Goal: Task Accomplishment & Management: Use online tool/utility

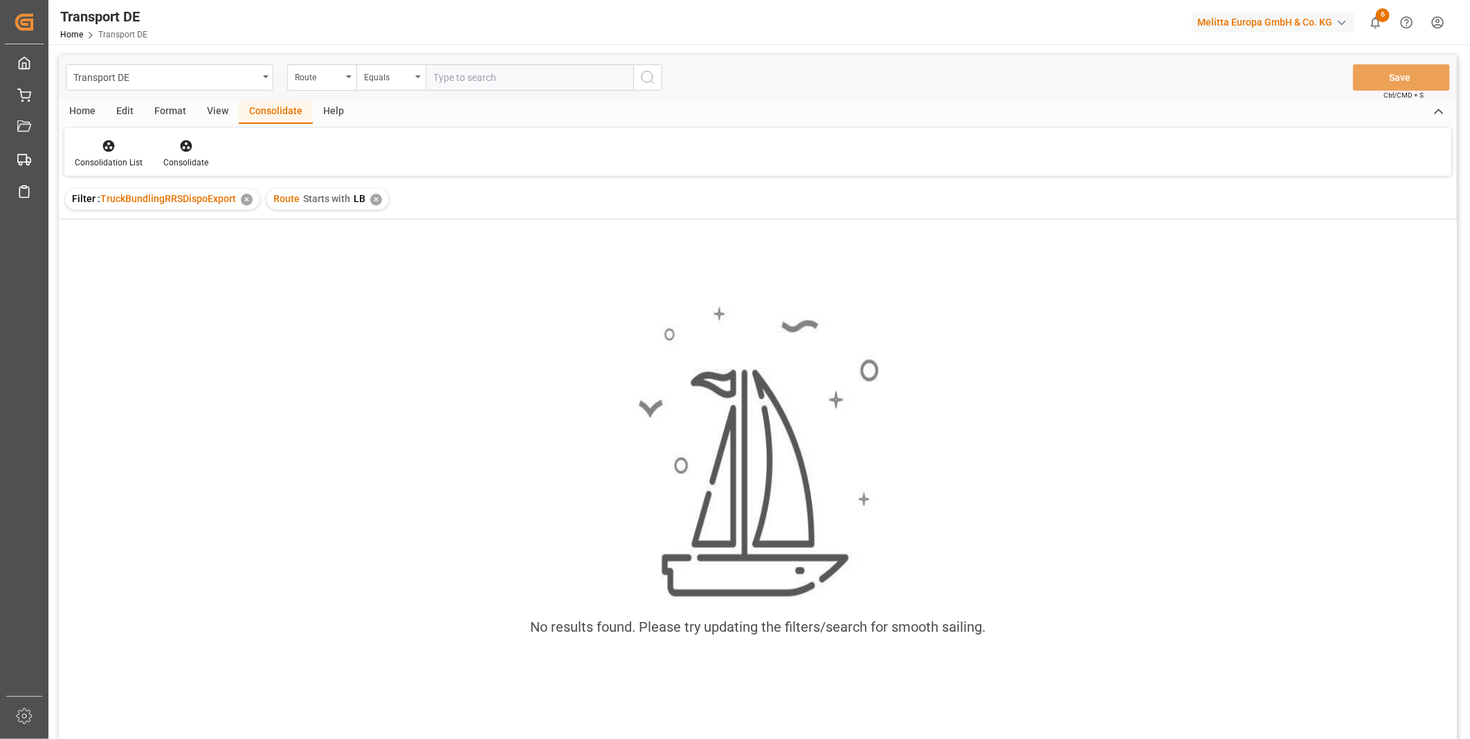
click at [375, 199] on div "✕" at bounding box center [376, 200] width 12 height 12
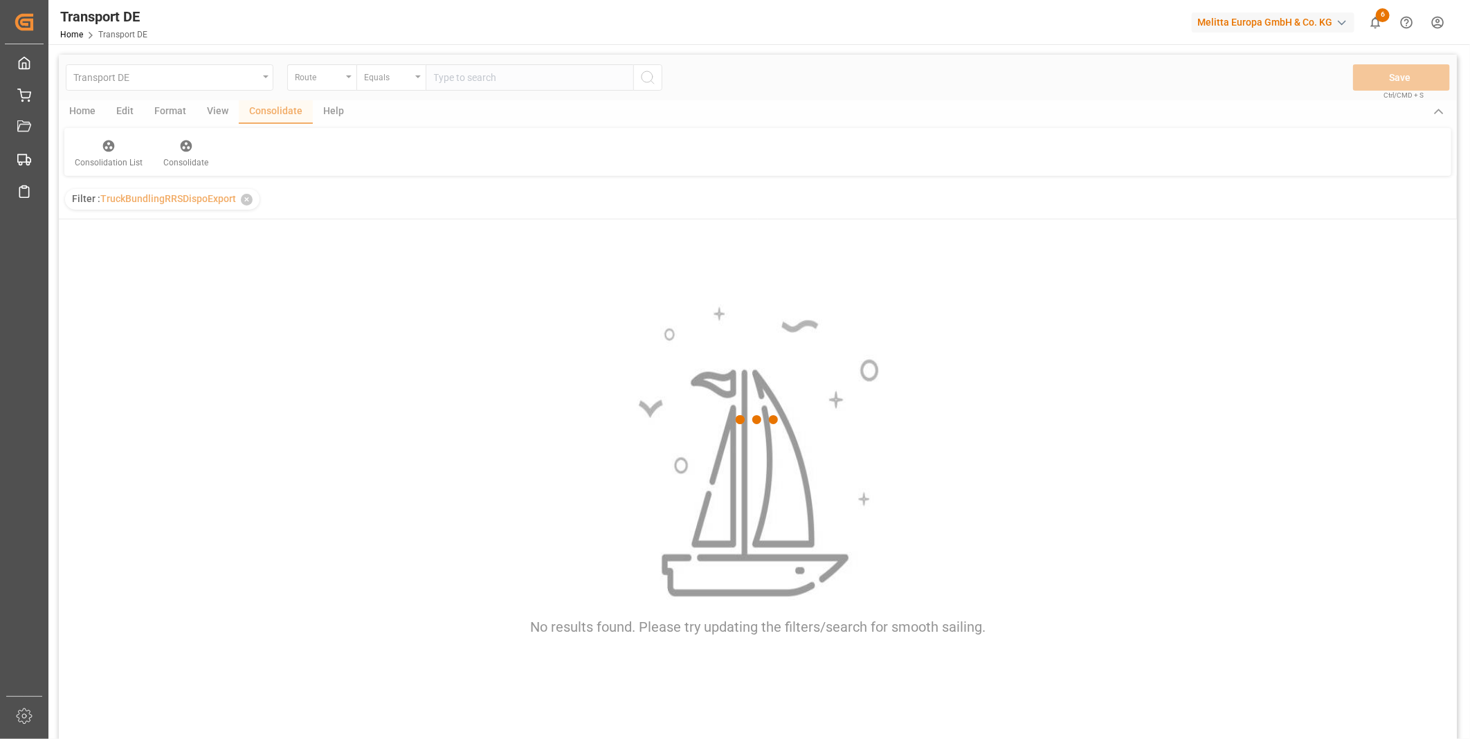
click at [394, 77] on div at bounding box center [758, 420] width 1398 height 731
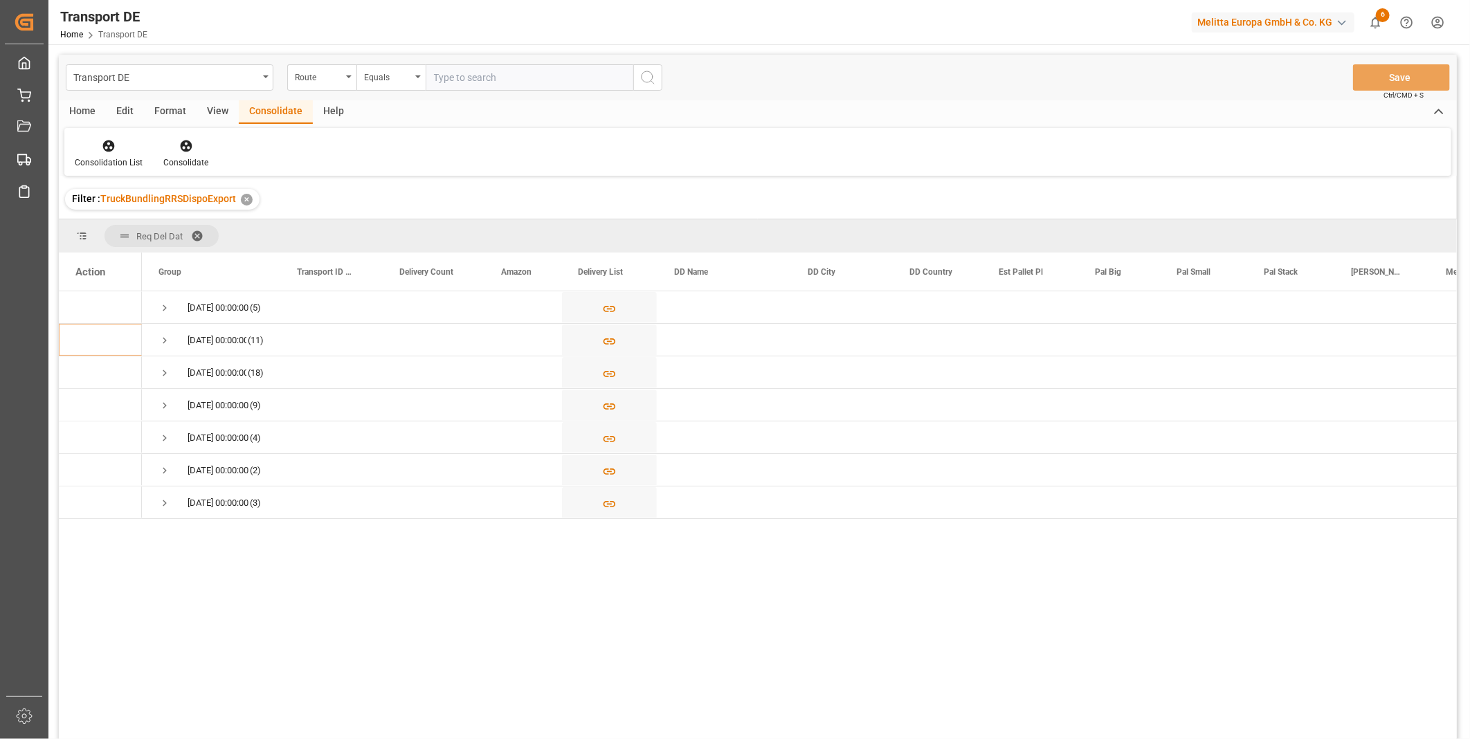
click at [394, 77] on div "Equals" at bounding box center [387, 76] width 47 height 16
click at [389, 225] on div "Starts with" at bounding box center [460, 228] width 206 height 29
type input "FR"
click at [653, 71] on icon "search button" at bounding box center [648, 77] width 17 height 17
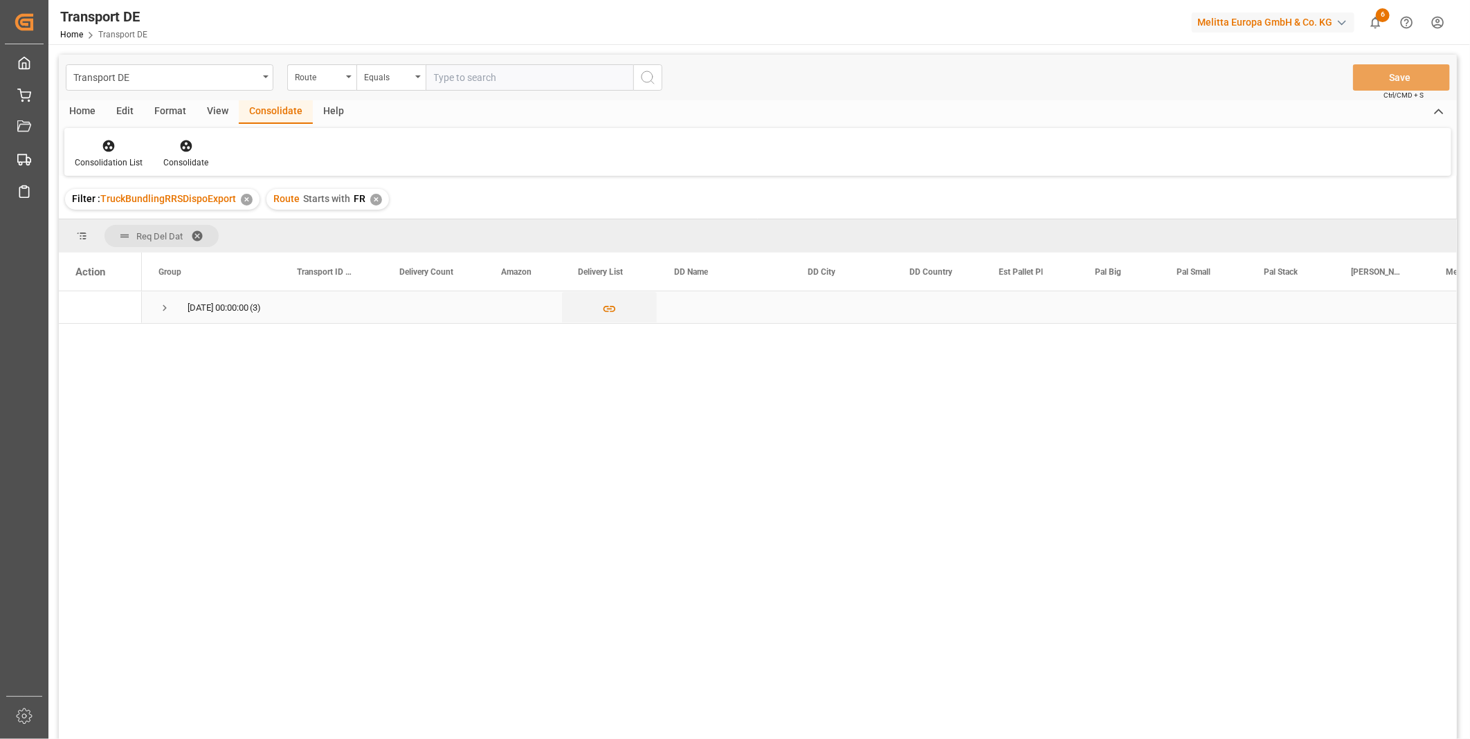
click at [159, 306] on span "Press SPACE to select this row." at bounding box center [164, 308] width 12 height 12
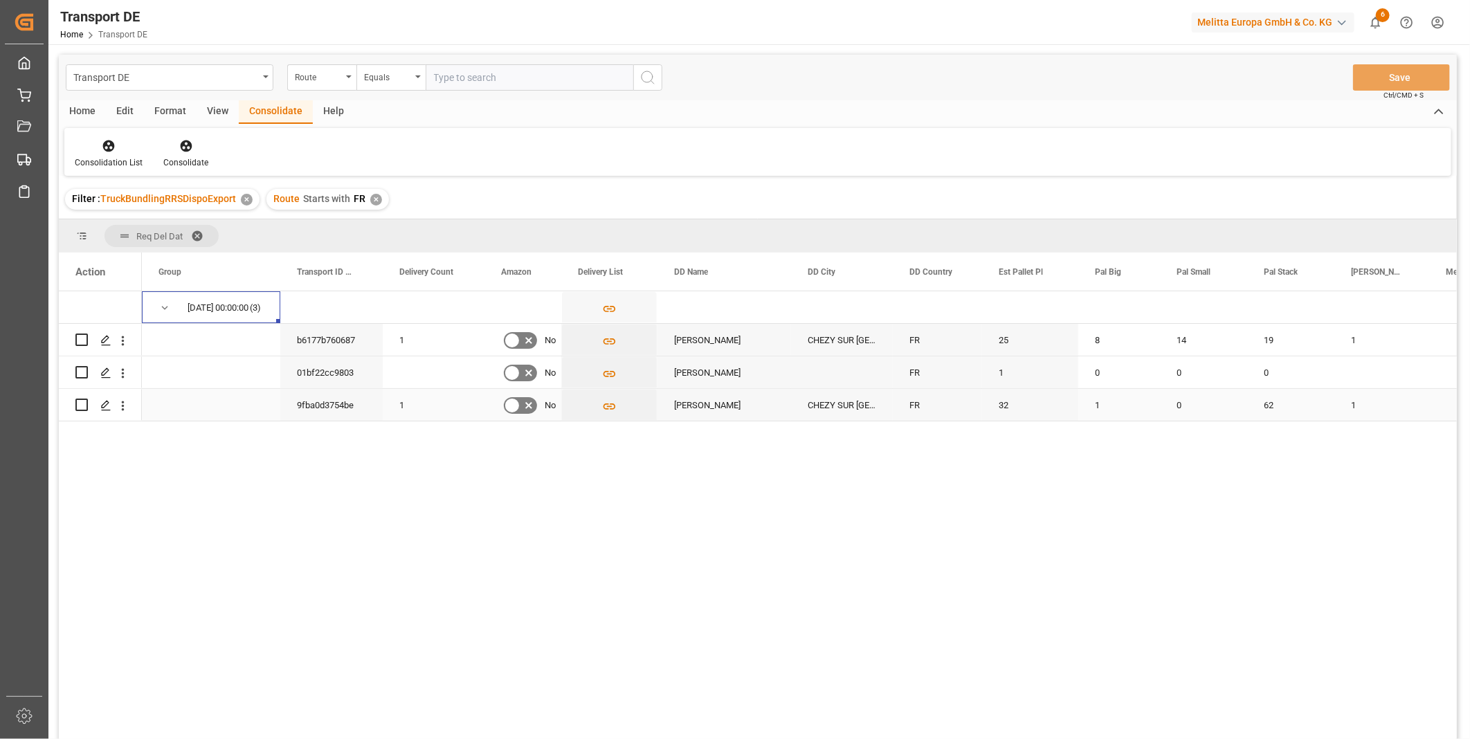
click at [84, 403] on input "Press Space to toggle row selection (unchecked)" at bounding box center [81, 405] width 12 height 12
checkbox input "true"
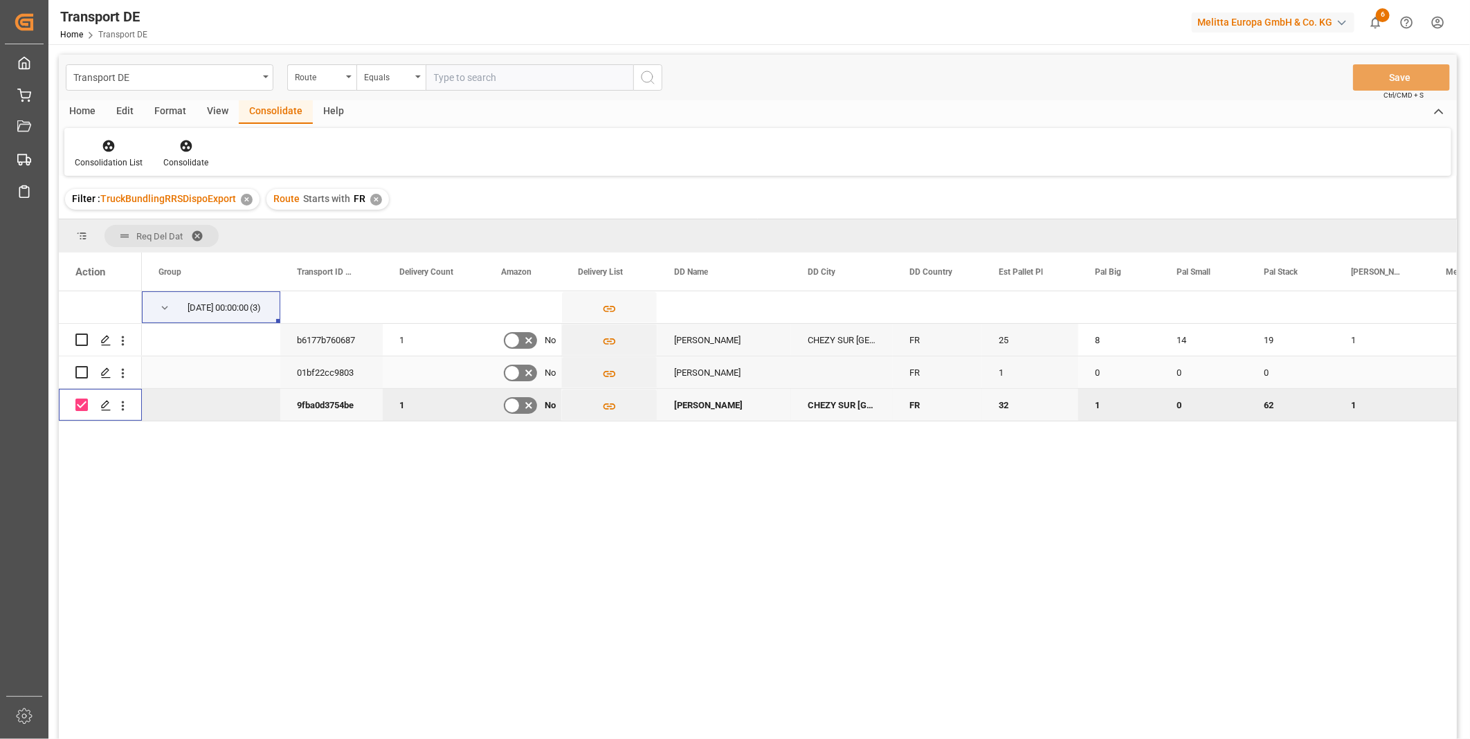
click at [81, 370] on input "Press Space to toggle row selection (unchecked)" at bounding box center [81, 372] width 12 height 12
checkbox input "true"
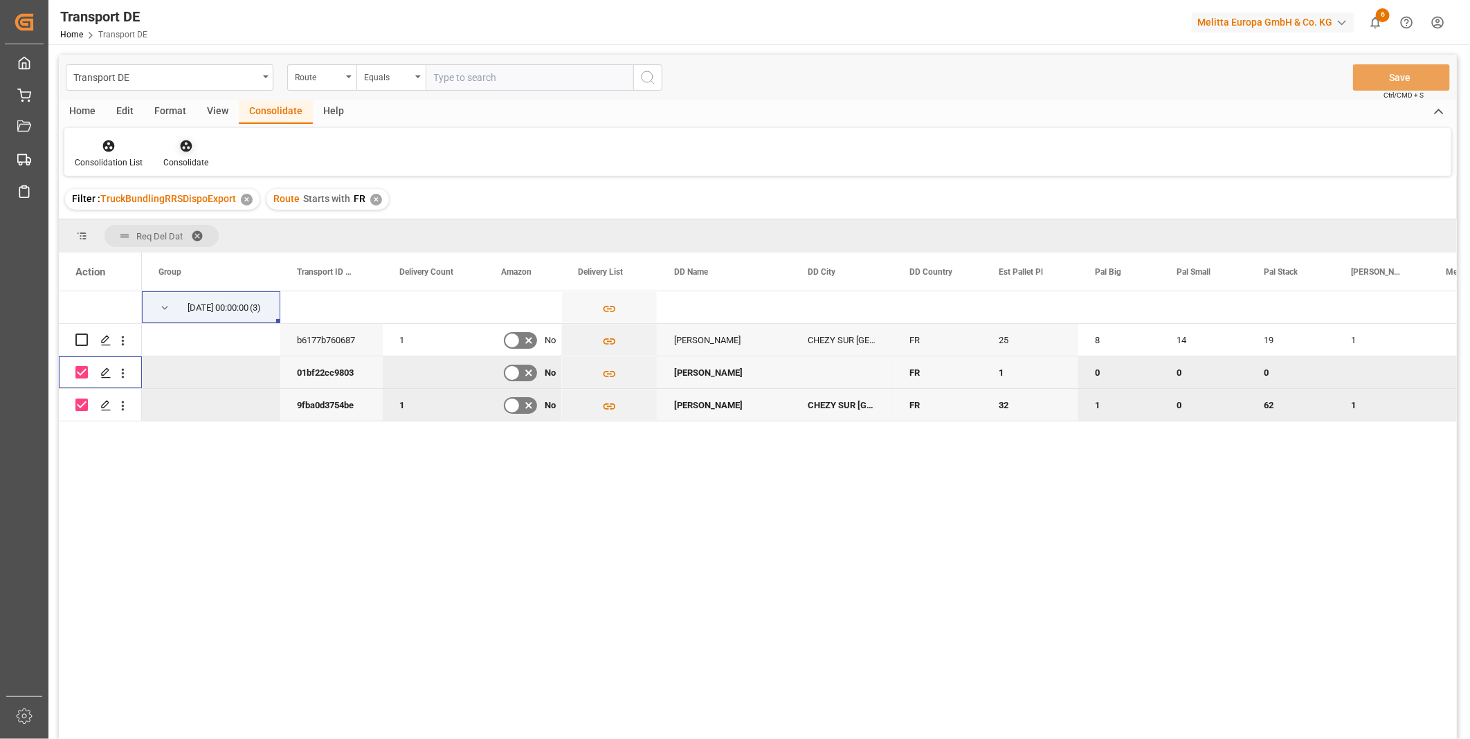
click at [190, 147] on icon at bounding box center [186, 146] width 14 height 14
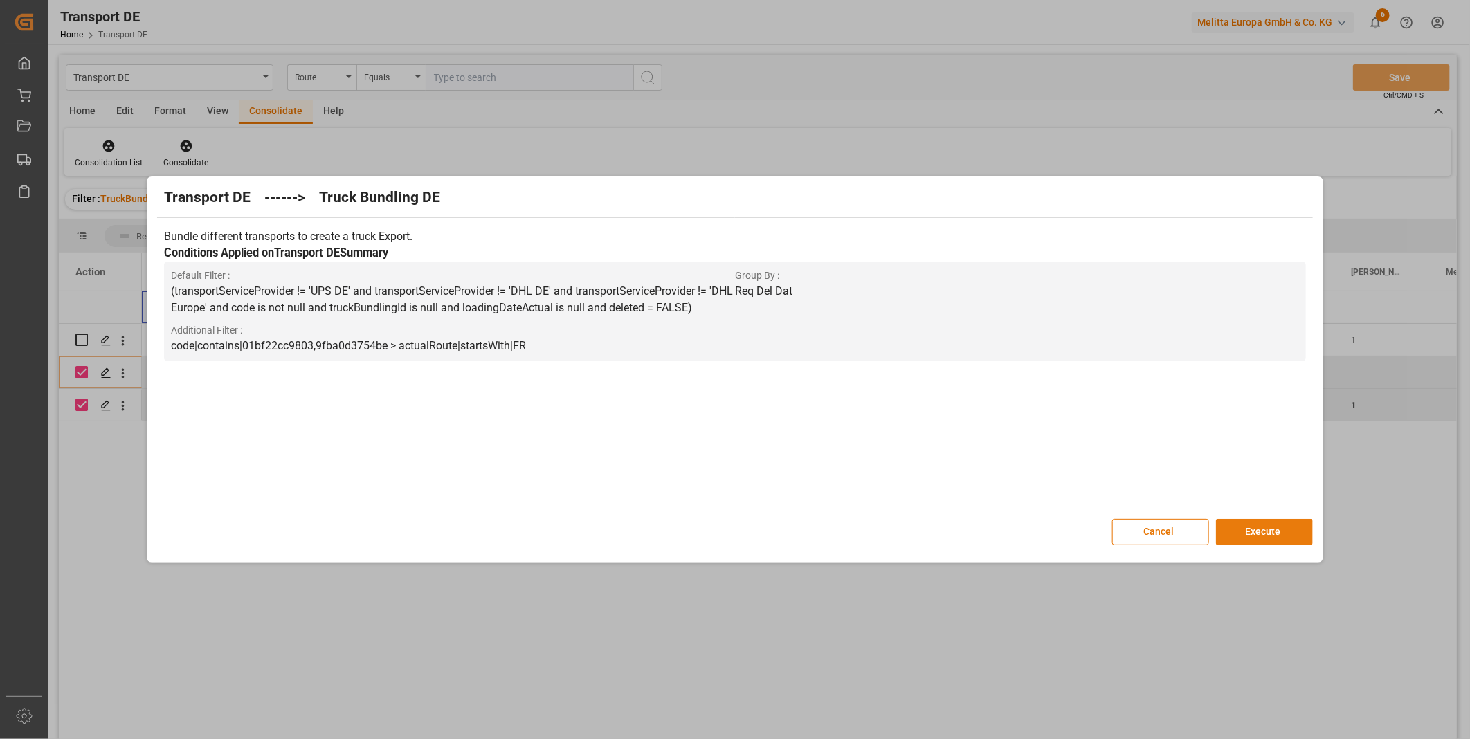
click at [1261, 531] on button "Execute" at bounding box center [1264, 532] width 97 height 26
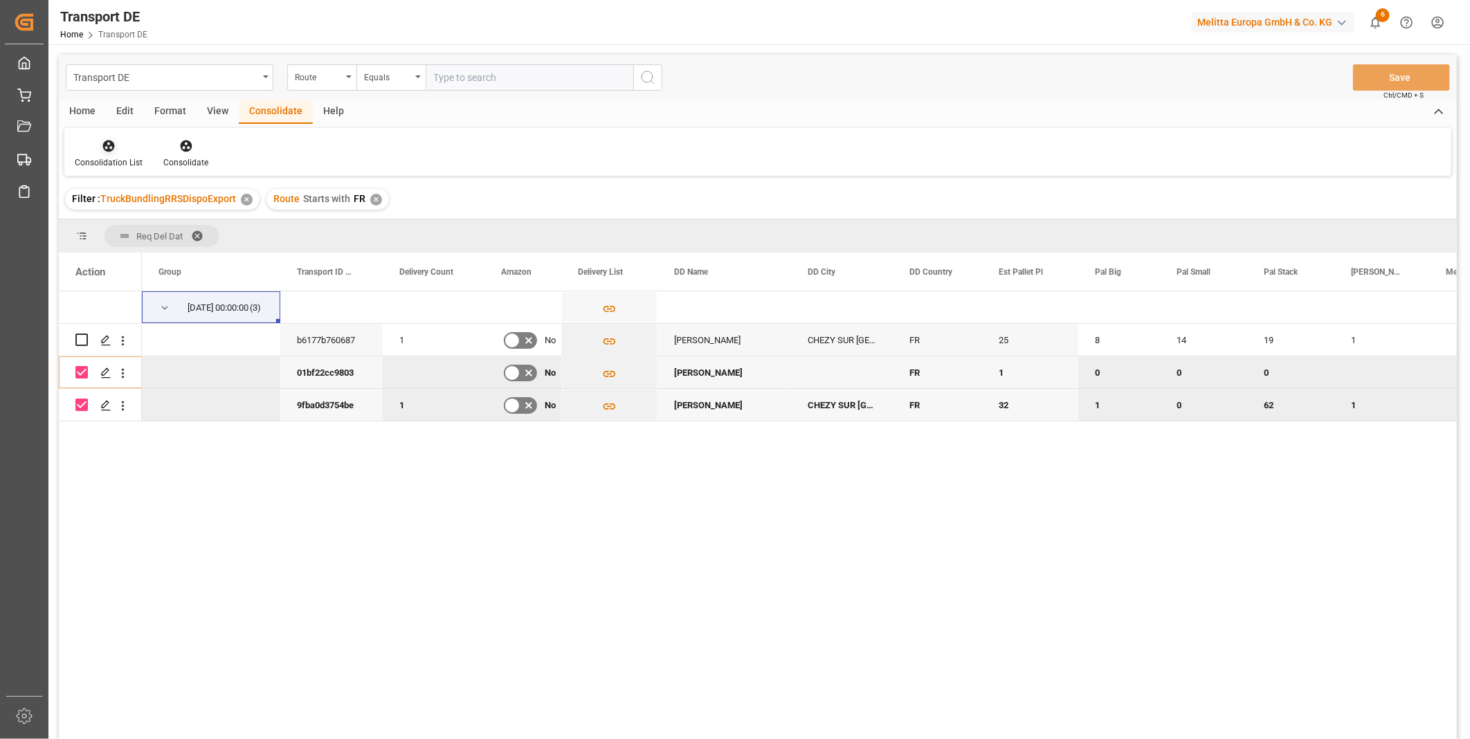
click at [98, 147] on div at bounding box center [109, 145] width 68 height 15
click at [177, 258] on div "Transport DE Route Equals Save Ctrl/CMD + S Home Edit Format View Consolidate H…" at bounding box center [758, 415] width 1398 height 721
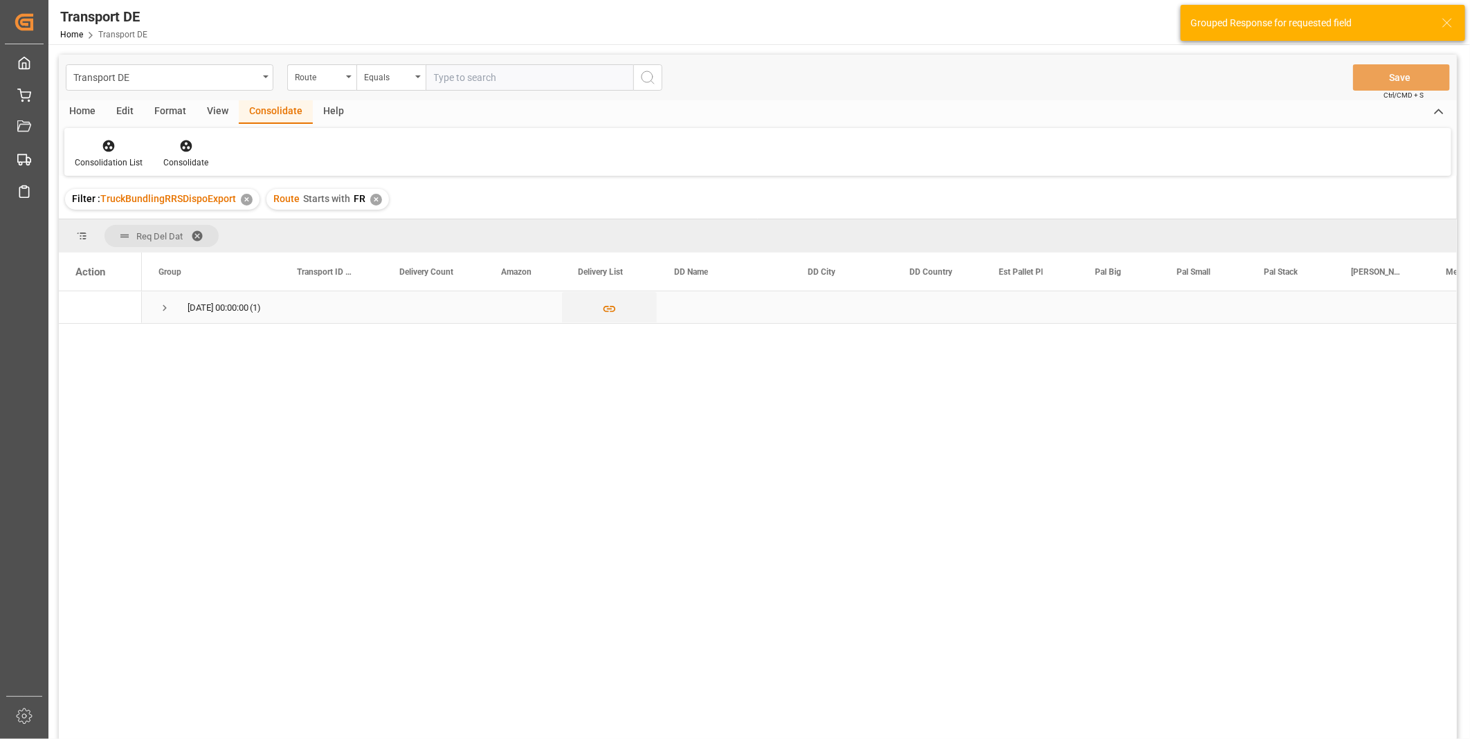
click at [176, 300] on span "21.08.2025 00:00:00 (1)" at bounding box center [210, 307] width 105 height 30
click at [165, 303] on span "Press SPACE to select this row." at bounding box center [164, 308] width 12 height 12
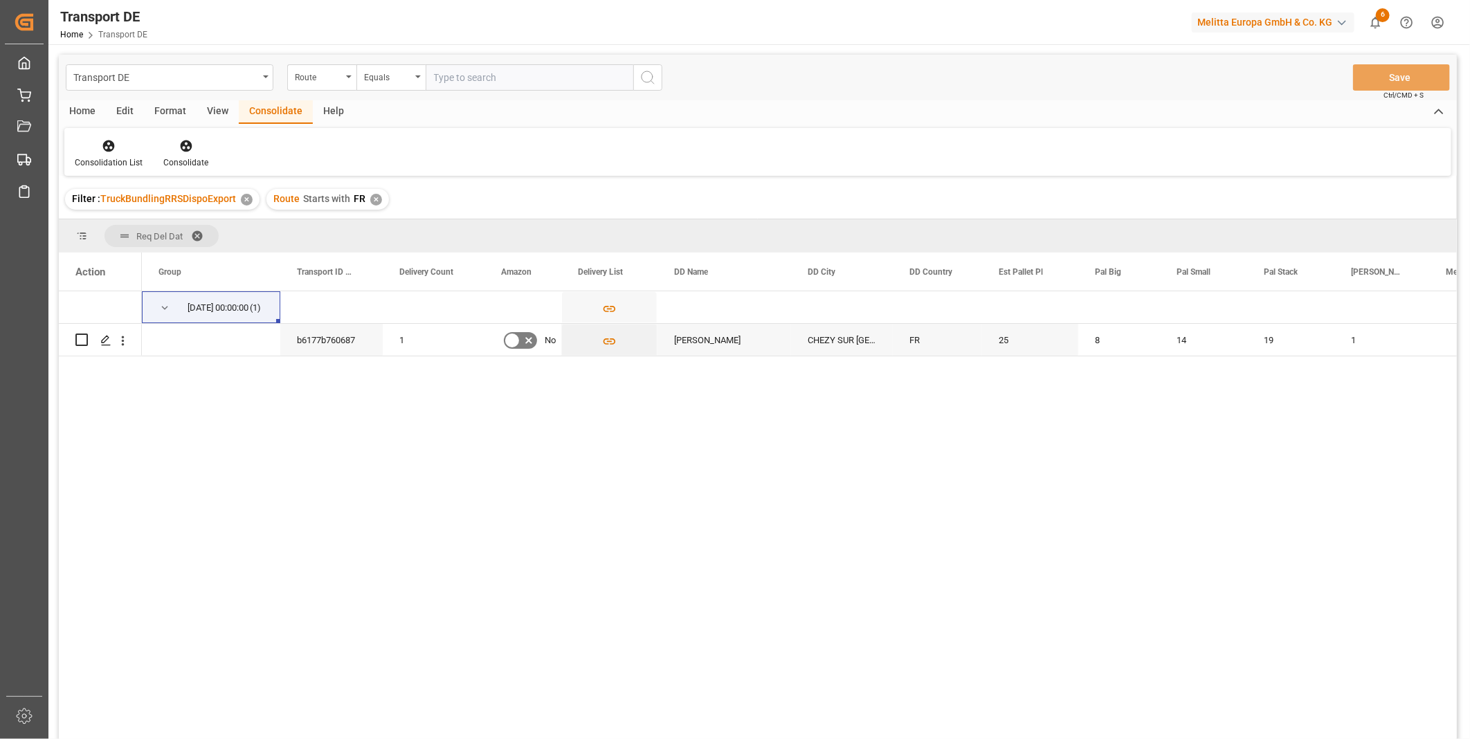
click at [281, 606] on div "21.08.2025 00:00:00 (1) b6177b760687 1 No MELITTA FRANCE CHEZY SUR MARNE FR 25 …" at bounding box center [799, 519] width 1315 height 457
click at [370, 210] on div "Filter : TruckBundlingRRSDispoExport ✕ Route Starts with FR ✕" at bounding box center [758, 199] width 1398 height 39
click at [370, 203] on div "✕" at bounding box center [376, 200] width 12 height 12
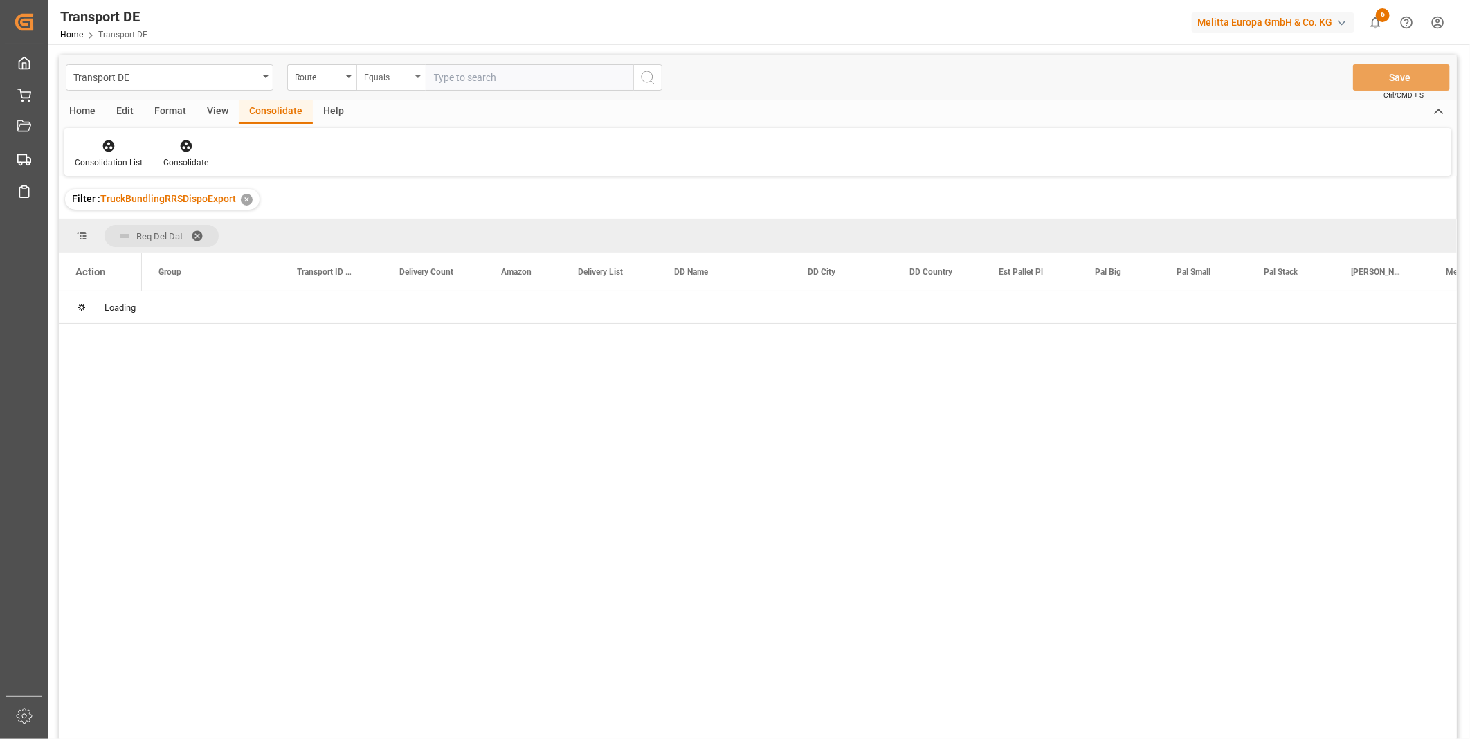
click at [378, 81] on div "Equals" at bounding box center [387, 76] width 47 height 16
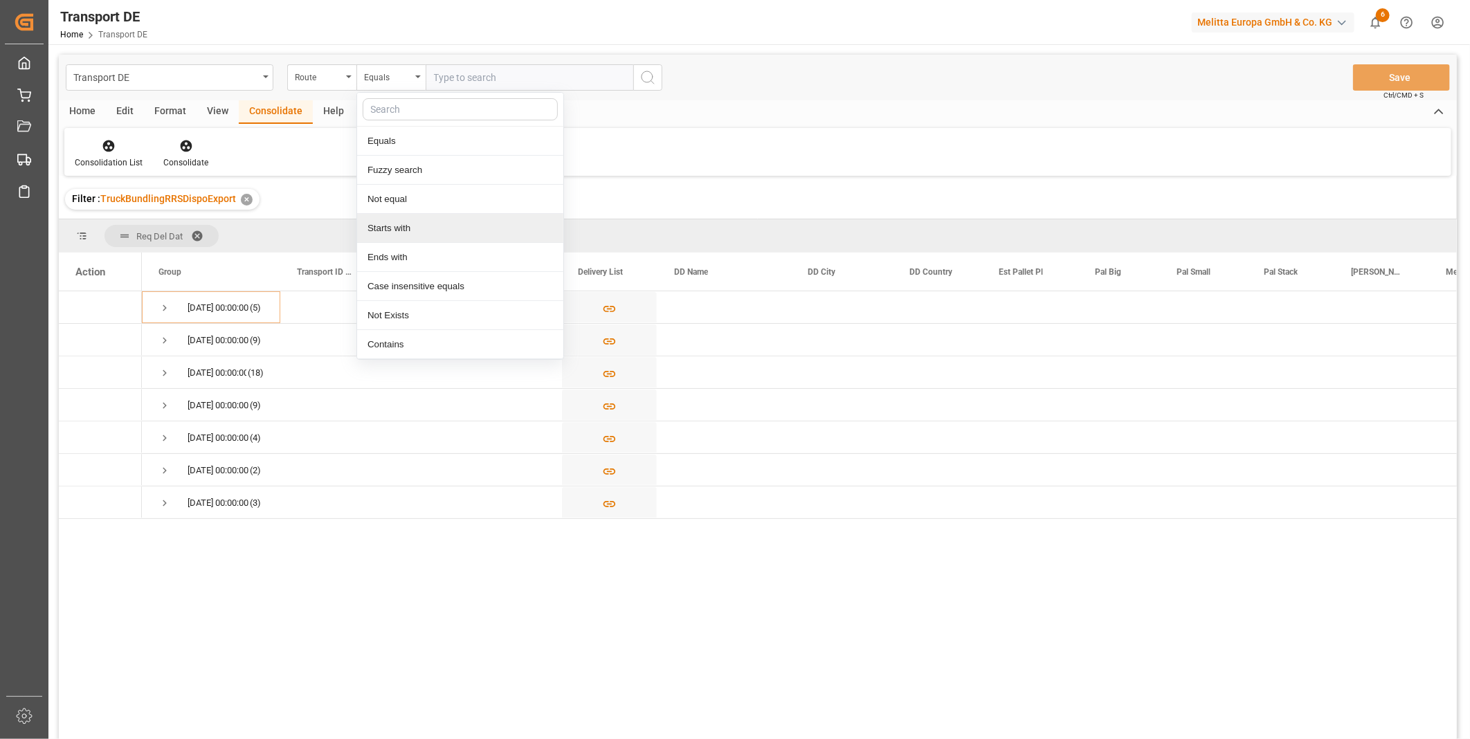
click at [417, 226] on div "Starts with" at bounding box center [460, 228] width 206 height 29
type input "AT"
click at [648, 63] on div "Transport DE Route Starts with AT Save Ctrl/CMD + S" at bounding box center [758, 78] width 1398 height 46
click at [648, 75] on icon "search button" at bounding box center [648, 77] width 17 height 17
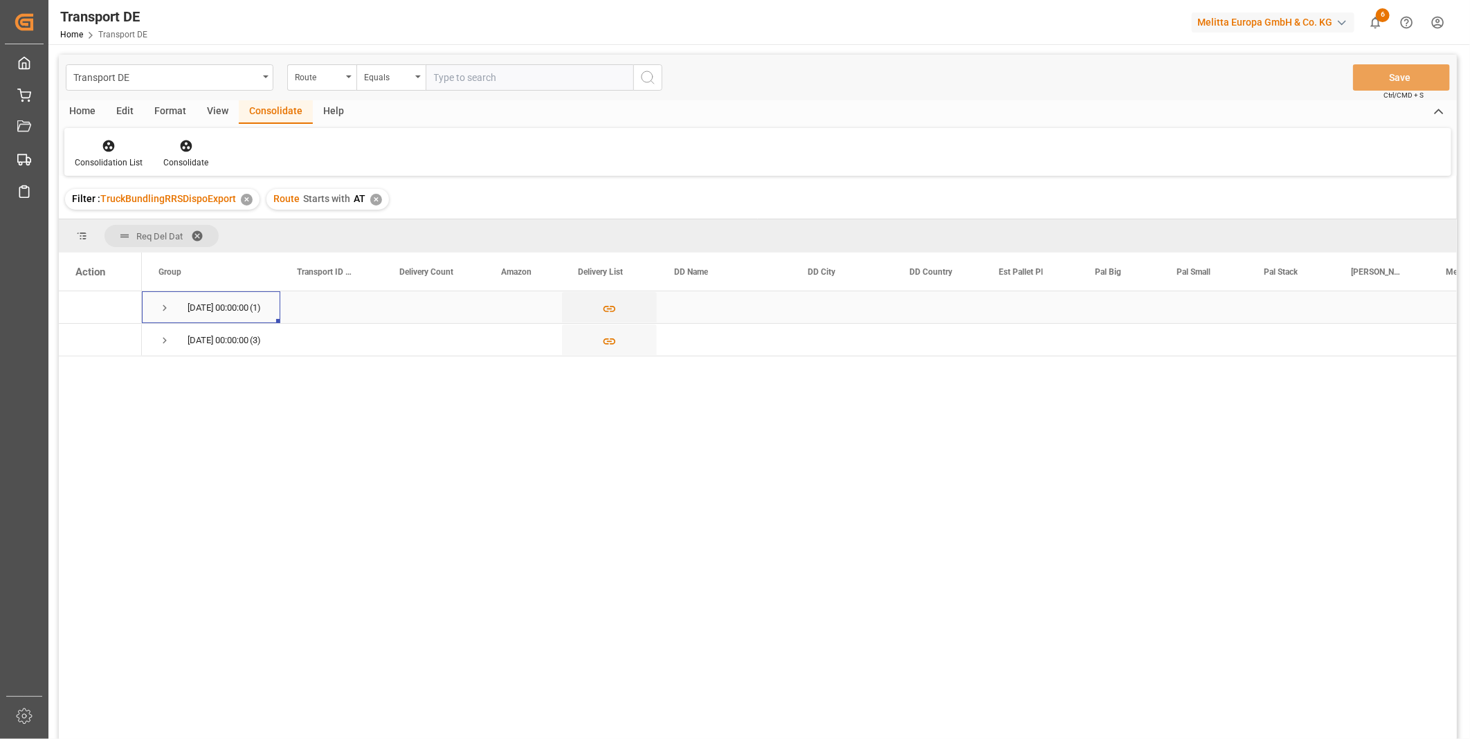
click at [159, 305] on span "Press SPACE to select this row." at bounding box center [164, 308] width 12 height 12
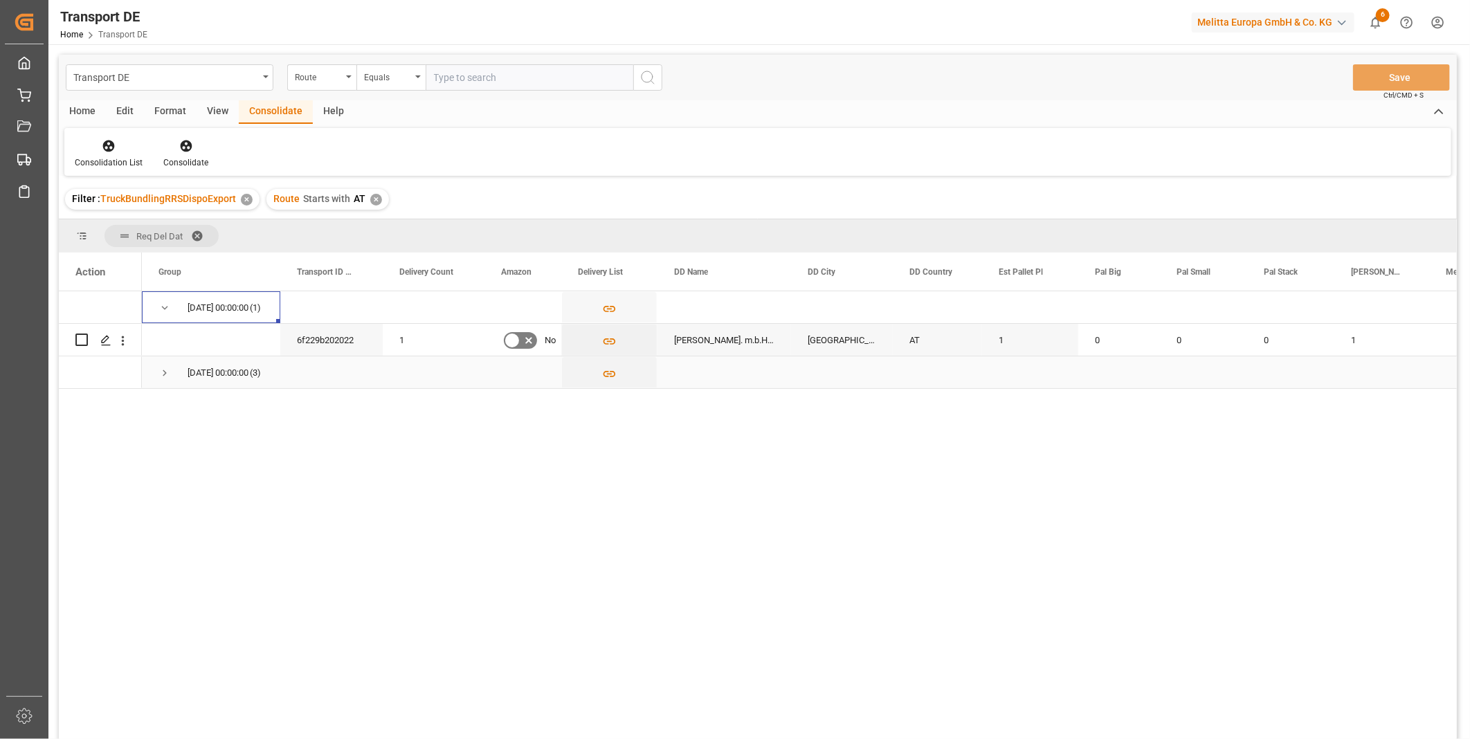
click at [155, 372] on div "21.08.2025 00:00:00 (3)" at bounding box center [211, 372] width 138 height 32
click at [167, 375] on span "Press SPACE to select this row." at bounding box center [164, 373] width 12 height 12
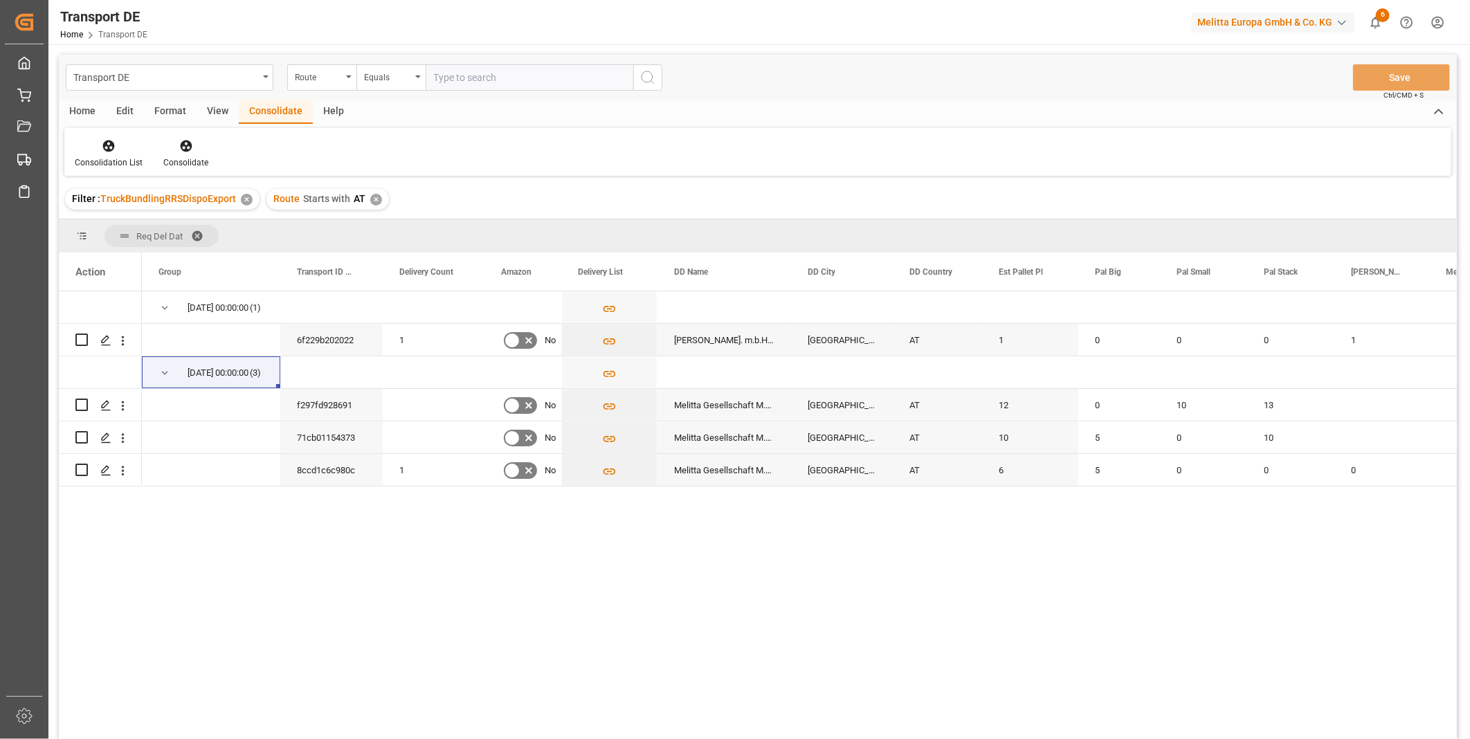
click at [372, 203] on div "✕" at bounding box center [376, 200] width 12 height 12
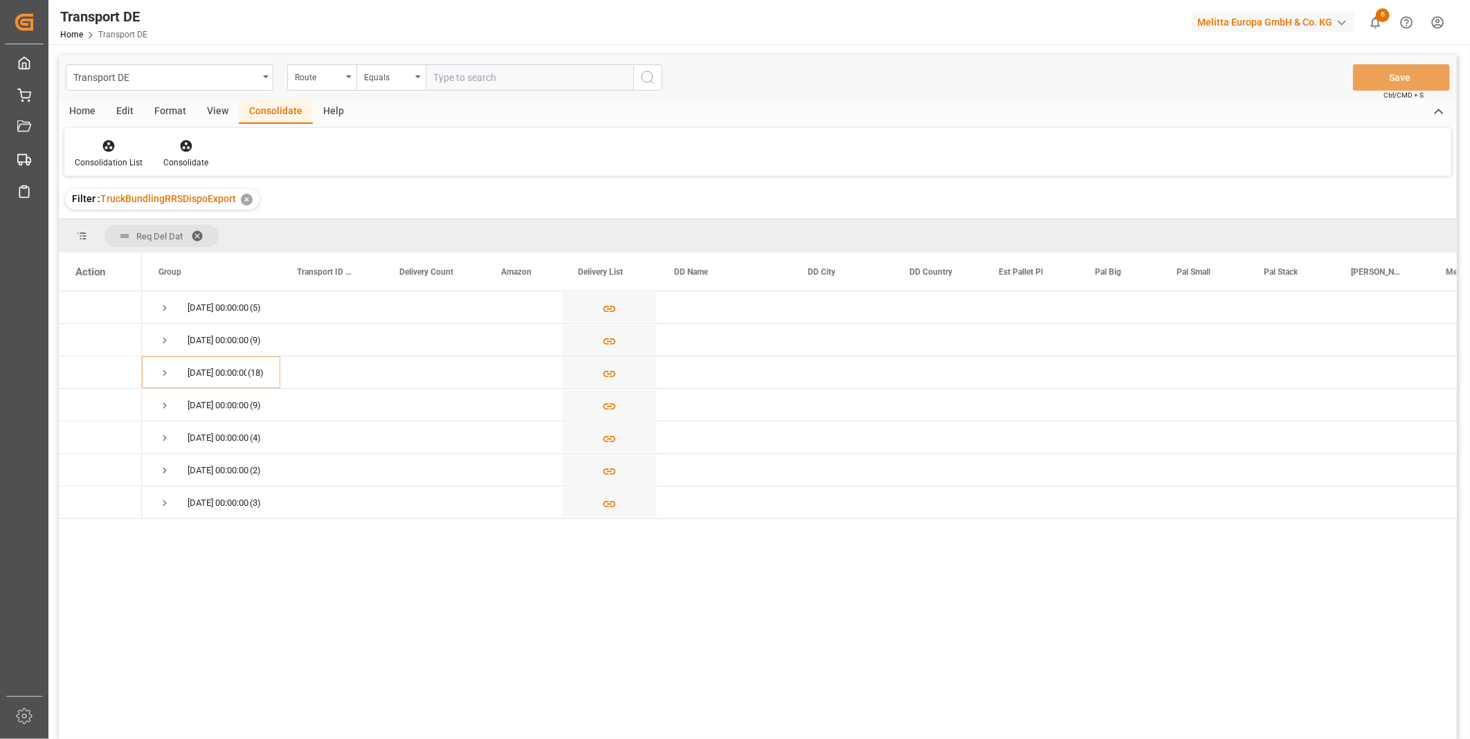
click at [379, 93] on div "Transport DE Route Equals Save Ctrl/CMD + S" at bounding box center [758, 78] width 1398 height 46
click at [381, 80] on div "Equals" at bounding box center [387, 76] width 47 height 16
click at [406, 230] on div "Starts with" at bounding box center [460, 228] width 206 height 29
type input "SE"
click at [644, 86] on button "search button" at bounding box center [647, 77] width 29 height 26
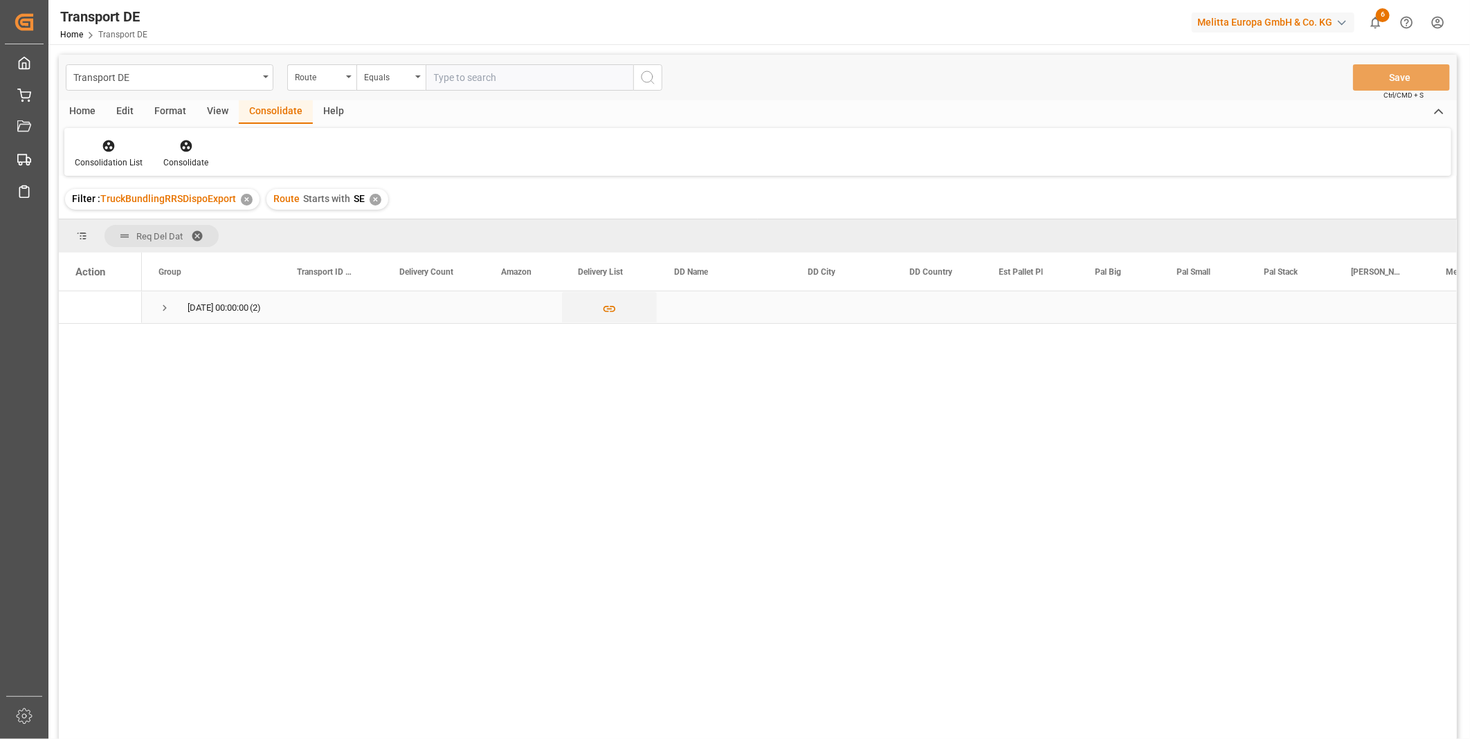
click at [155, 300] on div "22.08.2025 00:00:00 (2)" at bounding box center [211, 307] width 138 height 32
click at [156, 303] on div "22.08.2025 00:00:00 (2)" at bounding box center [211, 307] width 138 height 32
click at [164, 307] on span "Press SPACE to select this row." at bounding box center [164, 308] width 12 height 12
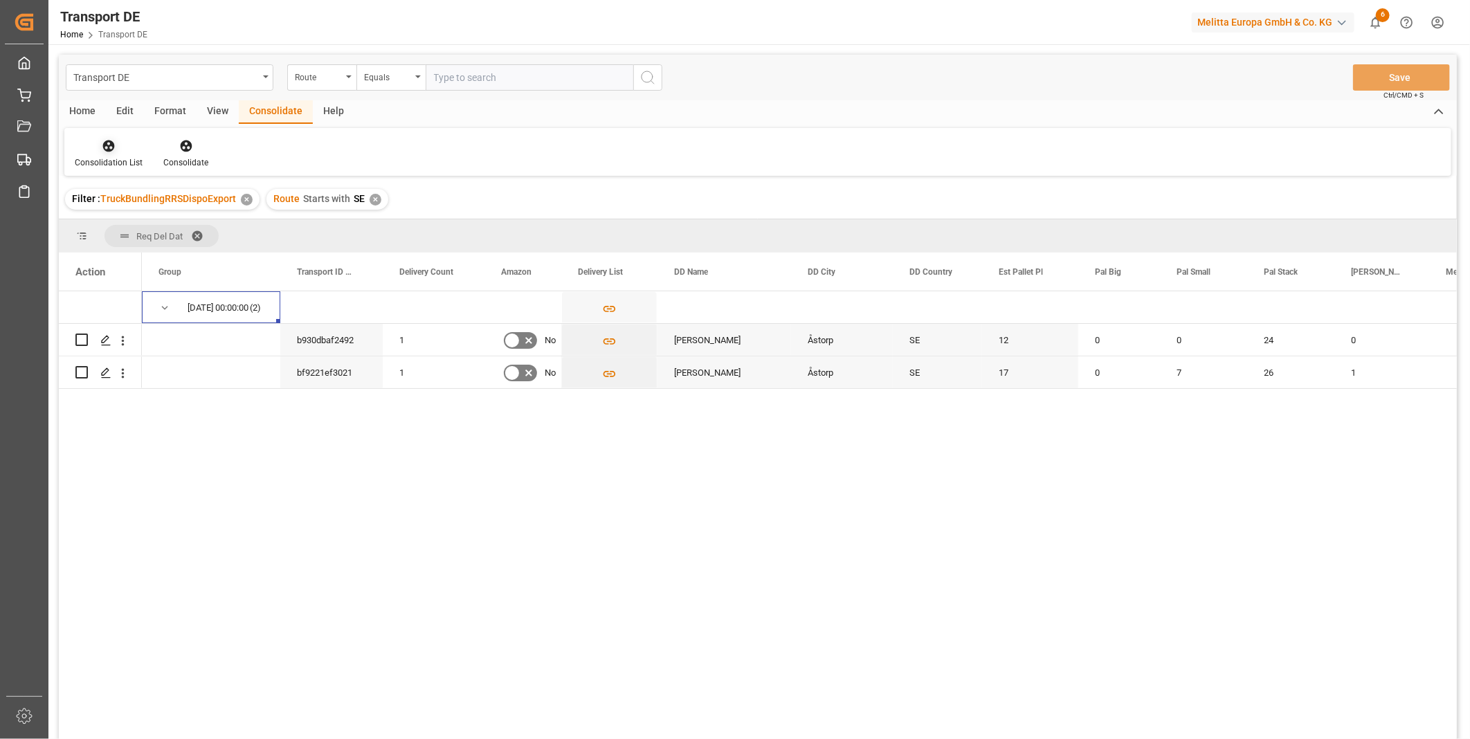
click at [120, 141] on div at bounding box center [109, 145] width 68 height 15
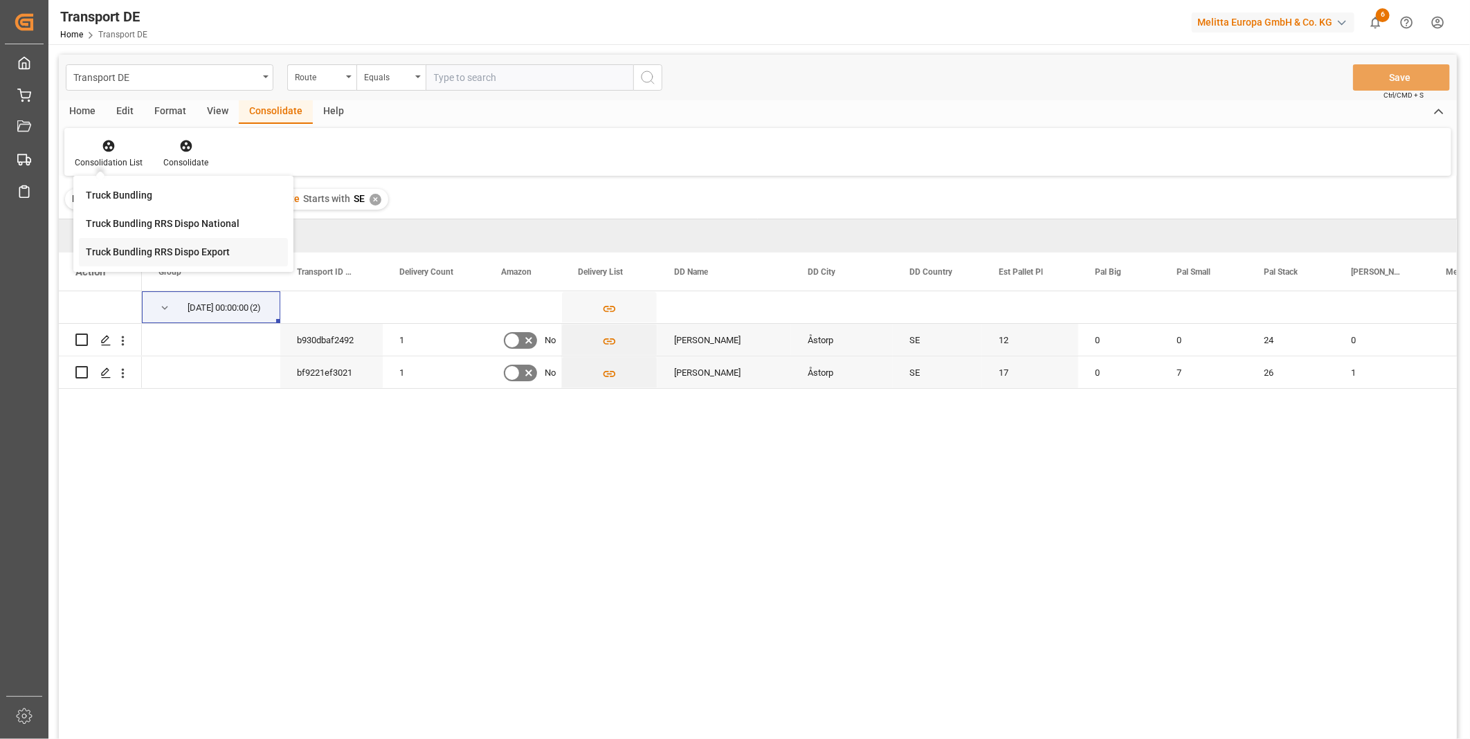
click at [161, 254] on div "Transport DE Route Equals Save Ctrl/CMD + S Home Edit Format View Consolidate H…" at bounding box center [758, 415] width 1398 height 721
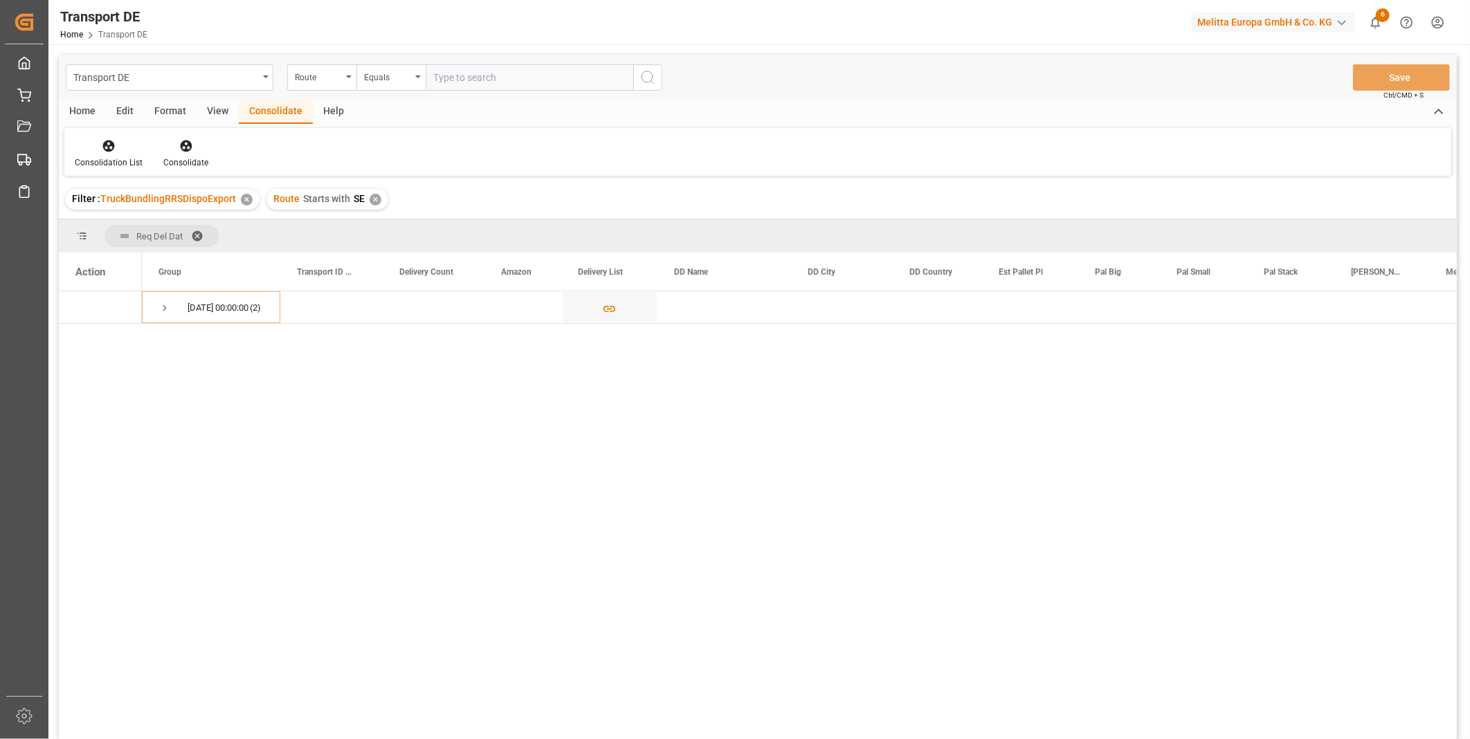
click at [374, 203] on div "✕" at bounding box center [376, 200] width 12 height 12
click at [384, 72] on div "Equals" at bounding box center [387, 76] width 47 height 16
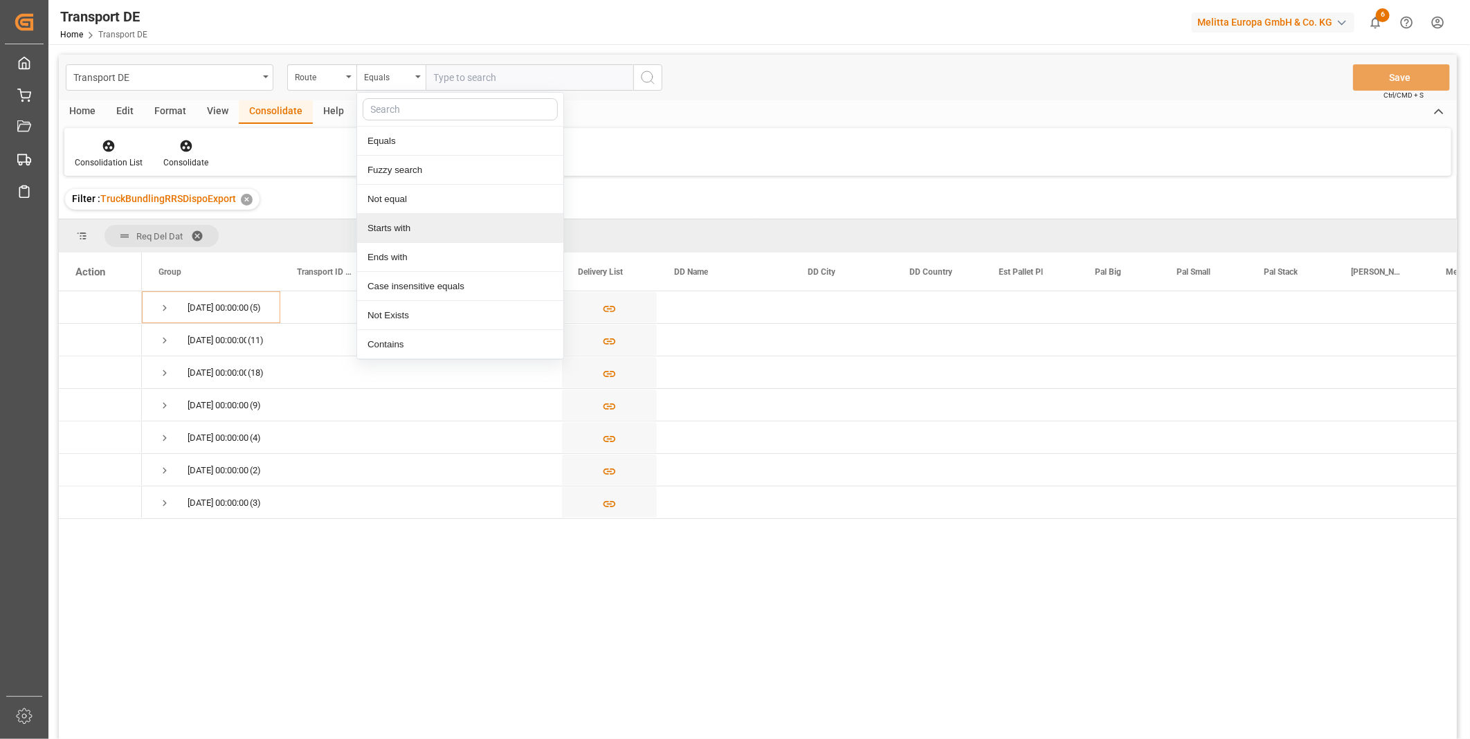
click at [400, 224] on div "Starts with" at bounding box center [460, 228] width 206 height 29
type input "FR"
click at [640, 75] on icon "search button" at bounding box center [648, 77] width 17 height 17
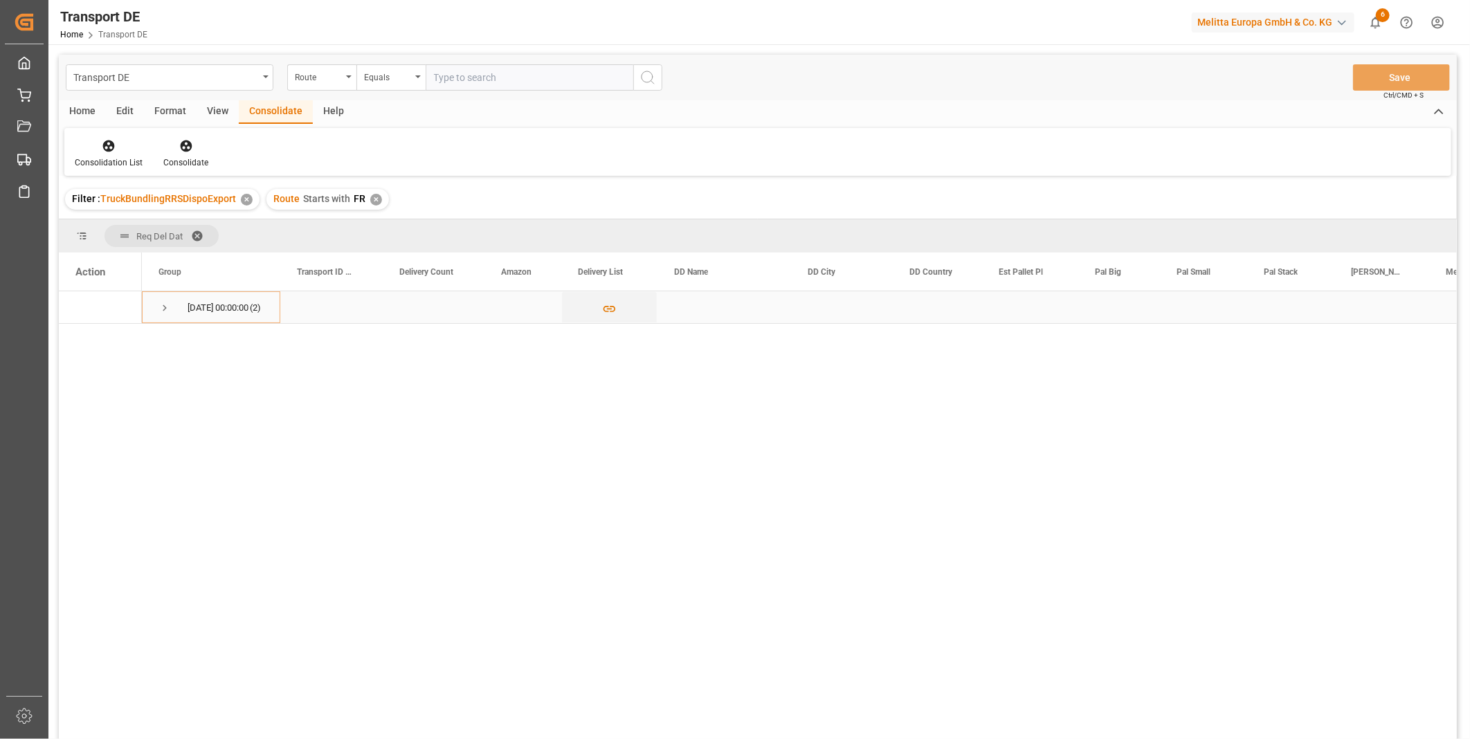
click at [160, 311] on span "Press SPACE to select this row." at bounding box center [164, 308] width 12 height 12
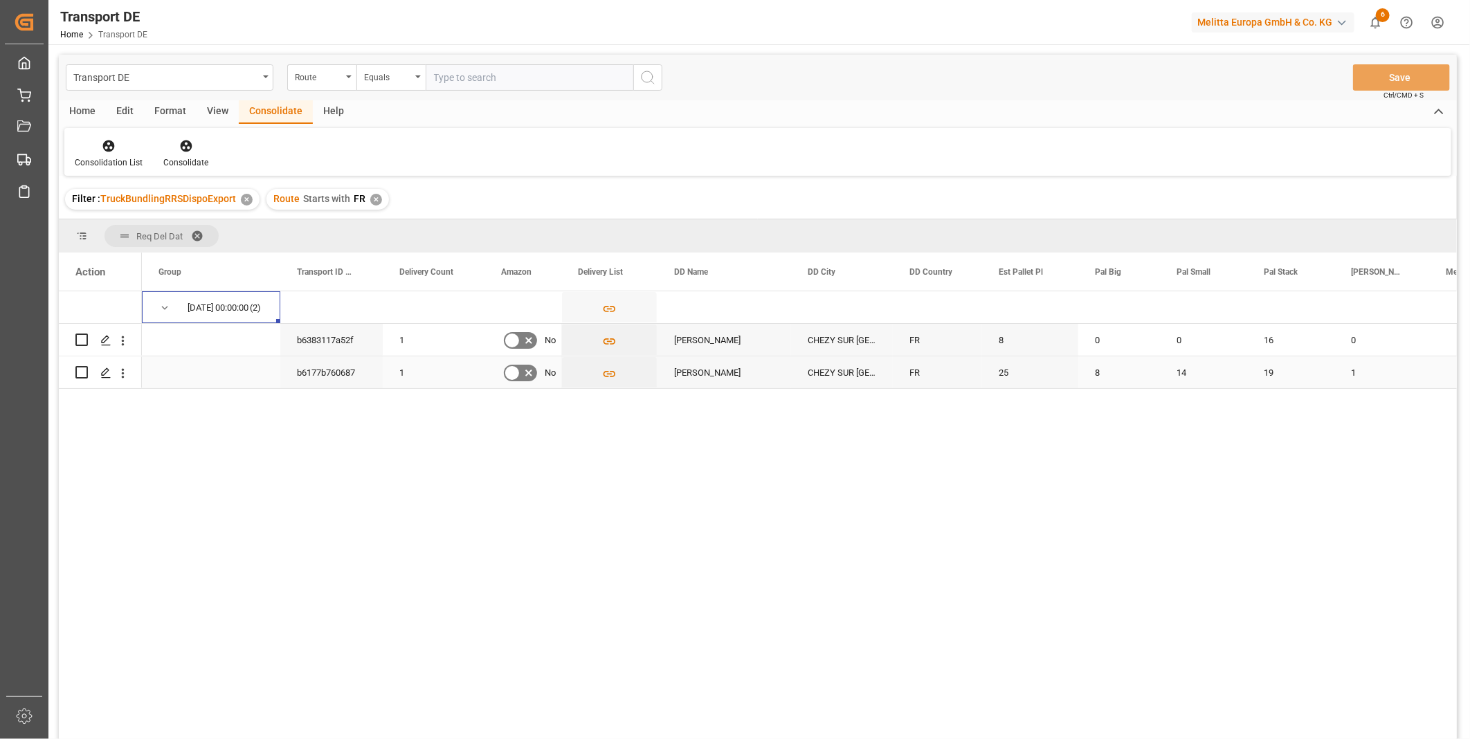
click at [81, 372] on input "Press Space to toggle row selection (unchecked)" at bounding box center [81, 372] width 12 height 12
checkbox input "true"
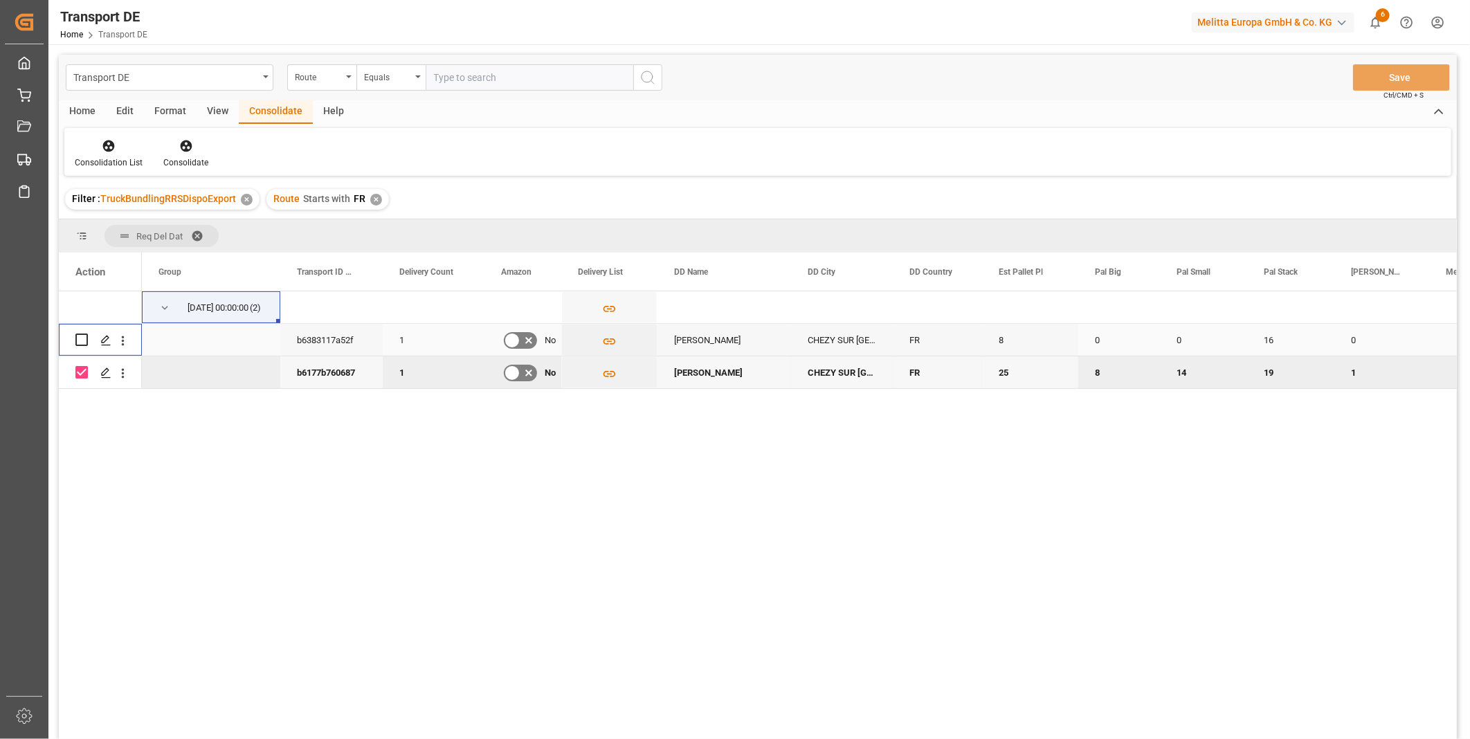
click at [78, 334] on input "Press Space to toggle row selection (unchecked)" at bounding box center [81, 340] width 12 height 12
checkbox input "true"
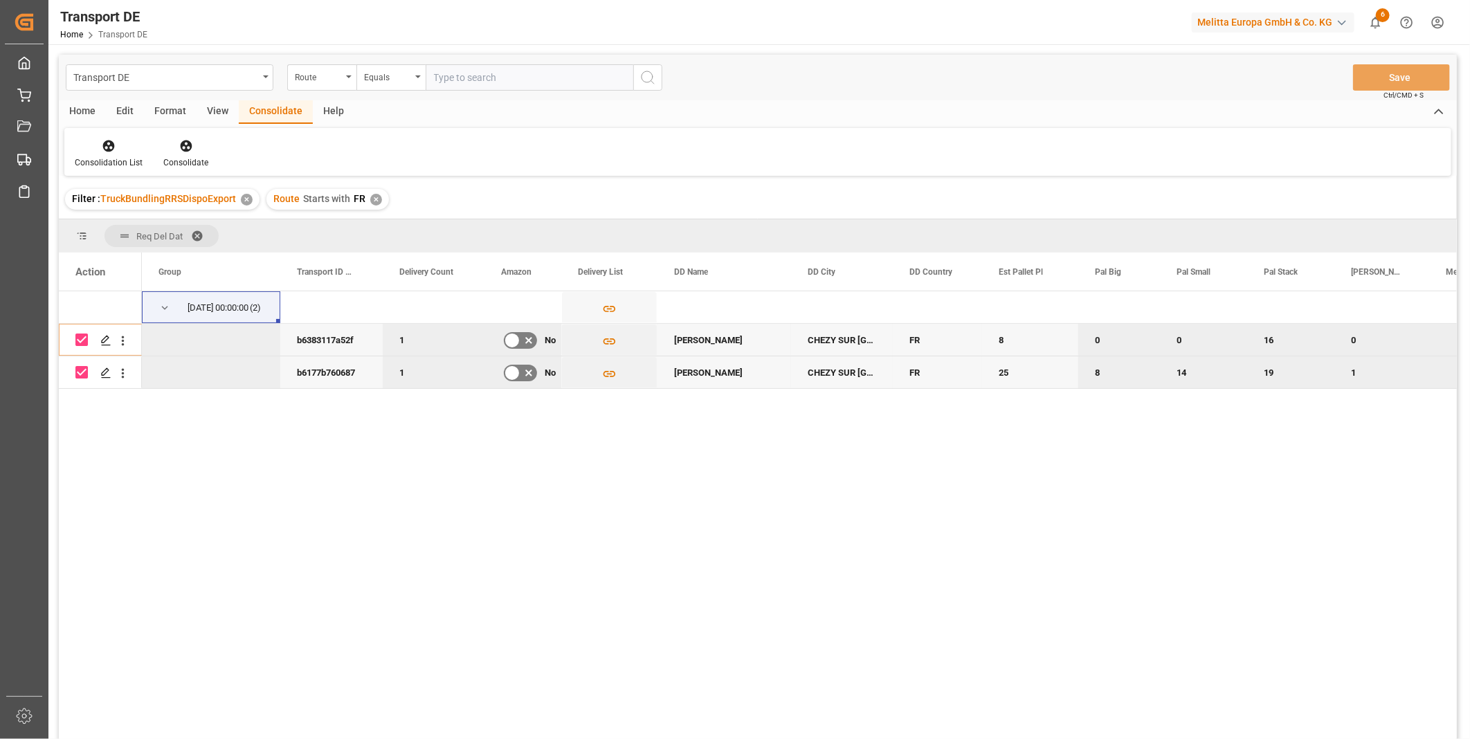
click at [188, 131] on div "Consolidation List Consolidate" at bounding box center [757, 152] width 1387 height 48
click at [192, 145] on div at bounding box center [185, 145] width 45 height 15
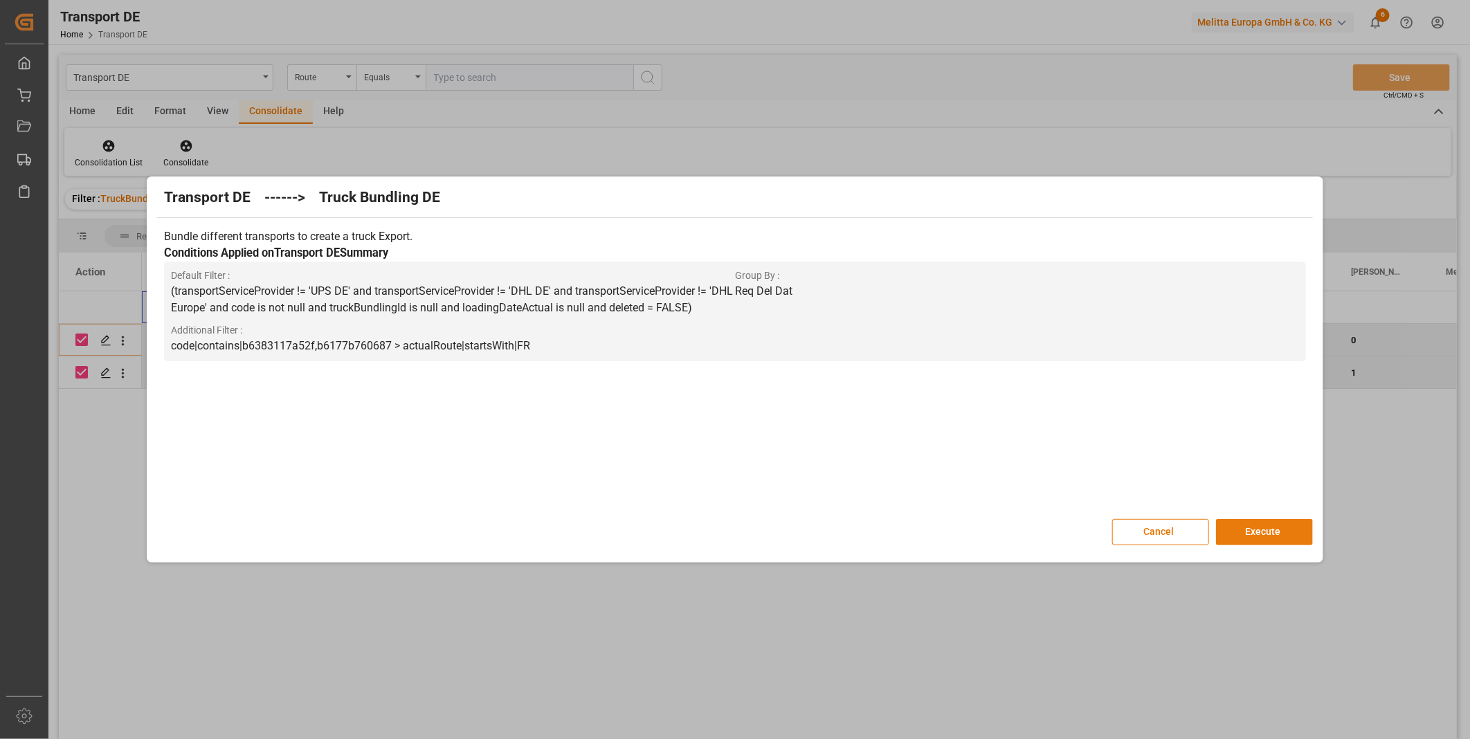
click at [1294, 530] on button "Execute" at bounding box center [1264, 532] width 97 height 26
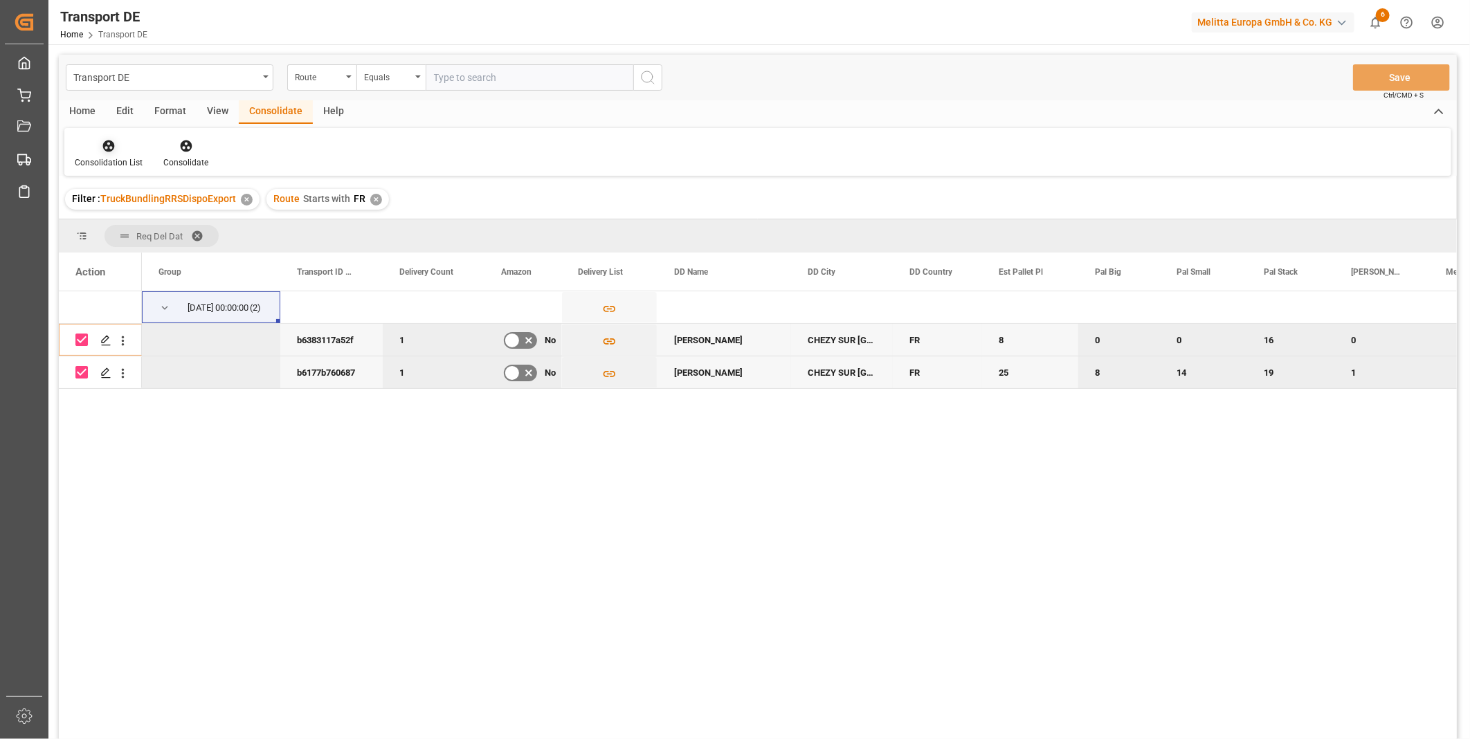
click at [100, 148] on div at bounding box center [109, 145] width 68 height 15
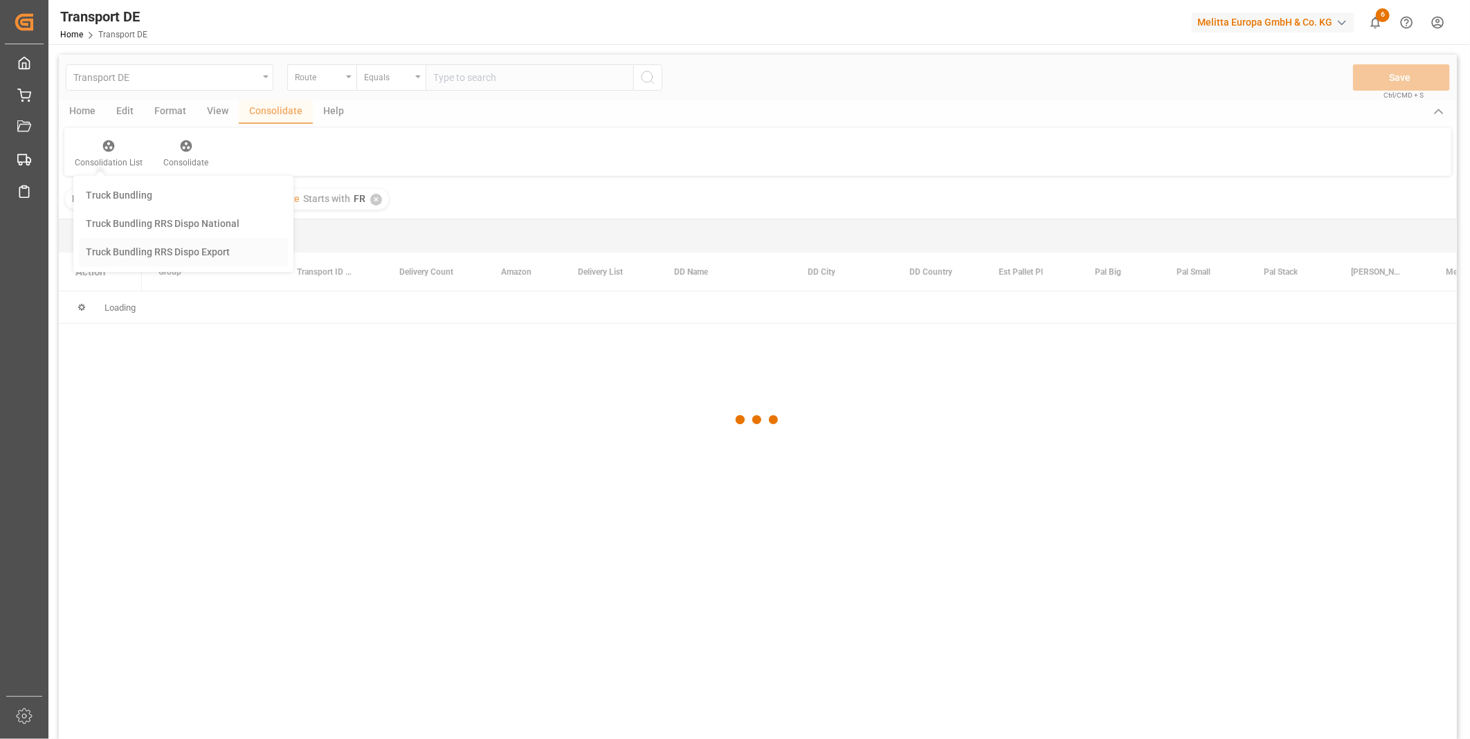
click at [190, 248] on div "Transport DE Route Equals Save Ctrl/CMD + S Home Edit Format View Consolidate H…" at bounding box center [758, 415] width 1398 height 721
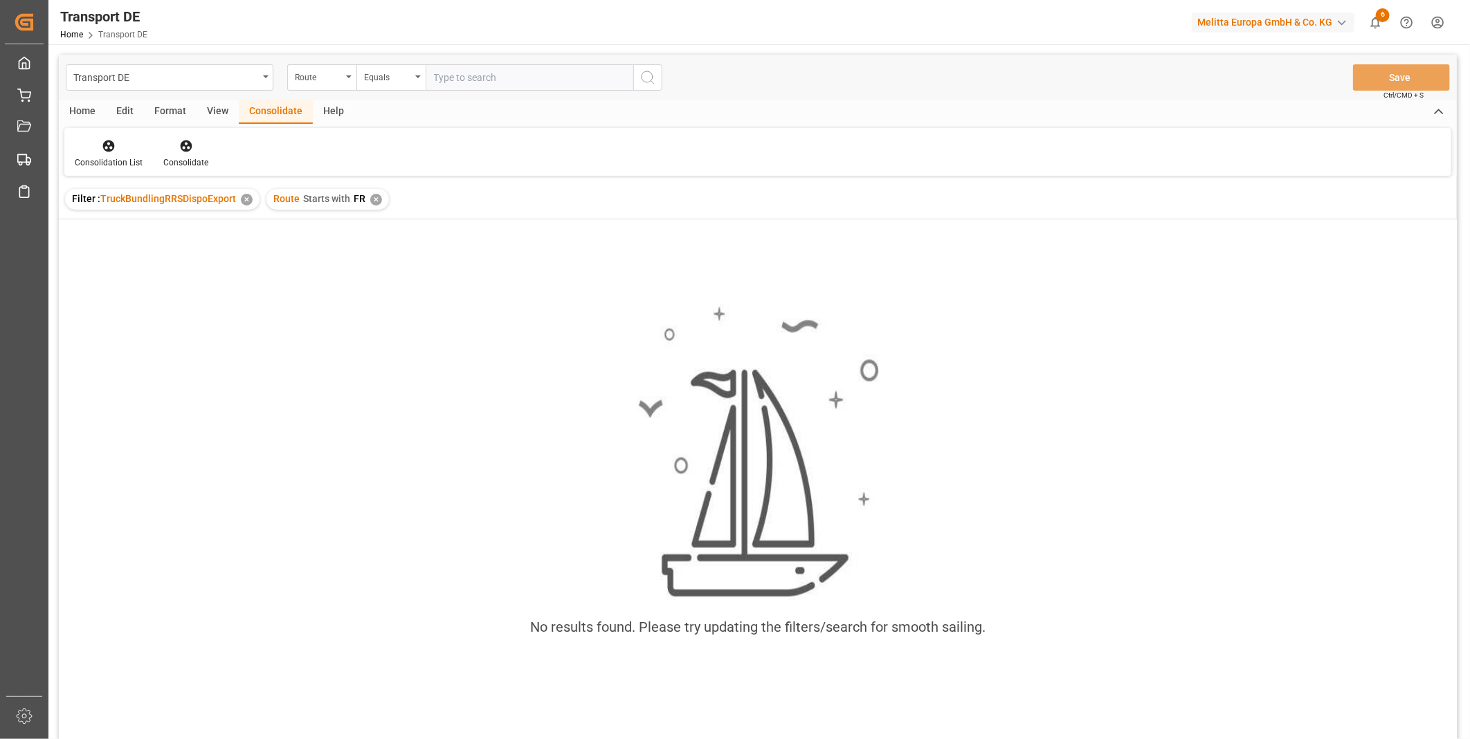
click at [370, 197] on div "✕" at bounding box center [376, 200] width 12 height 12
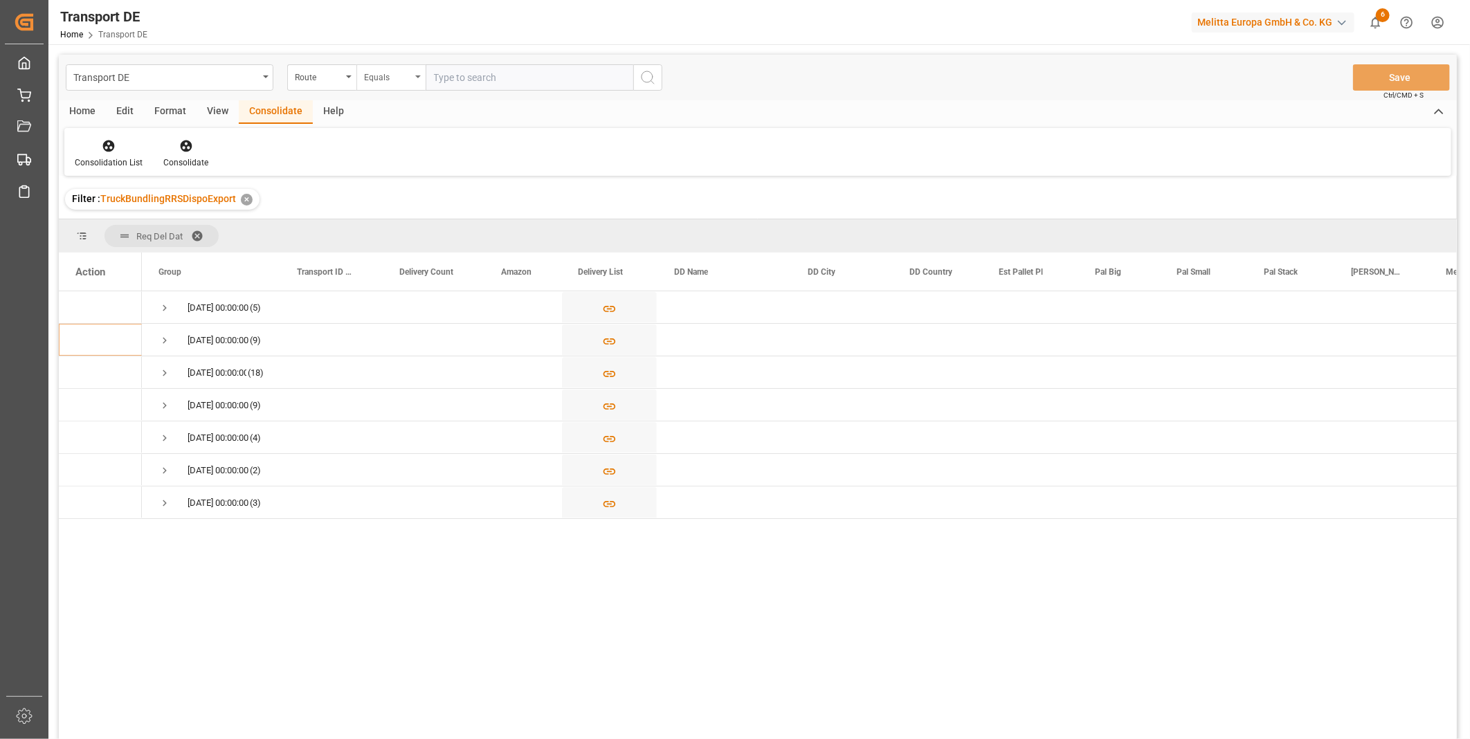
click at [377, 81] on div "Equals" at bounding box center [387, 76] width 47 height 16
click at [410, 227] on div "Starts with" at bounding box center [460, 228] width 206 height 29
type input "AT"
click at [634, 81] on button "search button" at bounding box center [647, 77] width 29 height 26
click at [170, 313] on span "Press SPACE to select this row." at bounding box center [164, 308] width 12 height 12
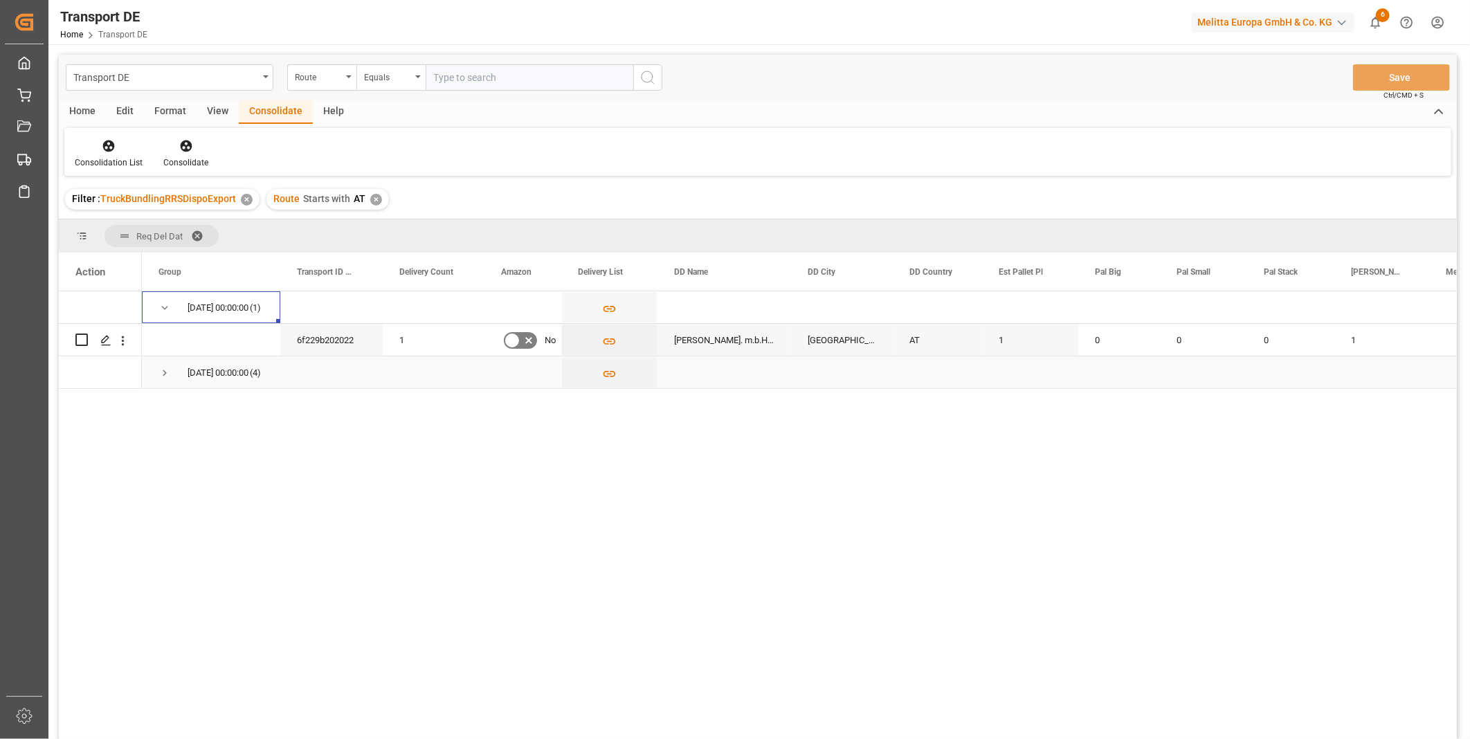
click at [169, 383] on span "Press SPACE to select this row." at bounding box center [164, 373] width 12 height 32
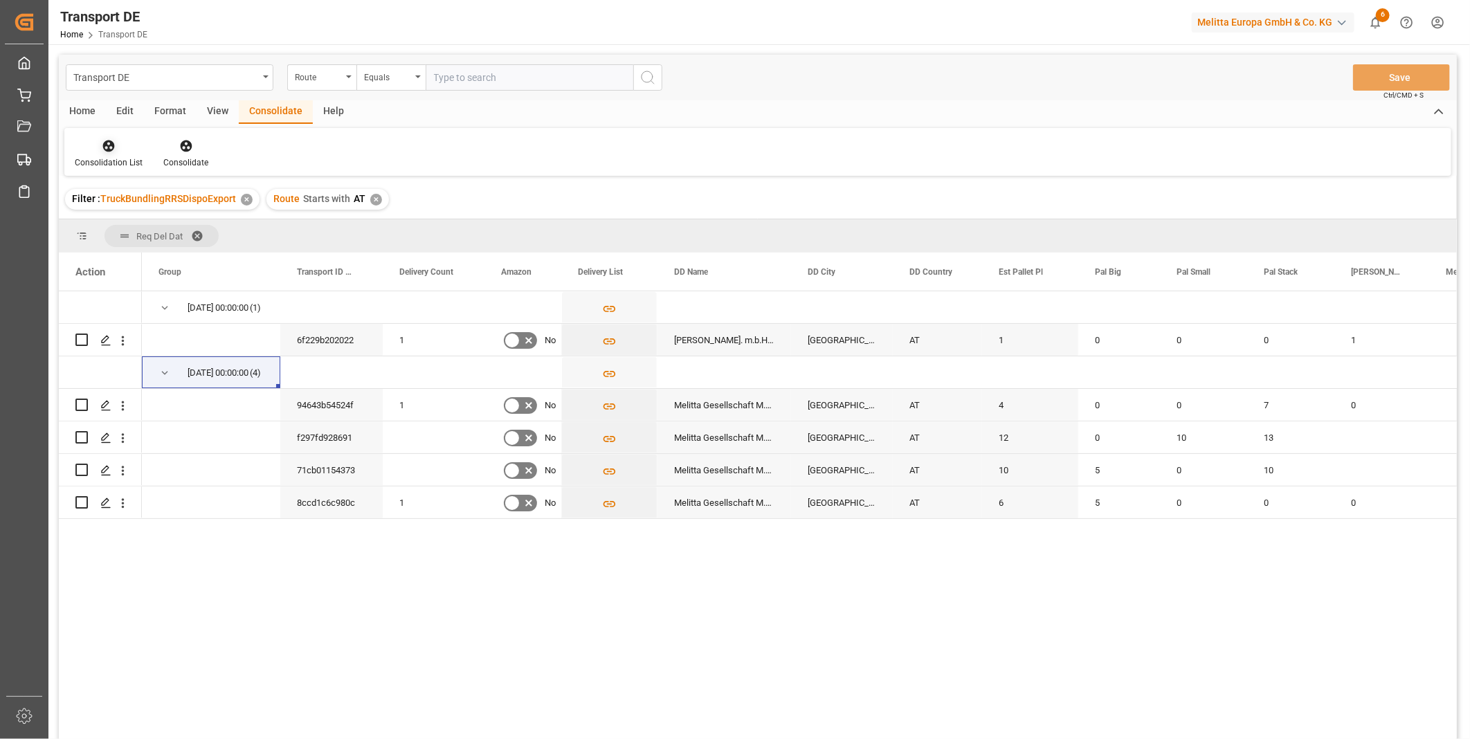
click at [98, 143] on div at bounding box center [109, 145] width 68 height 15
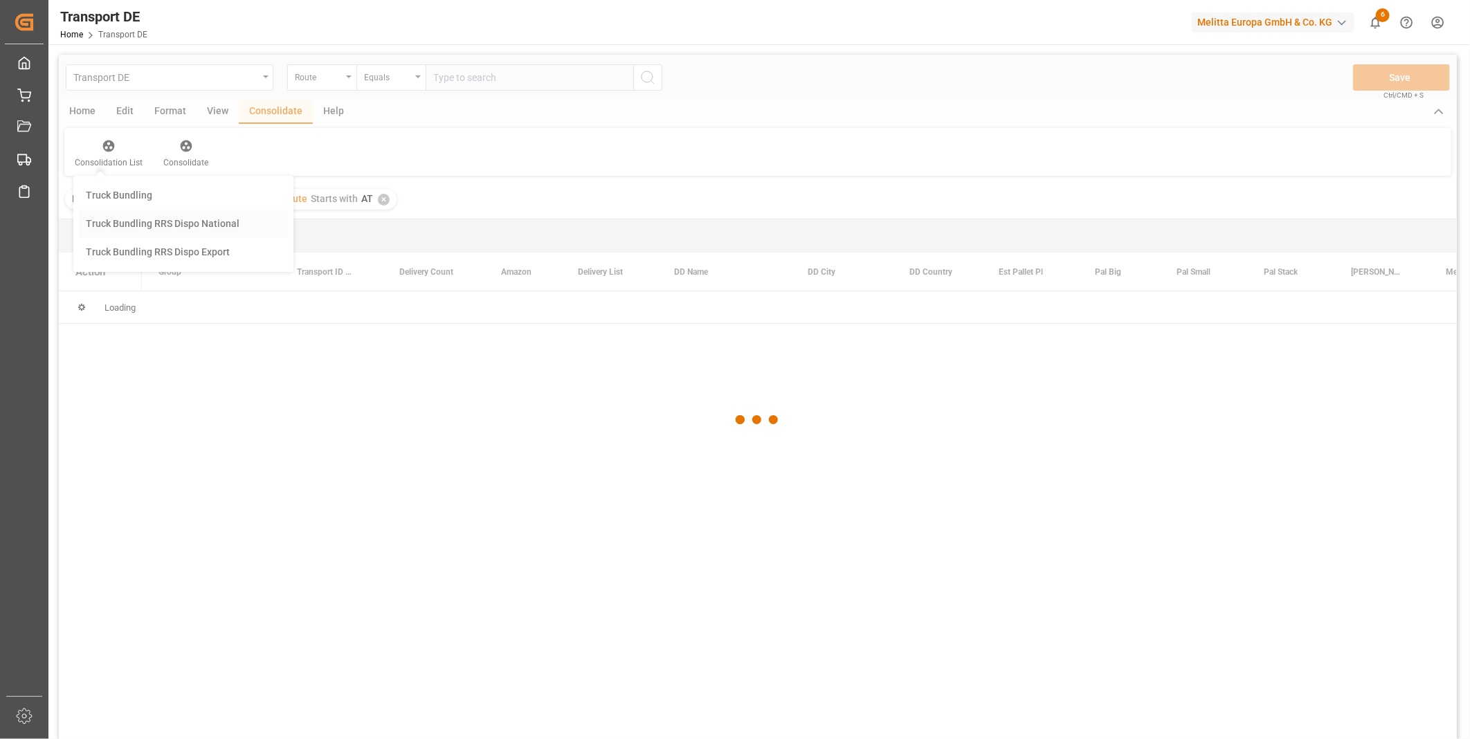
click at [149, 228] on div "Transport DE Route Equals Save Ctrl/CMD + S Home Edit Format View Consolidate H…" at bounding box center [758, 415] width 1398 height 721
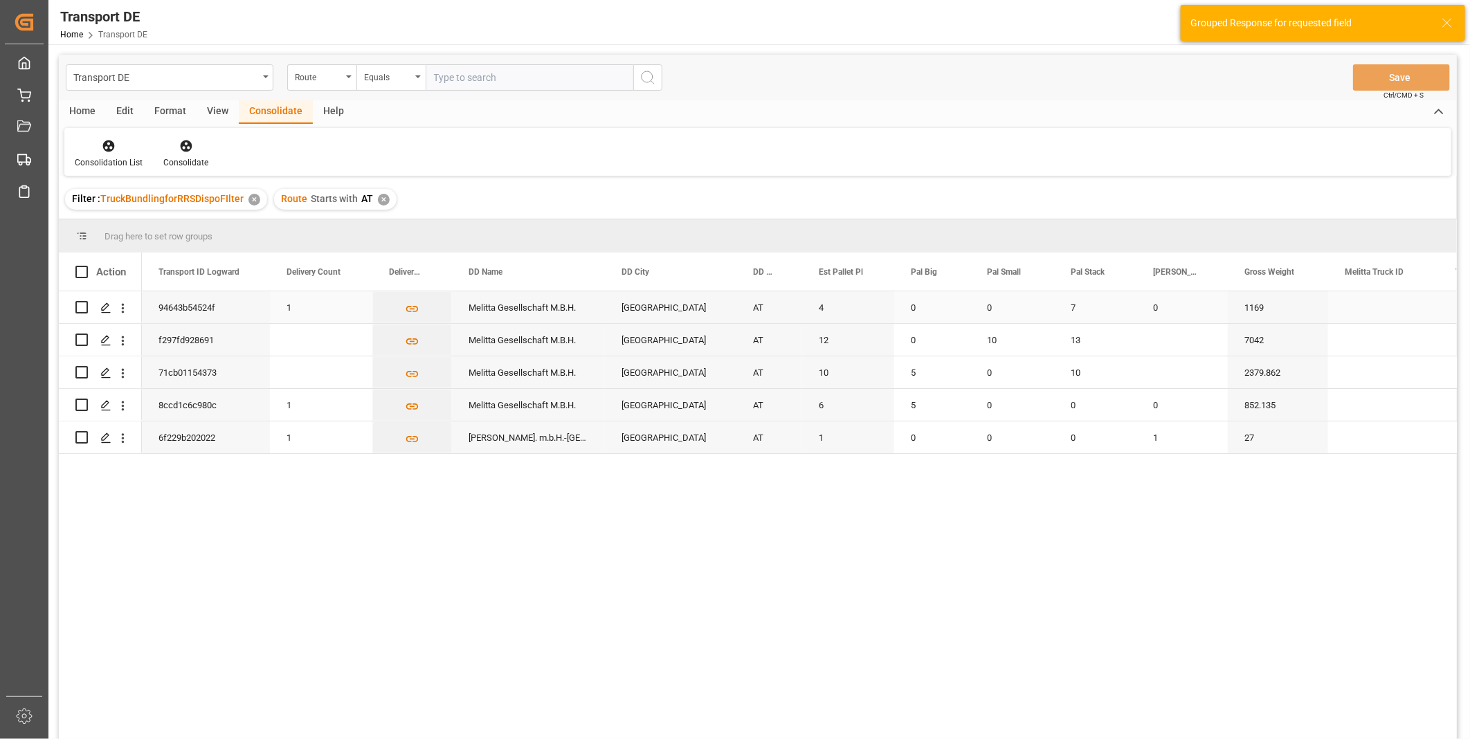
click at [84, 307] on input "Press Space to toggle row selection (unchecked)" at bounding box center [81, 307] width 12 height 12
checkbox input "true"
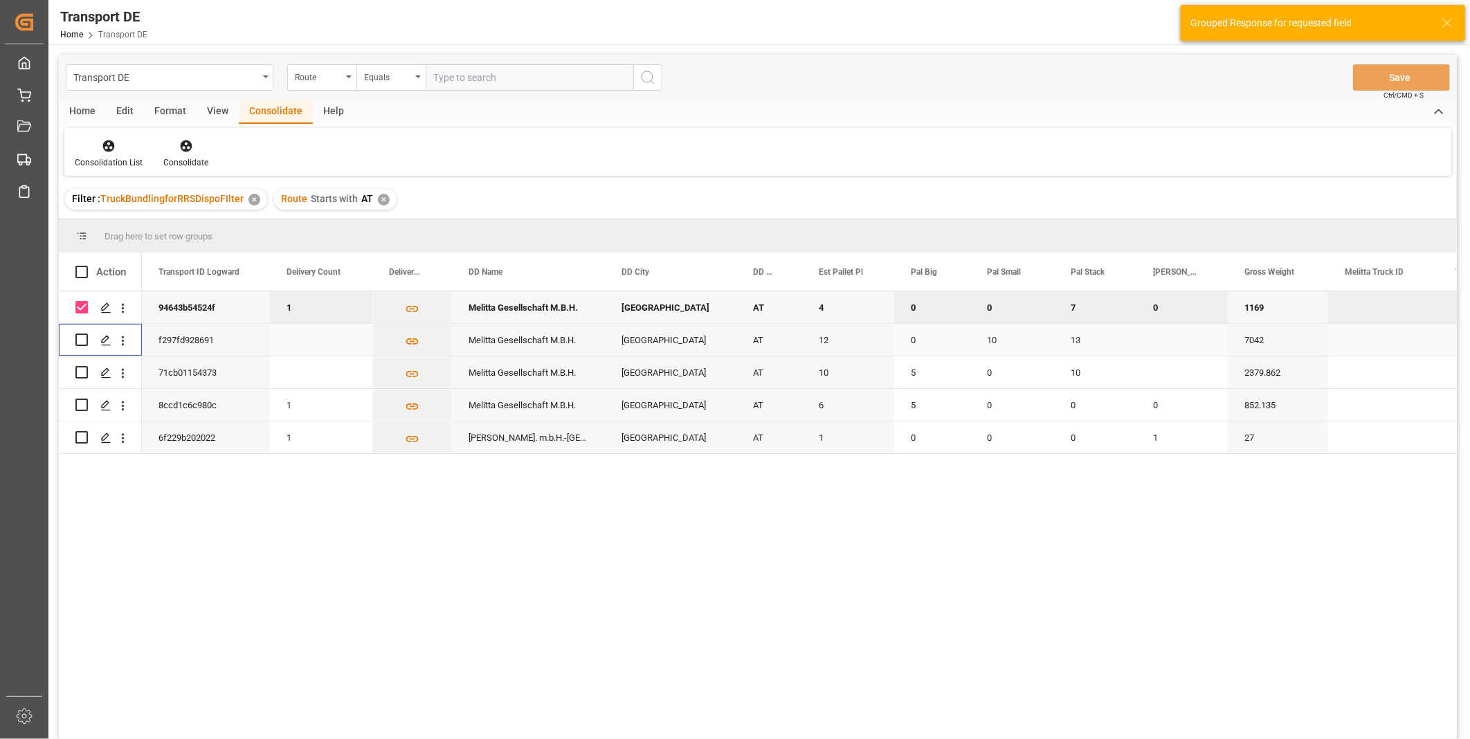
click at [83, 339] on input "Press Space to toggle row selection (unchecked)" at bounding box center [81, 340] width 12 height 12
checkbox input "true"
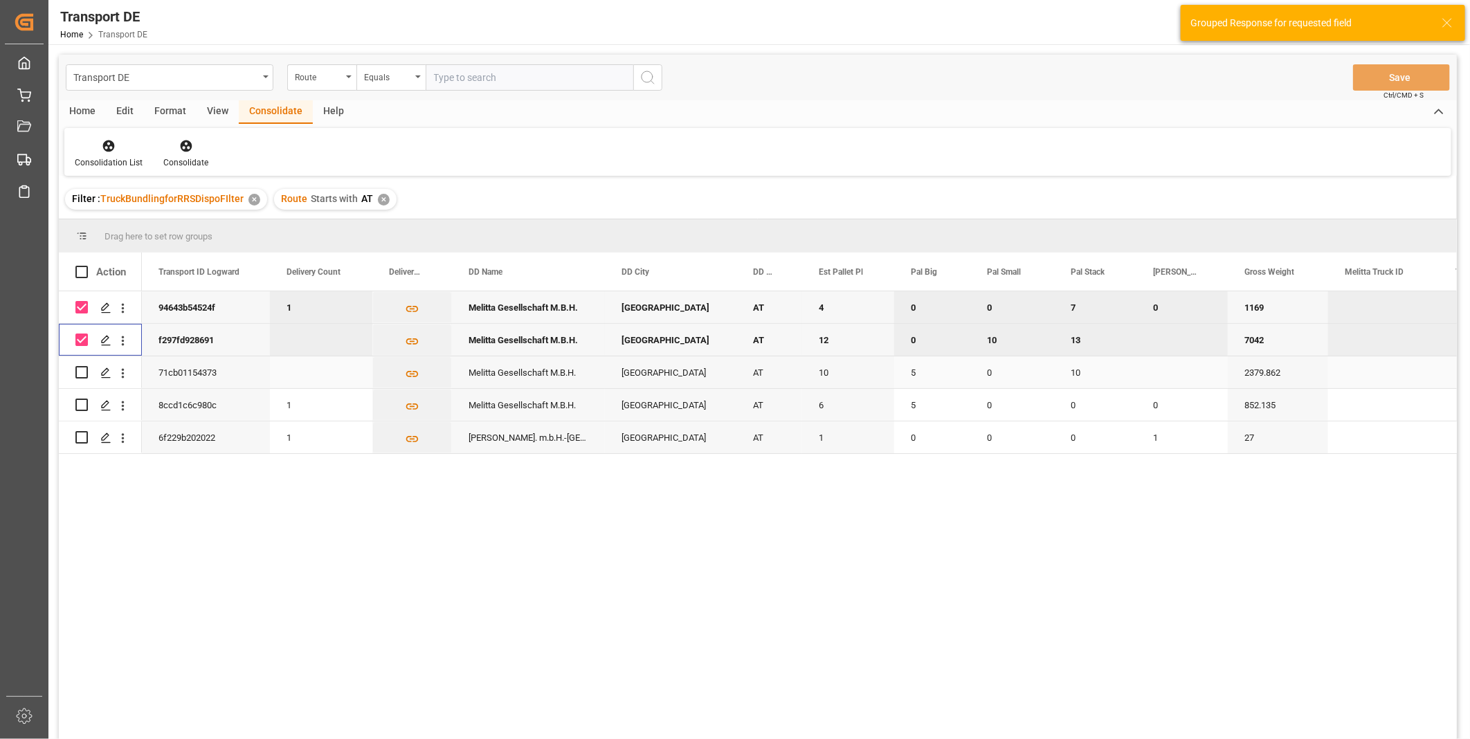
click at [81, 375] on input "Press Space to toggle row selection (unchecked)" at bounding box center [81, 372] width 12 height 12
checkbox input "true"
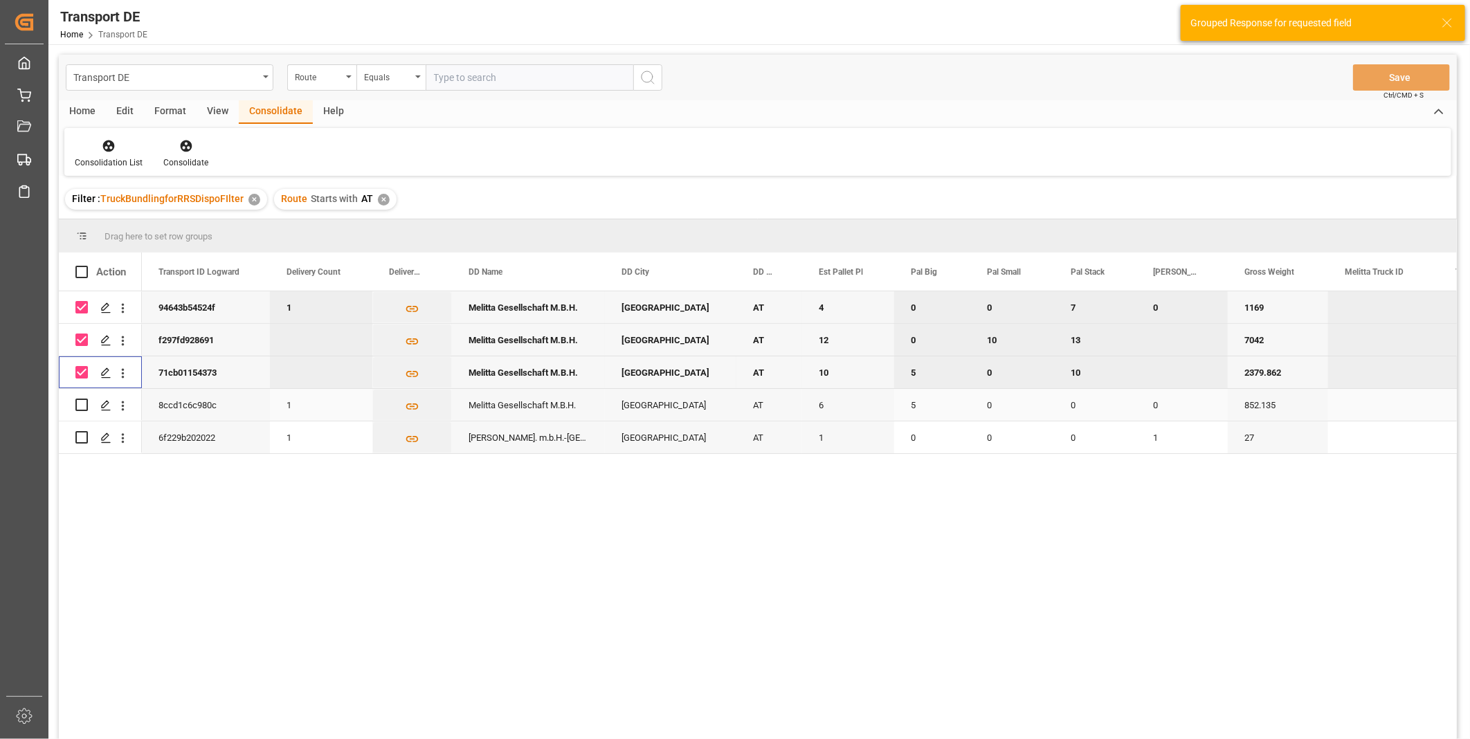
click at [84, 405] on input "Press Space to toggle row selection (unchecked)" at bounding box center [81, 405] width 12 height 12
checkbox input "true"
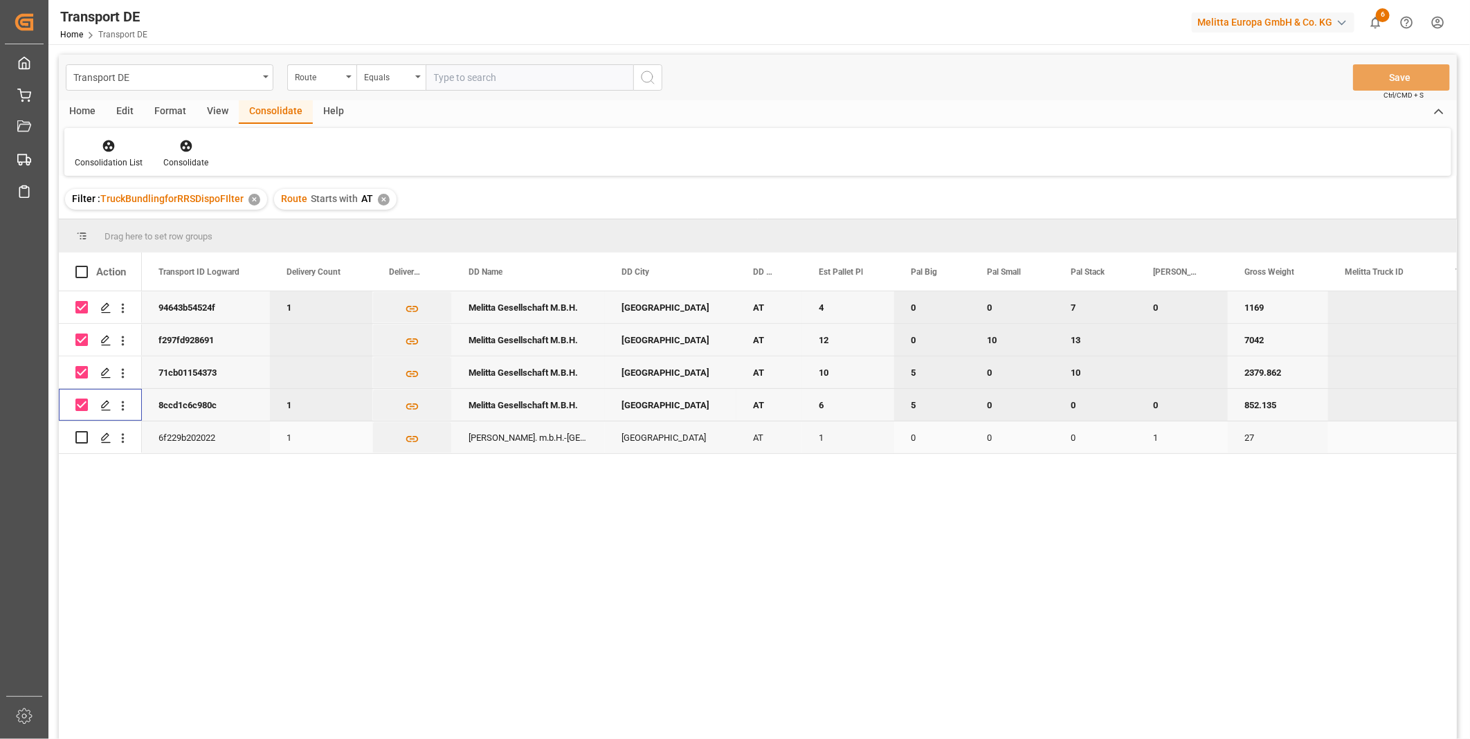
click at [79, 435] on input "Press Space to toggle row selection (unchecked)" at bounding box center [81, 437] width 12 height 12
checkbox input "true"
click at [184, 154] on div "Consolidate" at bounding box center [186, 153] width 66 height 30
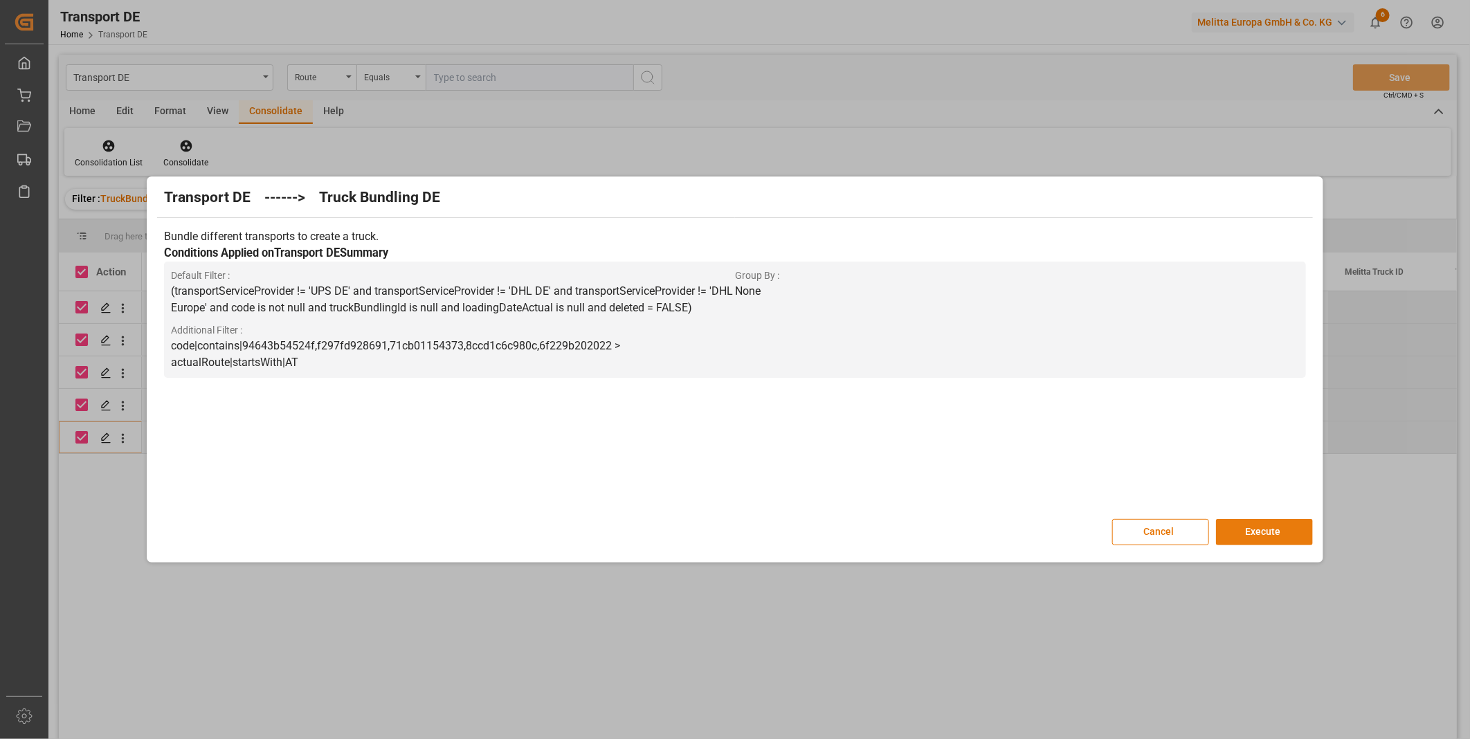
click at [1282, 536] on button "Execute" at bounding box center [1264, 532] width 97 height 26
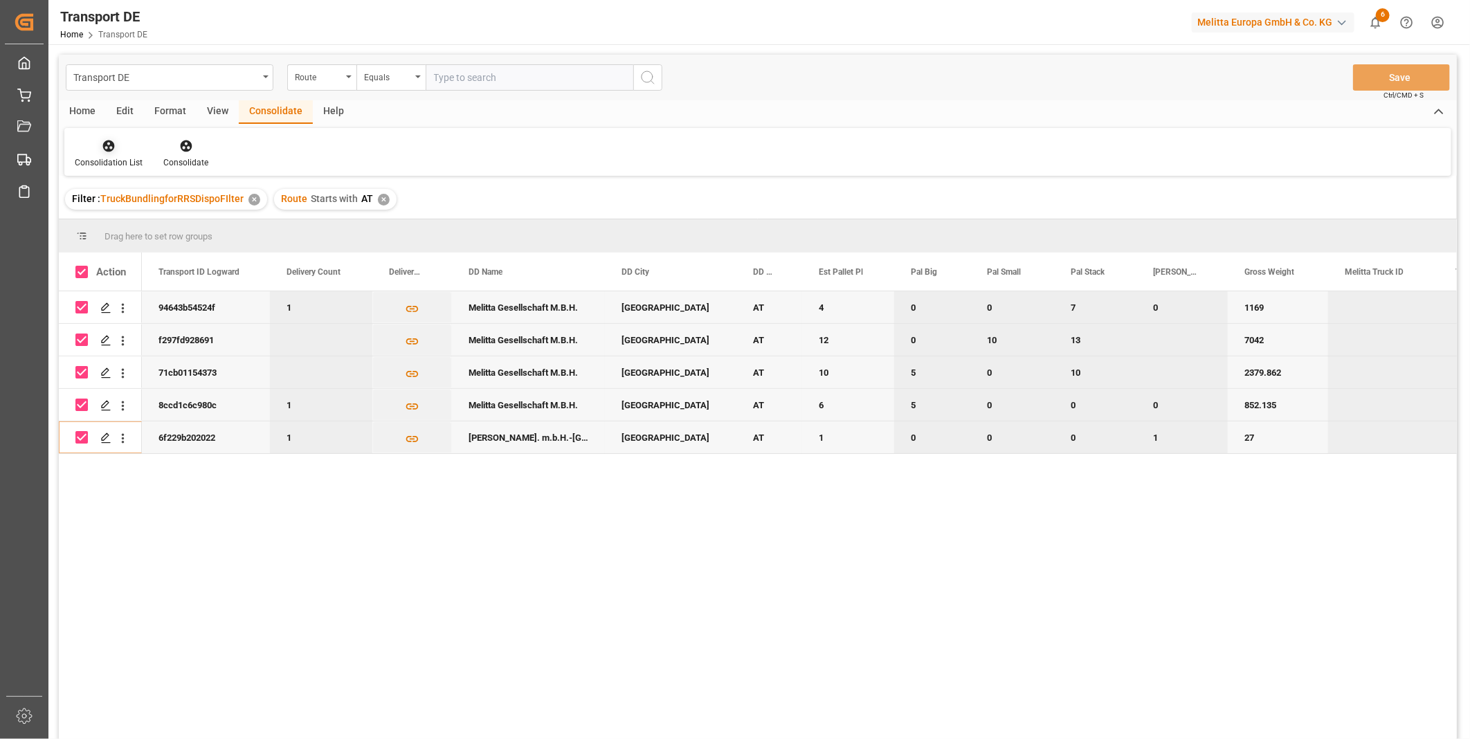
click at [111, 152] on icon at bounding box center [109, 146] width 14 height 14
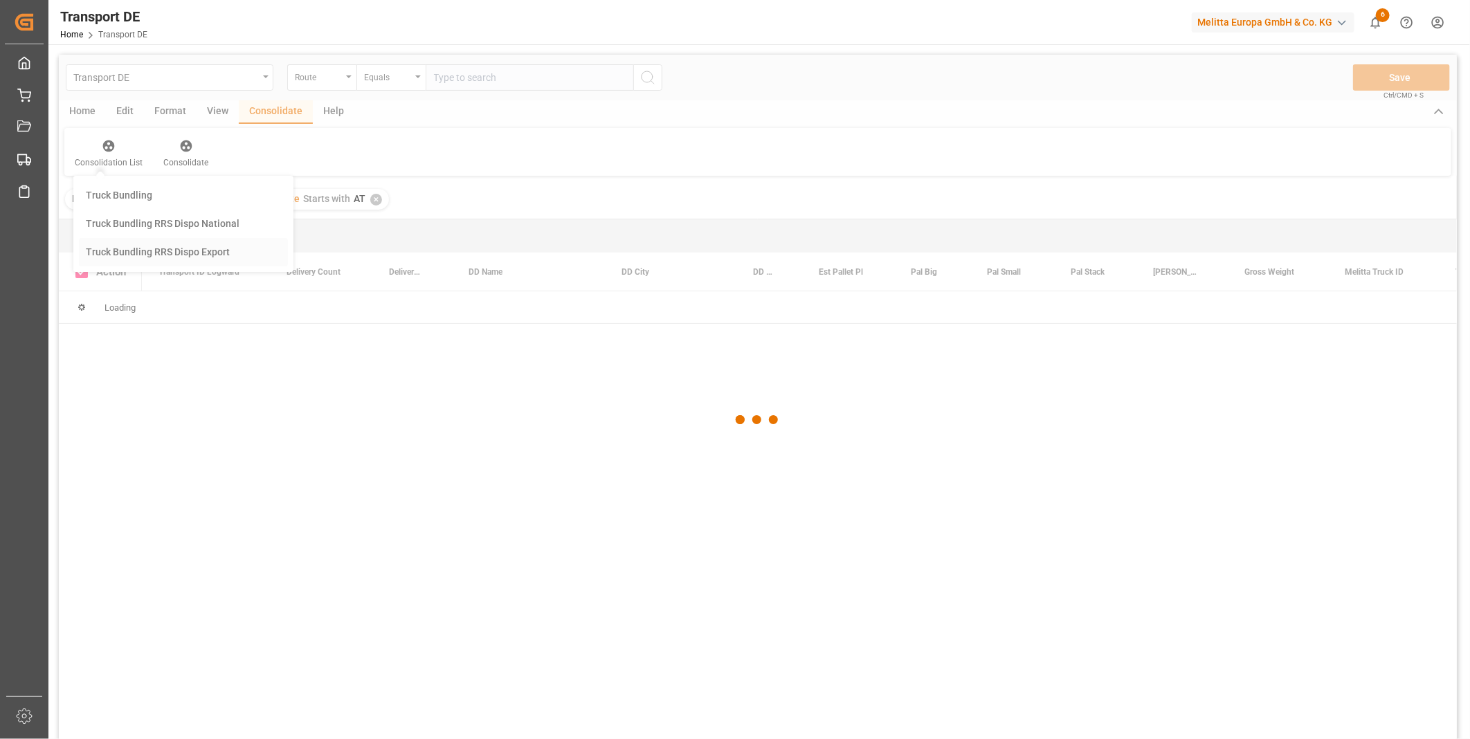
click at [167, 264] on div "Transport DE Route Equals Save Ctrl/CMD + S Home Edit Format View Consolidate H…" at bounding box center [758, 415] width 1398 height 721
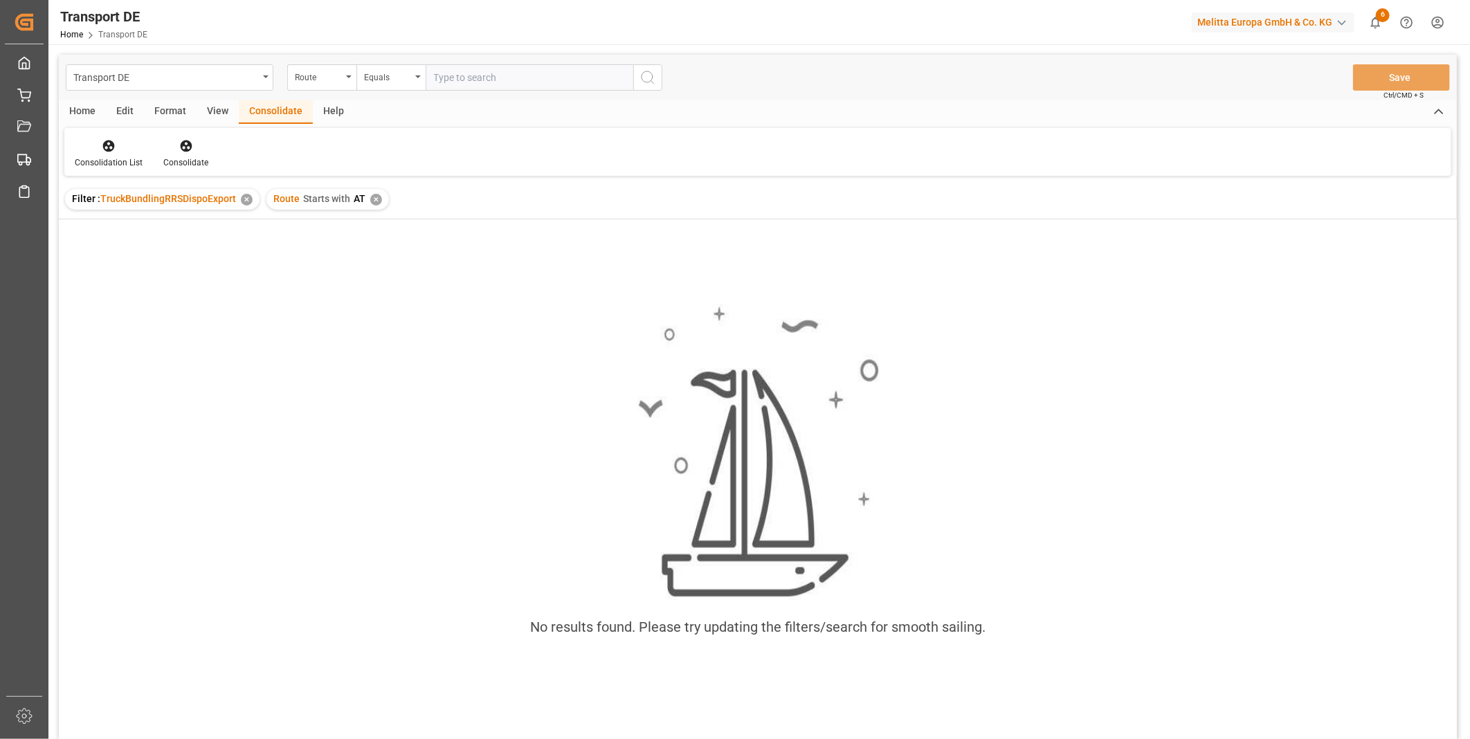
click at [378, 199] on div "✕" at bounding box center [376, 200] width 12 height 12
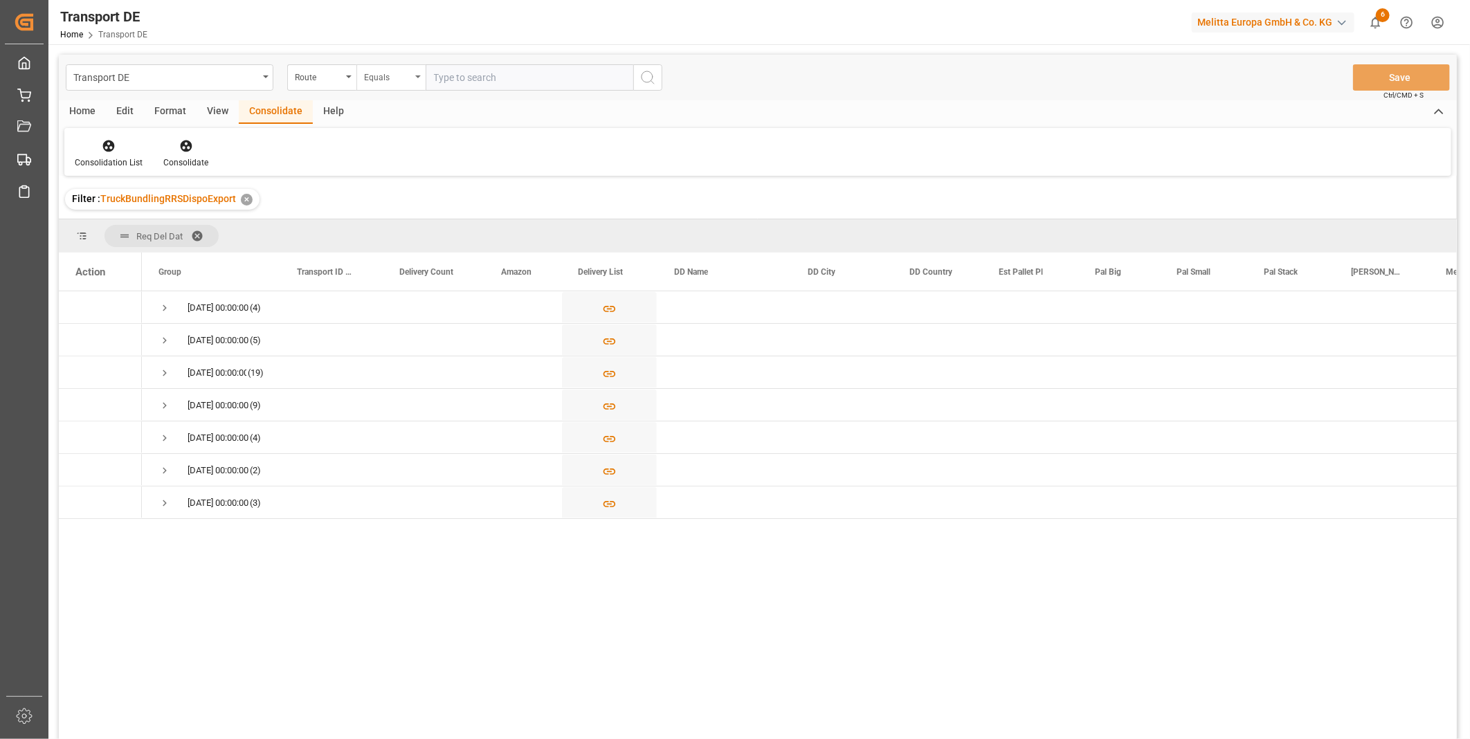
click at [399, 89] on div "Equals" at bounding box center [390, 77] width 69 height 26
click at [406, 217] on div "Starts with" at bounding box center [460, 228] width 206 height 29
type input "SE"
click at [651, 78] on icon "search button" at bounding box center [648, 77] width 17 height 17
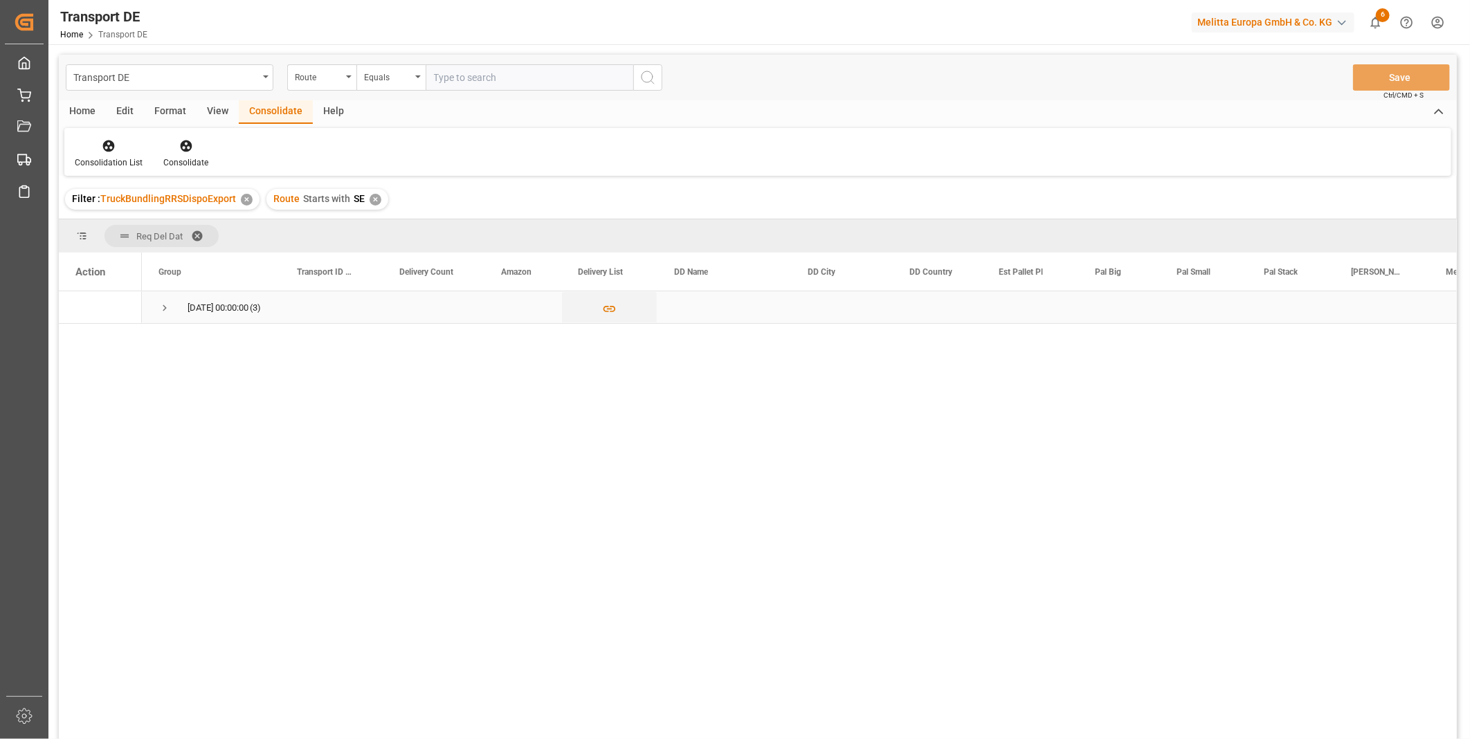
click at [176, 309] on span "22.08.2025 00:00:00 (3)" at bounding box center [210, 307] width 105 height 30
click at [166, 303] on span "Press SPACE to select this row." at bounding box center [164, 308] width 12 height 12
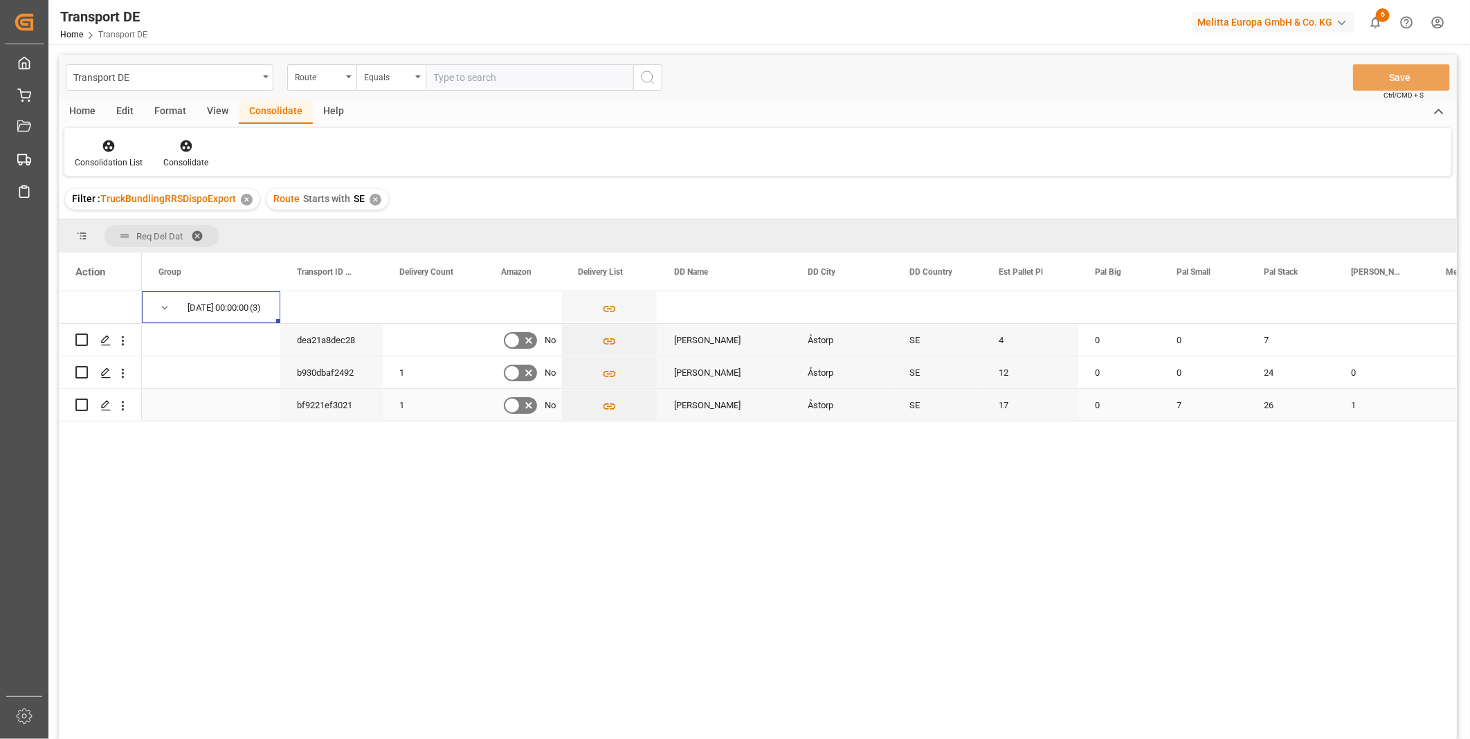
click at [80, 403] on input "Press Space to toggle row selection (unchecked)" at bounding box center [81, 405] width 12 height 12
checkbox input "true"
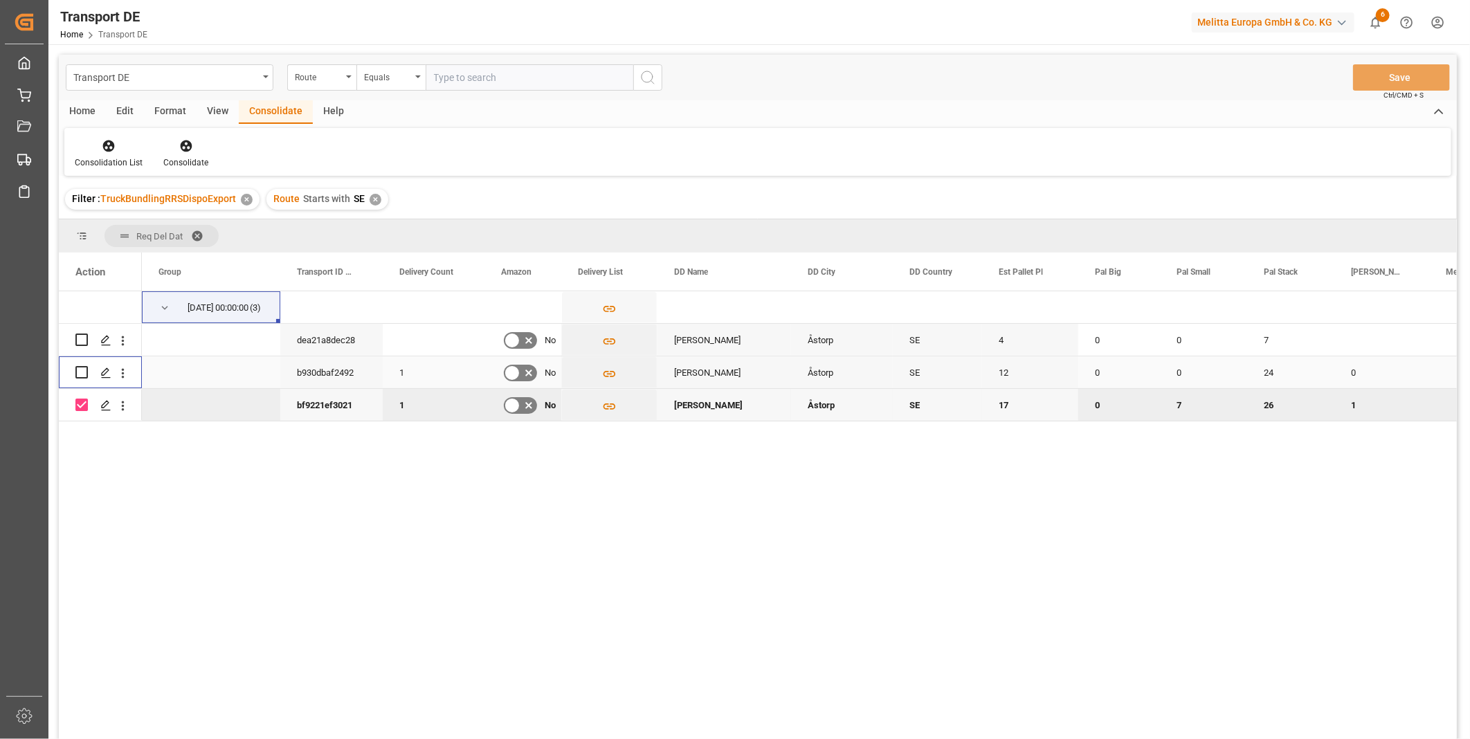
click at [82, 363] on div "Press SPACE to select this row." at bounding box center [81, 372] width 12 height 32
click at [82, 334] on input "Press Space to toggle row selection (unchecked)" at bounding box center [81, 340] width 12 height 12
checkbox input "true"
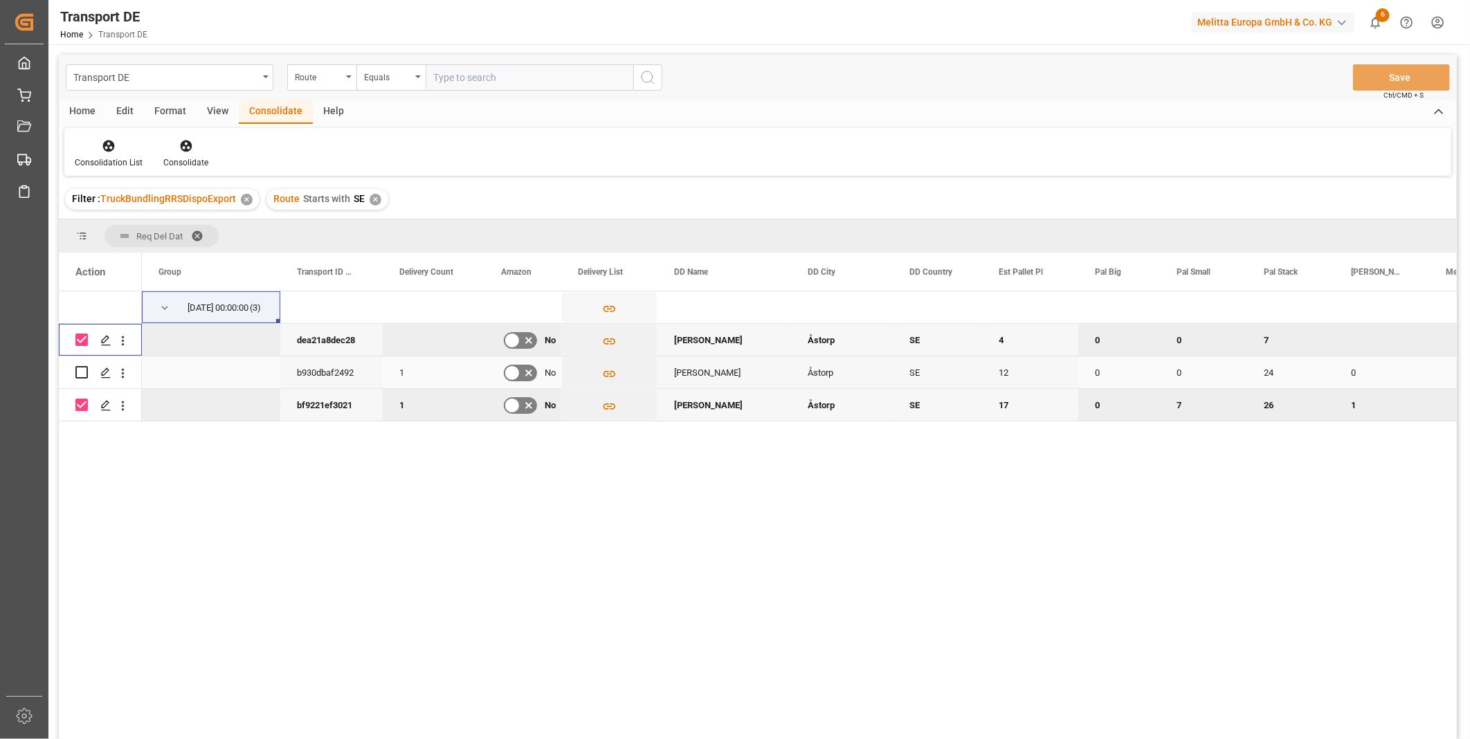
click at [79, 372] on input "Press Space to toggle row selection (unchecked)" at bounding box center [81, 372] width 12 height 12
checkbox input "true"
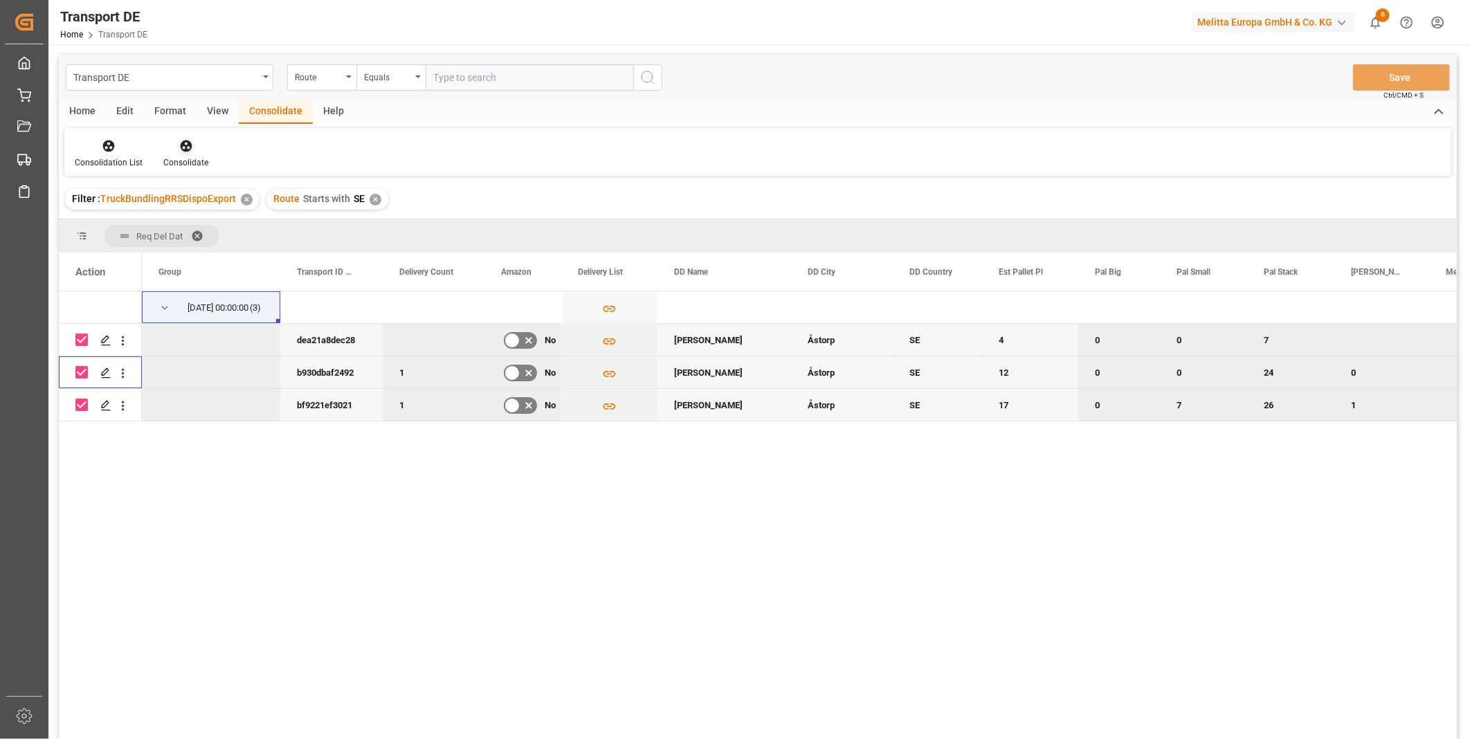
click at [179, 149] on icon at bounding box center [186, 146] width 14 height 14
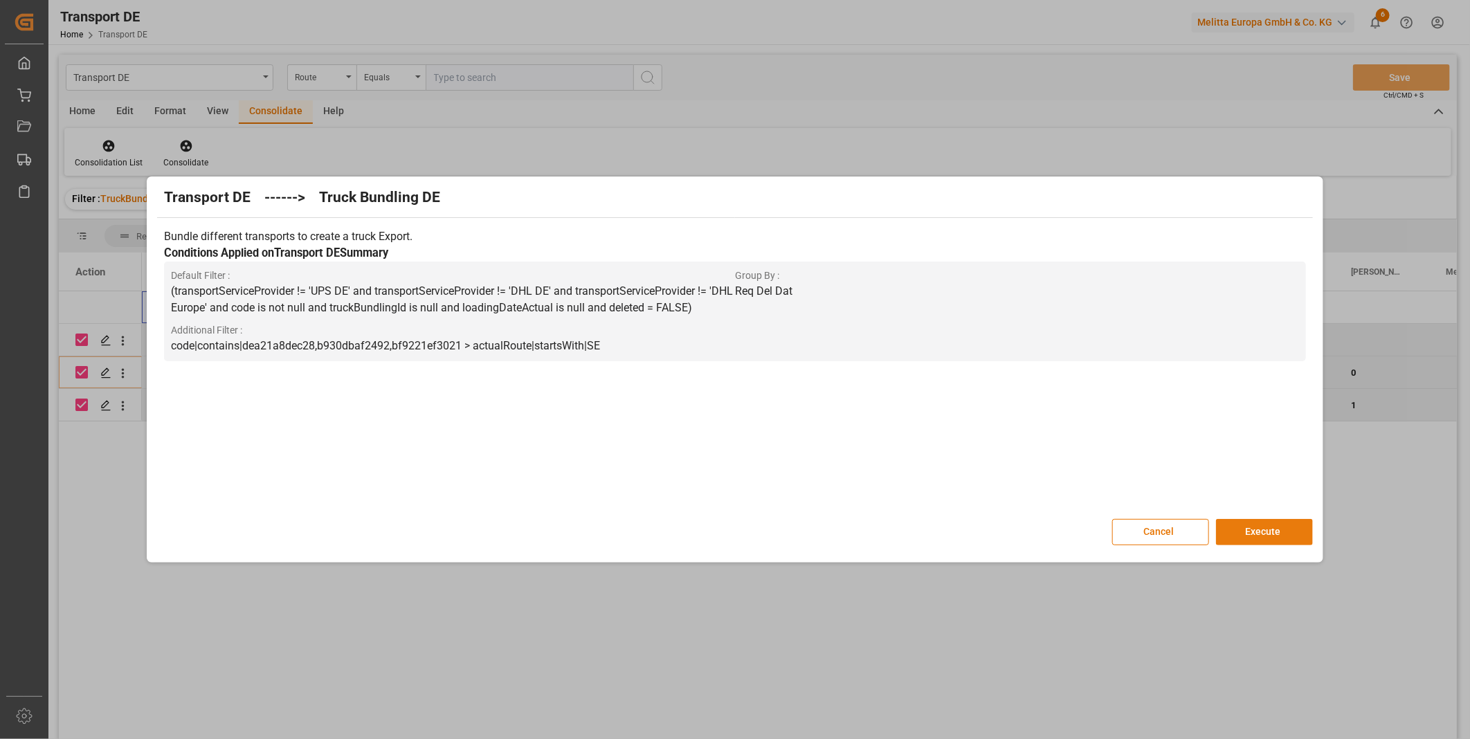
click at [1268, 533] on button "Execute" at bounding box center [1264, 532] width 97 height 26
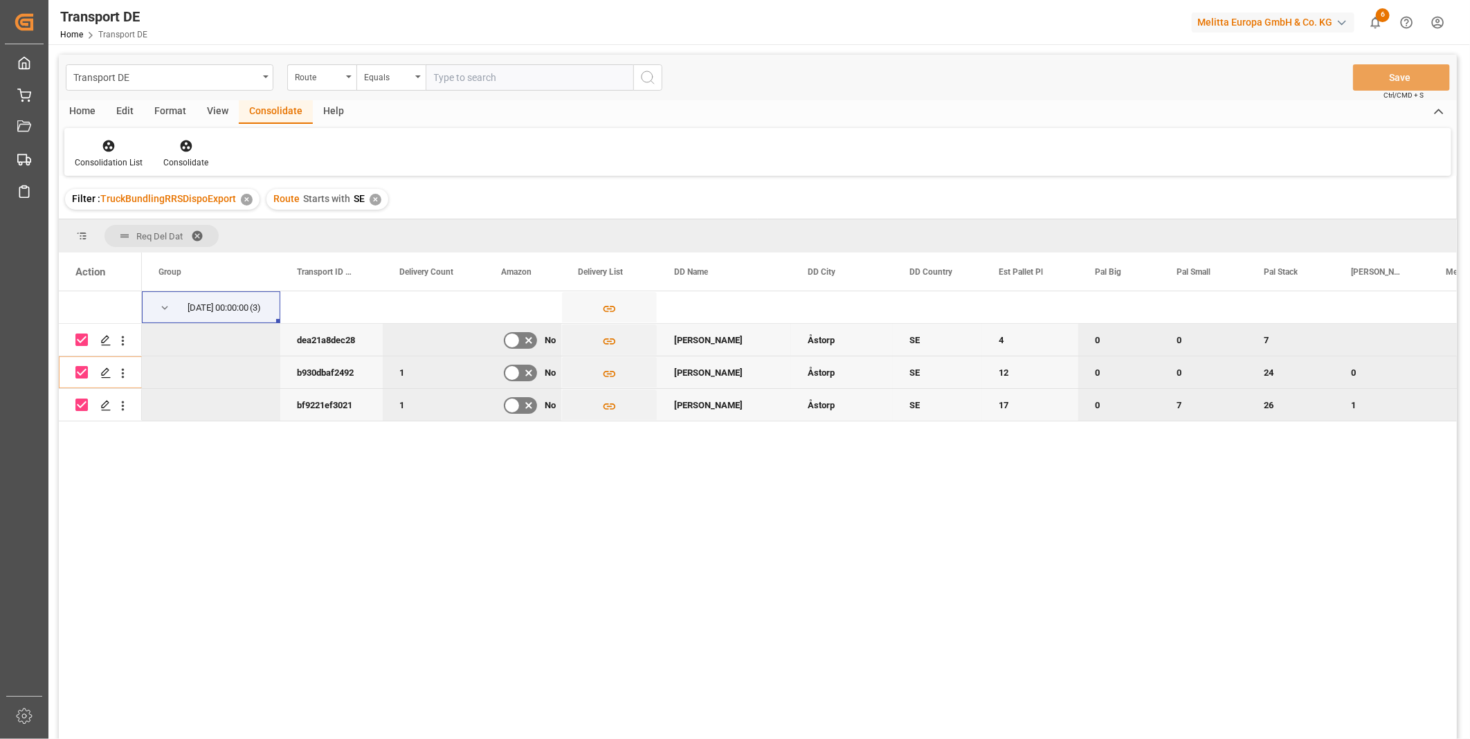
click at [104, 136] on div "Consolidation List Consolidate" at bounding box center [757, 152] width 1387 height 48
click at [102, 158] on div "Consolidation List" at bounding box center [109, 162] width 68 height 12
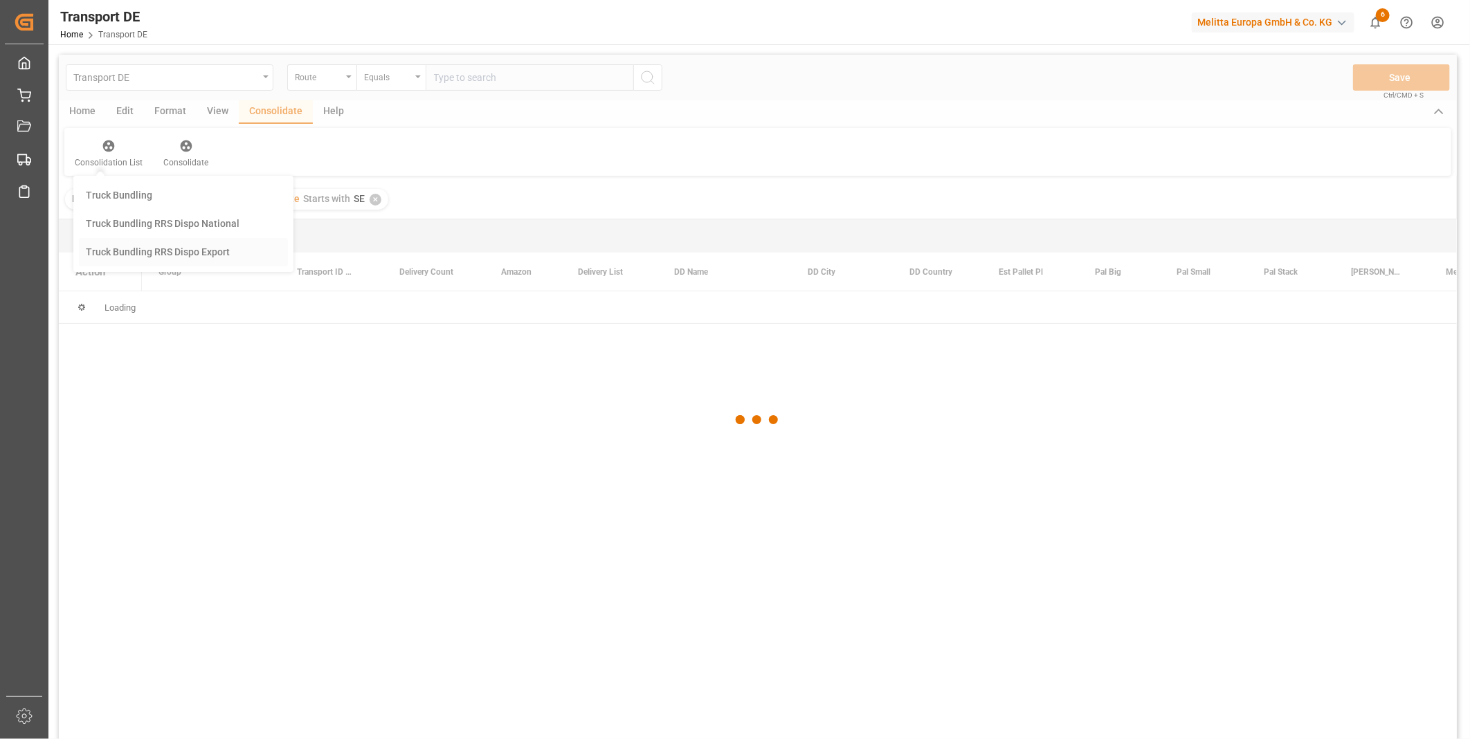
click at [190, 254] on div "Transport DE Route Equals Save Ctrl/CMD + S Home Edit Format View Consolidate H…" at bounding box center [758, 415] width 1398 height 721
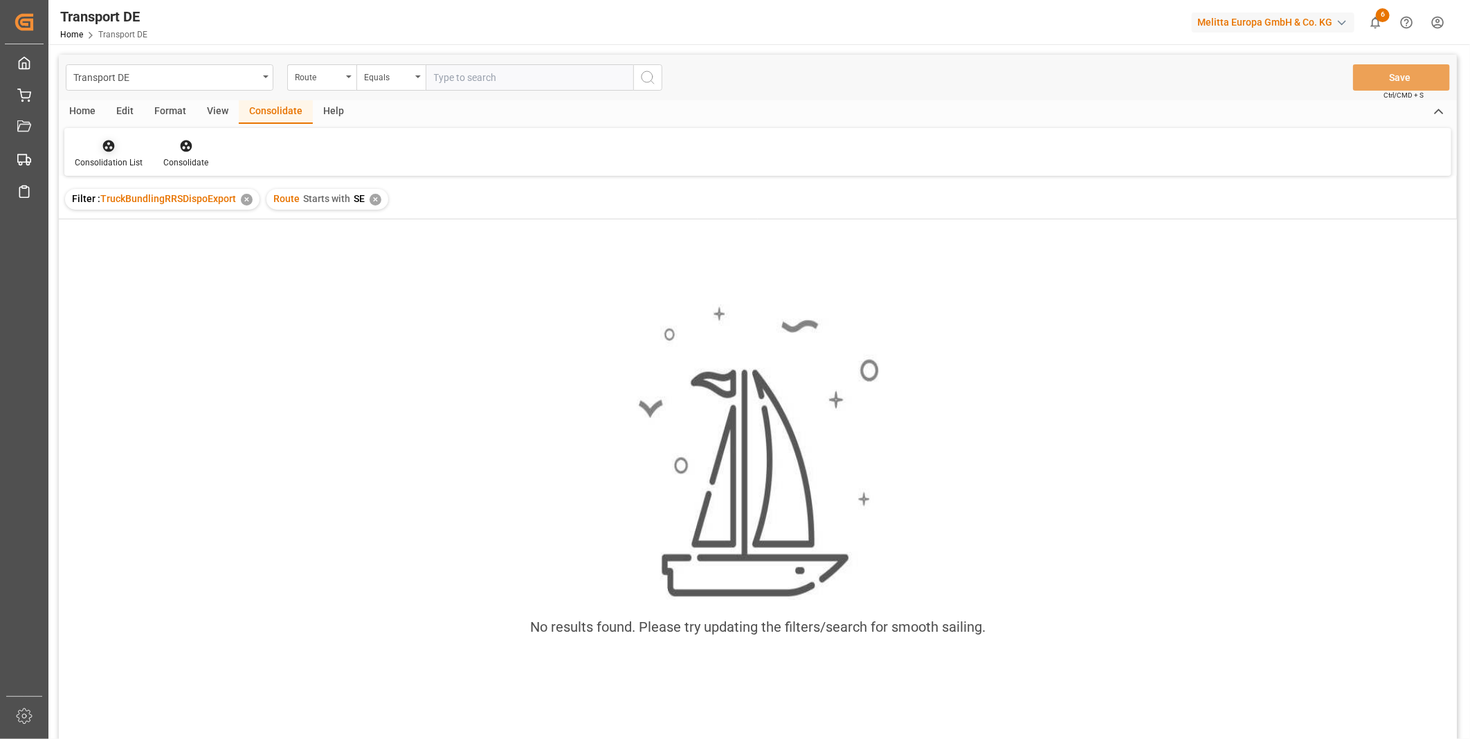
click at [109, 147] on icon at bounding box center [109, 146] width 14 height 14
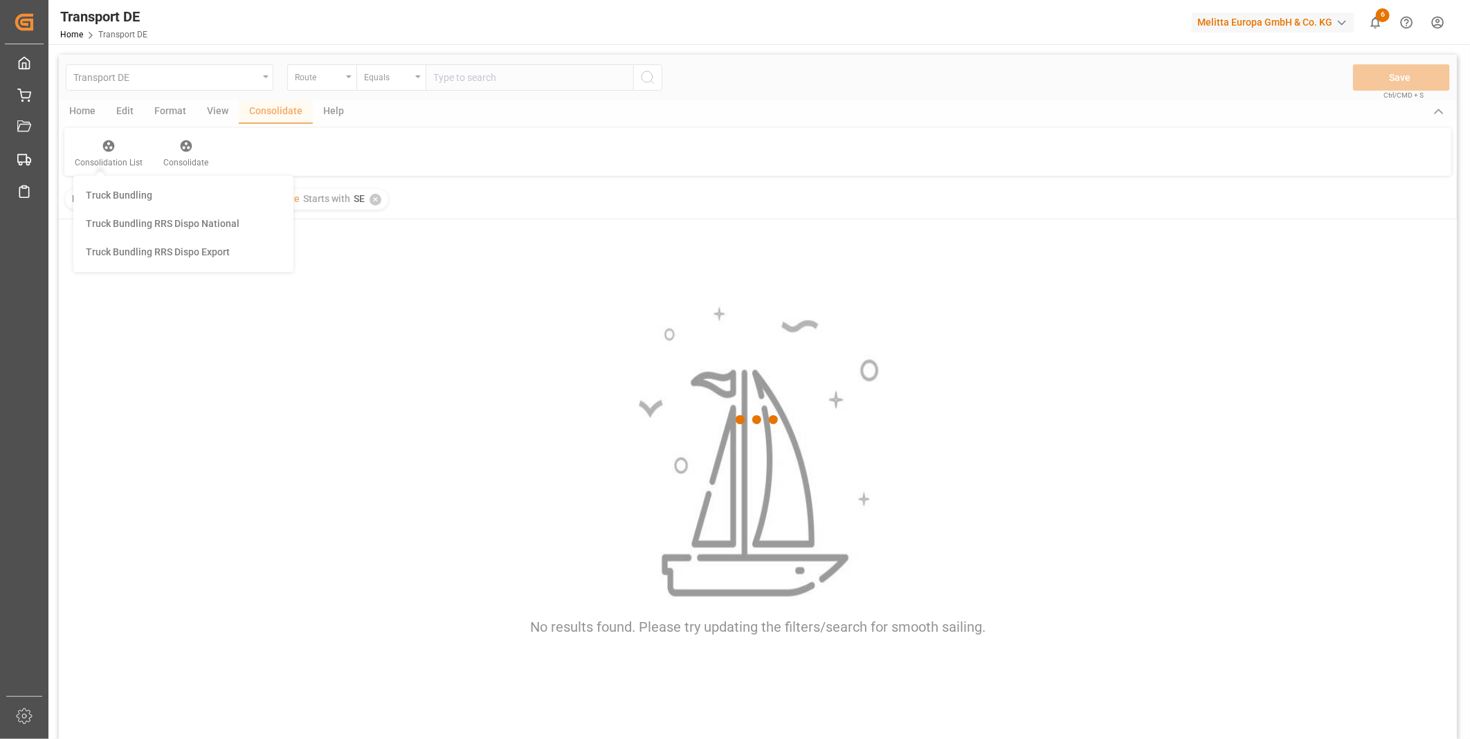
click at [181, 247] on div "Transport DE Route Equals Save Ctrl/CMD + S Home Edit Format View Consolidate H…" at bounding box center [758, 415] width 1398 height 721
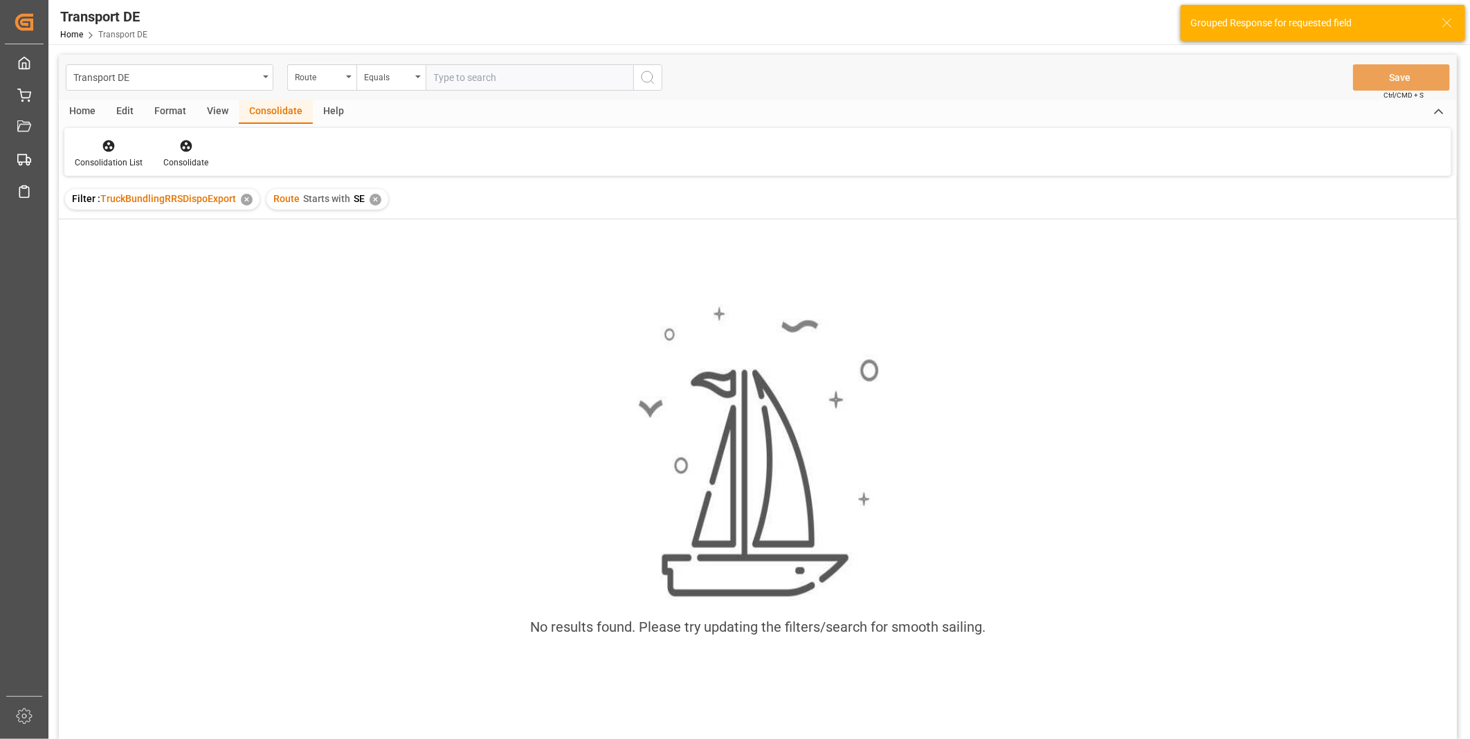
click at [377, 201] on div "✕" at bounding box center [376, 200] width 12 height 12
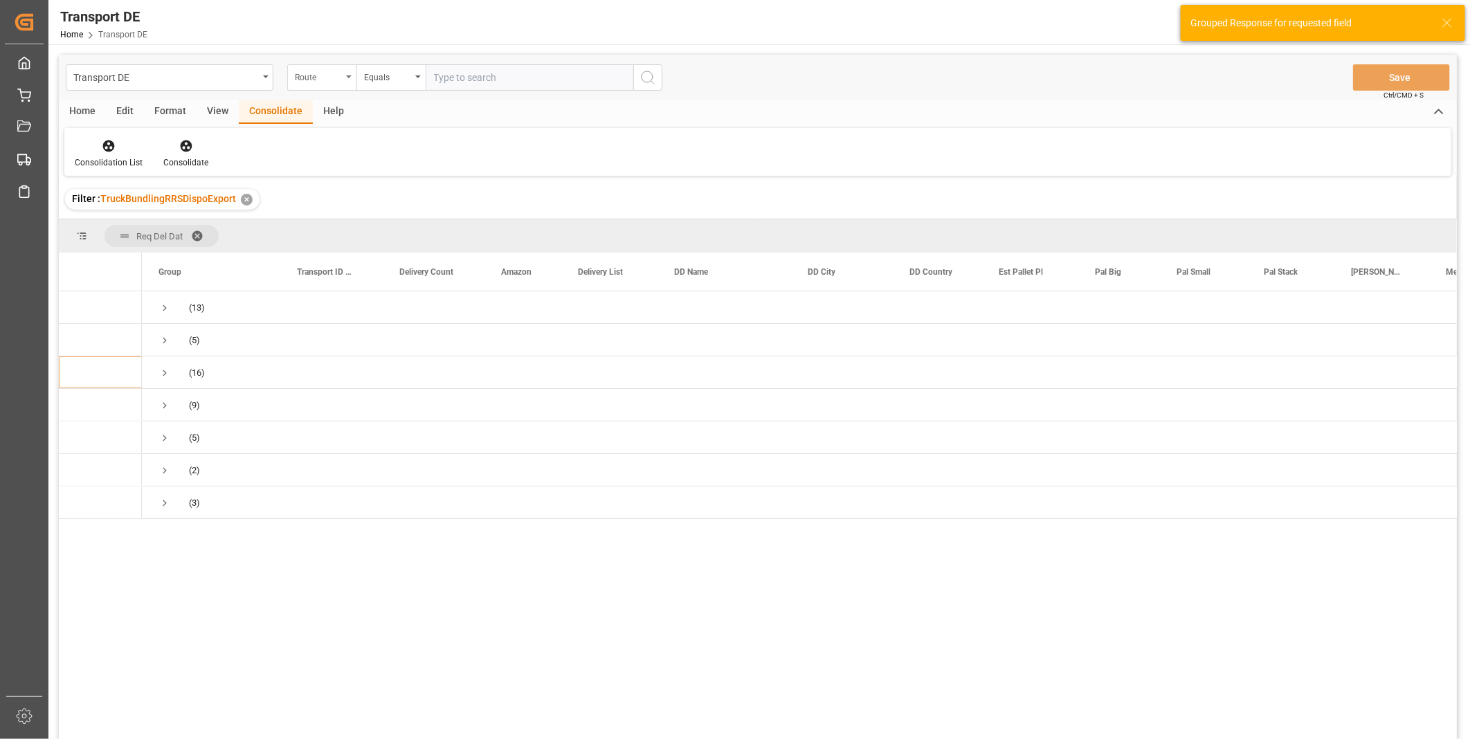
click at [343, 82] on div "Route" at bounding box center [321, 77] width 69 height 26
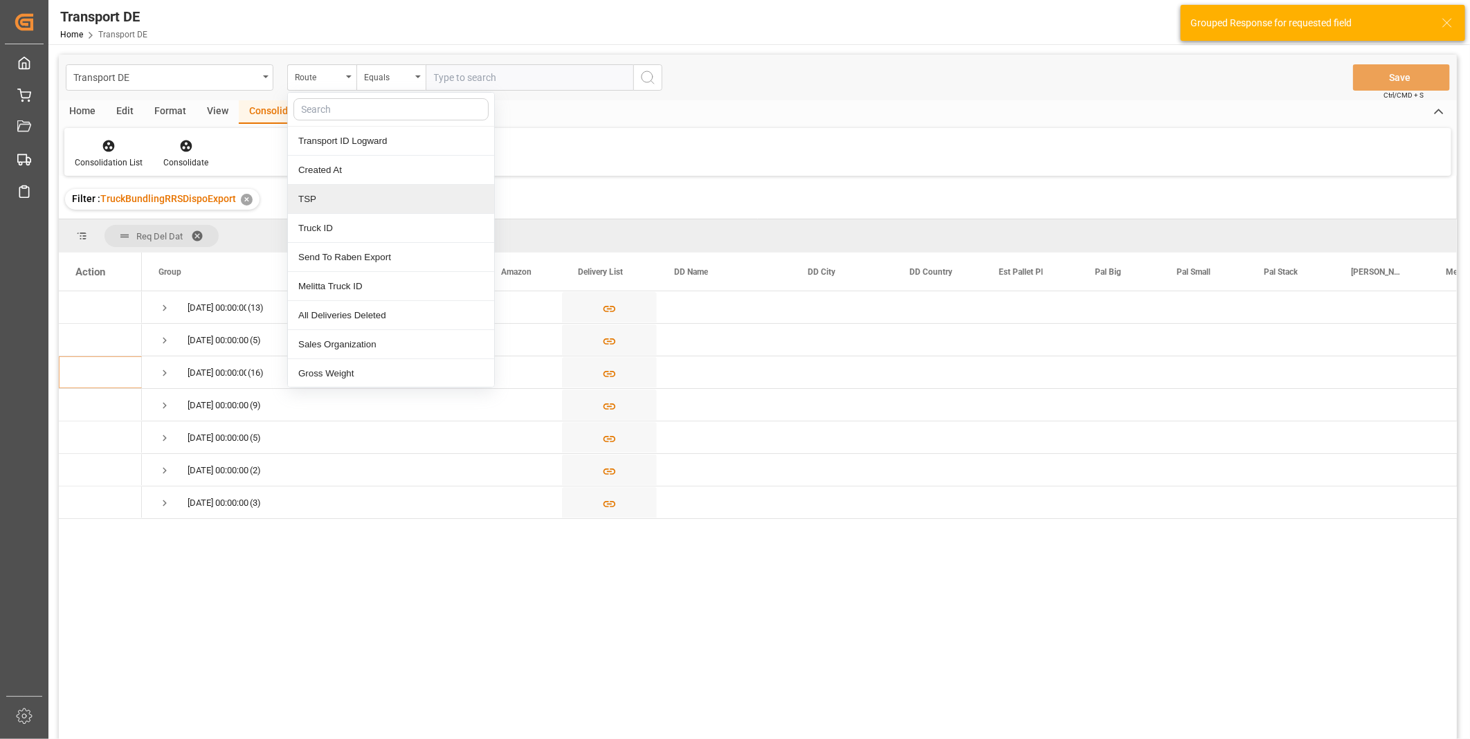
click at [325, 210] on div "TSP" at bounding box center [391, 199] width 206 height 29
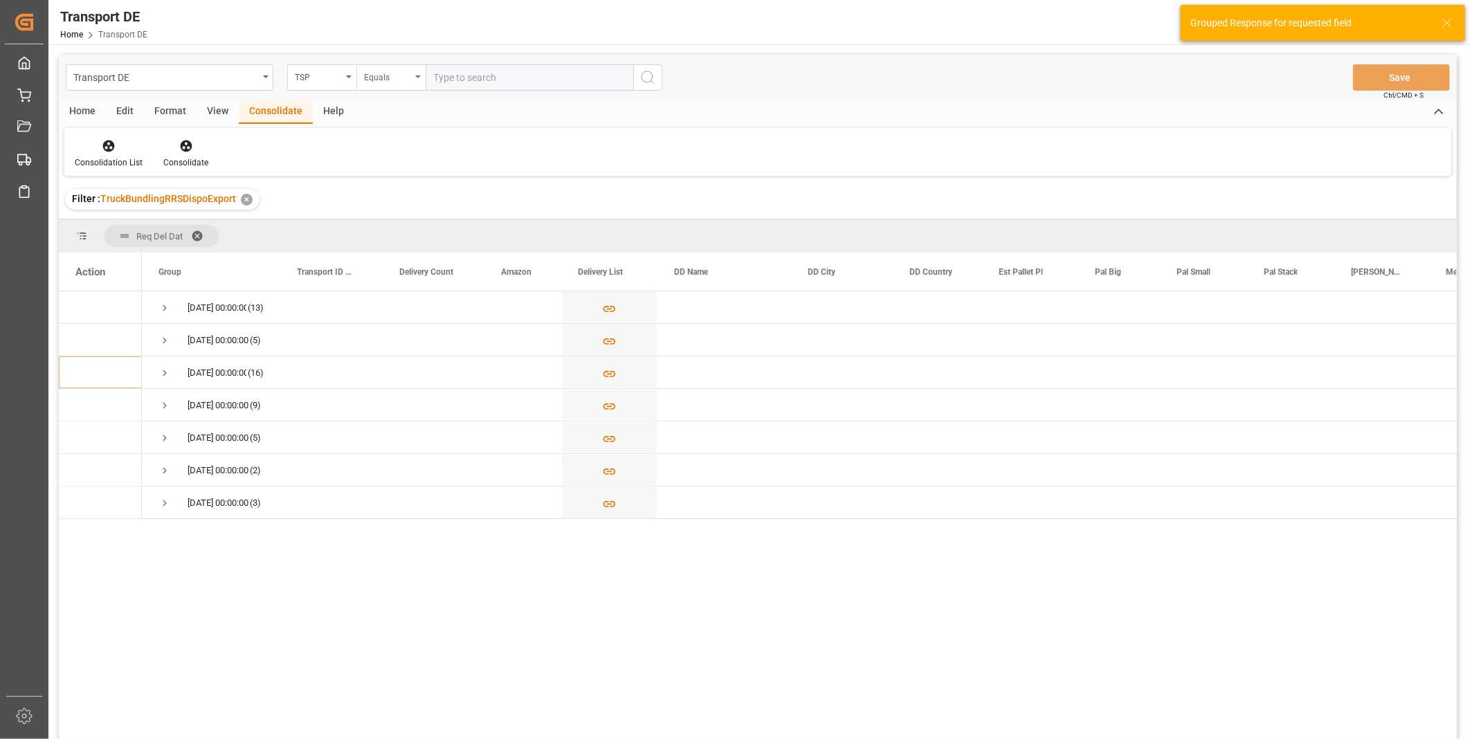
click at [362, 80] on div "Equals" at bounding box center [390, 77] width 69 height 26
click at [405, 225] on div "Starts with" at bounding box center [460, 228] width 206 height 29
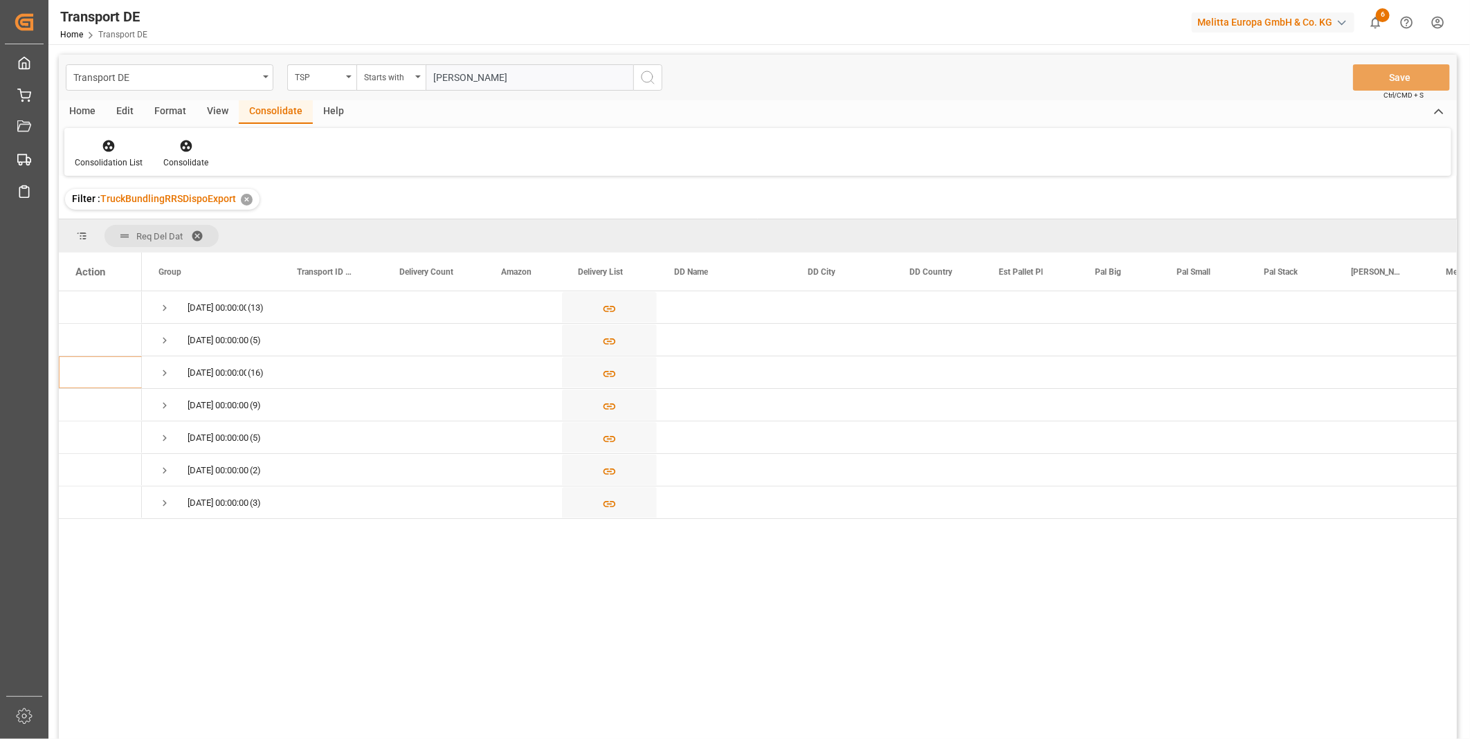
type input "Van R"
click at [648, 65] on button "search button" at bounding box center [647, 77] width 29 height 26
click at [348, 72] on div "TSP" at bounding box center [321, 77] width 69 height 26
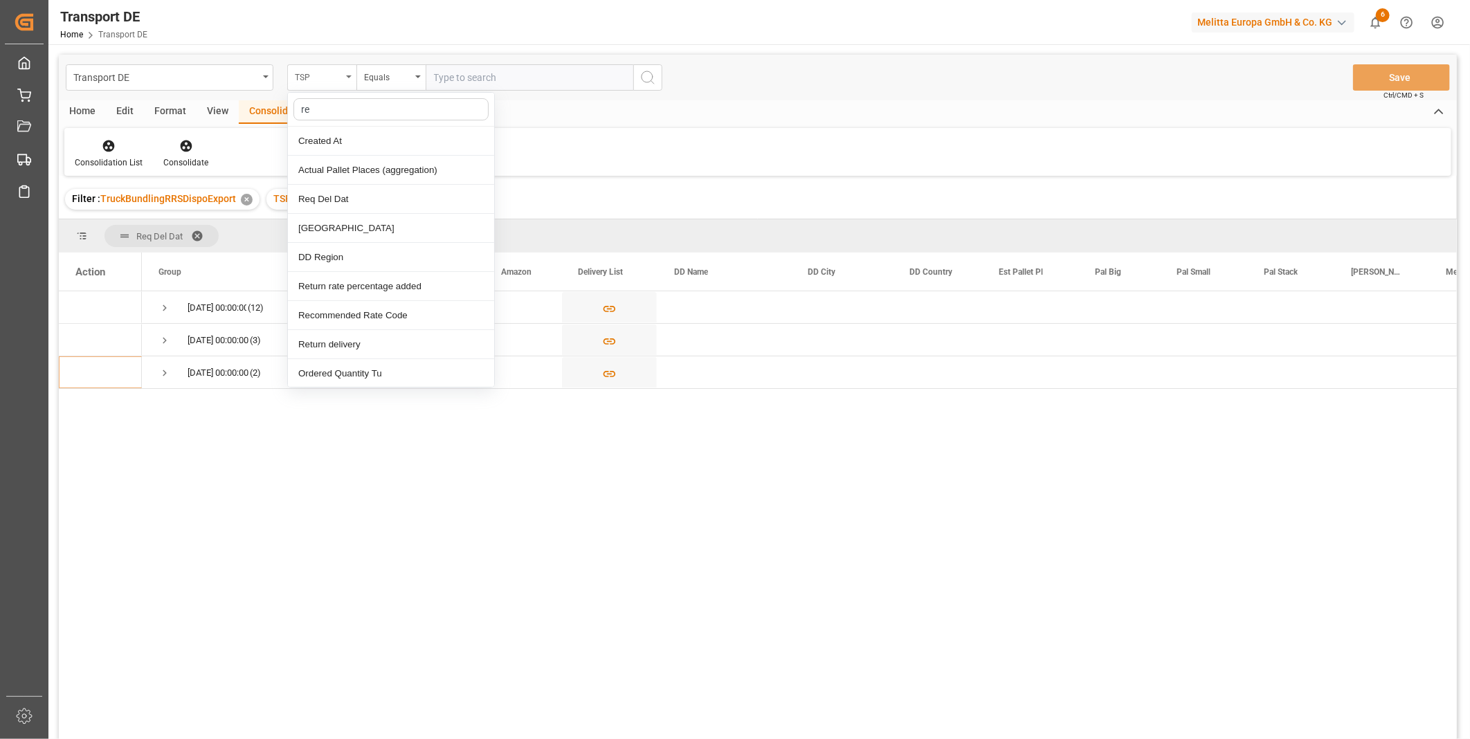
type input "req"
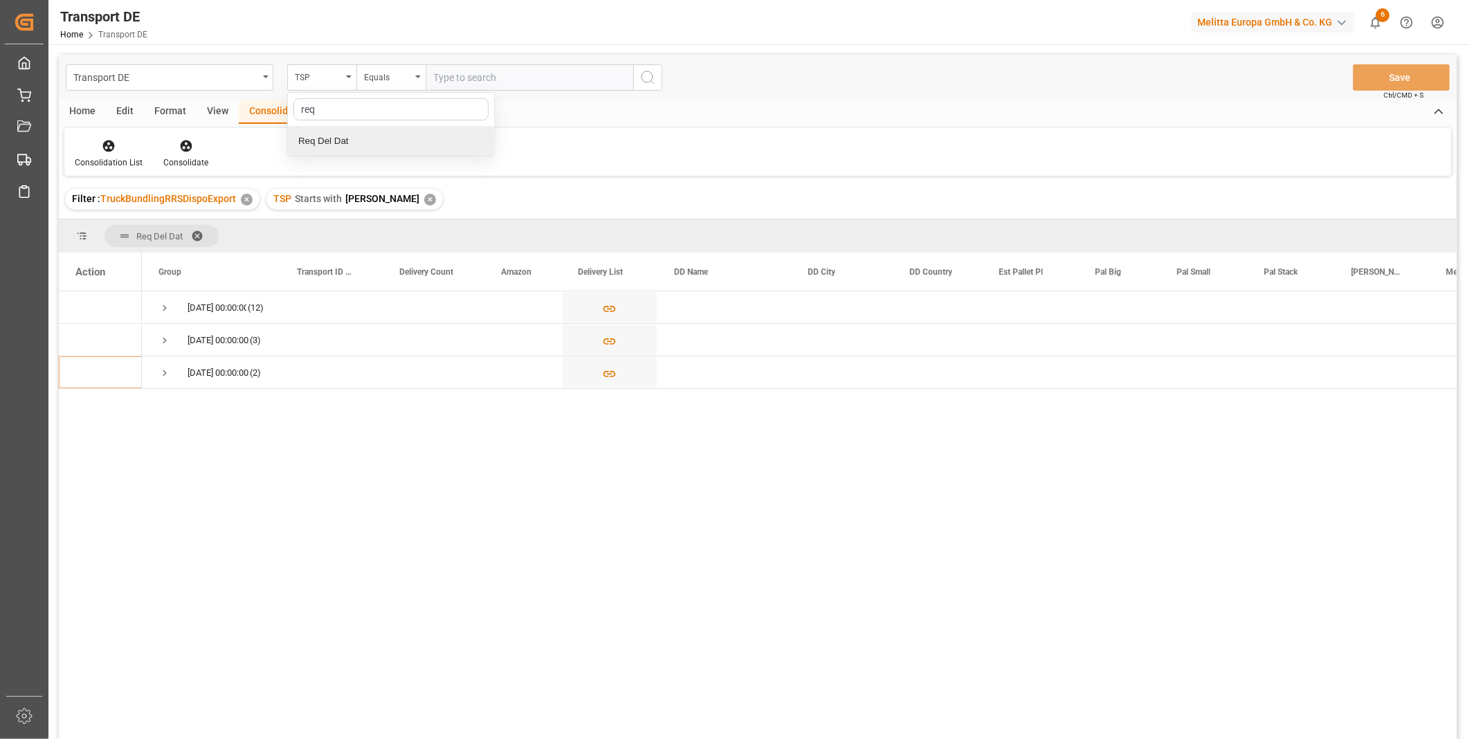
click at [360, 137] on div "Req Del Dat" at bounding box center [391, 141] width 206 height 29
click at [404, 60] on div "Transport DE Req Del Dat Equals Save Ctrl/CMD + S" at bounding box center [758, 78] width 1398 height 46
click at [438, 67] on input "text" at bounding box center [530, 77] width 208 height 26
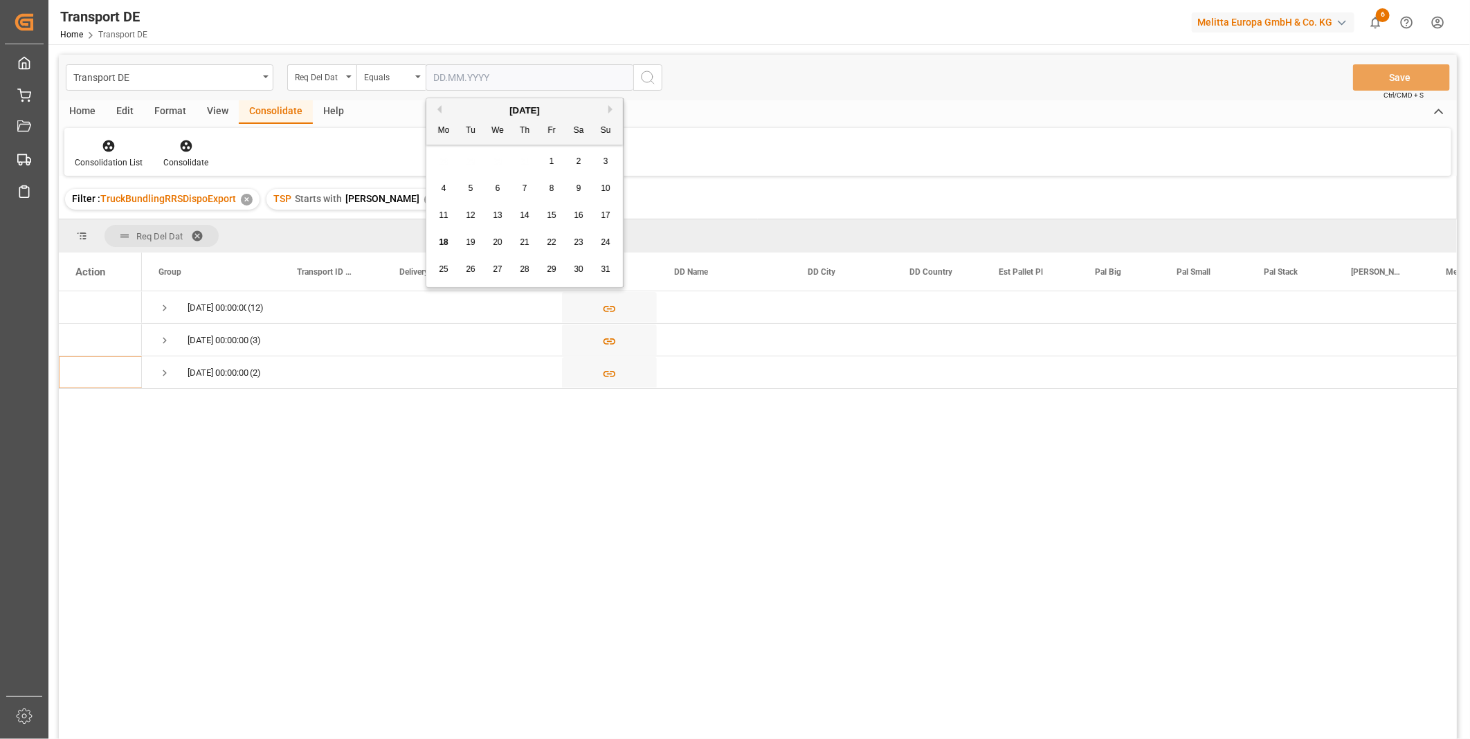
click at [500, 242] on span "20" at bounding box center [497, 242] width 9 height 10
type input "[DATE]"
click at [648, 74] on icon "search button" at bounding box center [648, 77] width 17 height 17
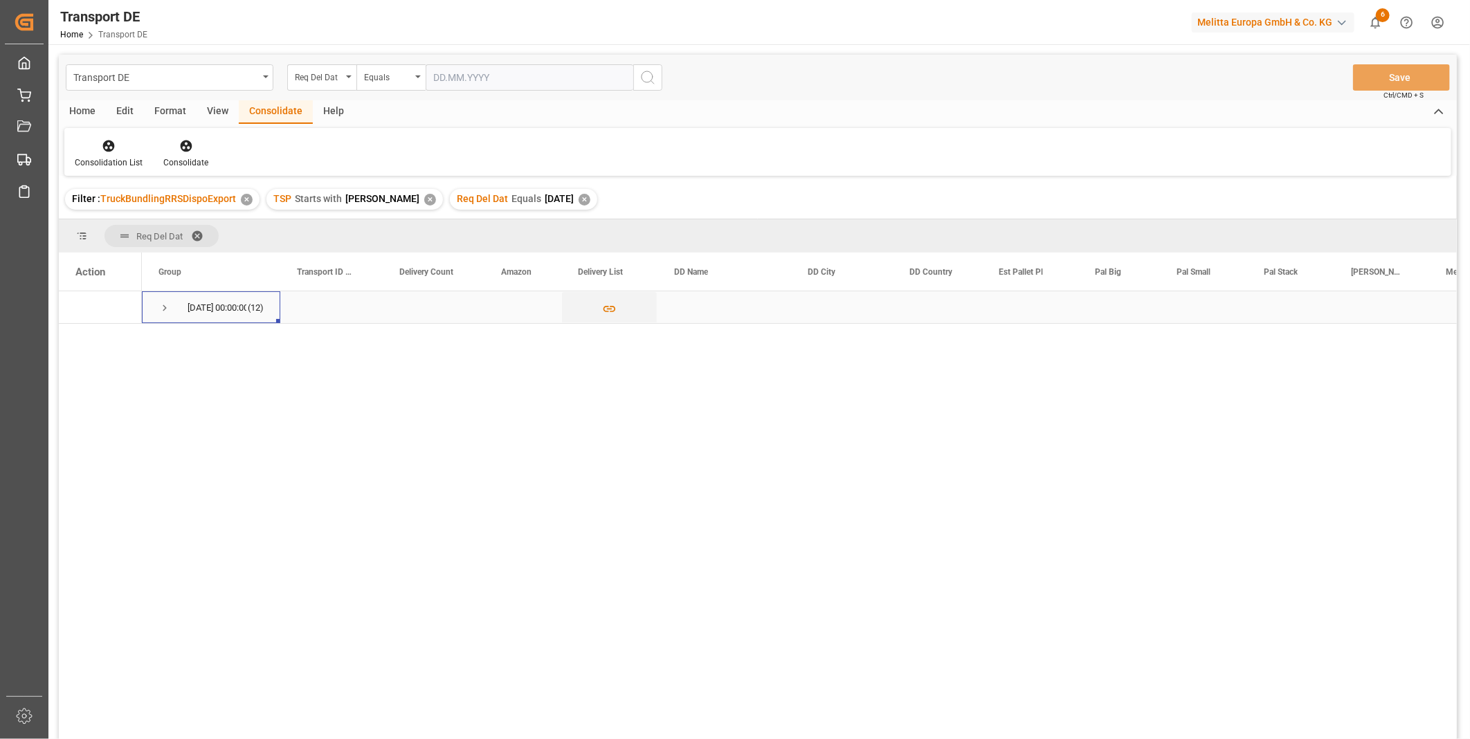
click at [159, 316] on span "Press SPACE to select this row." at bounding box center [164, 308] width 12 height 32
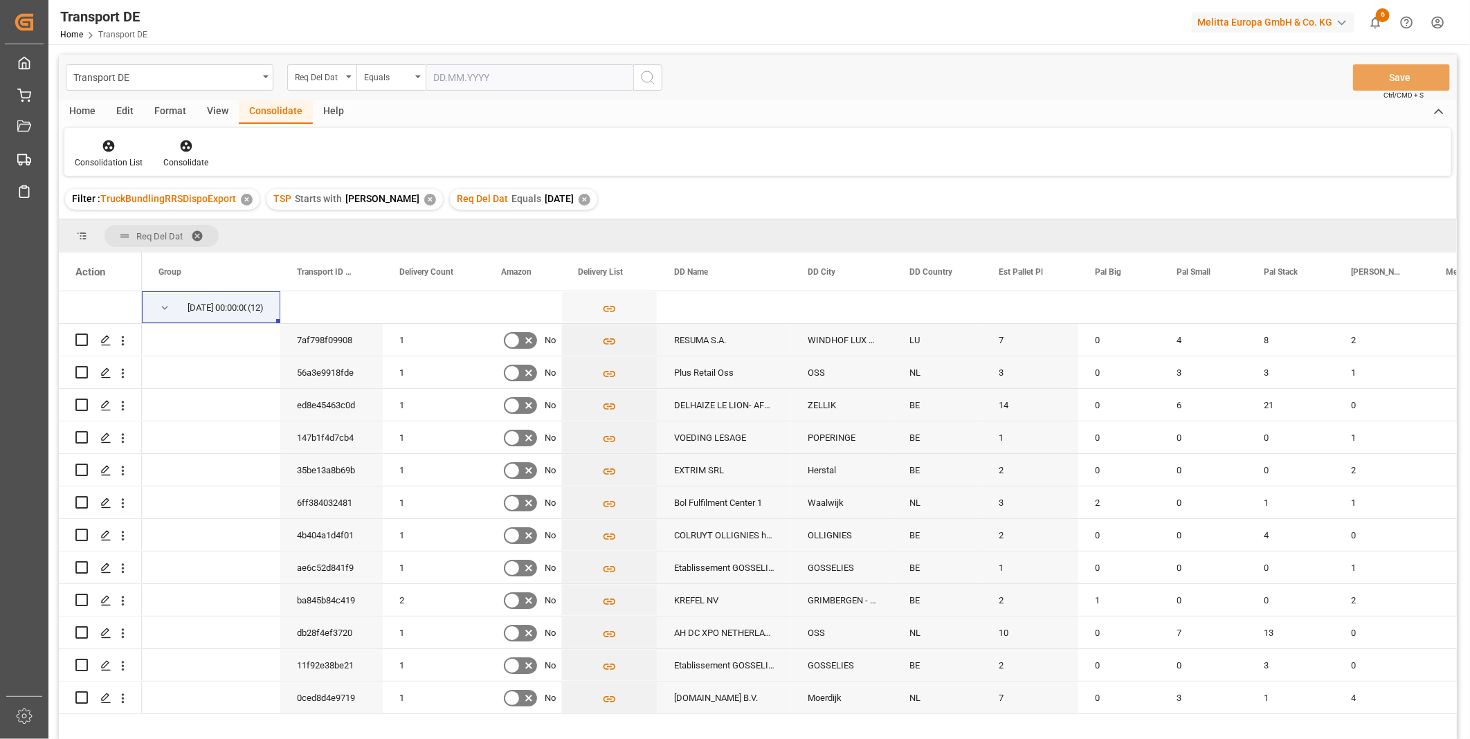
click at [93, 111] on div "Home" at bounding box center [82, 112] width 47 height 24
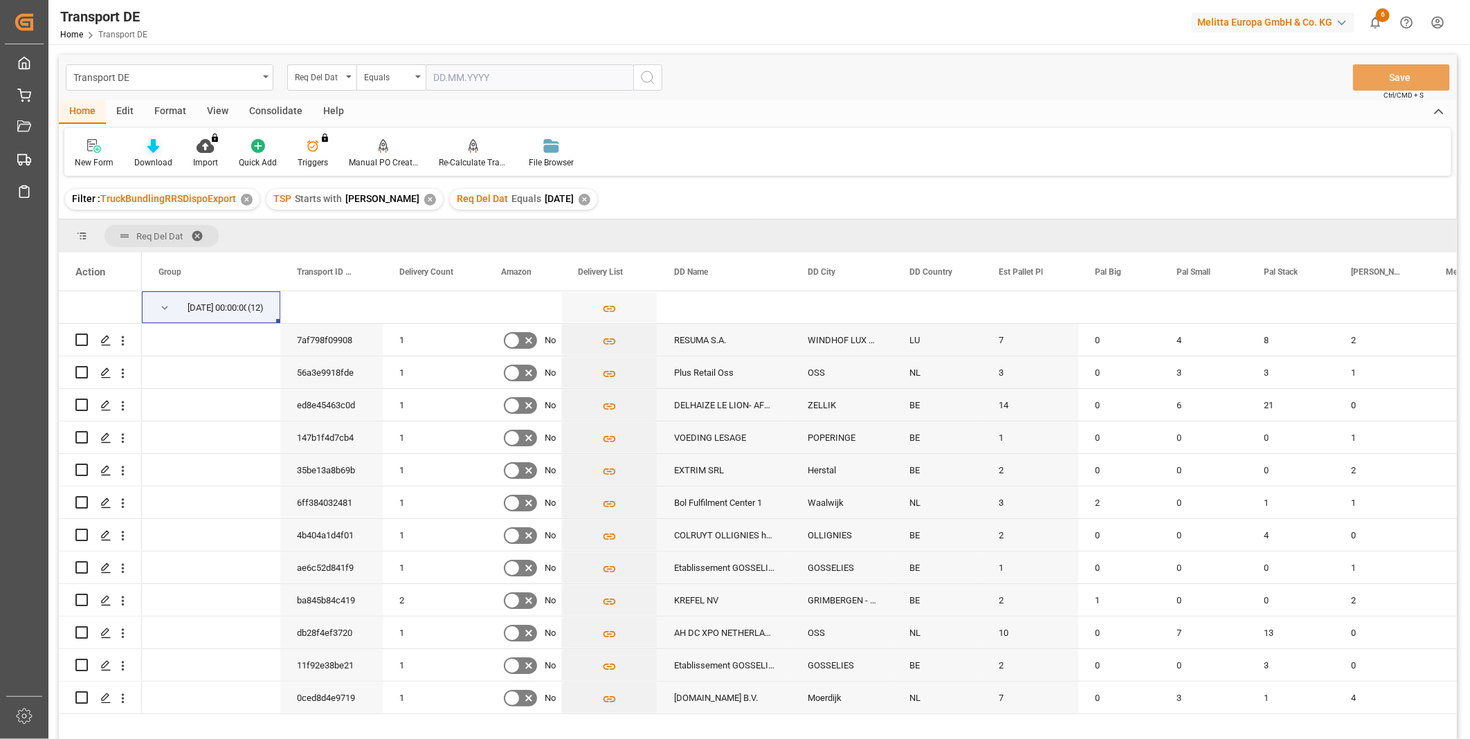
click at [133, 155] on div "Download" at bounding box center [153, 153] width 59 height 30
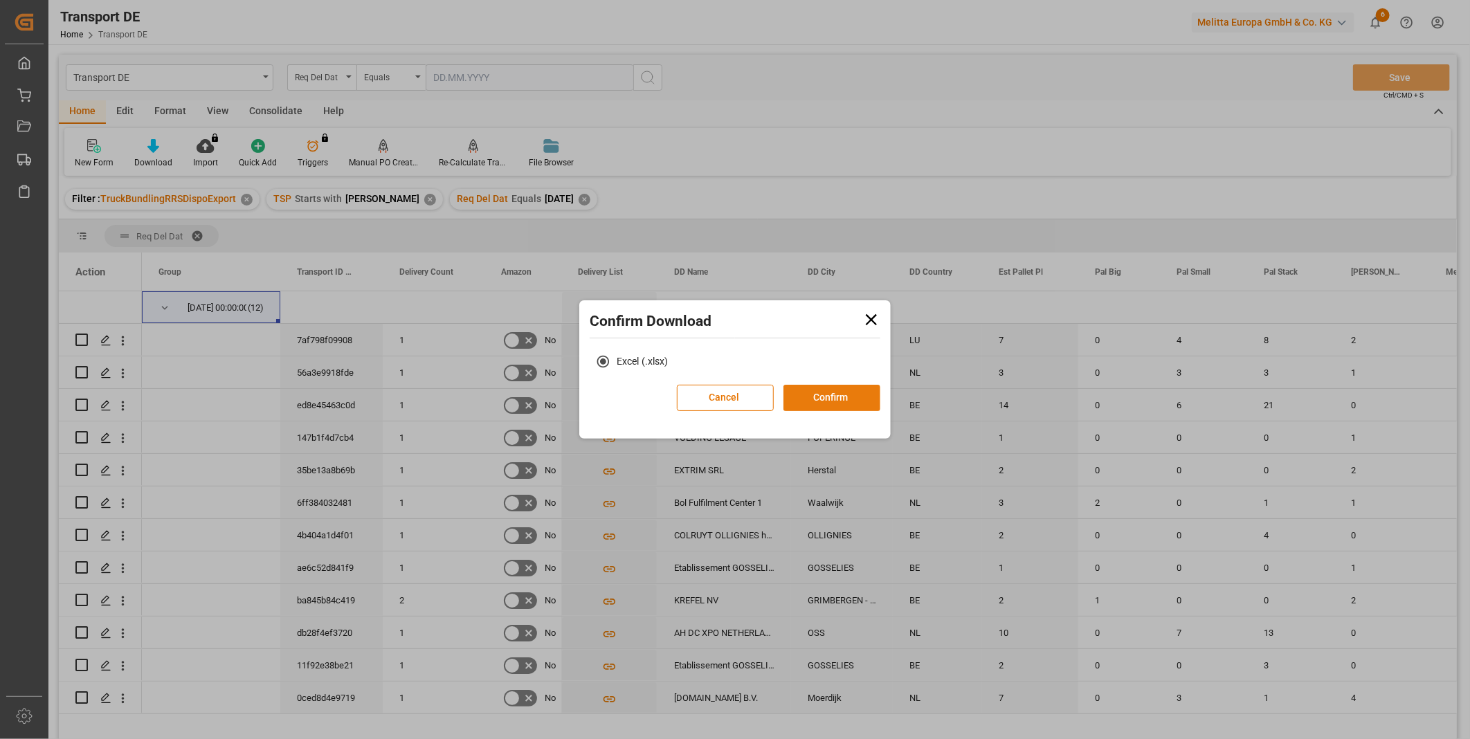
click at [842, 388] on button "Confirm" at bounding box center [831, 398] width 97 height 26
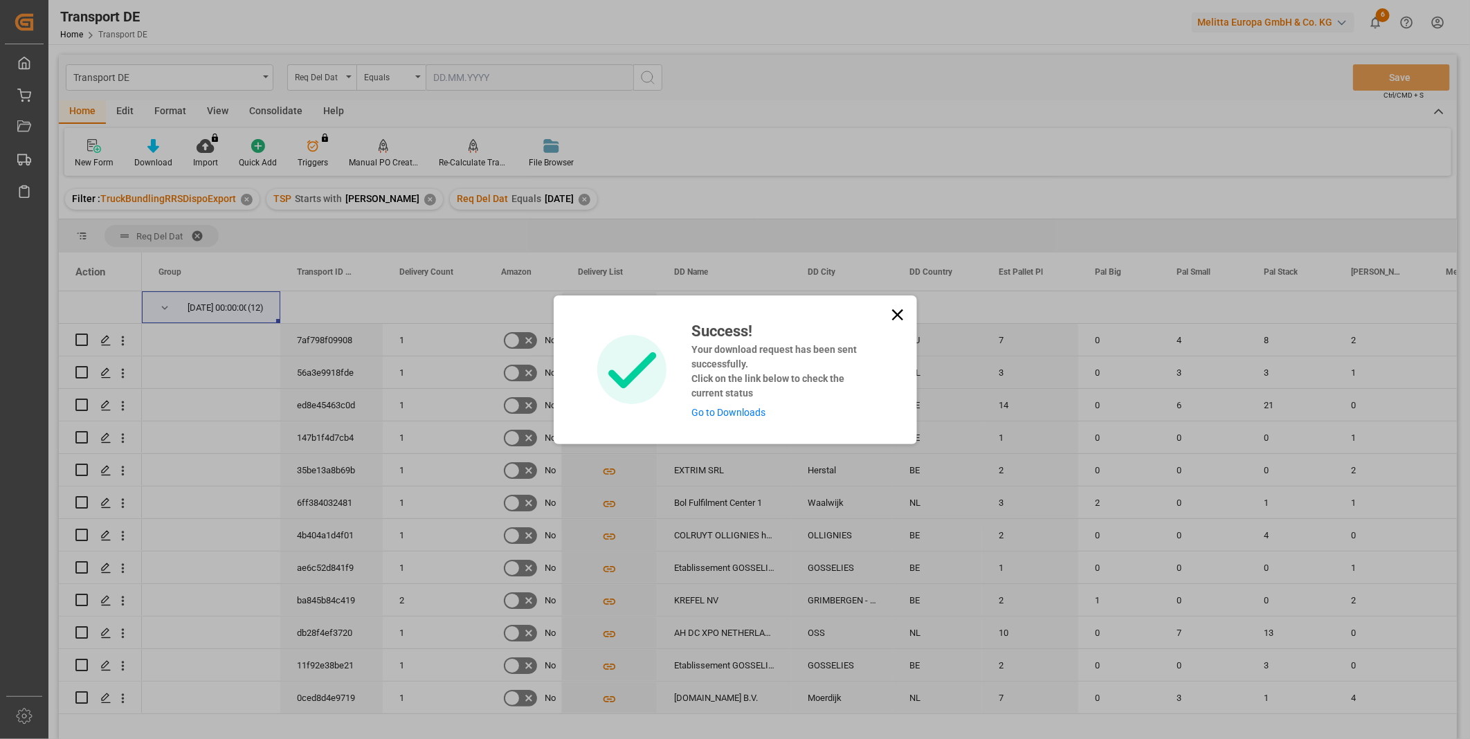
click at [888, 316] on icon at bounding box center [897, 314] width 19 height 19
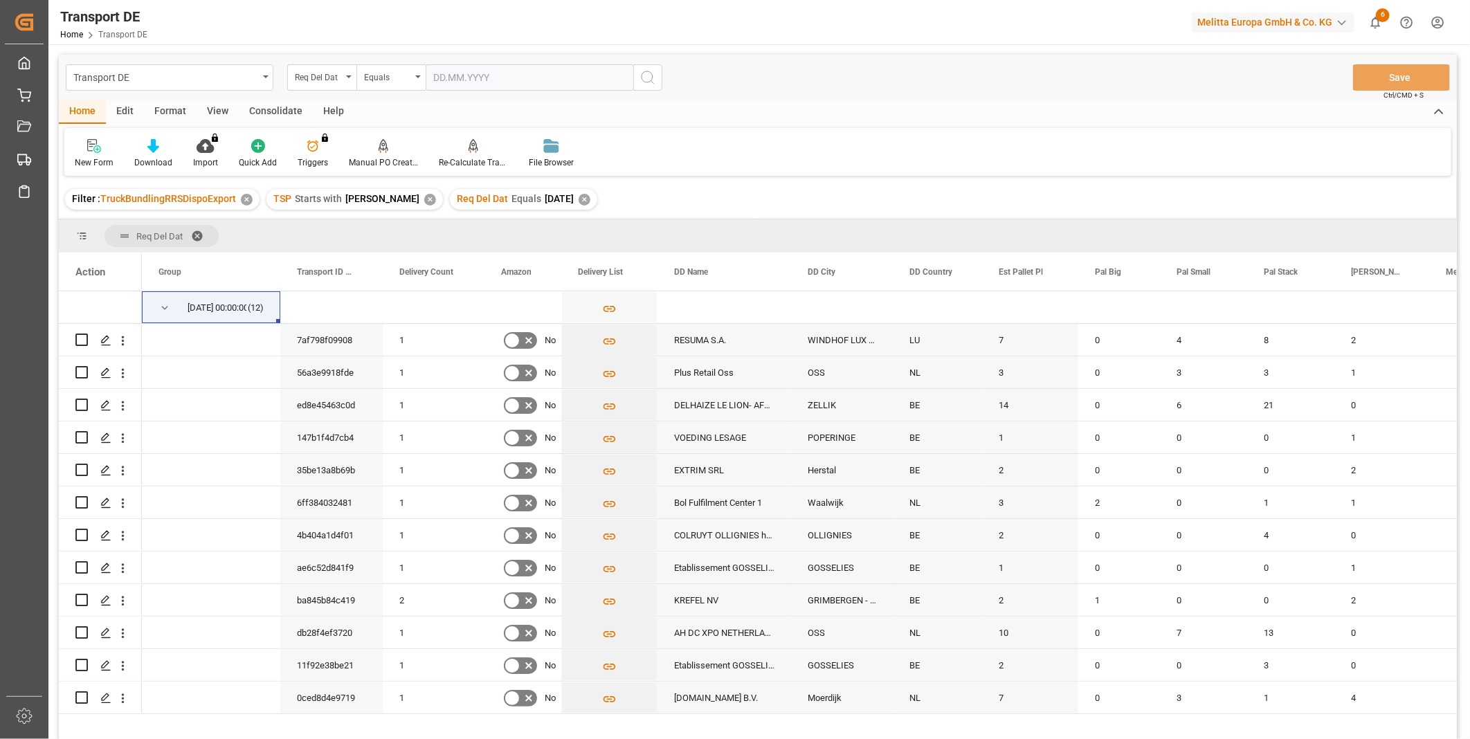
click at [869, 142] on div "New Form Download Import You don't have permission for this feature. Contact ad…" at bounding box center [757, 152] width 1387 height 48
click at [279, 118] on div "Consolidate" at bounding box center [276, 112] width 74 height 24
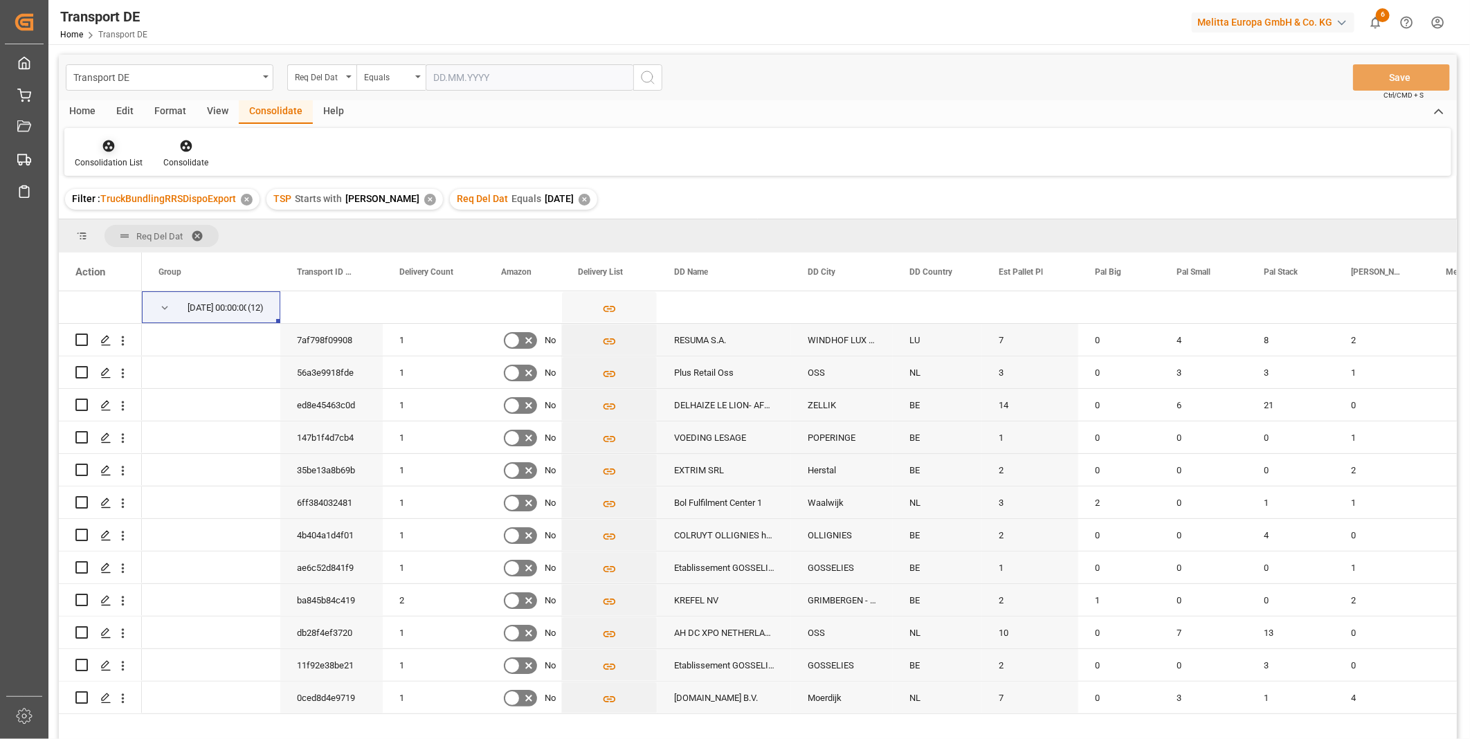
click at [123, 140] on div at bounding box center [109, 145] width 68 height 15
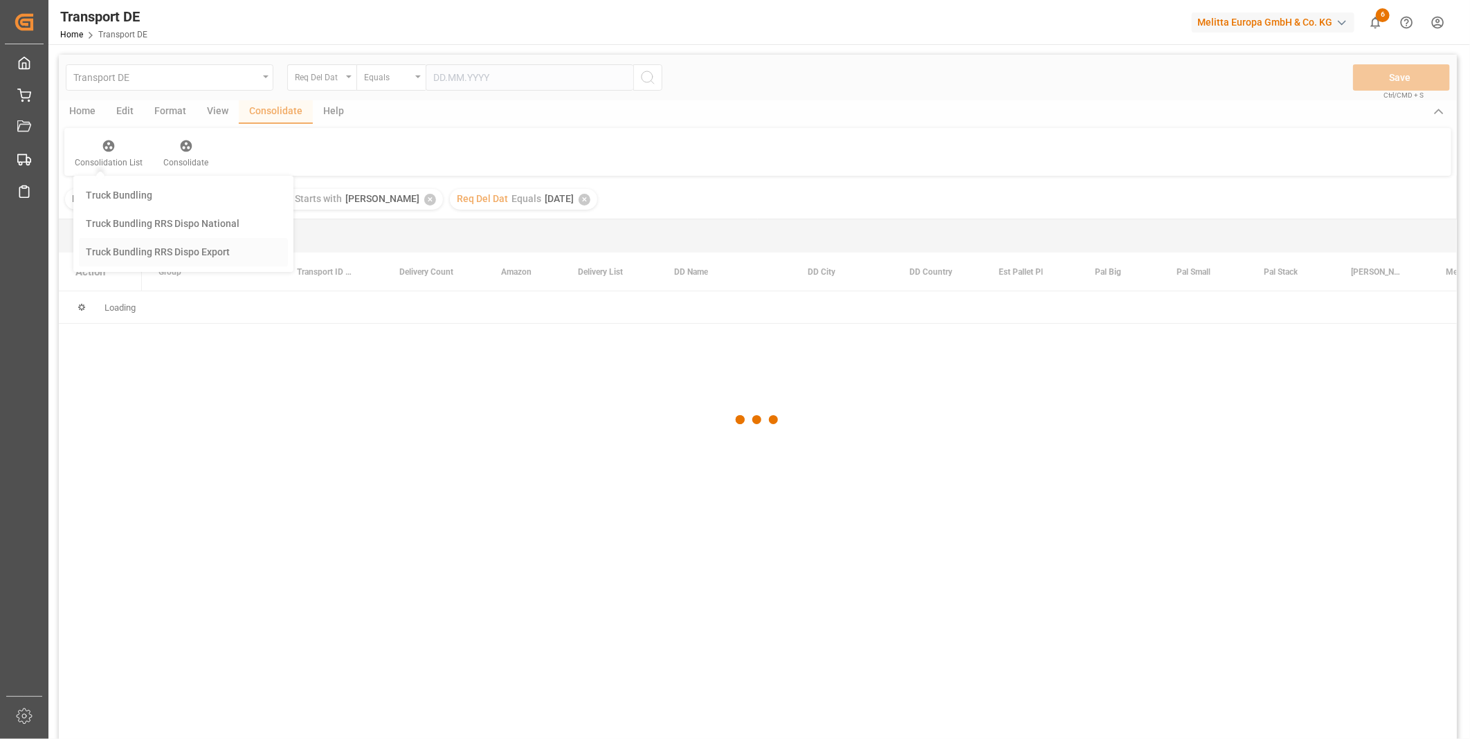
click at [155, 255] on div "Transport DE Req Del Dat Equals Save Ctrl/CMD + S Home Edit Format View Consoli…" at bounding box center [758, 415] width 1398 height 721
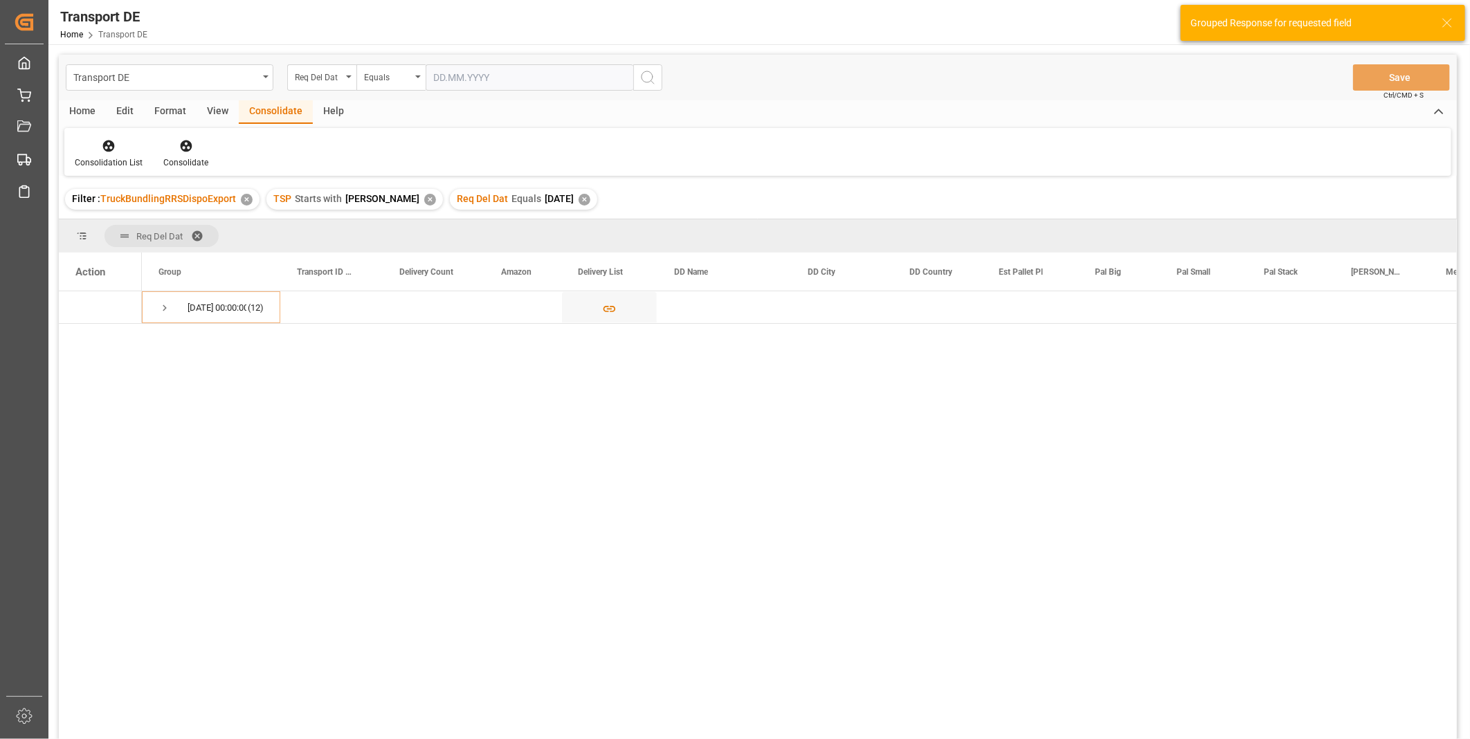
click at [710, 154] on div "Consolidation List Consolidate" at bounding box center [757, 152] width 1387 height 48
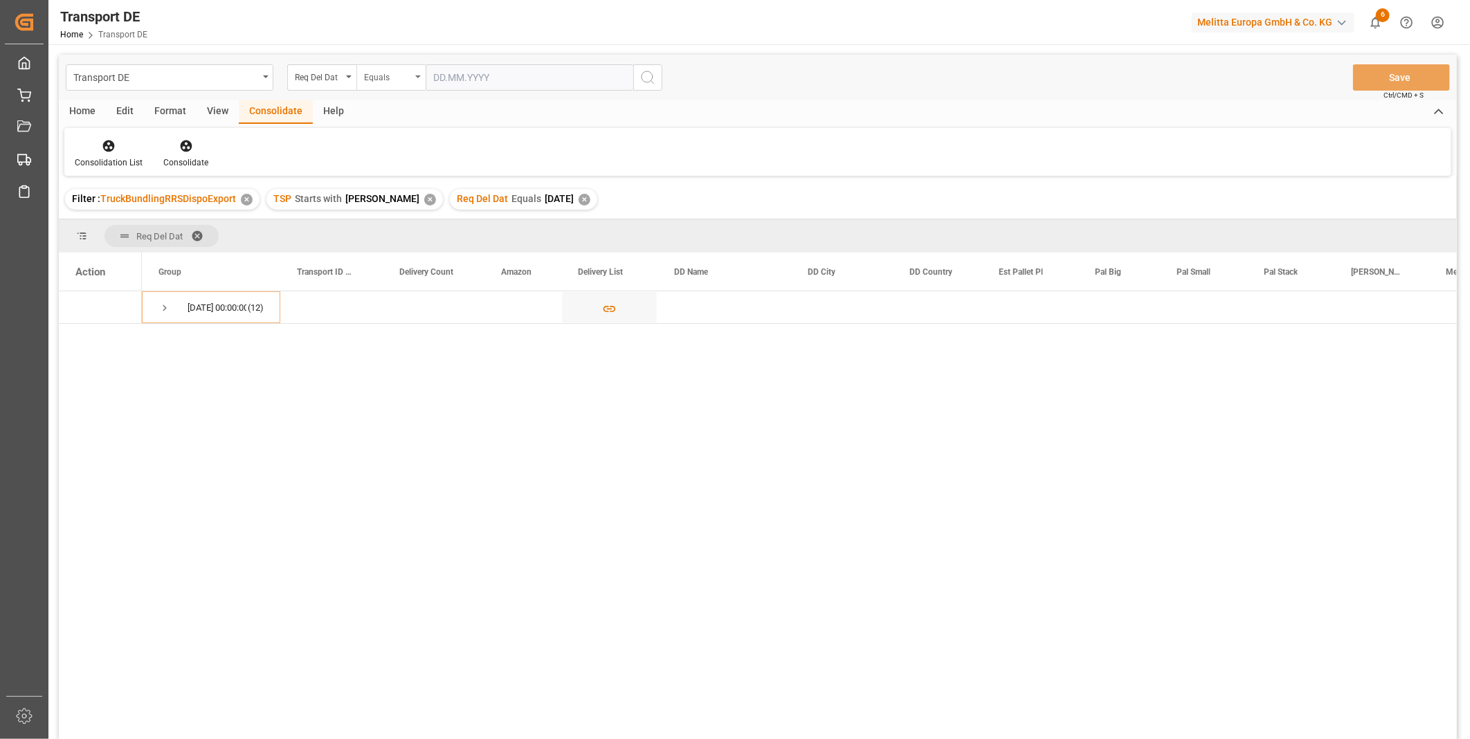
click at [389, 73] on div "Equals" at bounding box center [387, 76] width 47 height 16
click at [457, 72] on input "text" at bounding box center [530, 77] width 208 height 26
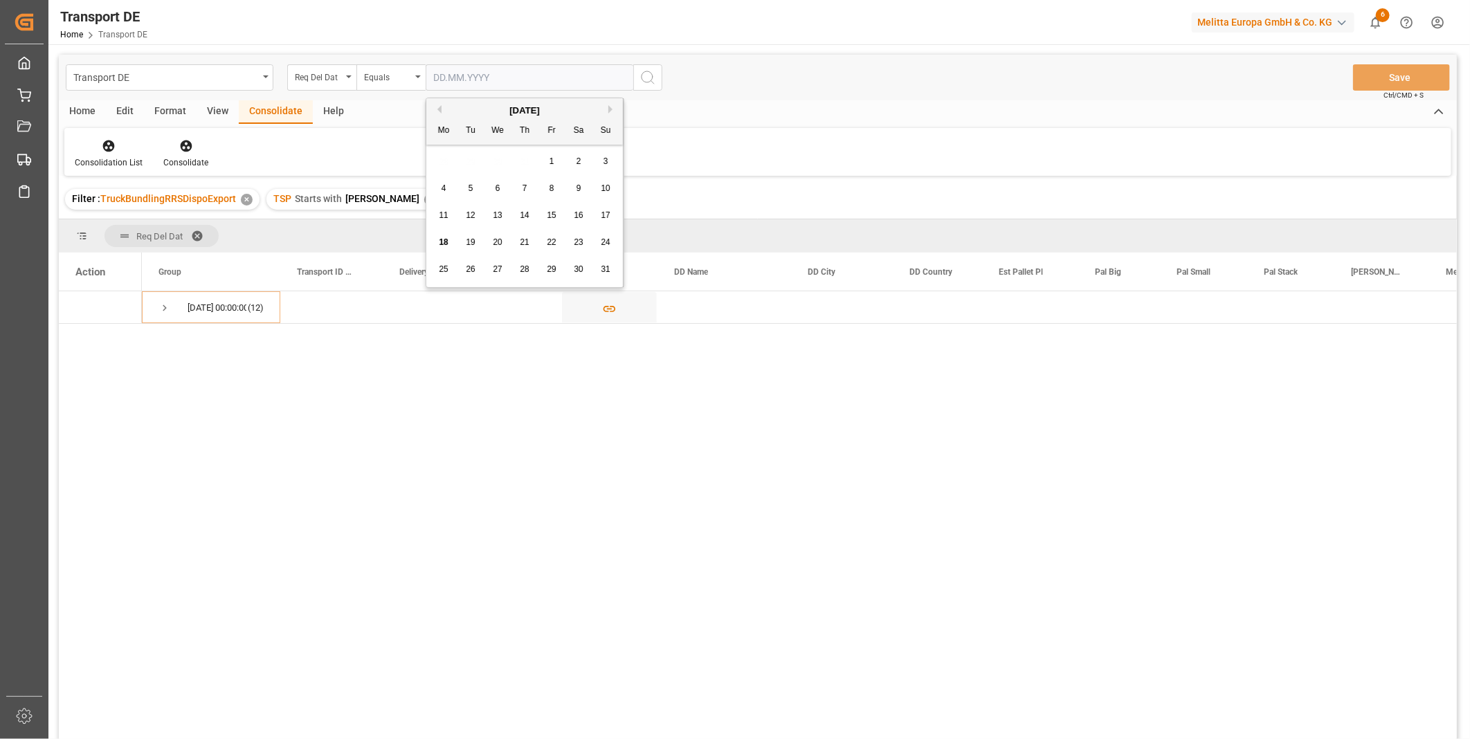
drag, startPoint x: 520, startPoint y: 236, endPoint x: 556, endPoint y: 202, distance: 48.9
click at [521, 236] on div "21" at bounding box center [524, 243] width 17 height 17
type input "21.08.2025"
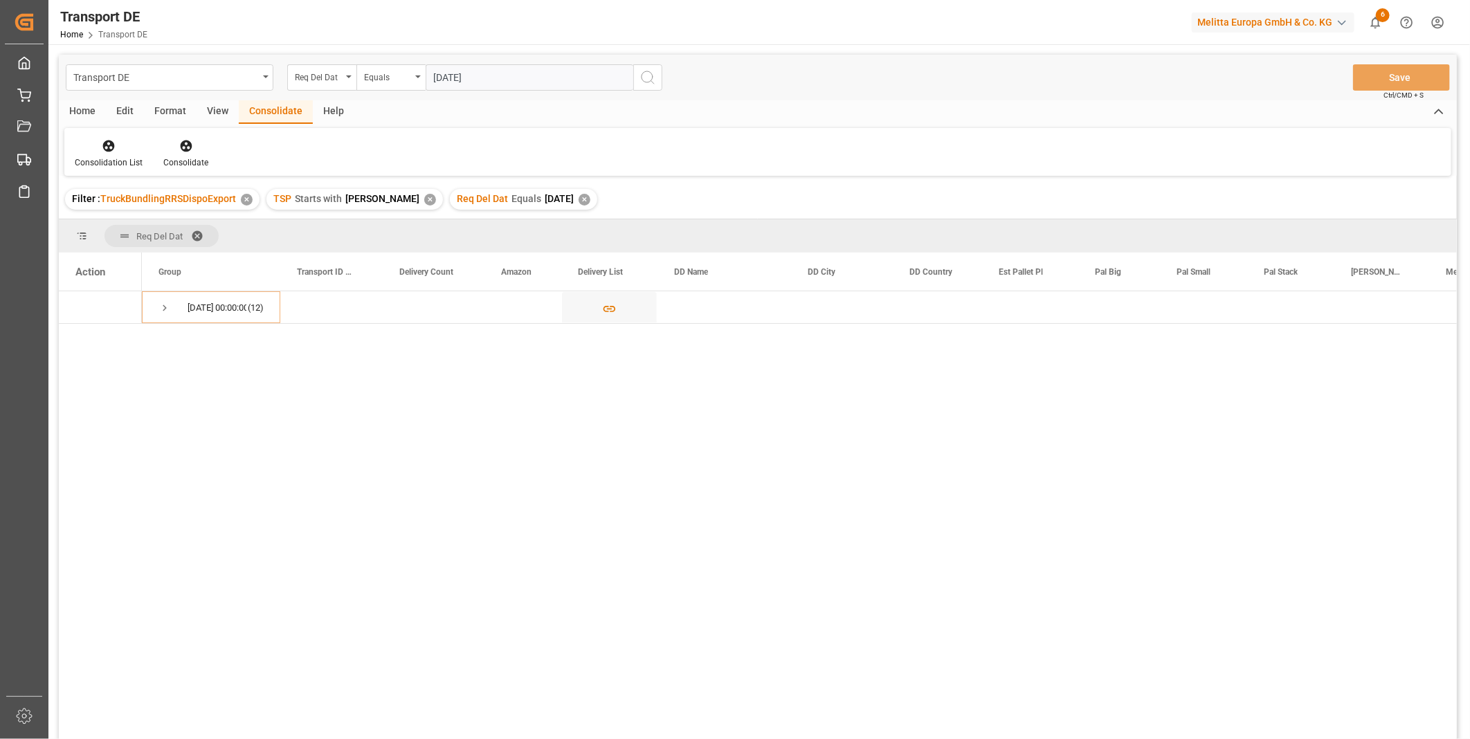
click at [640, 80] on icon "search button" at bounding box center [648, 77] width 17 height 17
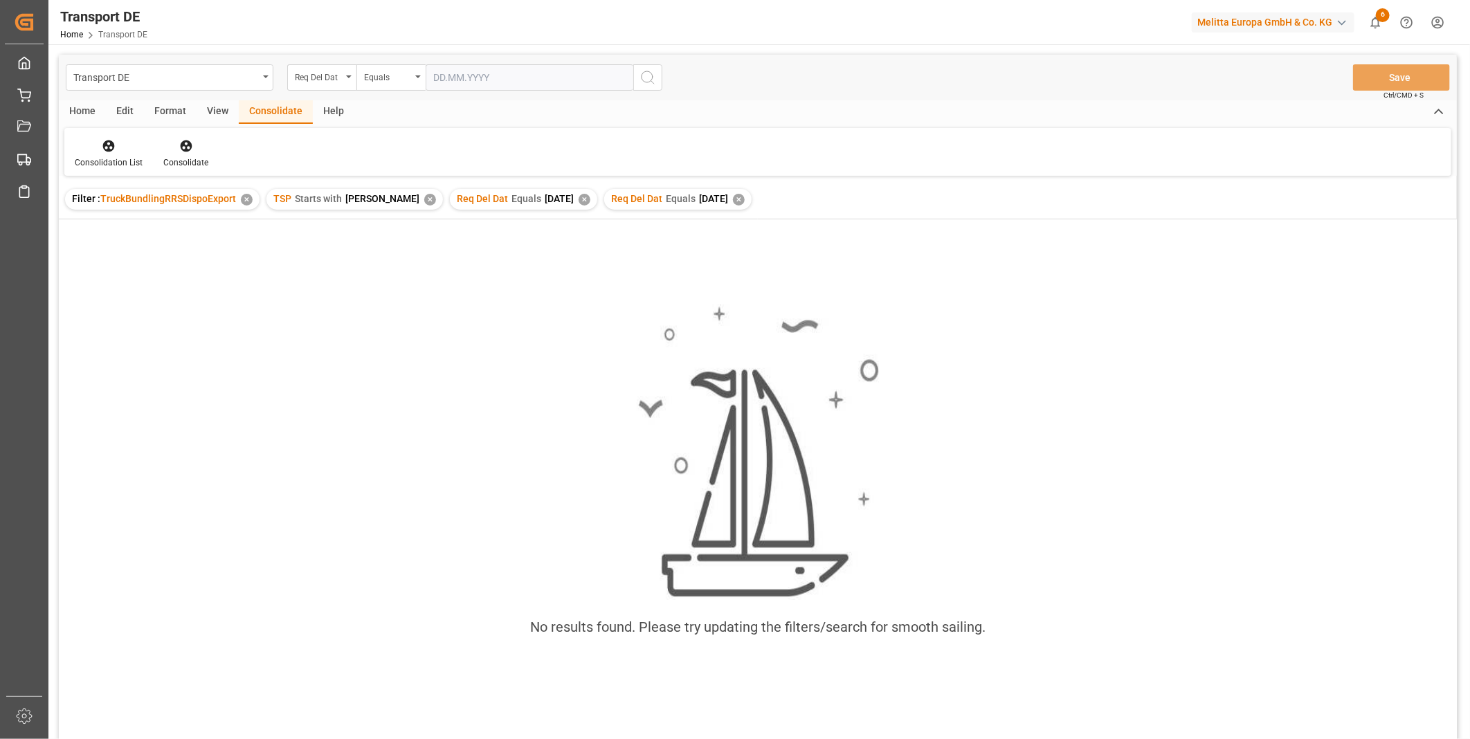
click at [733, 197] on div "✕" at bounding box center [739, 200] width 12 height 12
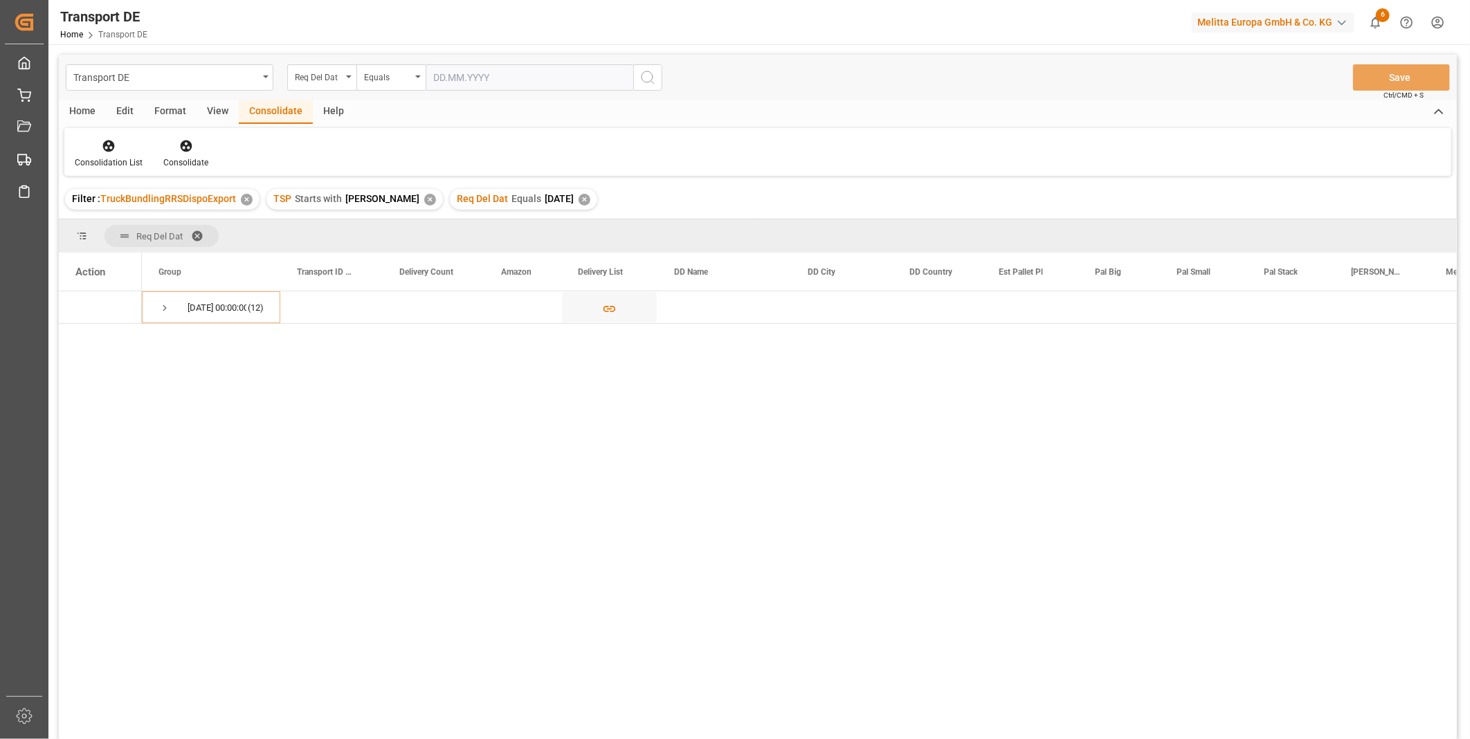
click at [579, 201] on div "✕" at bounding box center [585, 200] width 12 height 12
click at [163, 336] on span "Press SPACE to select this row." at bounding box center [164, 340] width 12 height 12
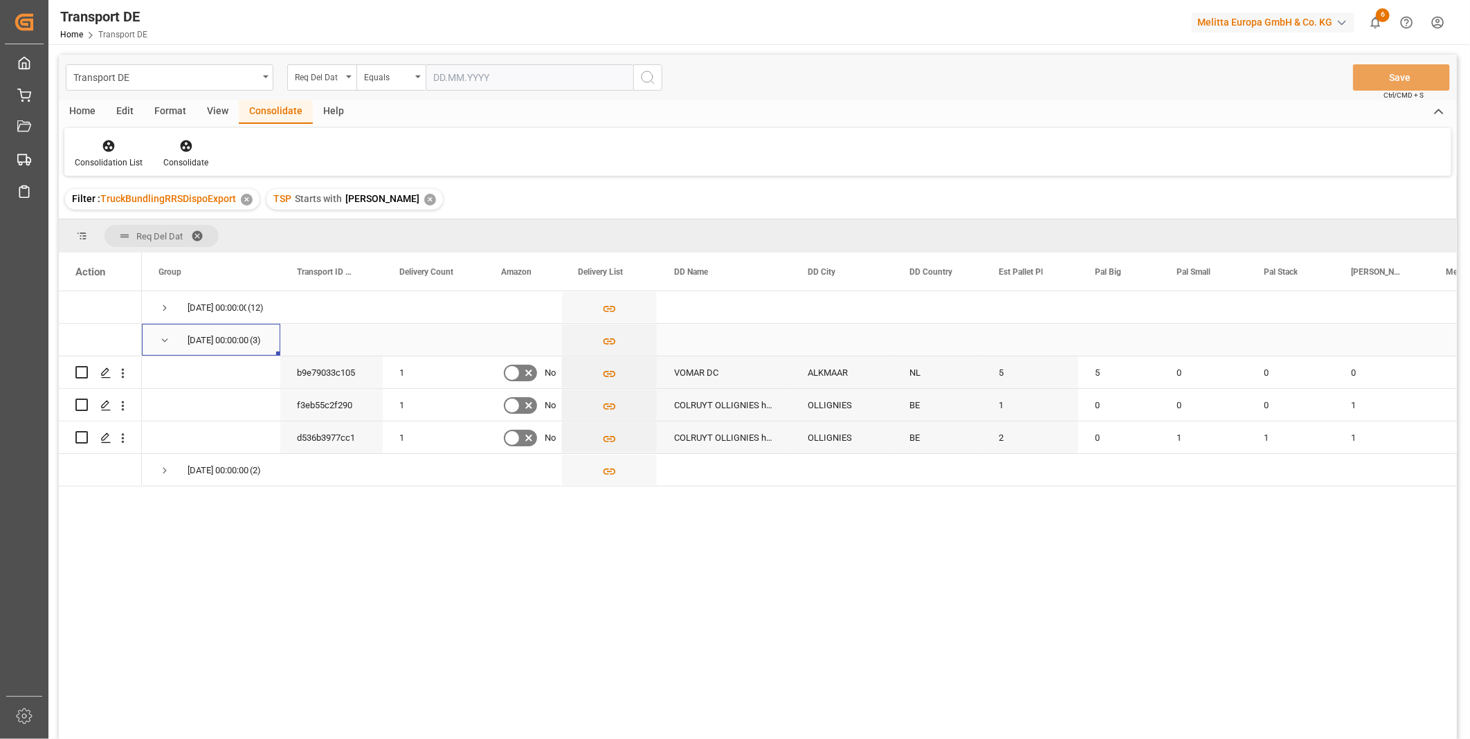
click at [159, 345] on span "Press SPACE to select this row." at bounding box center [164, 340] width 12 height 12
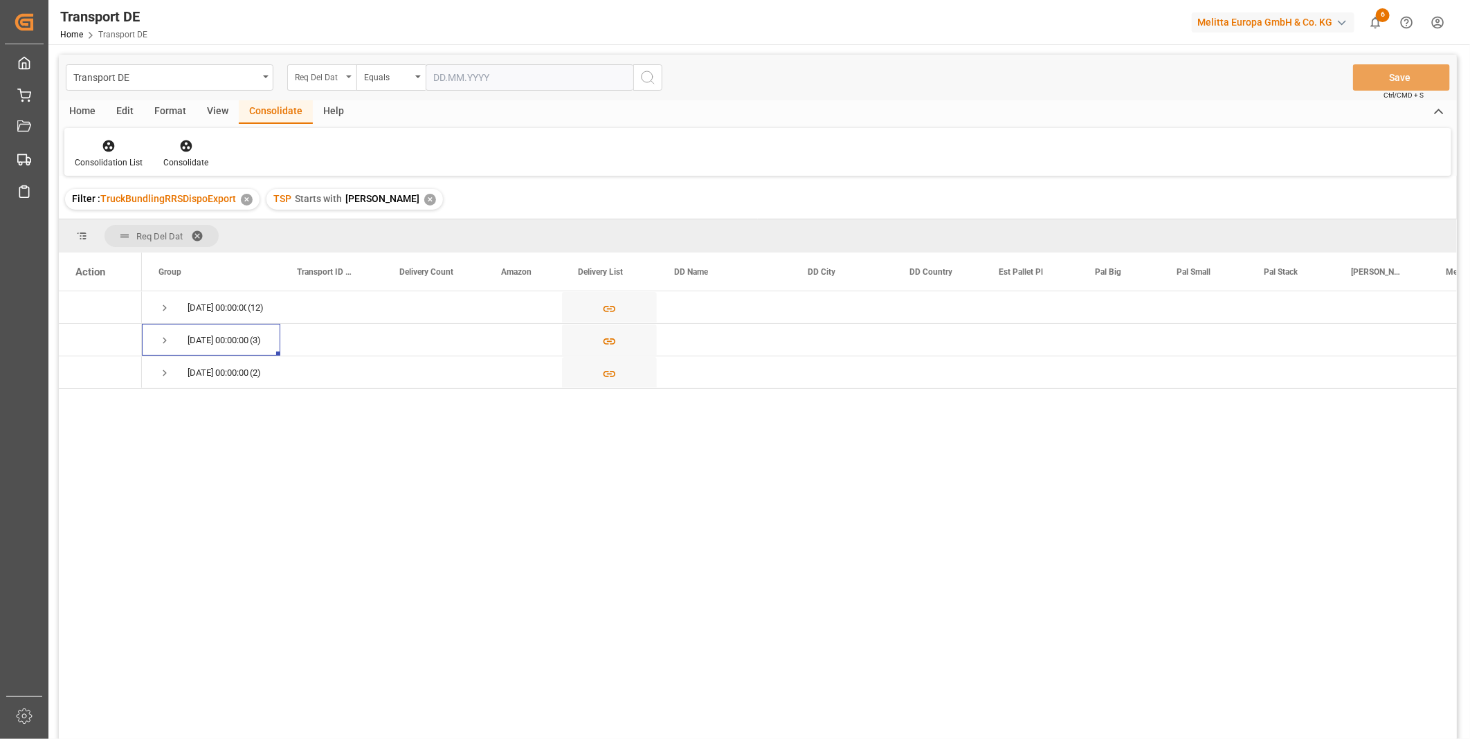
click at [327, 73] on div "Req Del Dat" at bounding box center [318, 76] width 47 height 16
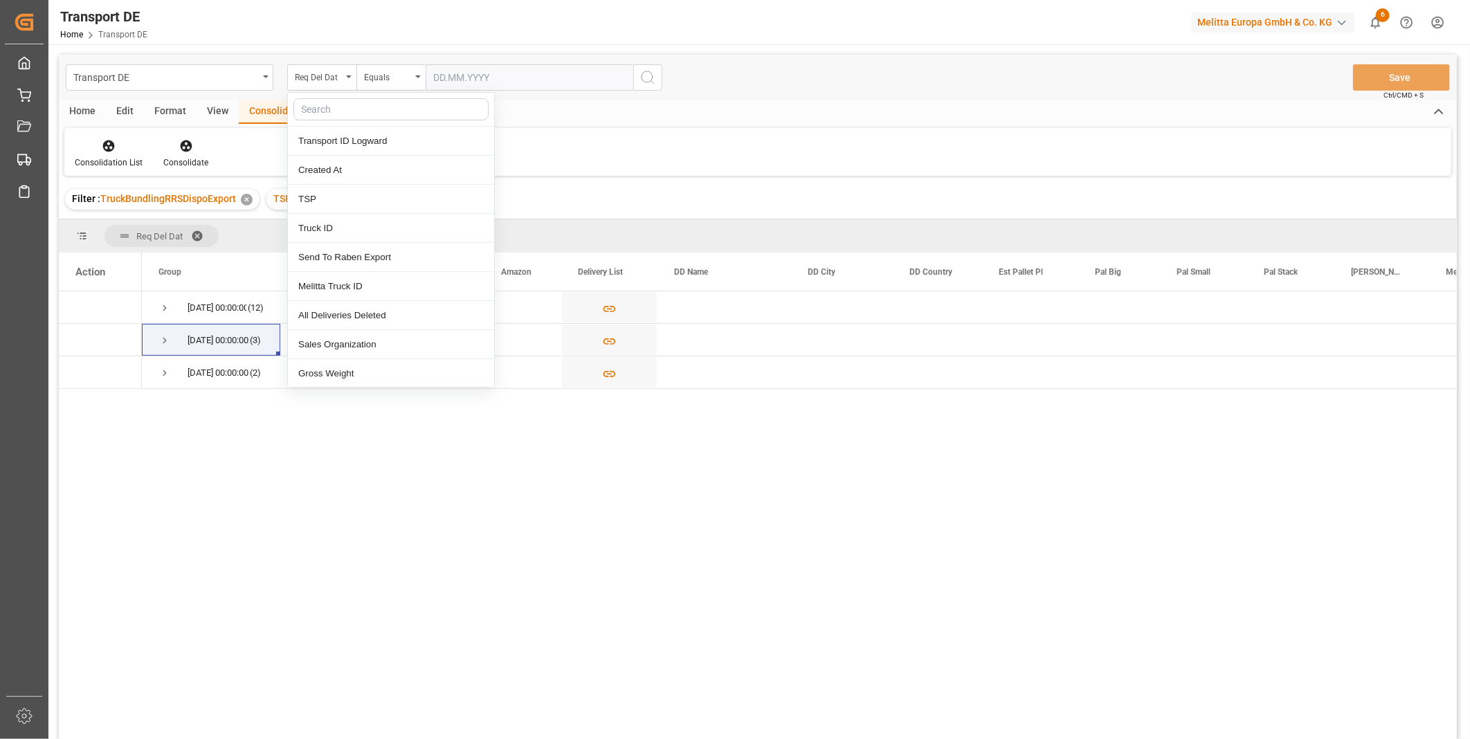
click at [450, 75] on input "text" at bounding box center [530, 77] width 208 height 26
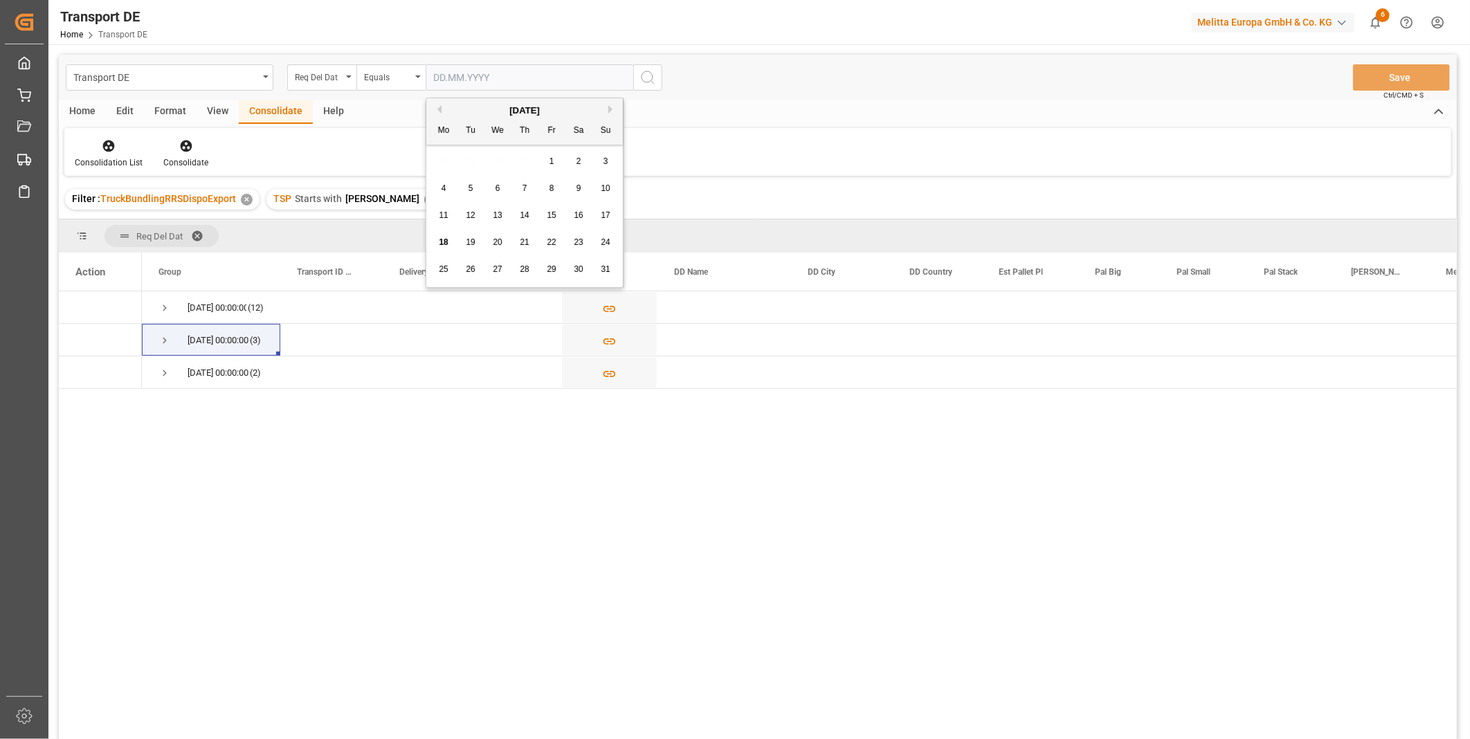
click at [500, 243] on span "20" at bounding box center [497, 242] width 9 height 10
type input "[DATE]"
click at [651, 90] on button "search button" at bounding box center [647, 77] width 29 height 26
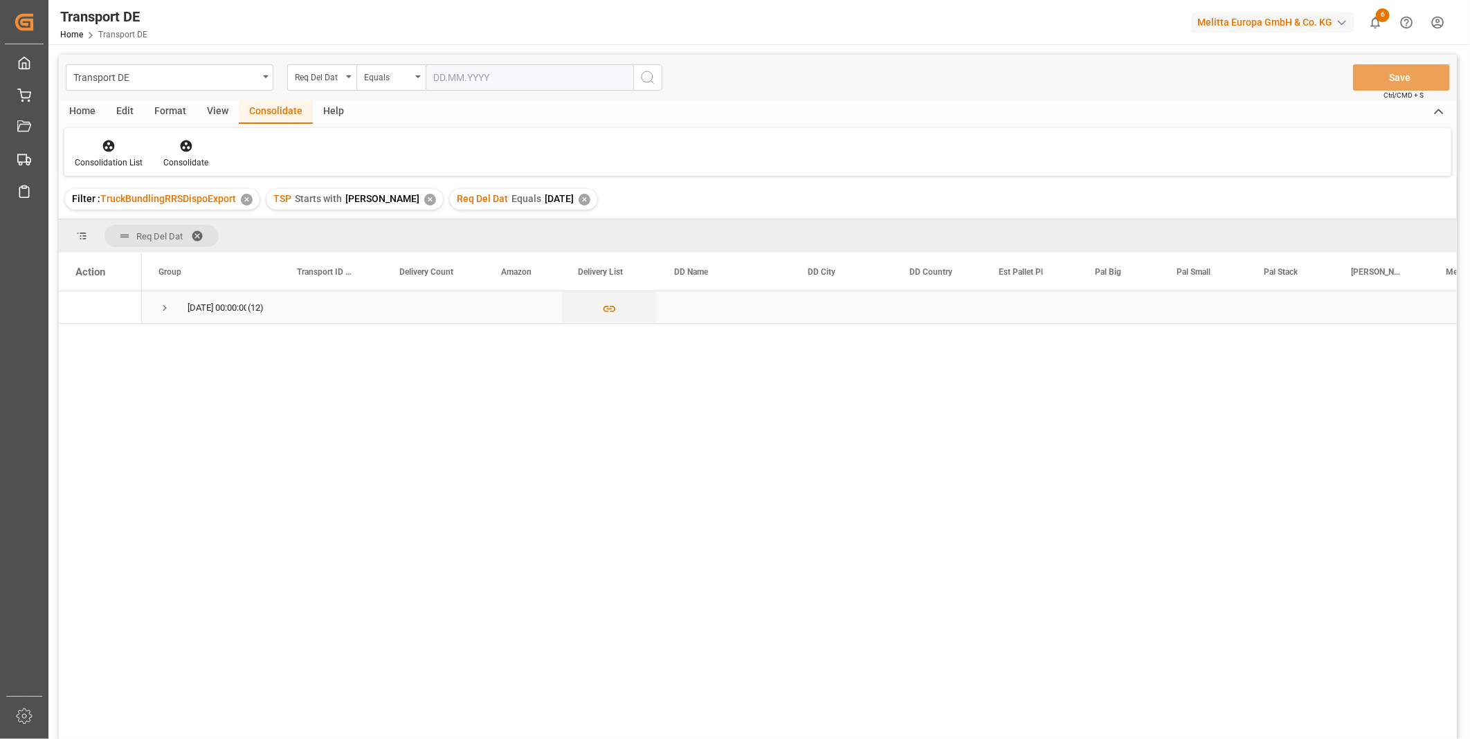
click at [170, 308] on span "Press SPACE to select this row." at bounding box center [164, 308] width 12 height 12
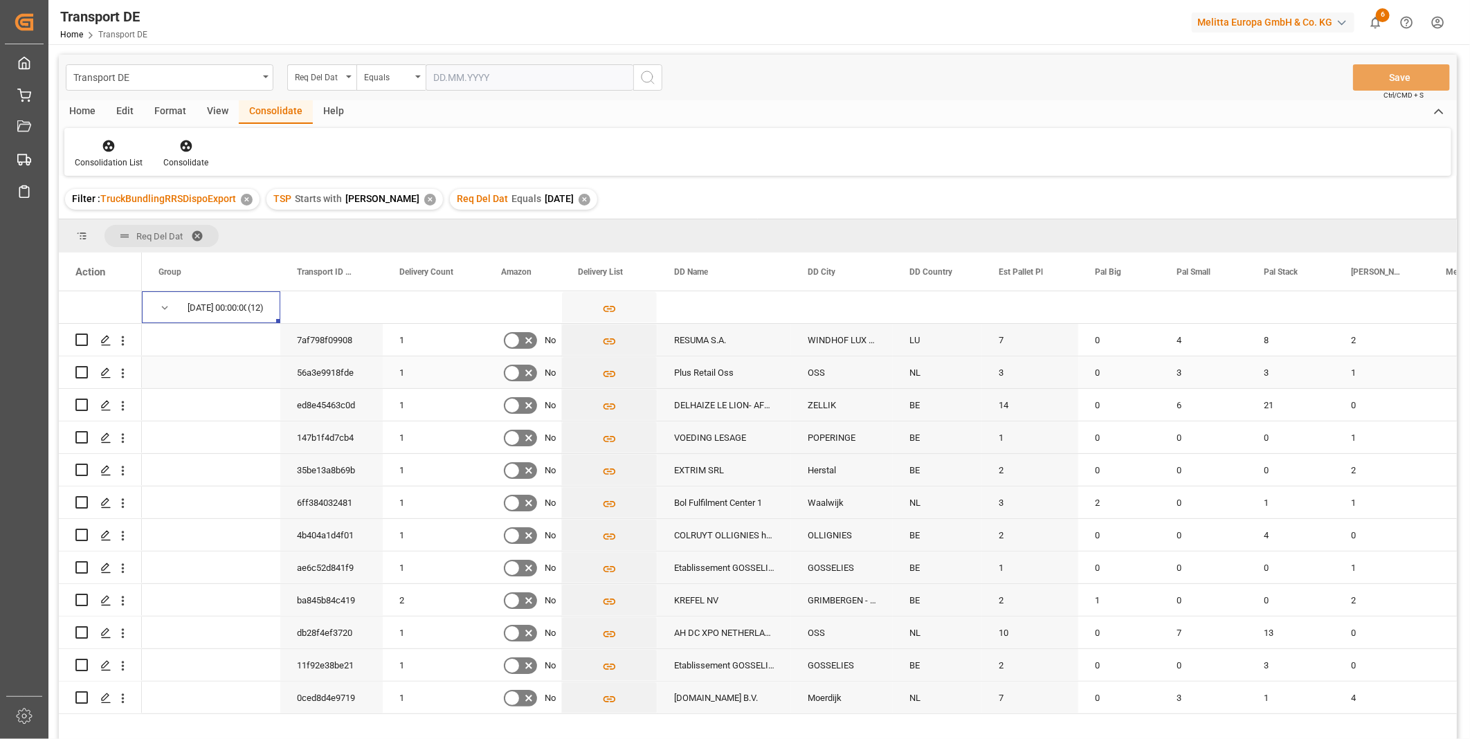
scroll to position [154, 0]
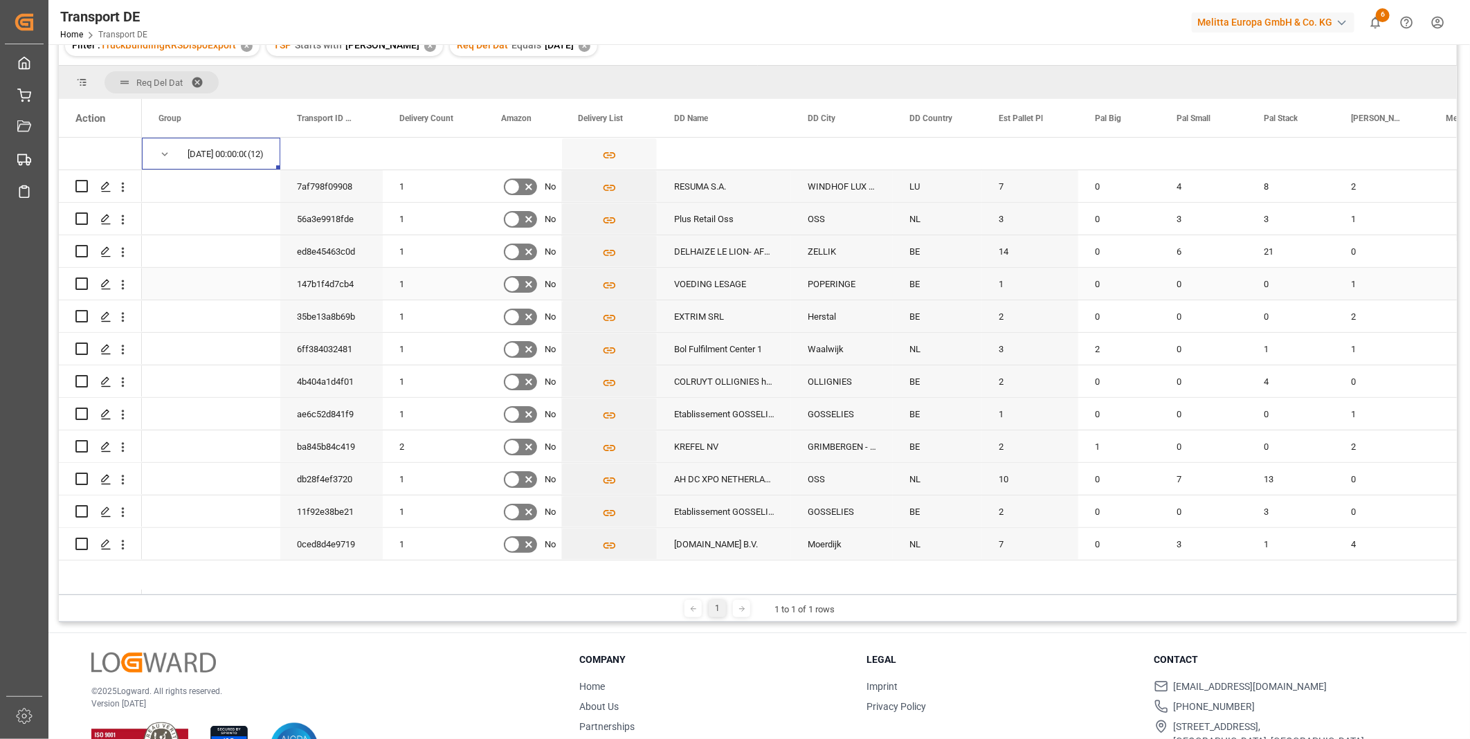
click at [81, 281] on input "Press Space to toggle row selection (unchecked)" at bounding box center [81, 284] width 12 height 12
checkbox input "true"
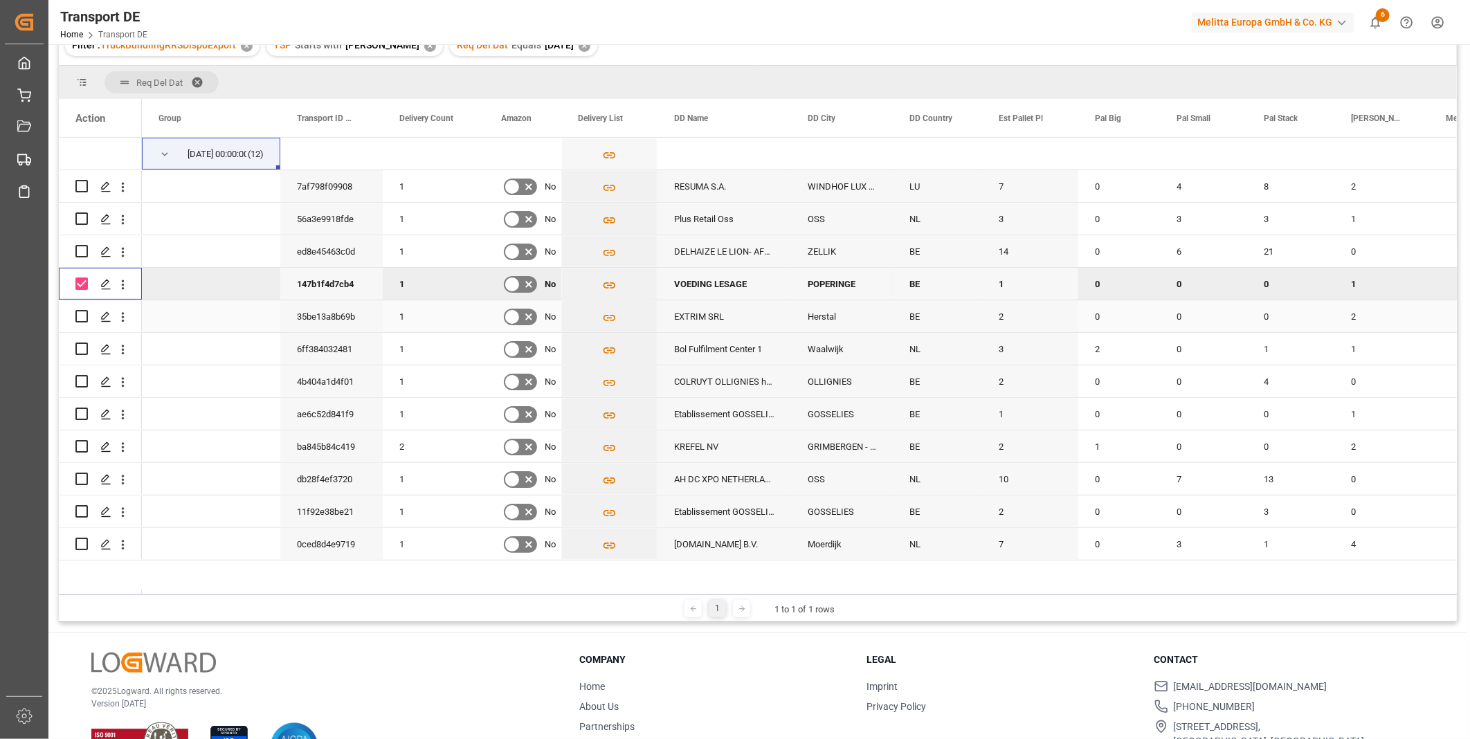
click at [75, 316] on input "Press Space to toggle row selection (unchecked)" at bounding box center [81, 316] width 12 height 12
checkbox input "true"
click at [86, 381] on input "Press Space to toggle row selection (unchecked)" at bounding box center [81, 381] width 12 height 12
checkbox input "true"
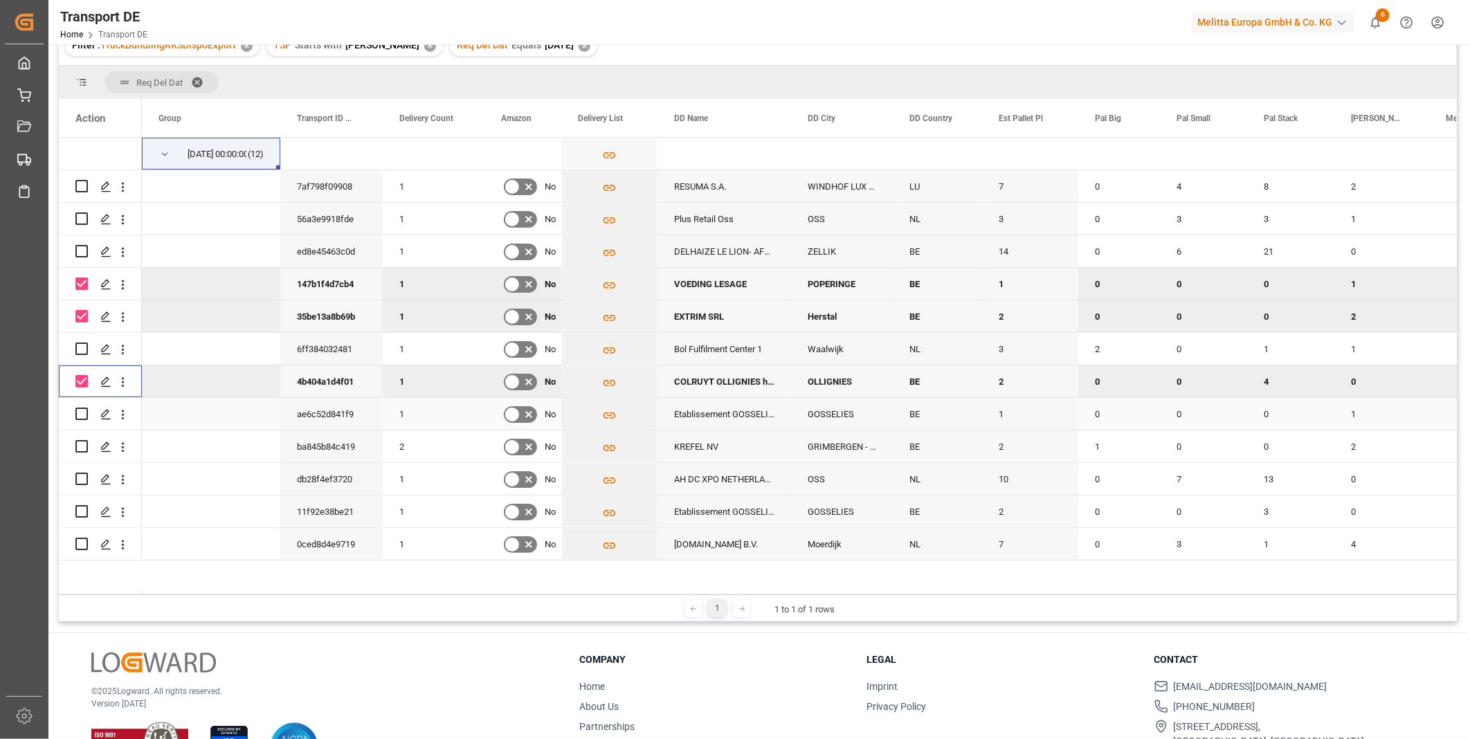
click at [83, 410] on input "Press Space to toggle row selection (unchecked)" at bounding box center [81, 414] width 12 height 12
checkbox input "true"
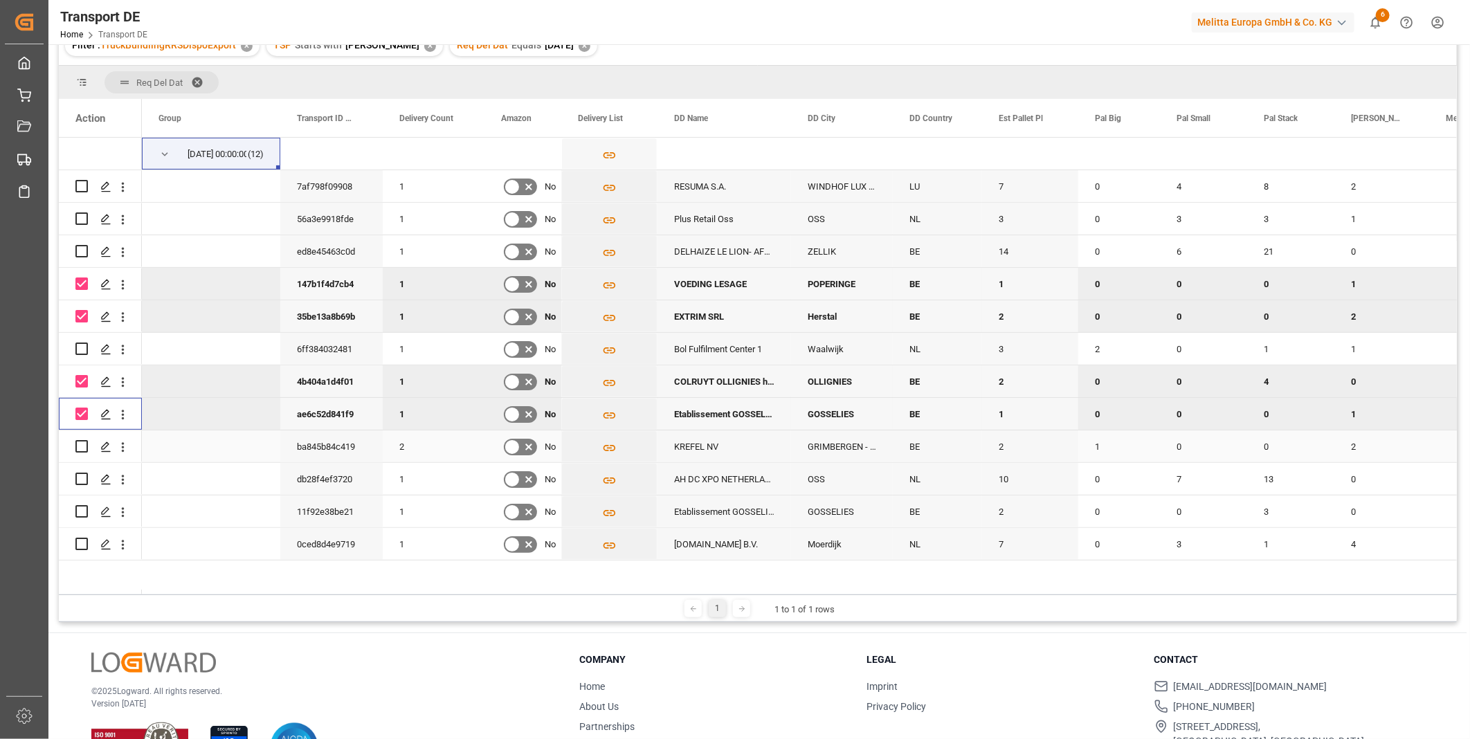
click at [80, 443] on input "Press Space to toggle row selection (unchecked)" at bounding box center [81, 446] width 12 height 12
checkbox input "true"
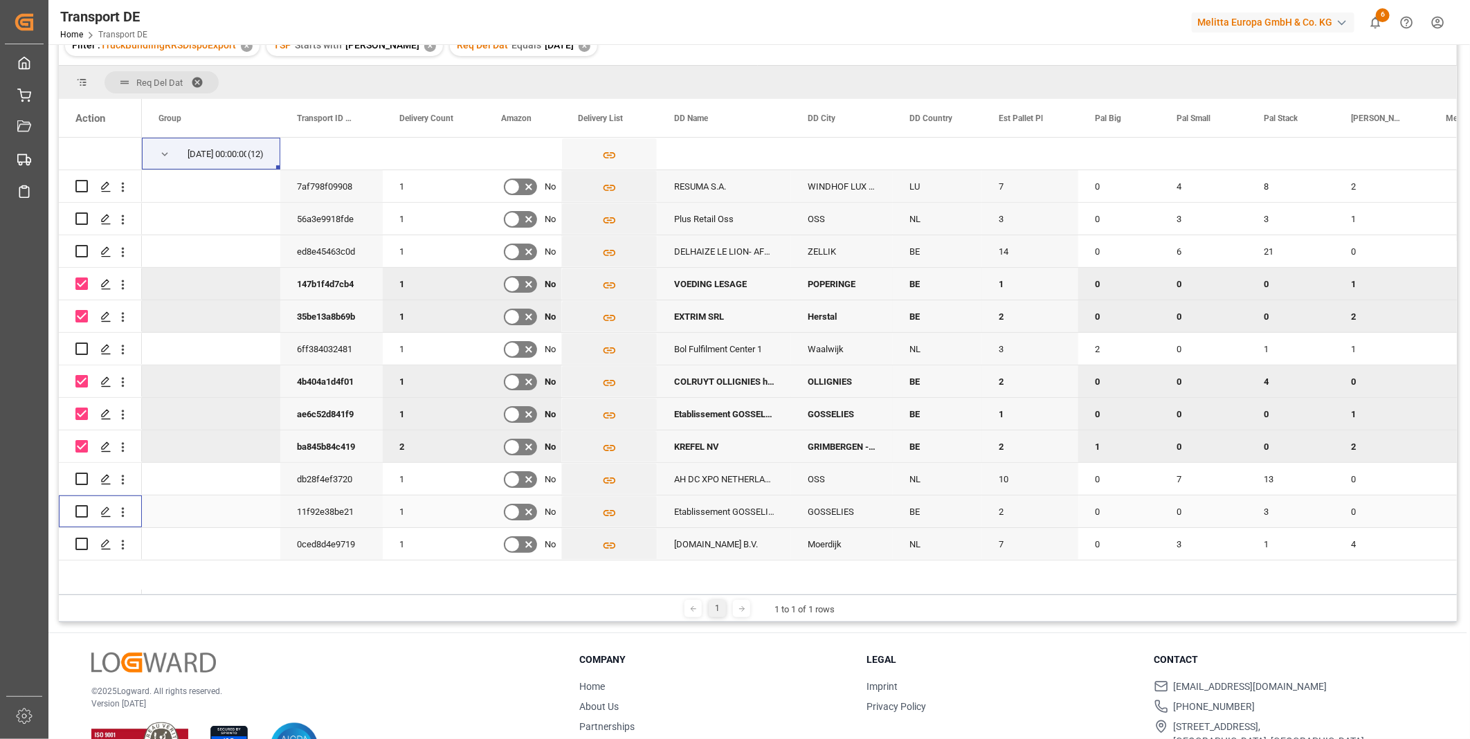
click at [81, 511] on input "Press Space to toggle row selection (unchecked)" at bounding box center [81, 511] width 12 height 12
checkbox input "true"
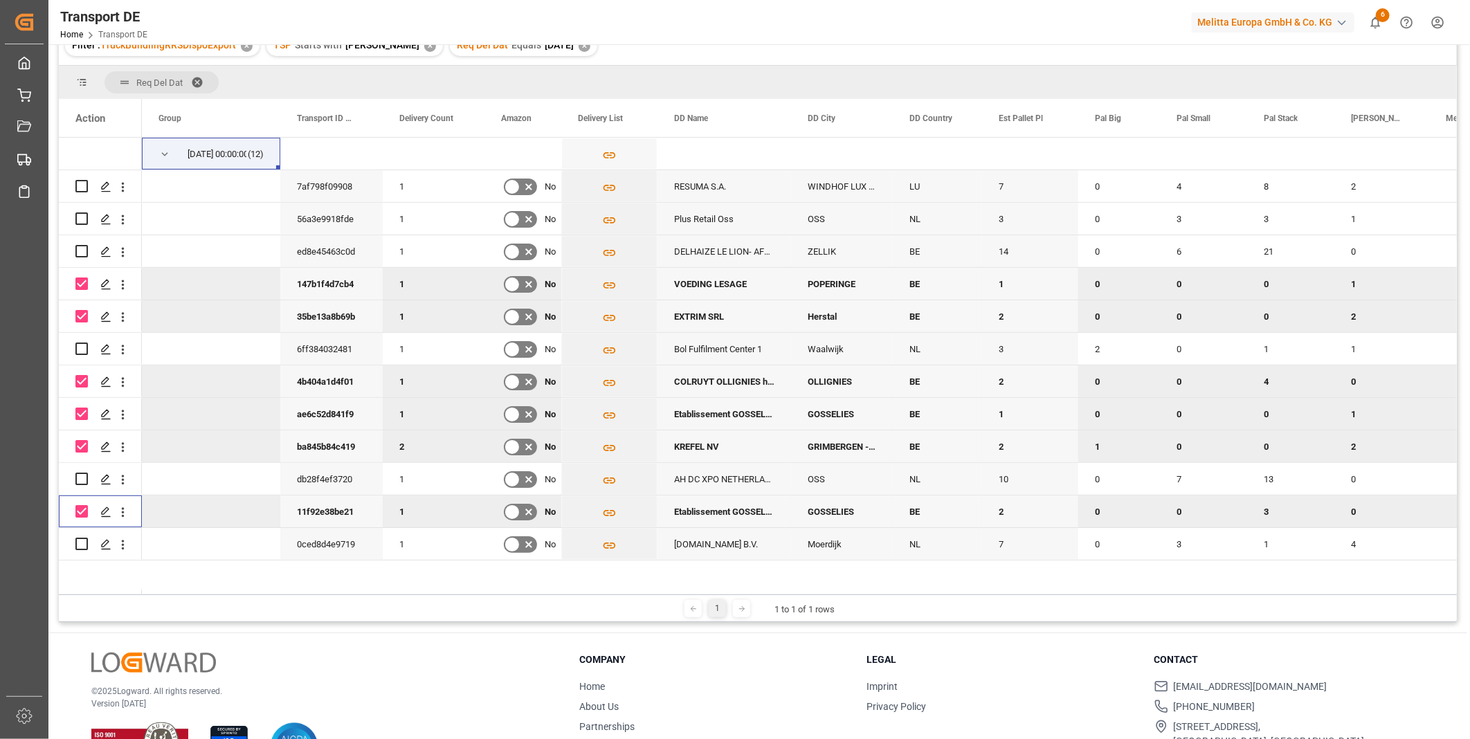
scroll to position [77, 0]
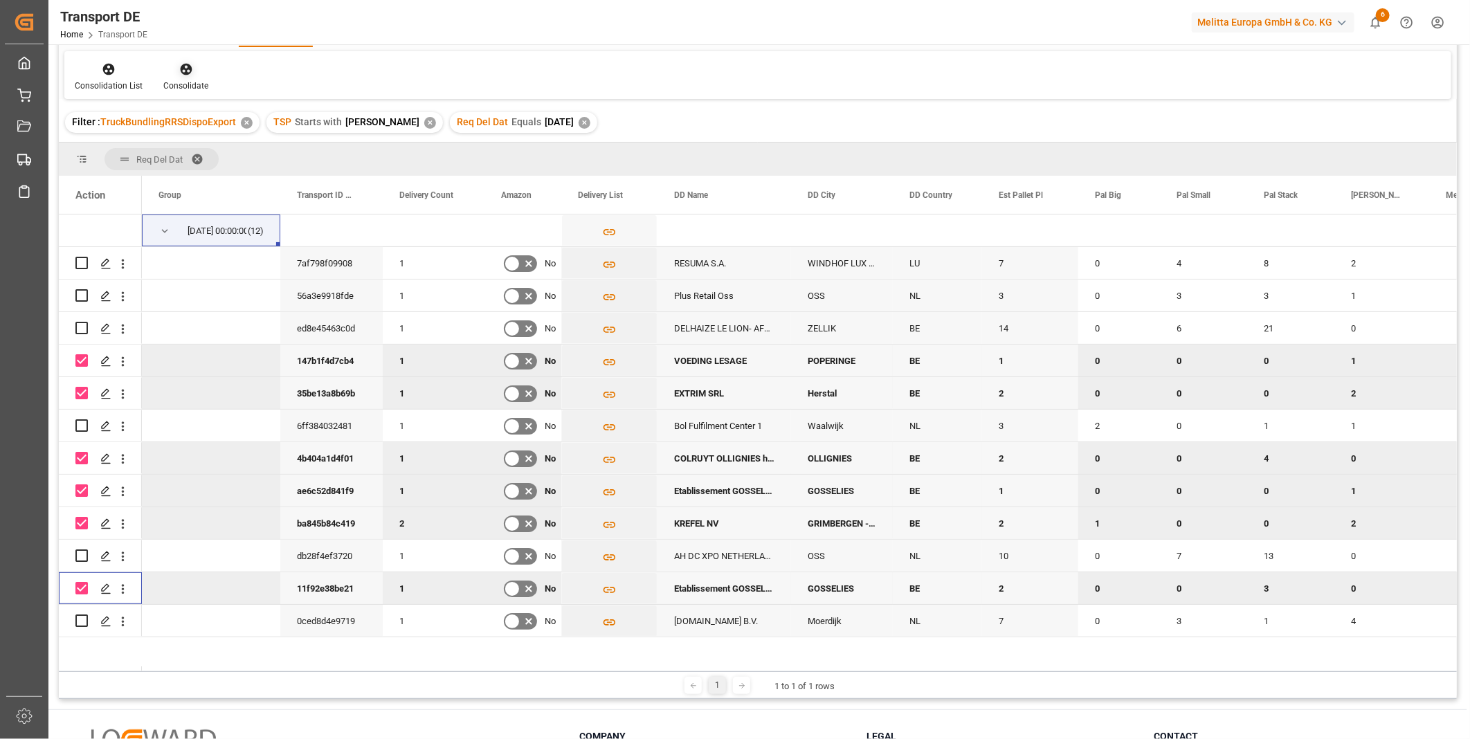
click at [188, 83] on div "Consolidate" at bounding box center [185, 86] width 45 height 12
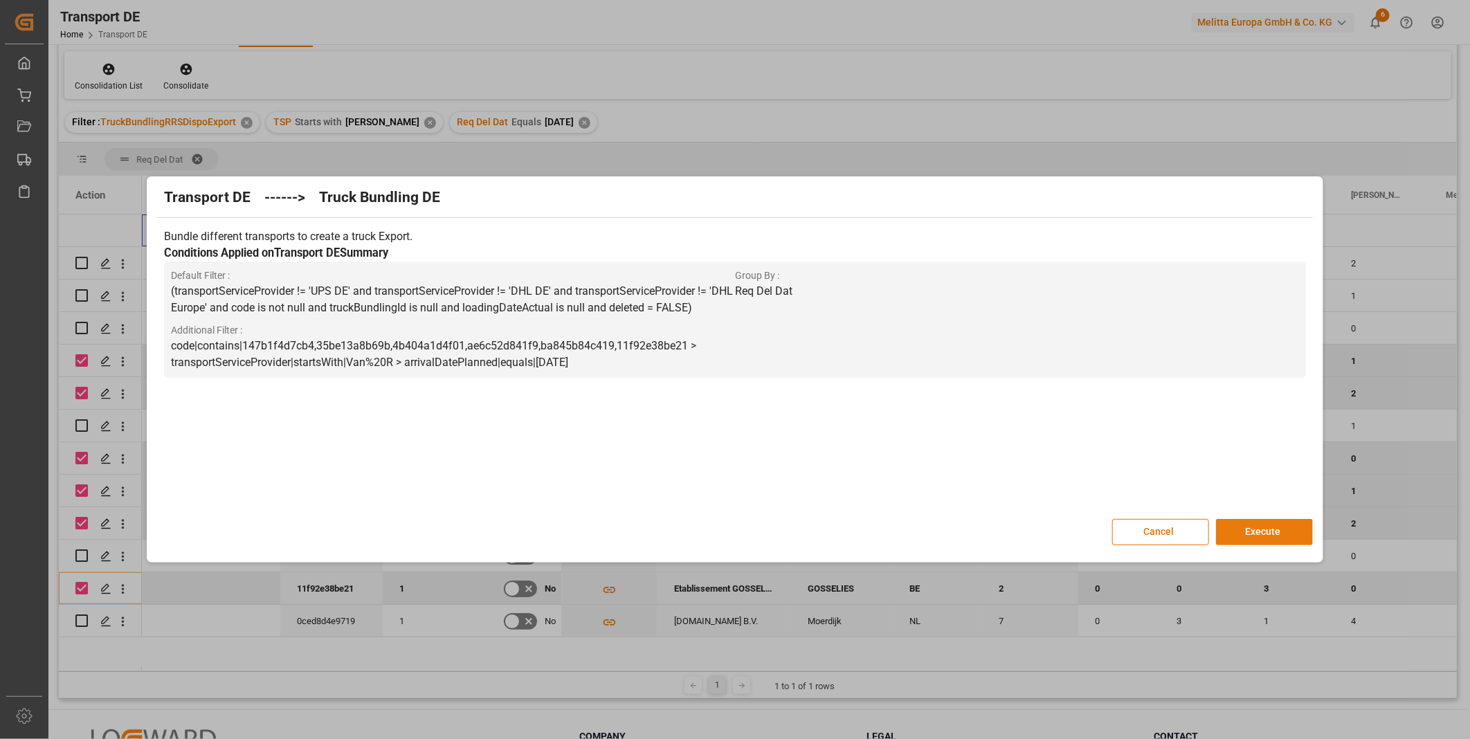
click at [1222, 528] on button "Execute" at bounding box center [1264, 532] width 97 height 26
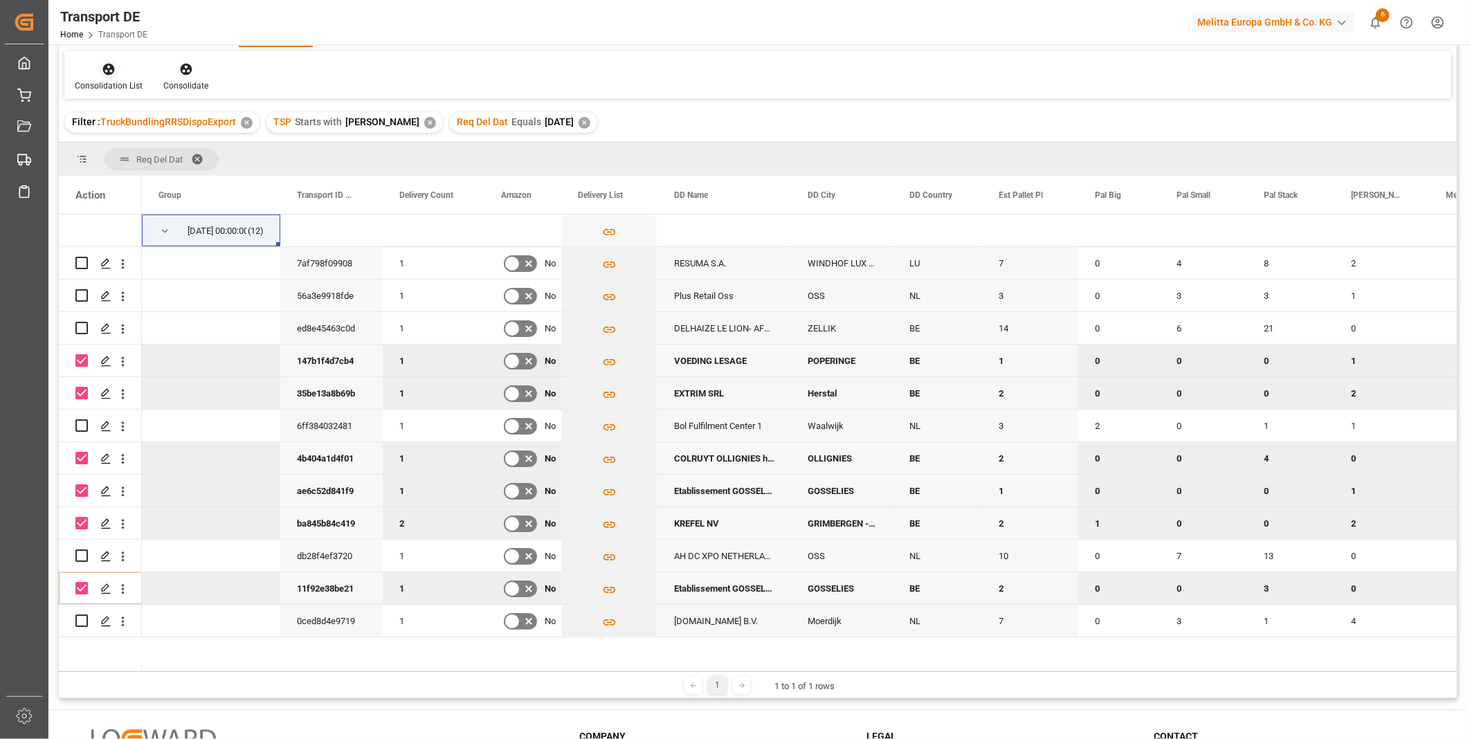
click at [123, 78] on div "Consolidation List" at bounding box center [108, 77] width 89 height 30
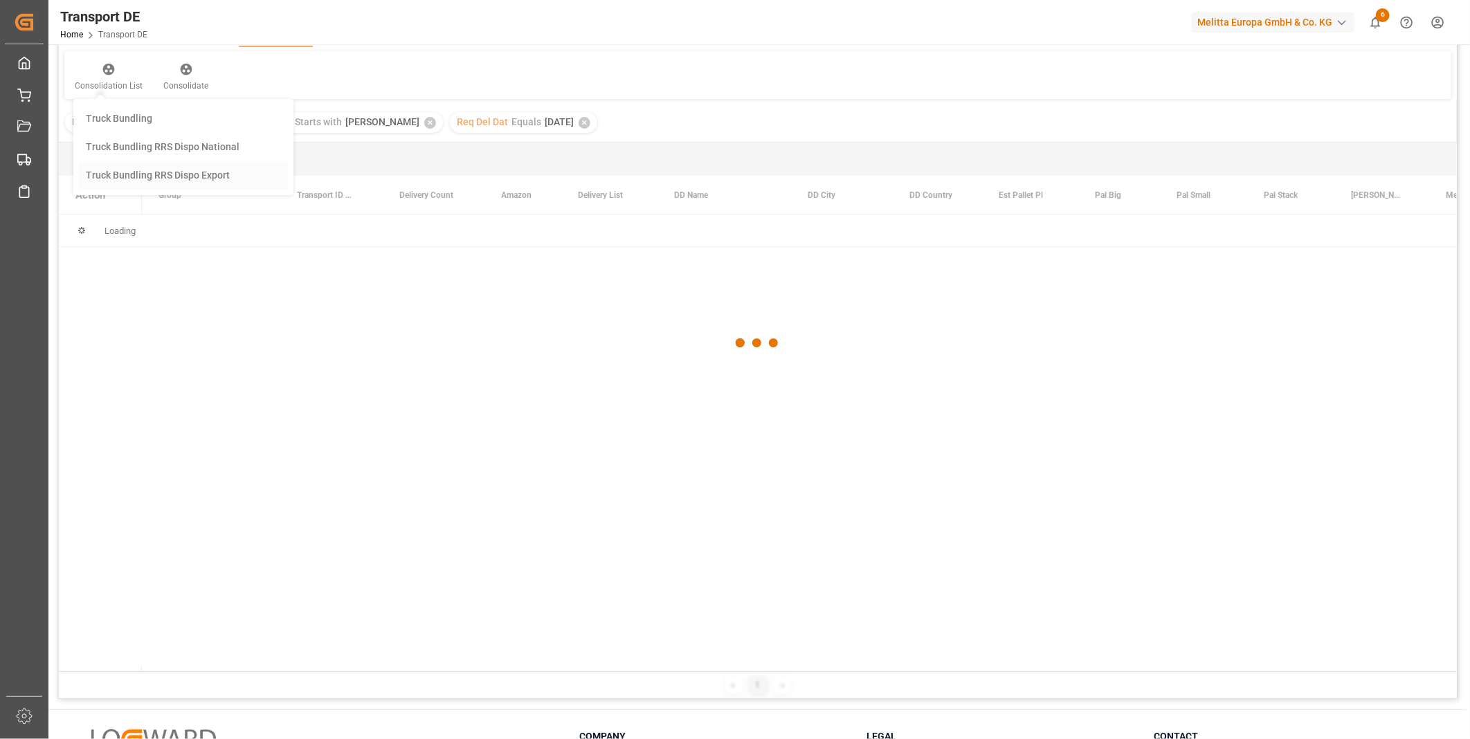
click at [125, 167] on div "Transport DE Req Del Dat Equals Save Ctrl/CMD + S Home Edit Format View Consoli…" at bounding box center [758, 338] width 1398 height 721
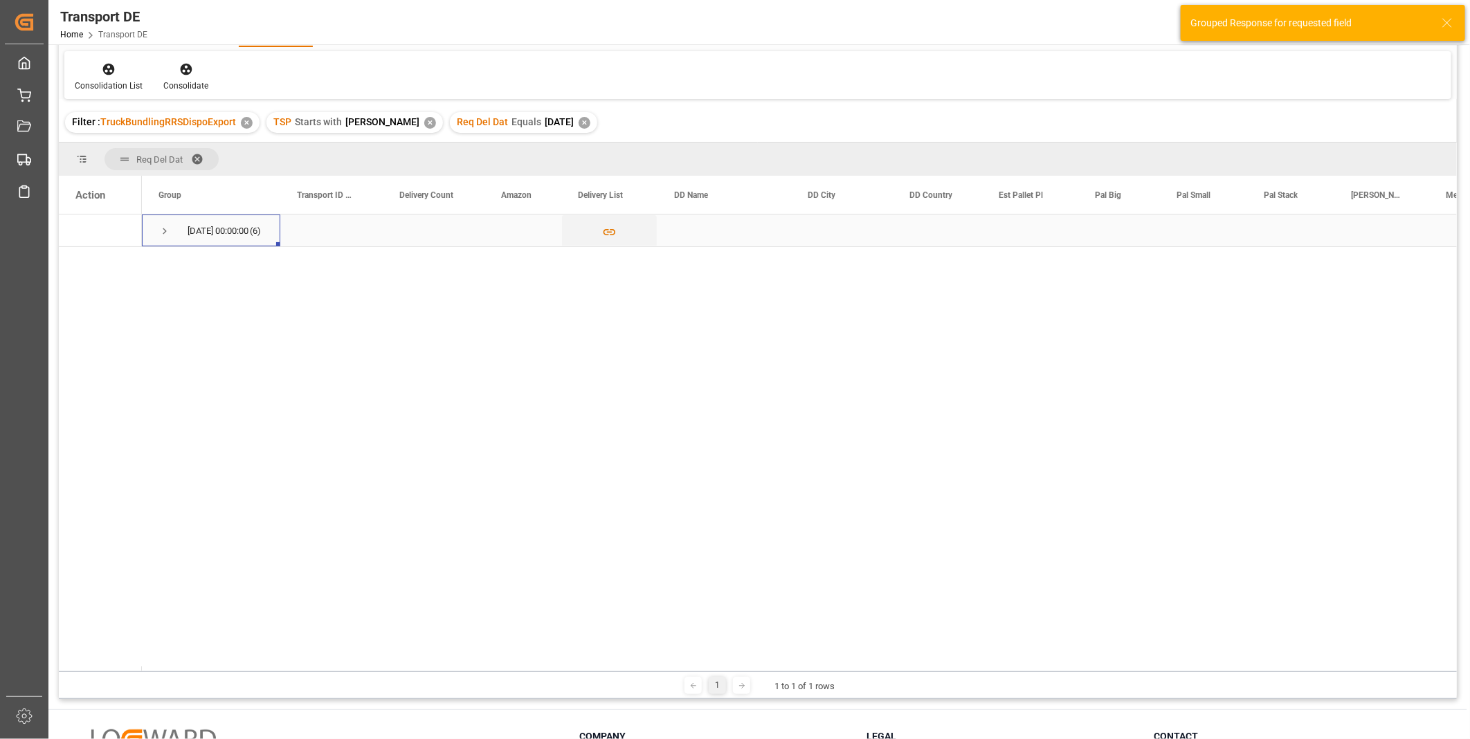
click at [163, 223] on span "Press SPACE to select this row." at bounding box center [164, 231] width 12 height 32
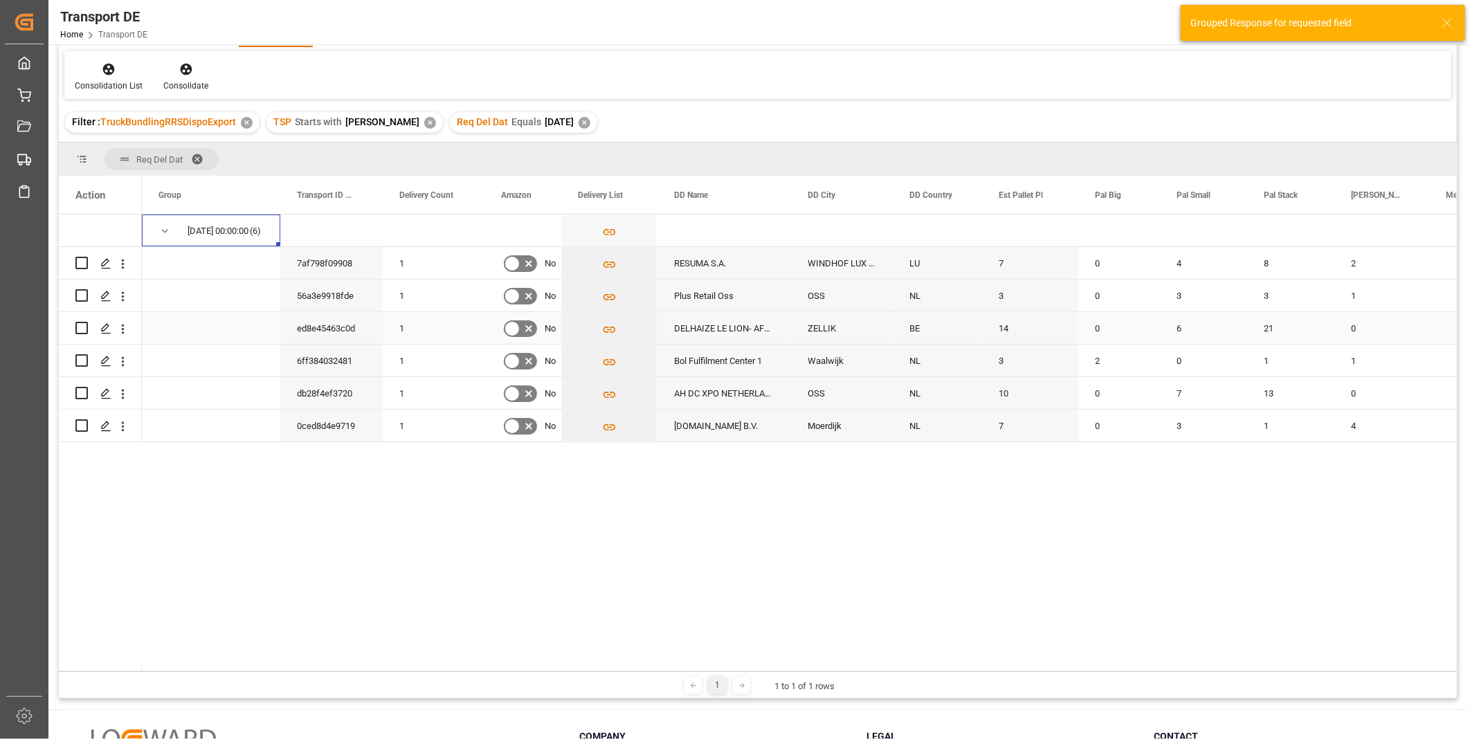
click at [80, 327] on input "Press Space to toggle row selection (unchecked)" at bounding box center [81, 328] width 12 height 12
checkbox input "true"
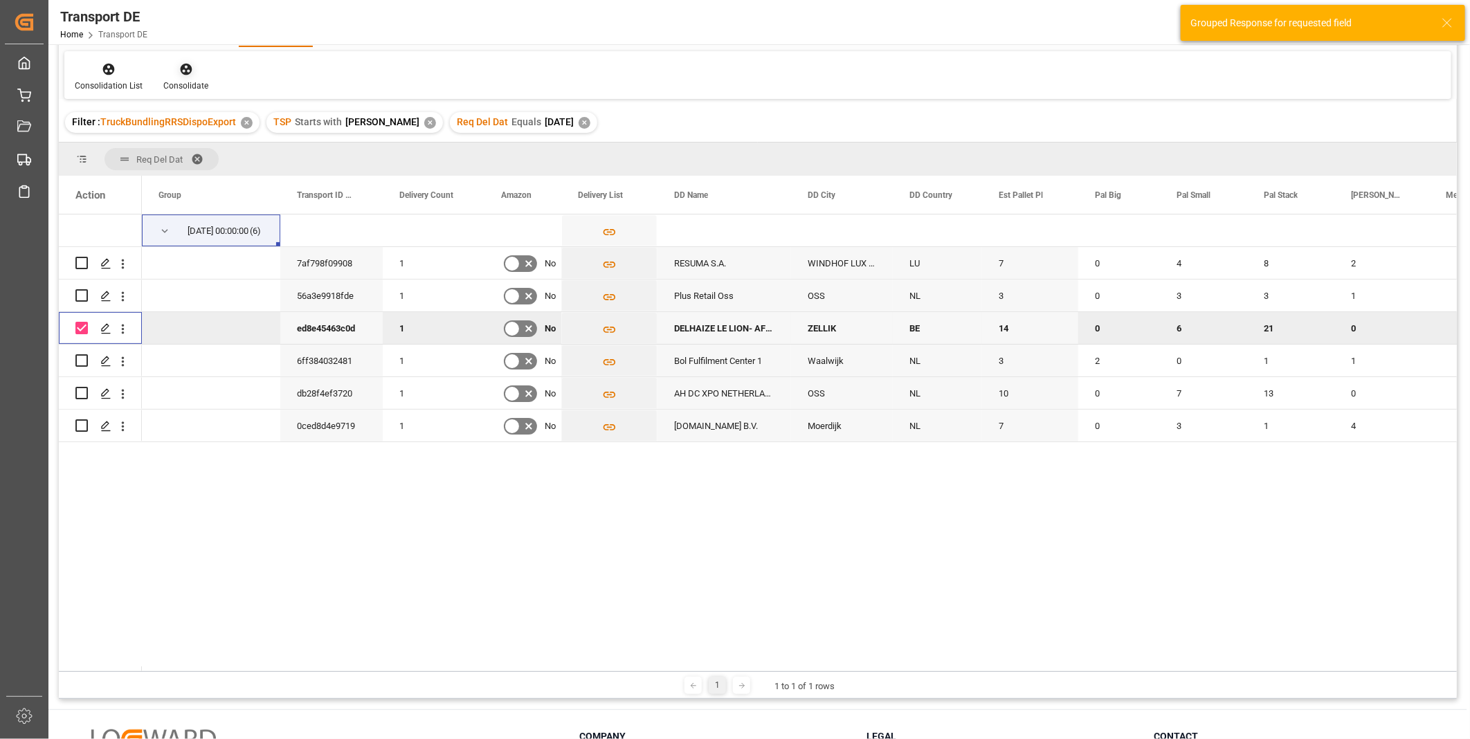
click at [184, 81] on div "Consolidate" at bounding box center [185, 86] width 45 height 12
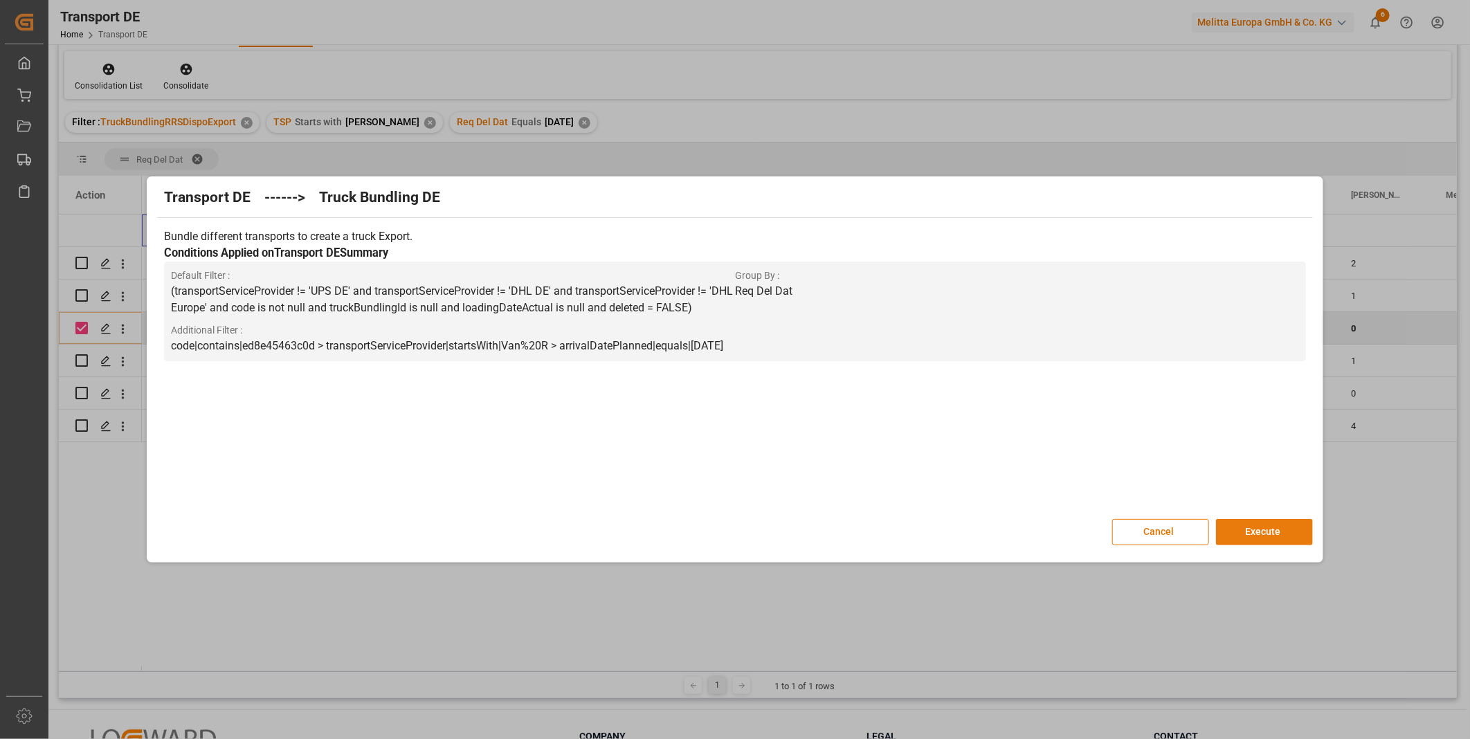
click at [1240, 529] on button "Execute" at bounding box center [1264, 532] width 97 height 26
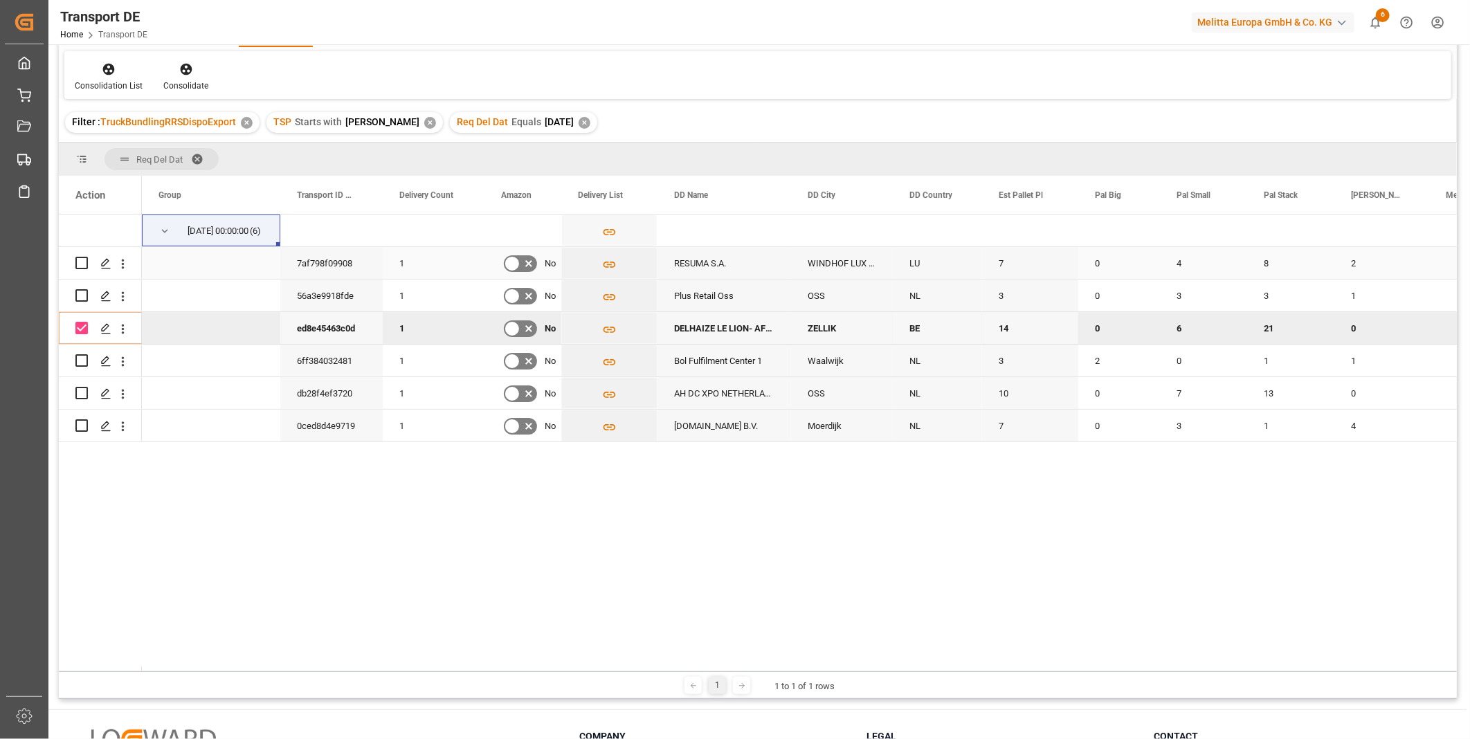
click at [84, 264] on input "Press Space to toggle row selection (unchecked)" at bounding box center [81, 263] width 12 height 12
checkbox input "true"
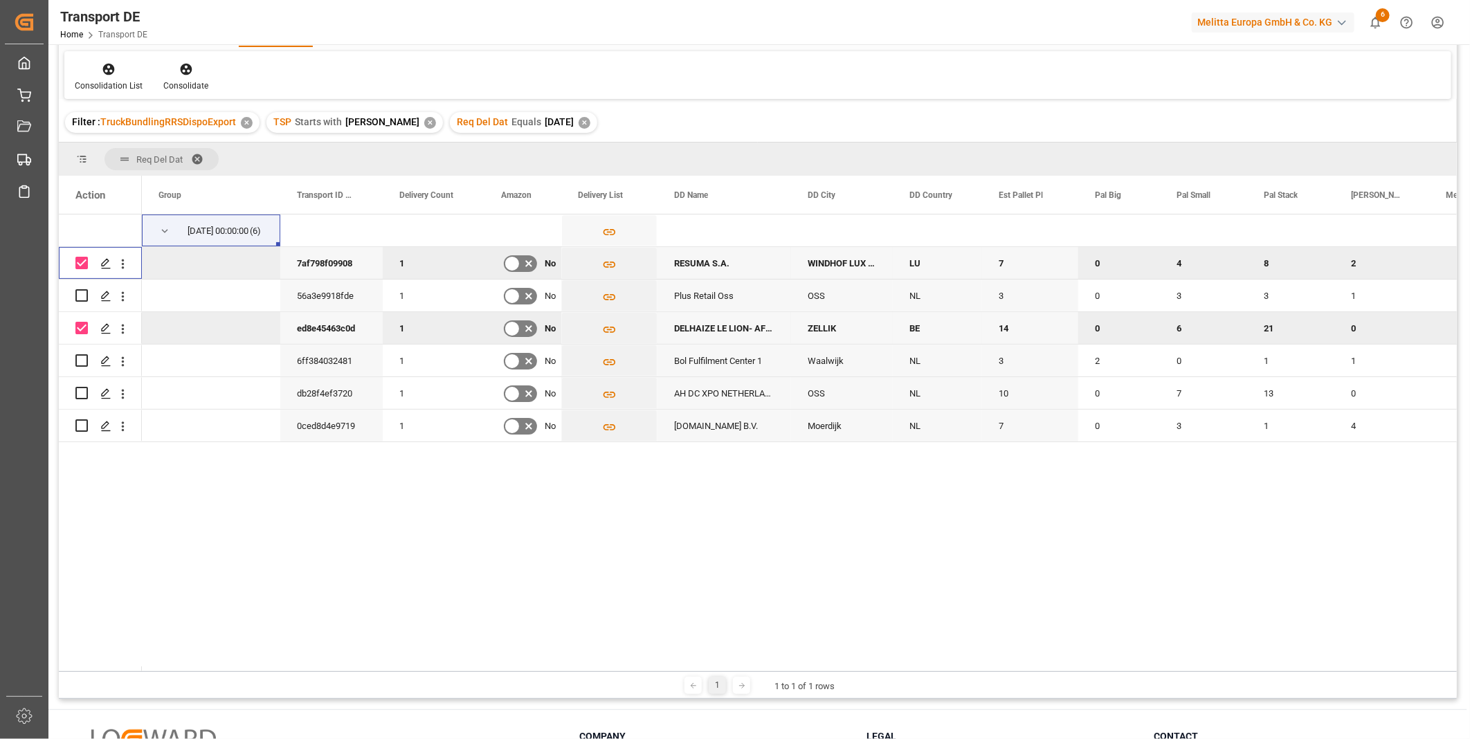
click at [80, 329] on input "Press Space to toggle row selection (checked)" at bounding box center [81, 328] width 12 height 12
checkbox input "false"
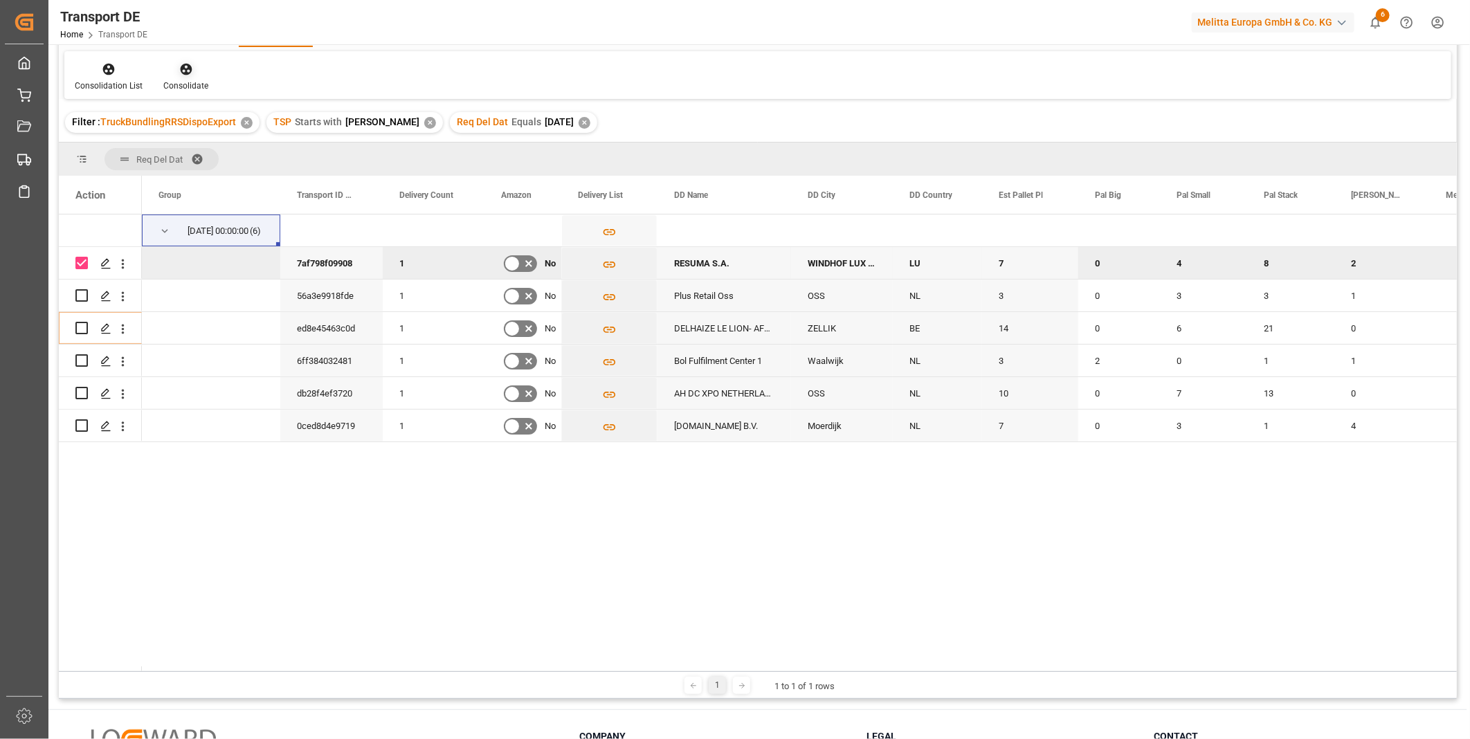
click at [179, 64] on icon at bounding box center [186, 69] width 14 height 14
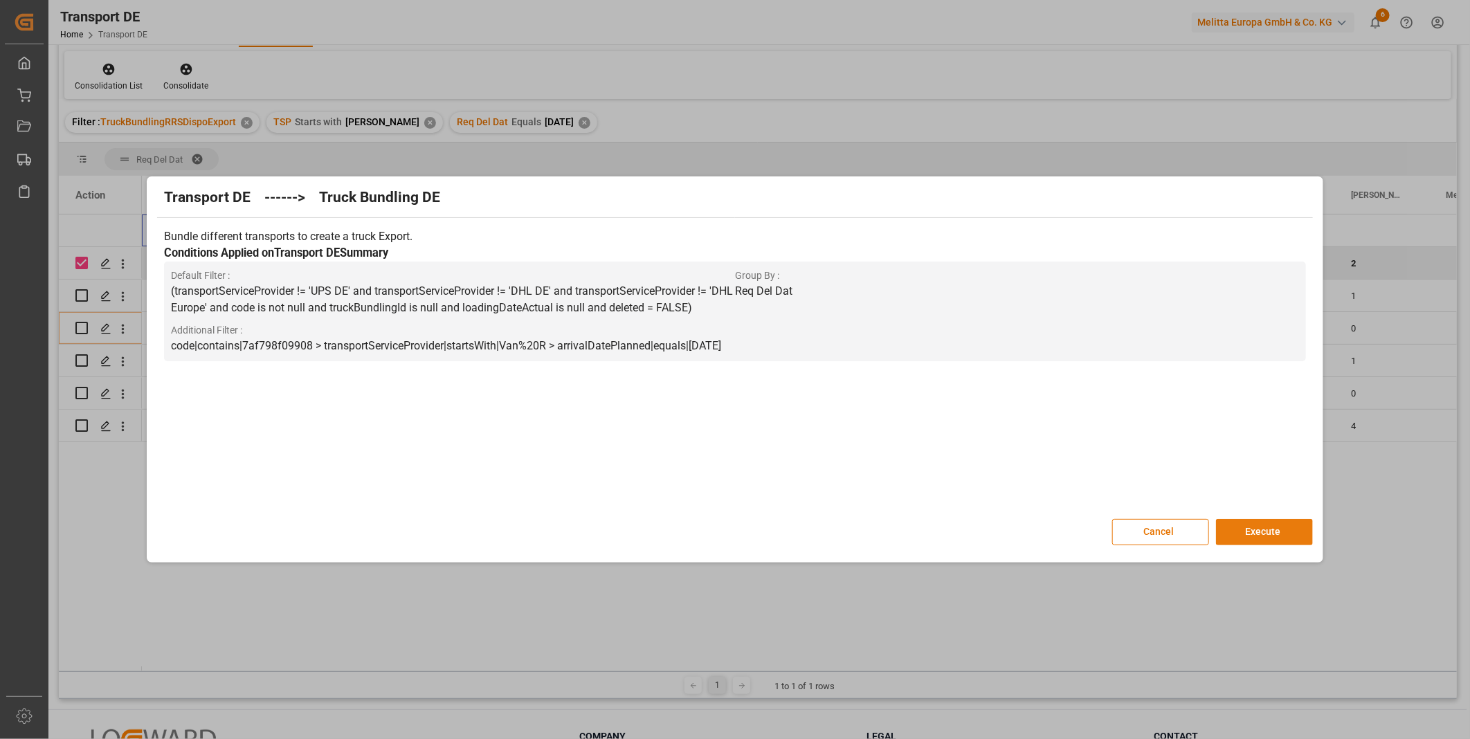
click at [1263, 534] on button "Execute" at bounding box center [1264, 532] width 97 height 26
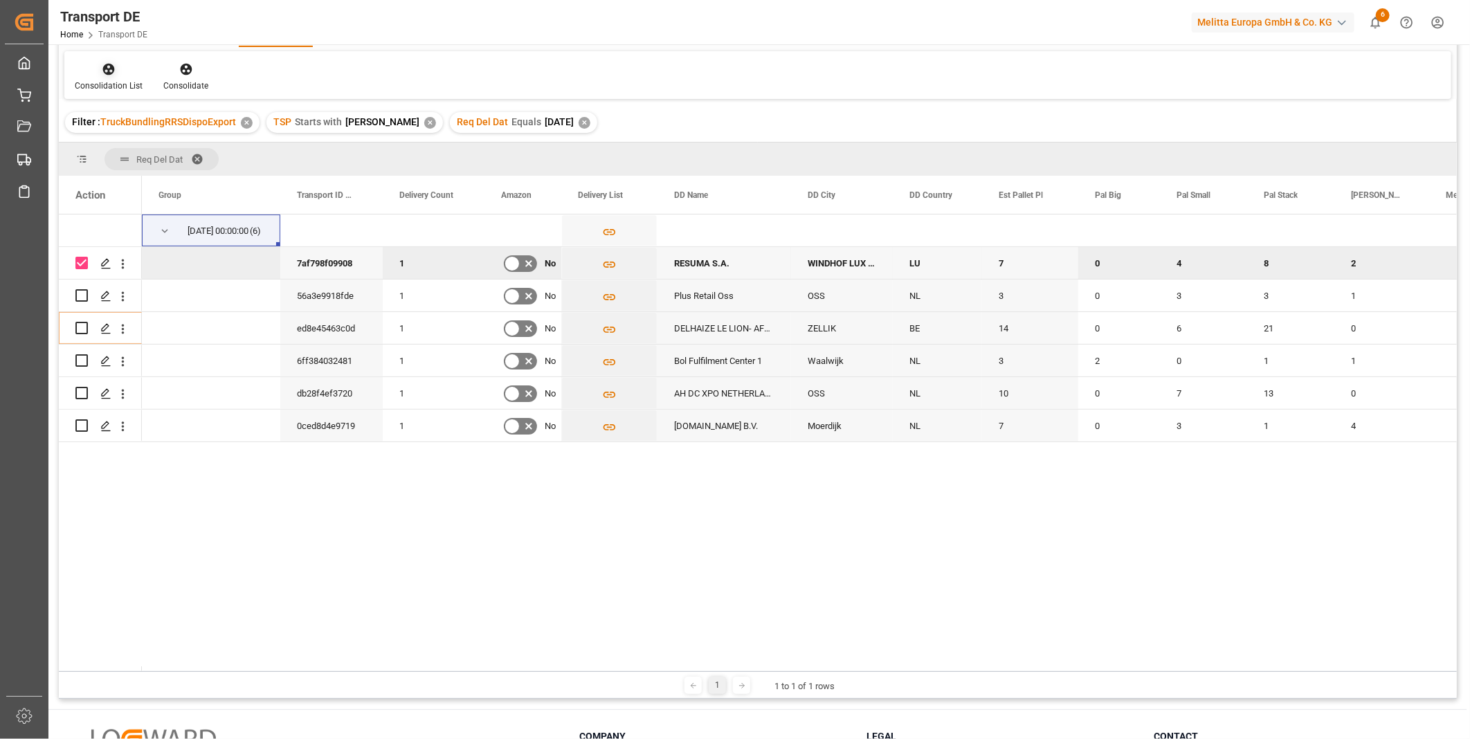
click at [112, 78] on div "Consolidation List" at bounding box center [108, 77] width 89 height 30
click at [181, 166] on div "Transport DE Req Del Dat Equals Save Ctrl/CMD + S Home Edit Format View Consoli…" at bounding box center [758, 338] width 1398 height 721
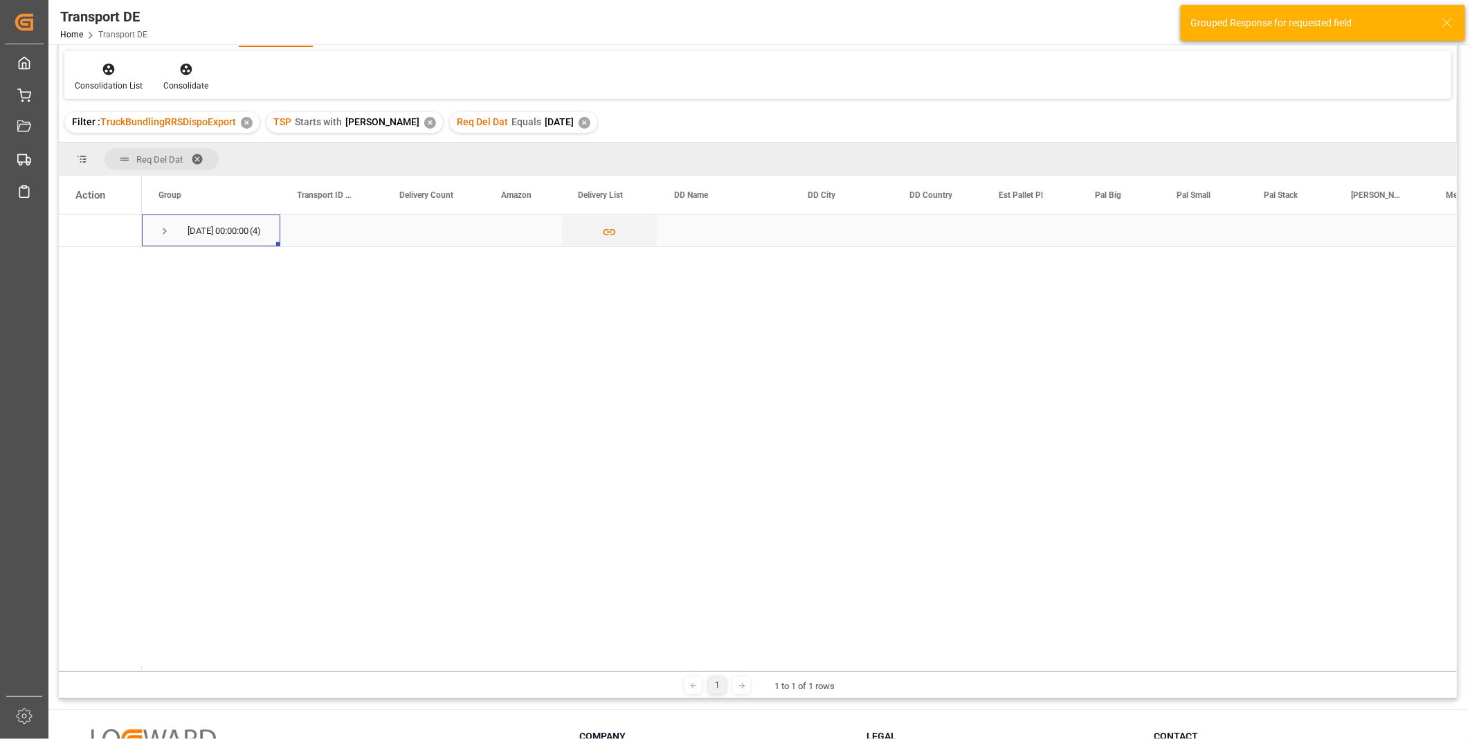
click at [174, 227] on span "20.08.2025 00:00:00 (4)" at bounding box center [210, 230] width 105 height 30
click at [163, 227] on span "Press SPACE to select this row." at bounding box center [164, 231] width 12 height 12
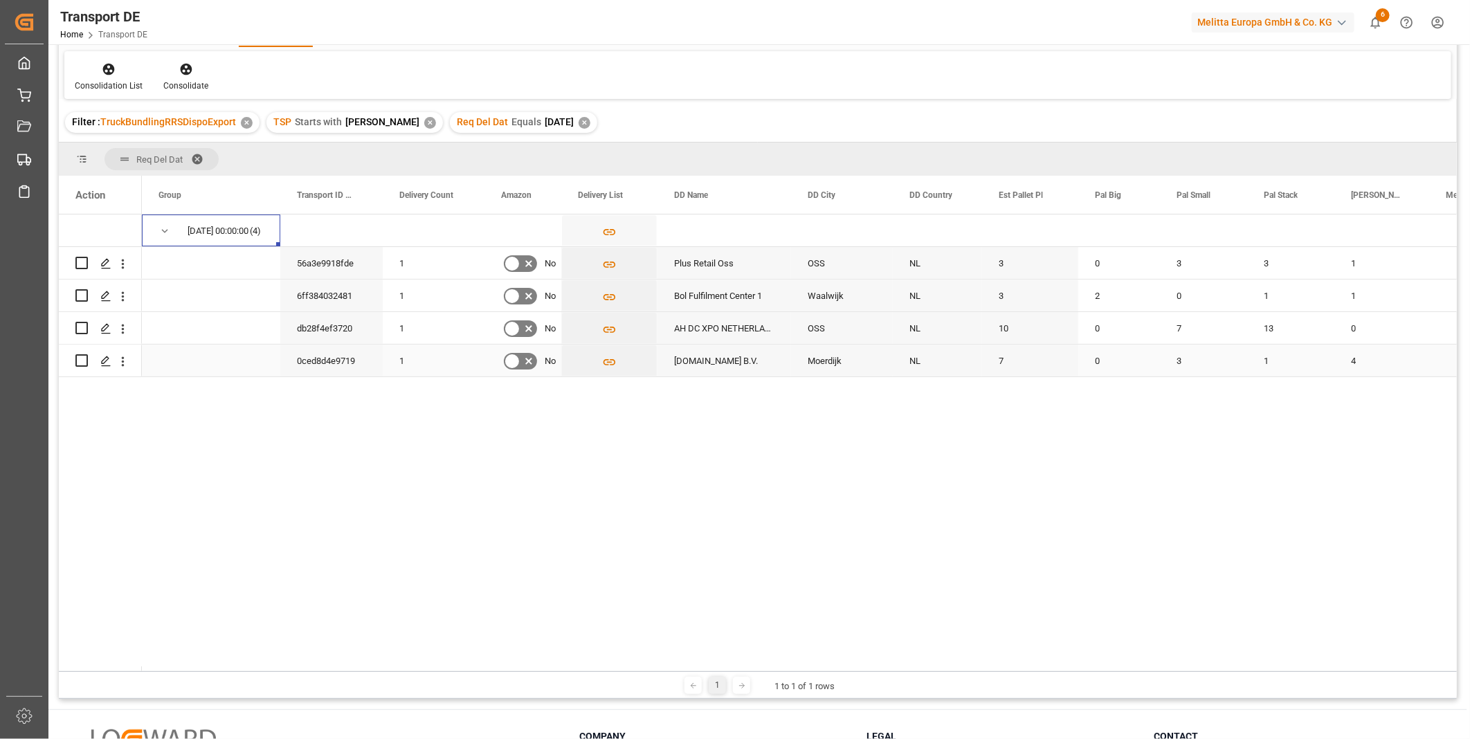
click at [76, 361] on input "Press Space to toggle row selection (unchecked)" at bounding box center [81, 360] width 12 height 12
checkbox input "true"
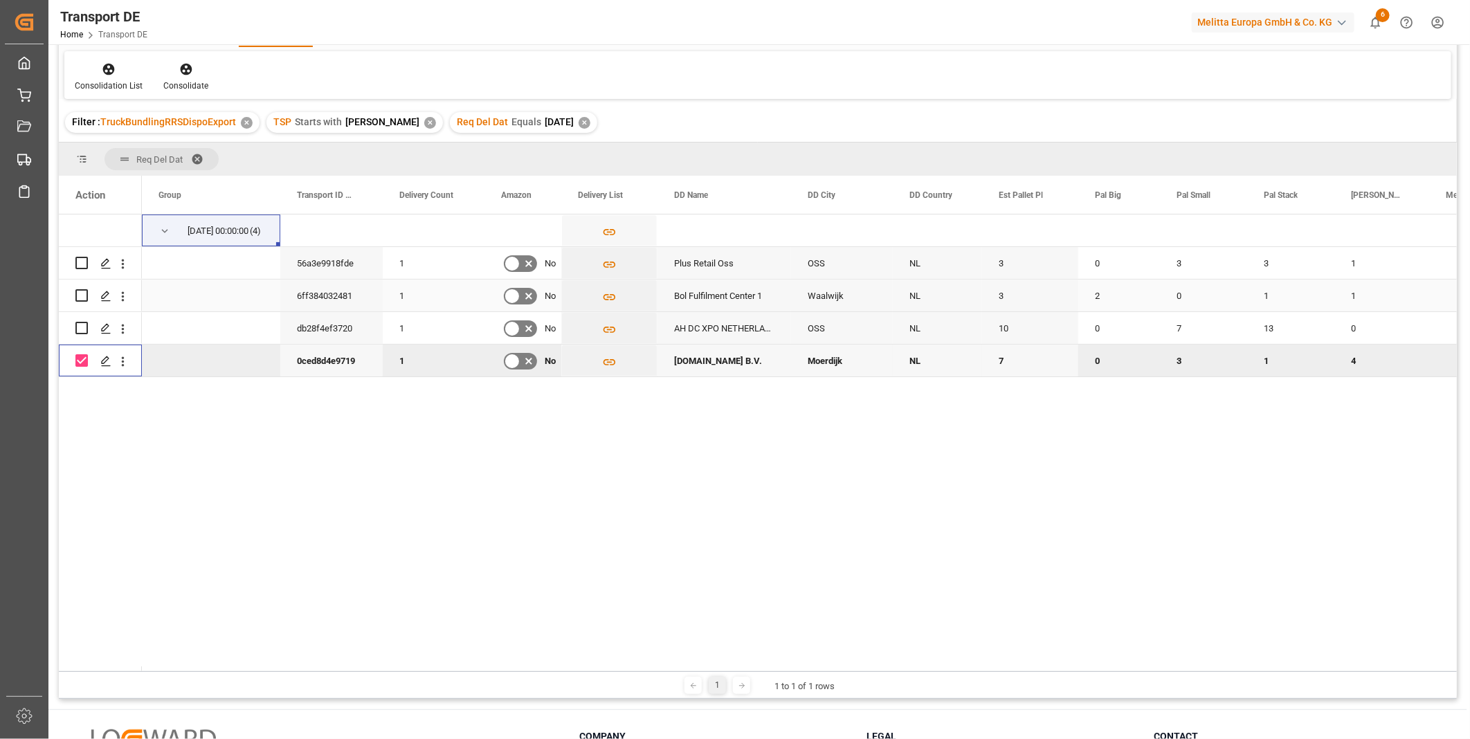
click at [82, 305] on div "Press SPACE to select this row." at bounding box center [81, 296] width 12 height 32
click at [83, 302] on div "Press SPACE to select this row." at bounding box center [81, 296] width 12 height 32
drag, startPoint x: 84, startPoint y: 296, endPoint x: 95, endPoint y: 302, distance: 12.4
click at [84, 296] on input "Press Space to toggle row selection (unchecked)" at bounding box center [81, 295] width 12 height 12
checkbox input "true"
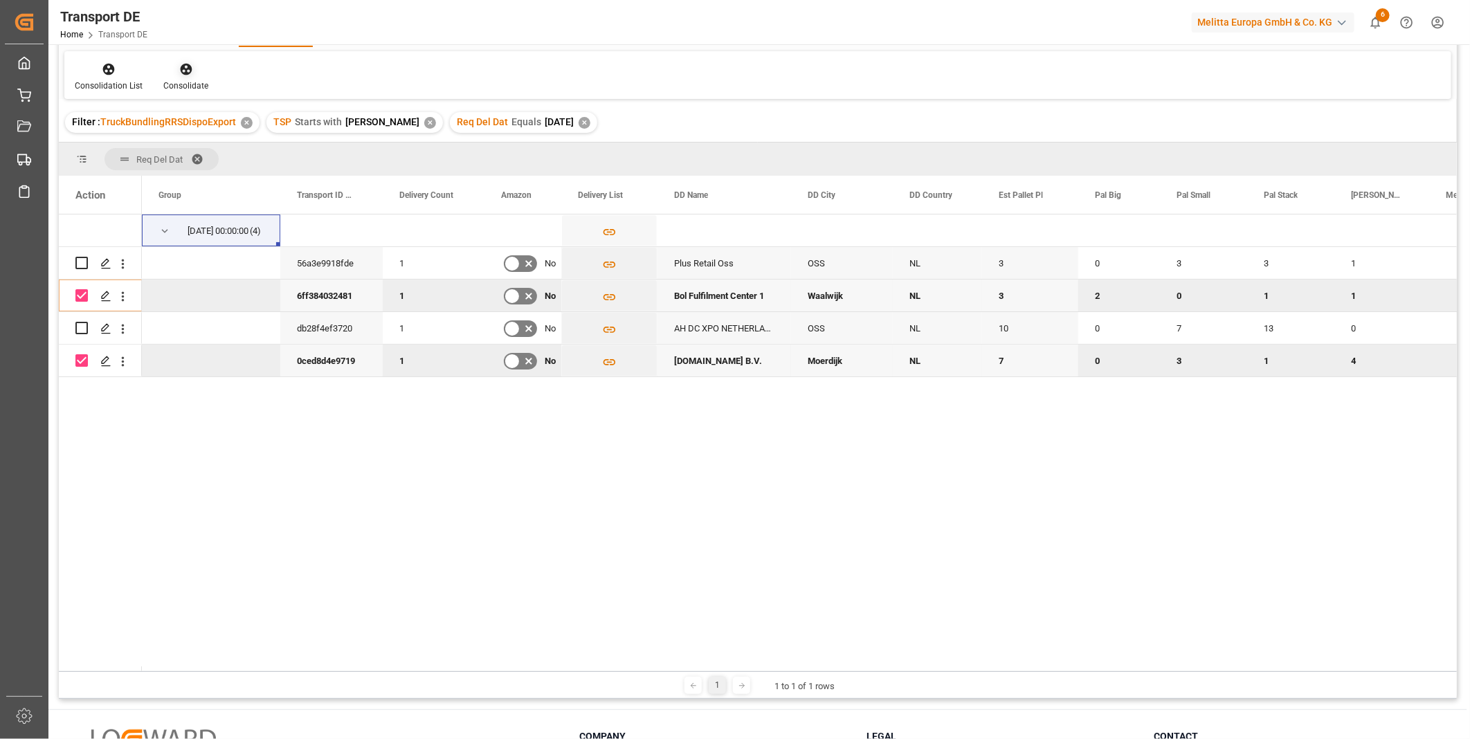
click at [188, 81] on div "Consolidate" at bounding box center [185, 86] width 45 height 12
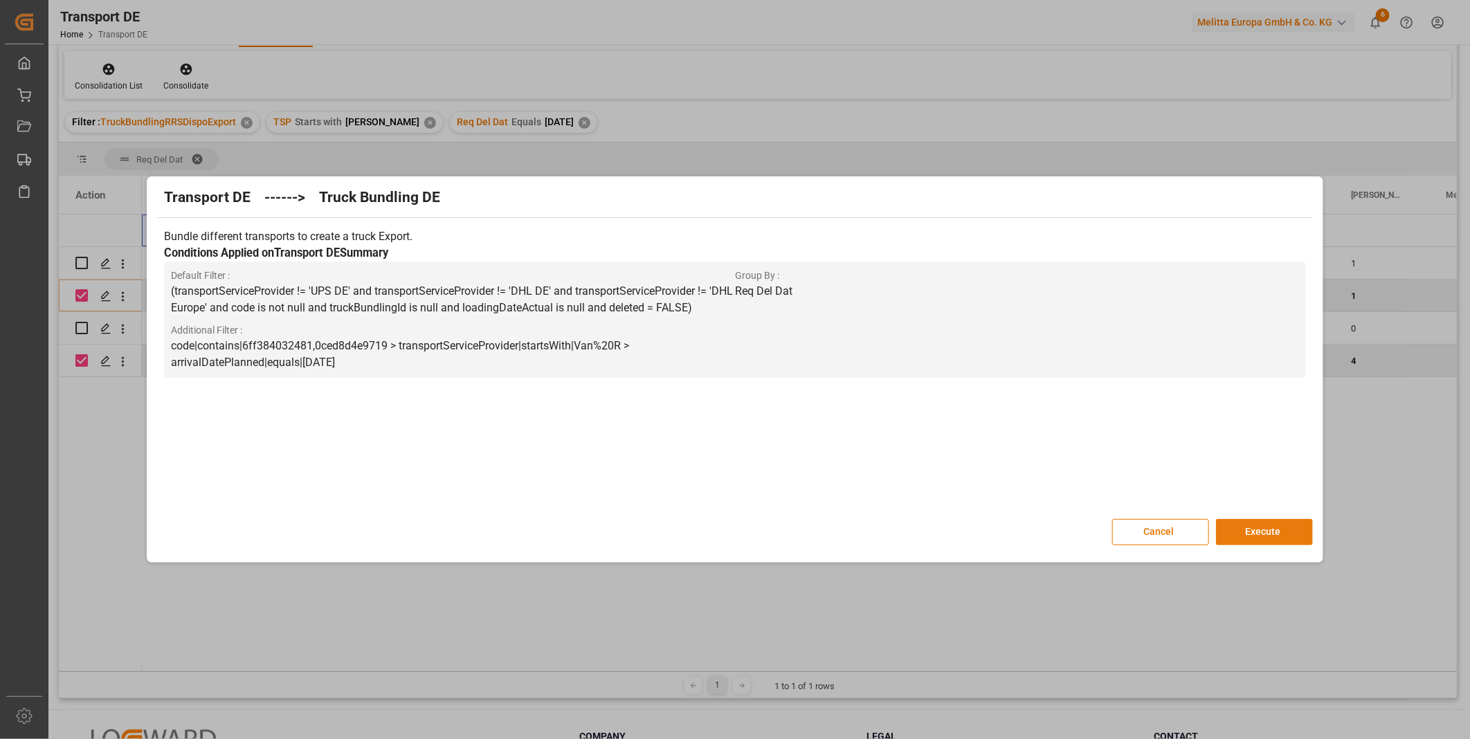
click at [1265, 529] on button "Execute" at bounding box center [1264, 532] width 97 height 26
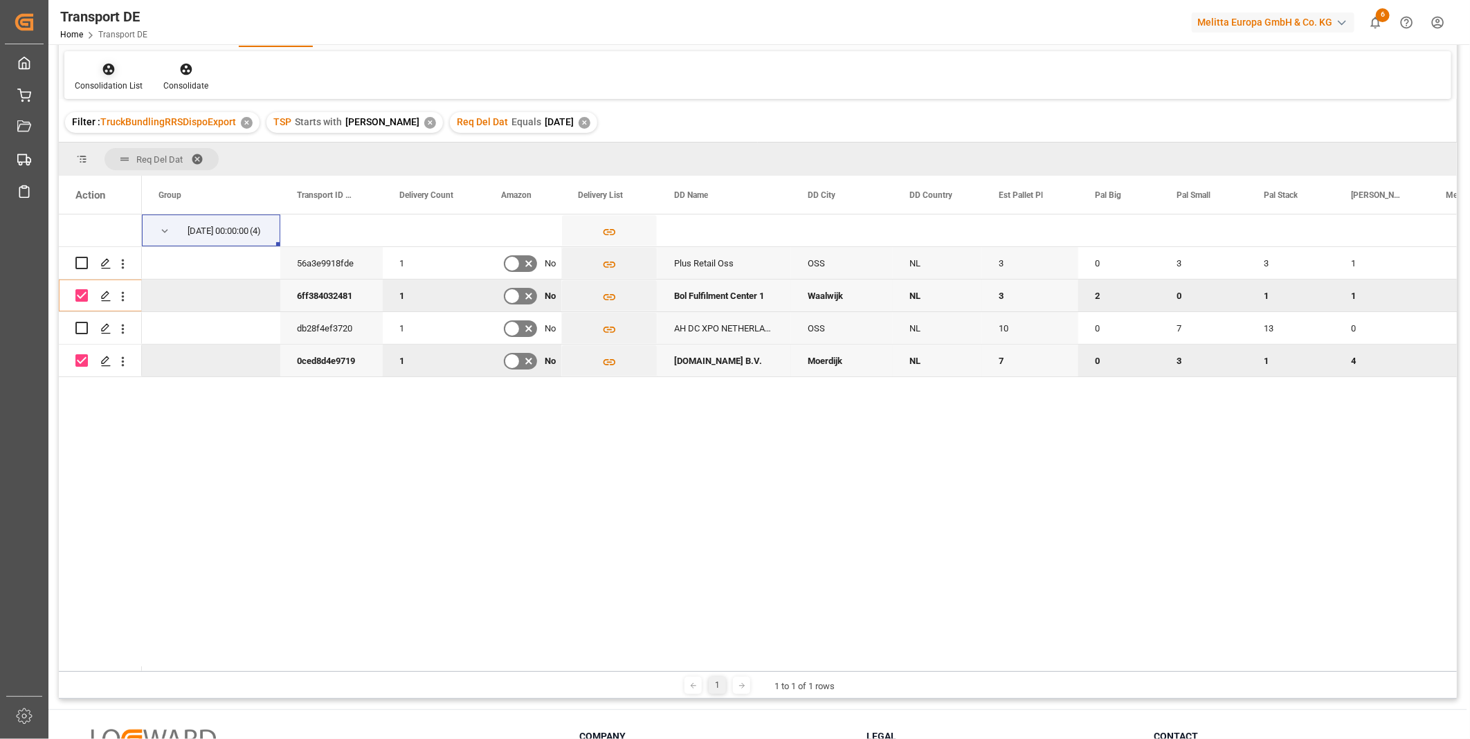
click at [115, 91] on div "Consolidation List" at bounding box center [109, 86] width 68 height 12
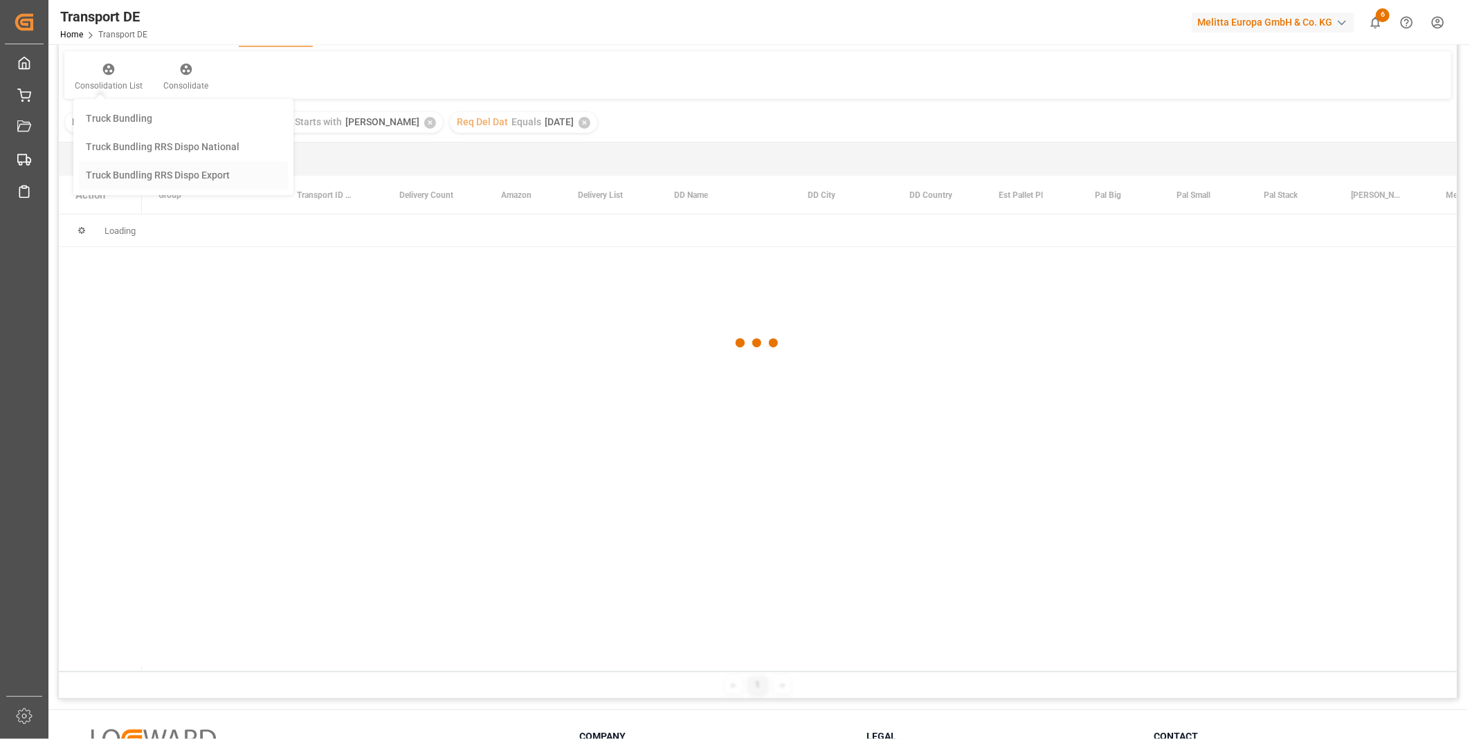
click at [139, 185] on div "Transport DE Req Del Dat Equals Save Ctrl/CMD + S Home Edit Format View Consoli…" at bounding box center [758, 338] width 1398 height 721
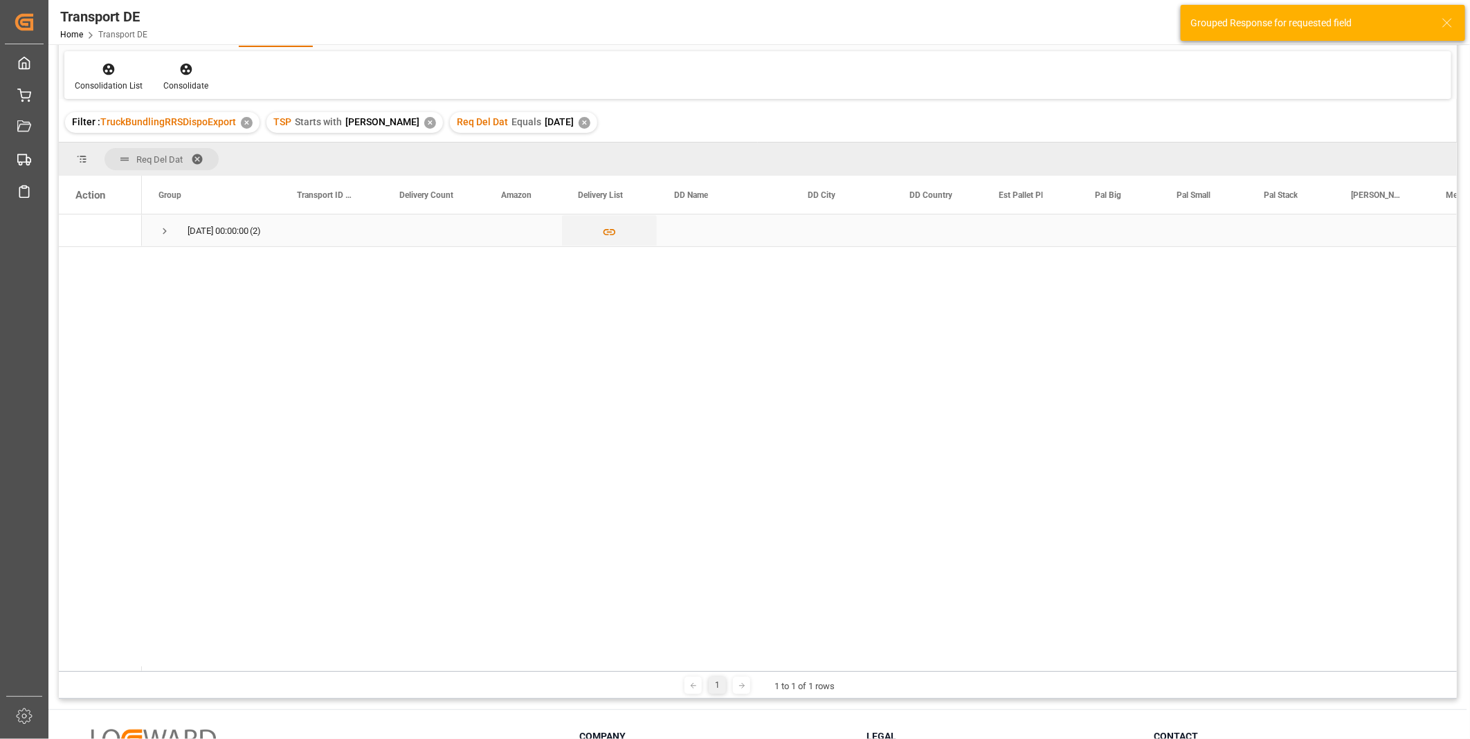
click at [163, 228] on span "Press SPACE to select this row." at bounding box center [164, 231] width 12 height 12
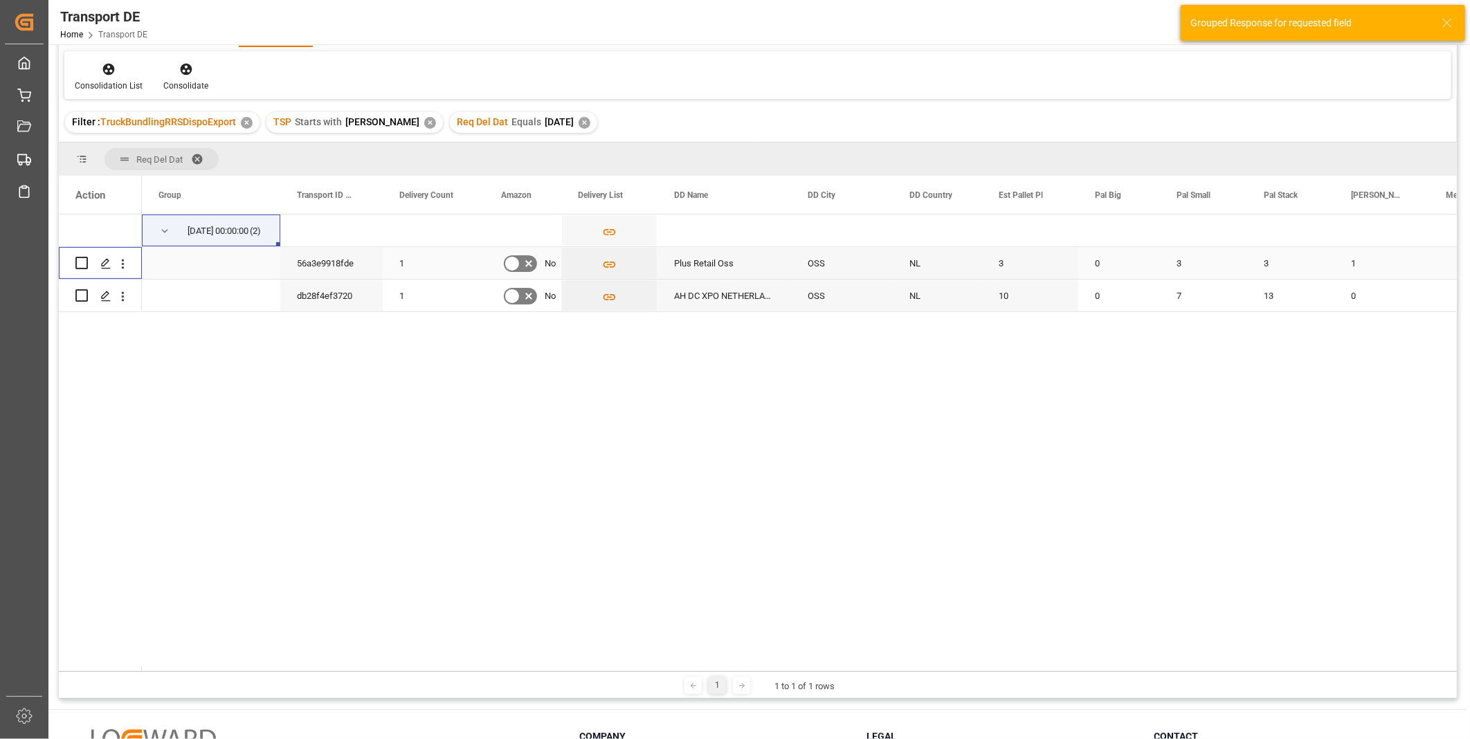
click at [76, 260] on input "Press Space to toggle row selection (unchecked)" at bounding box center [81, 263] width 12 height 12
checkbox input "true"
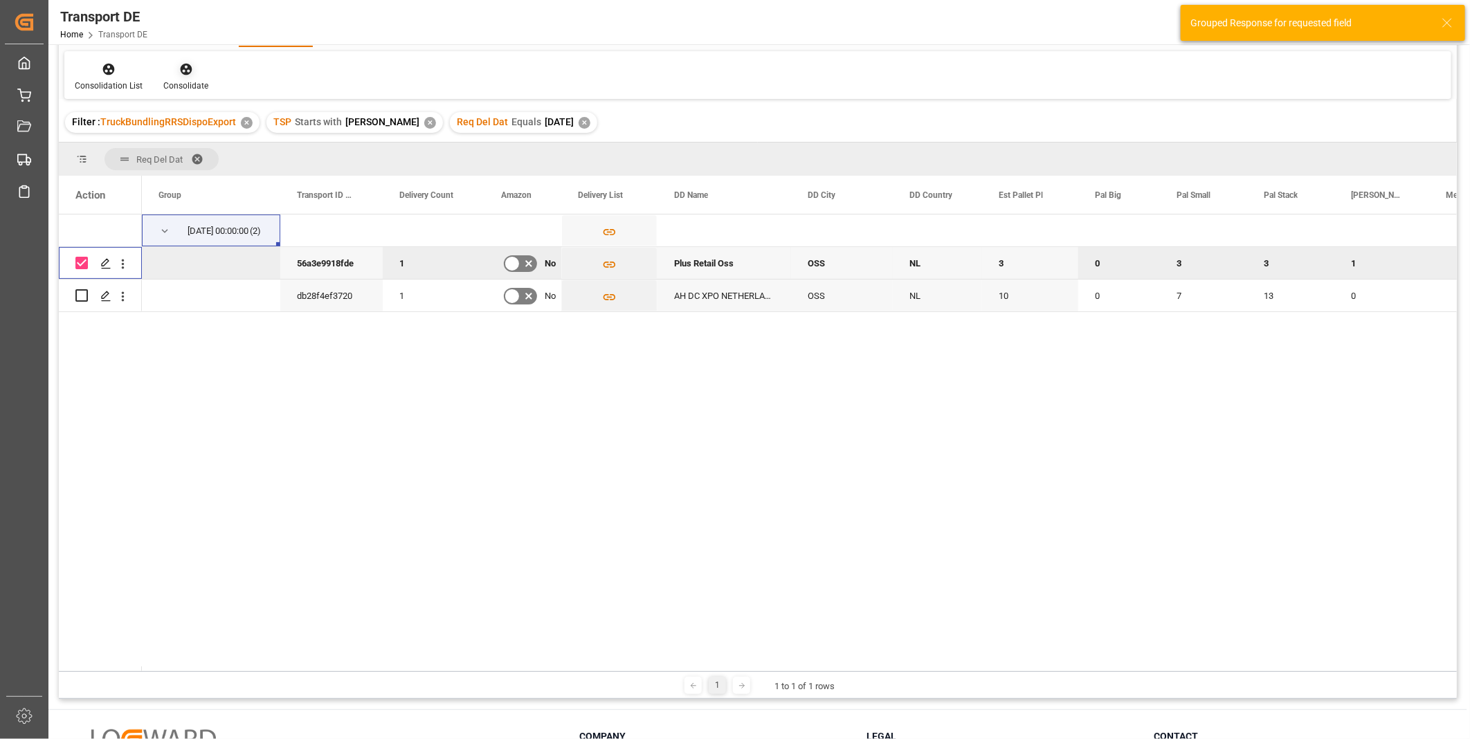
click at [192, 73] on div at bounding box center [185, 69] width 45 height 15
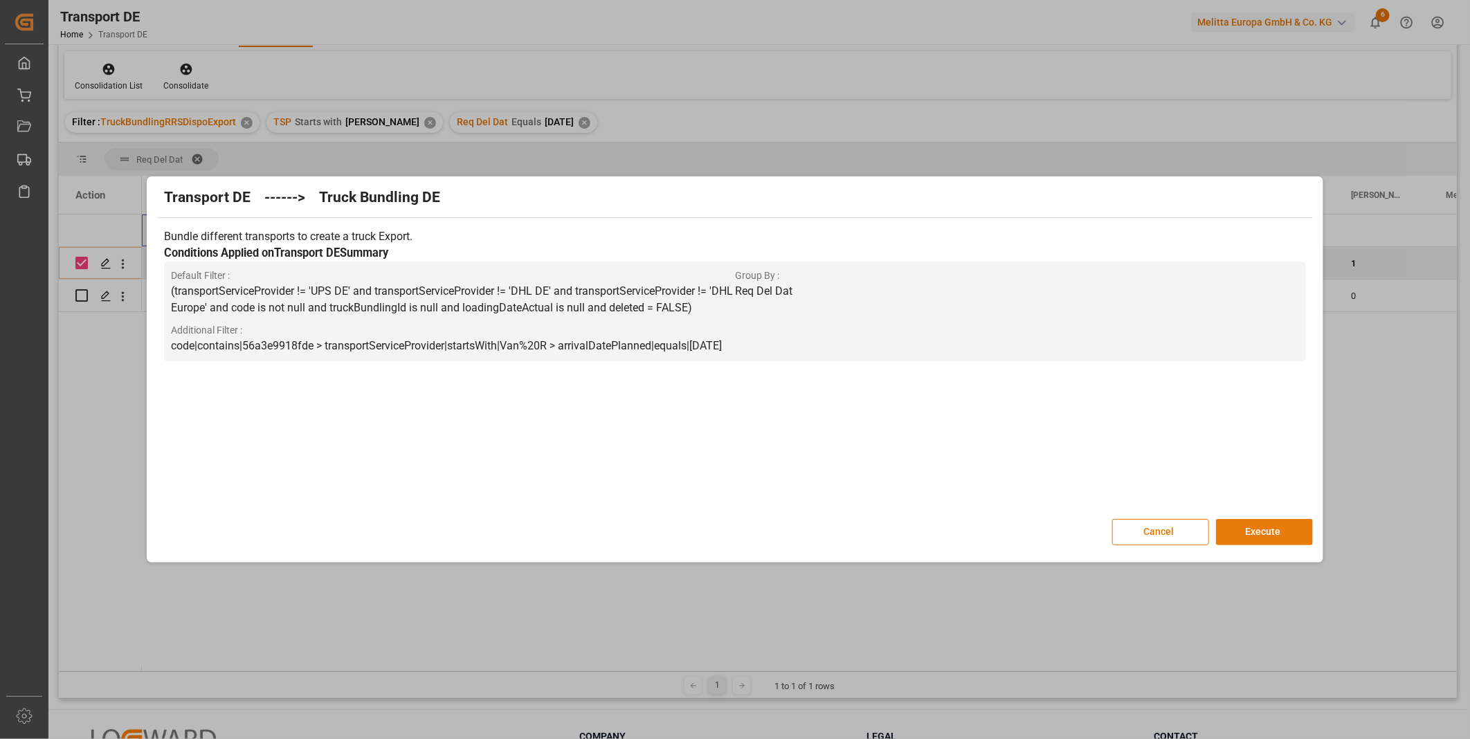
click at [1258, 533] on button "Execute" at bounding box center [1264, 532] width 97 height 26
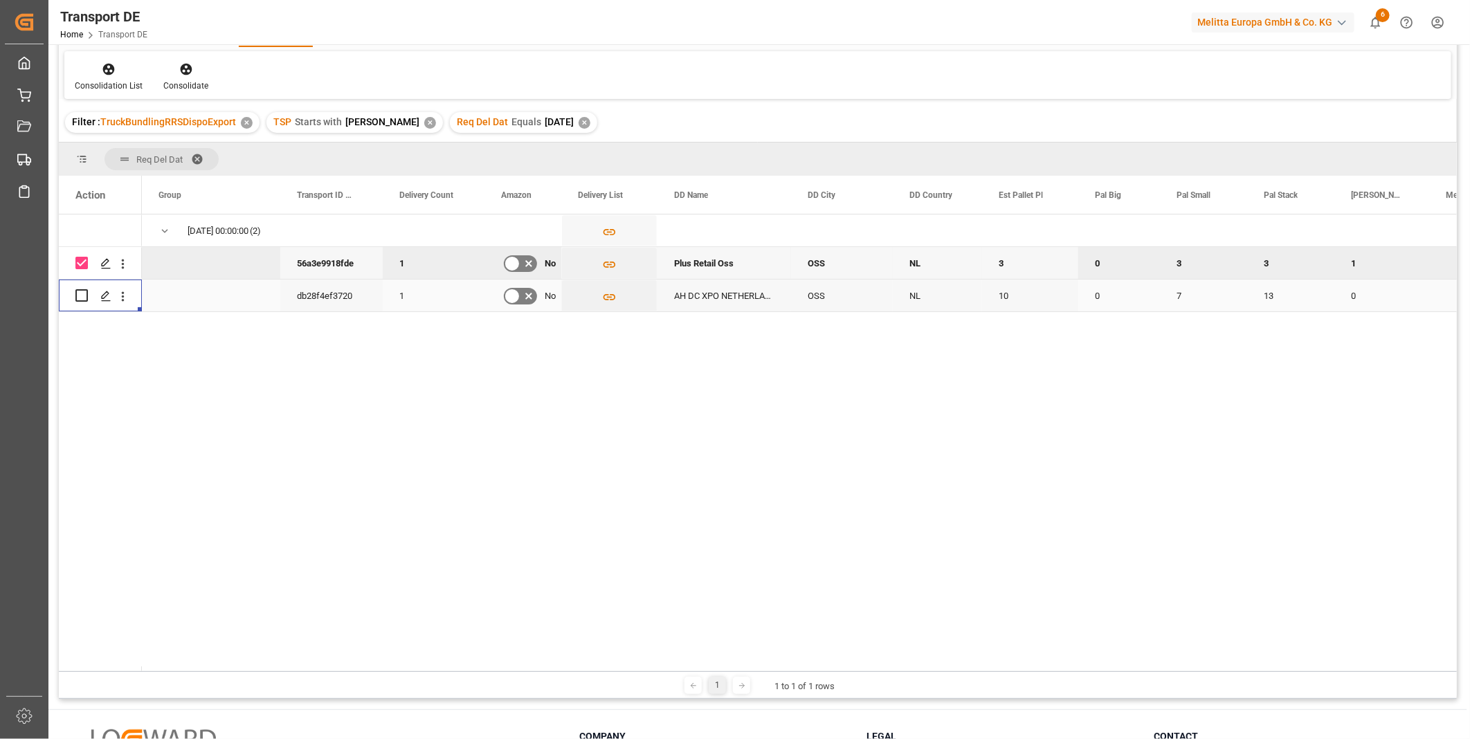
click at [73, 296] on div "Press SPACE to select this row." at bounding box center [100, 296] width 83 height 32
click at [82, 295] on input "Press Space to toggle row selection (unchecked)" at bounding box center [81, 295] width 12 height 12
checkbox input "true"
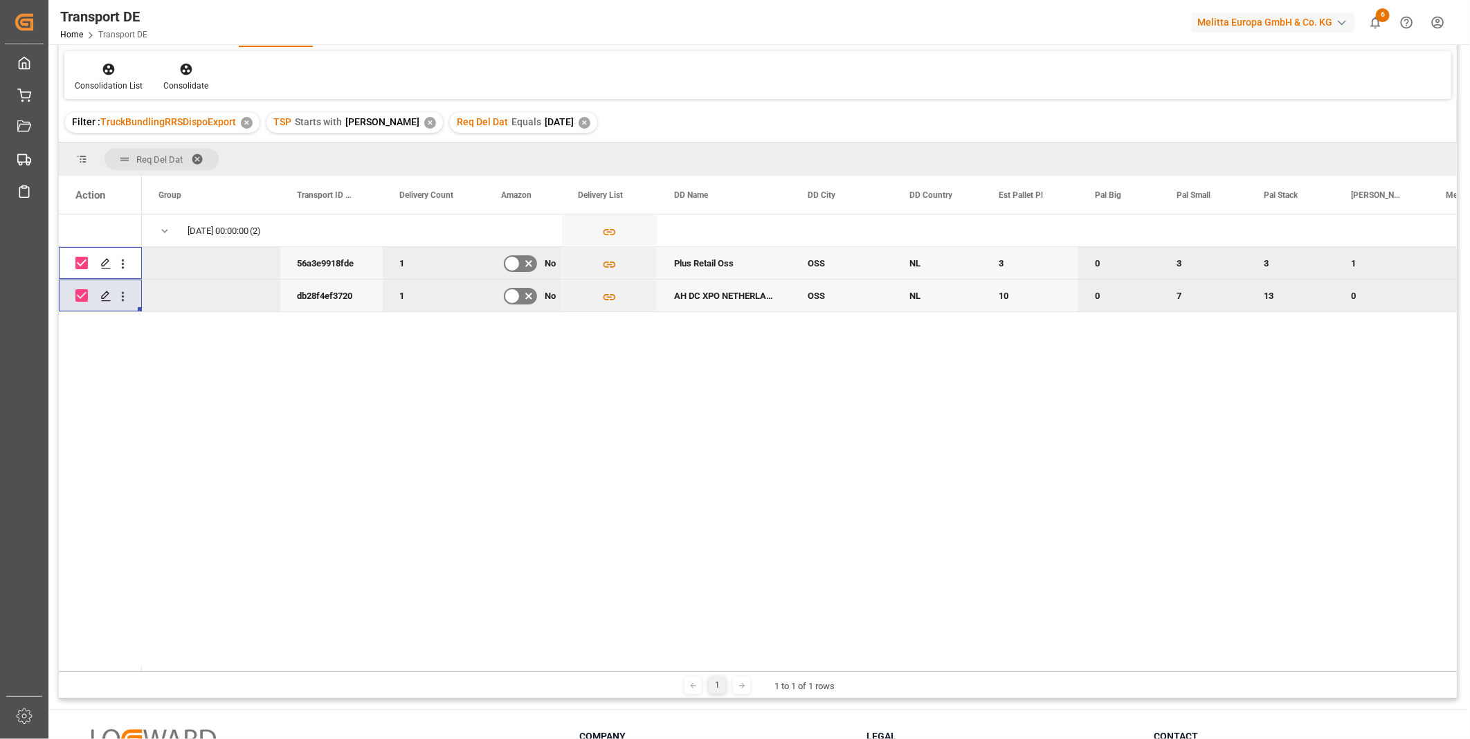
click at [79, 257] on input "Press Space to toggle row selection (checked)" at bounding box center [81, 263] width 12 height 12
checkbox input "false"
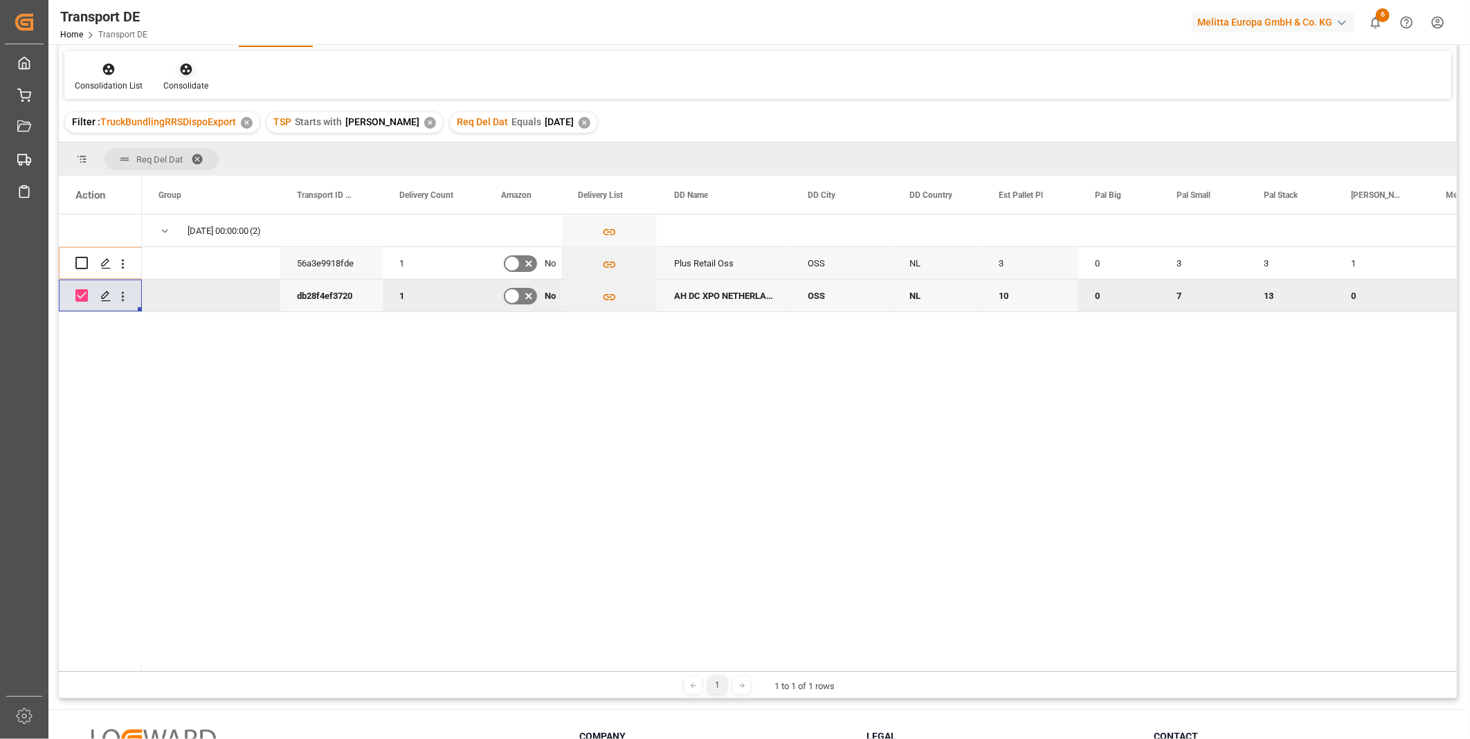
click at [194, 80] on div "Consolidate" at bounding box center [185, 86] width 45 height 12
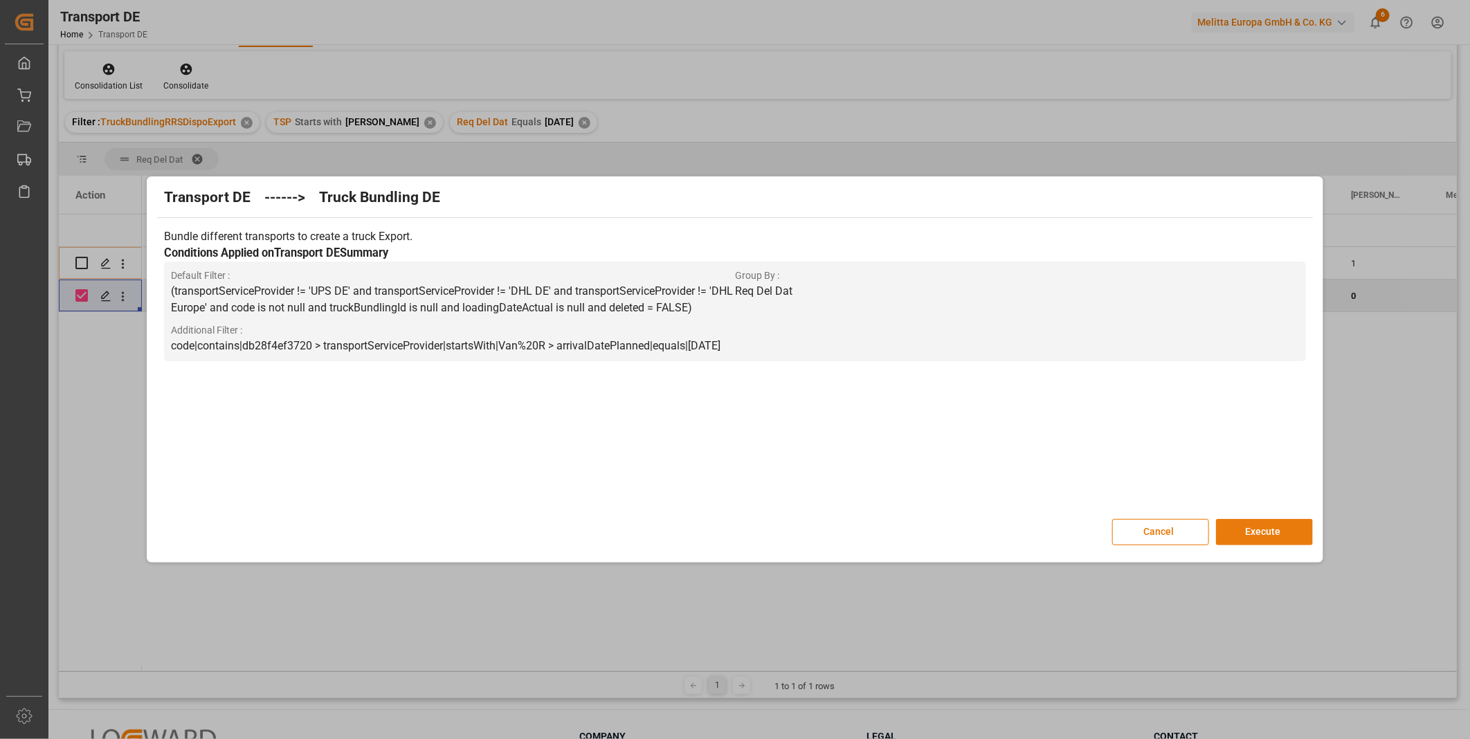
click at [1278, 533] on button "Execute" at bounding box center [1264, 532] width 97 height 26
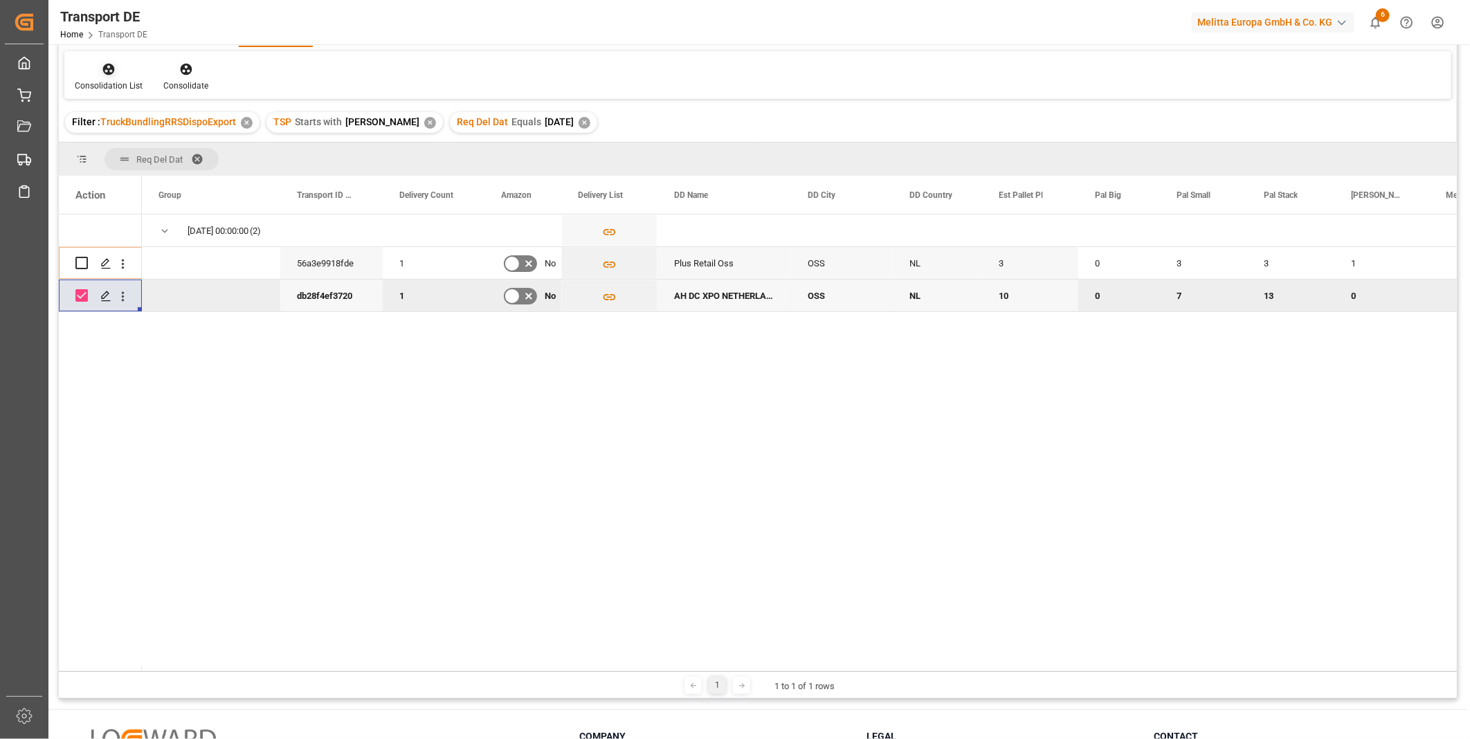
click at [100, 78] on div "Consolidation List" at bounding box center [108, 77] width 89 height 30
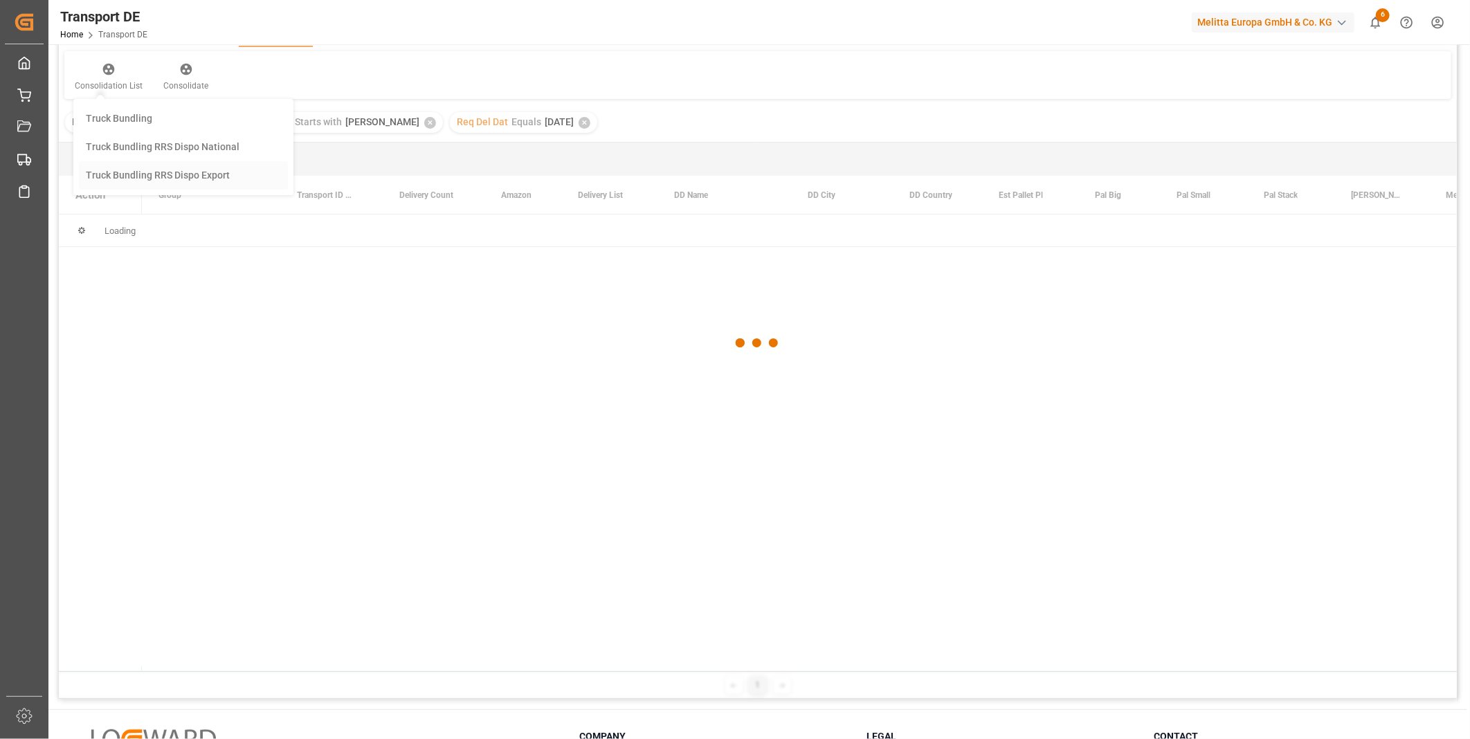
click at [208, 175] on div "Transport DE Req Del Dat Equals Save Ctrl/CMD + S Home Edit Format View Consoli…" at bounding box center [758, 338] width 1398 height 721
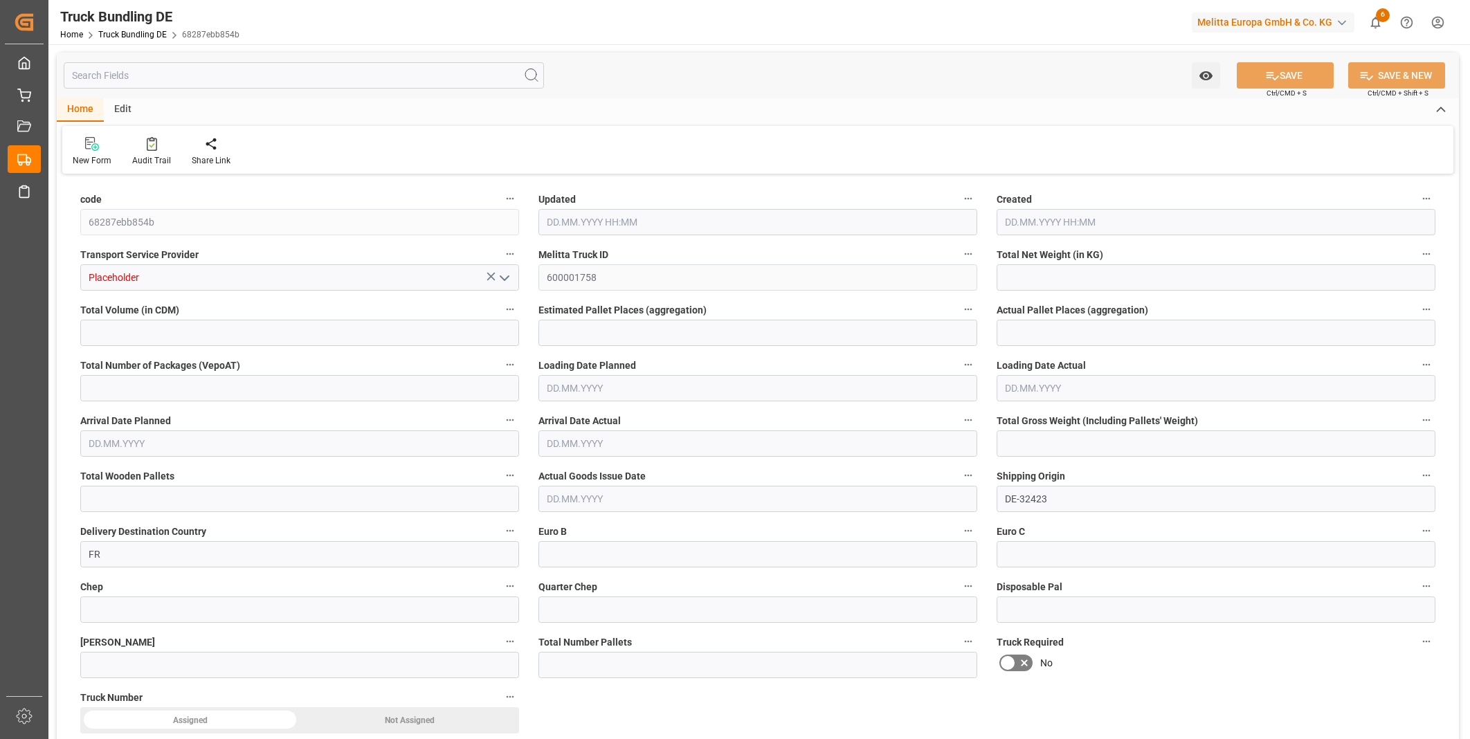
type input "10797.995"
type input "54621.771"
type input "33"
type input "0"
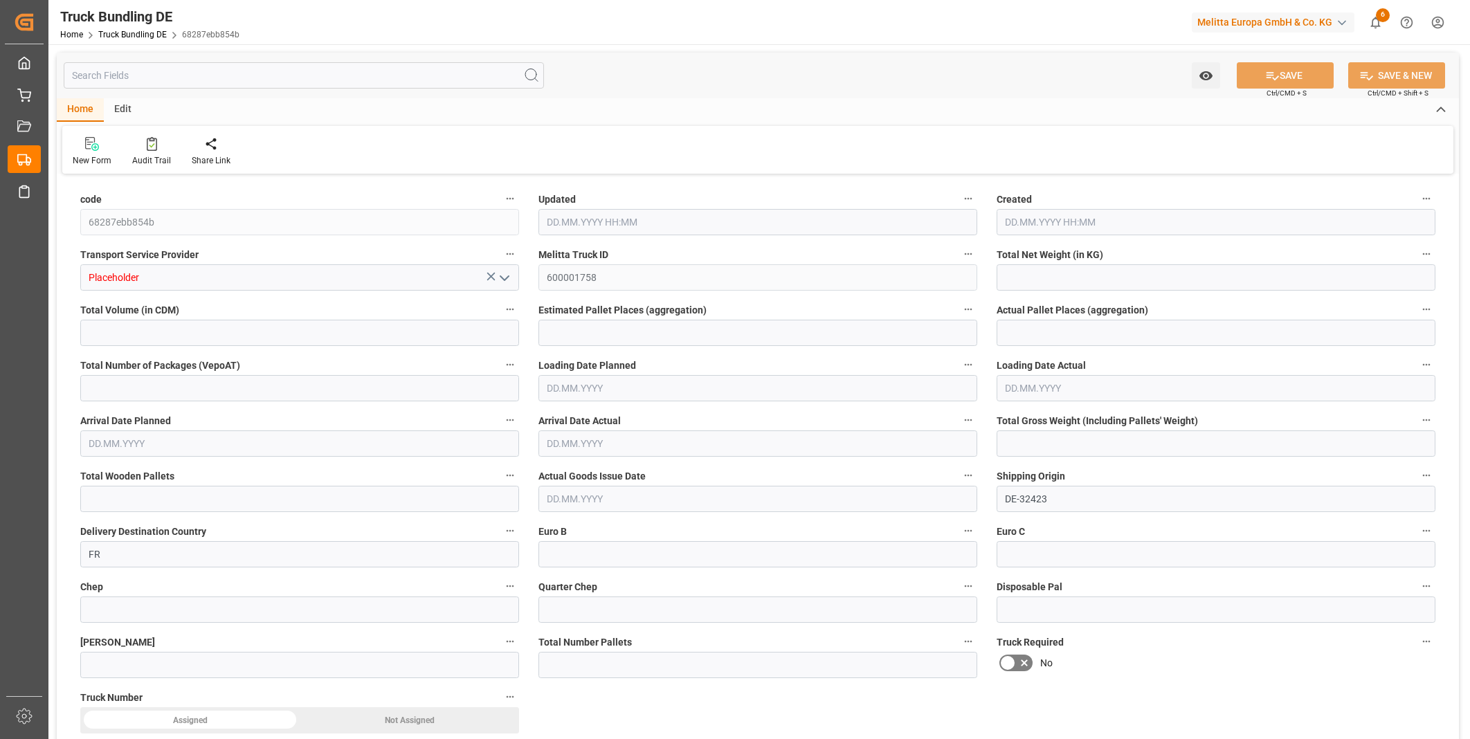
type input "14679"
type input "58"
type input "0"
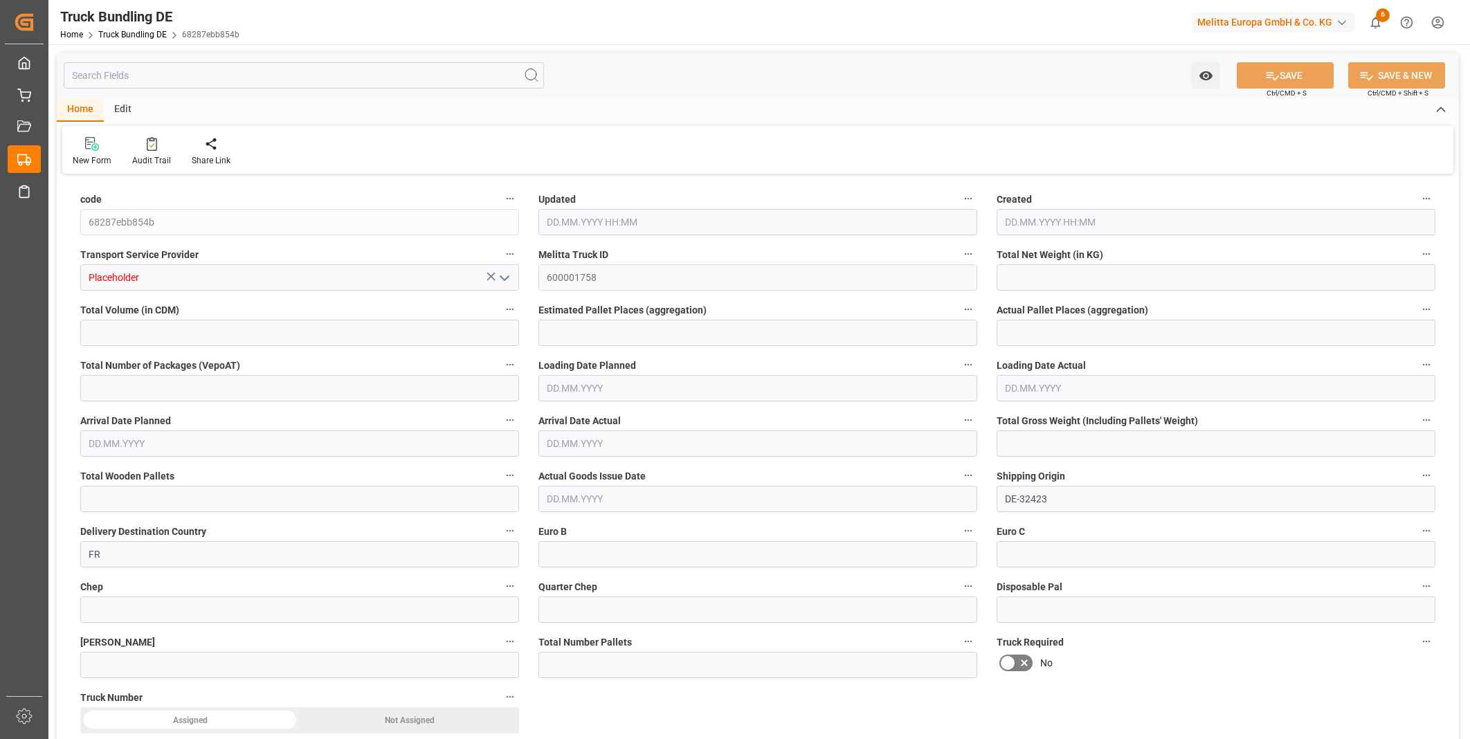
type input "0"
type input "18.08.2025 12:24"
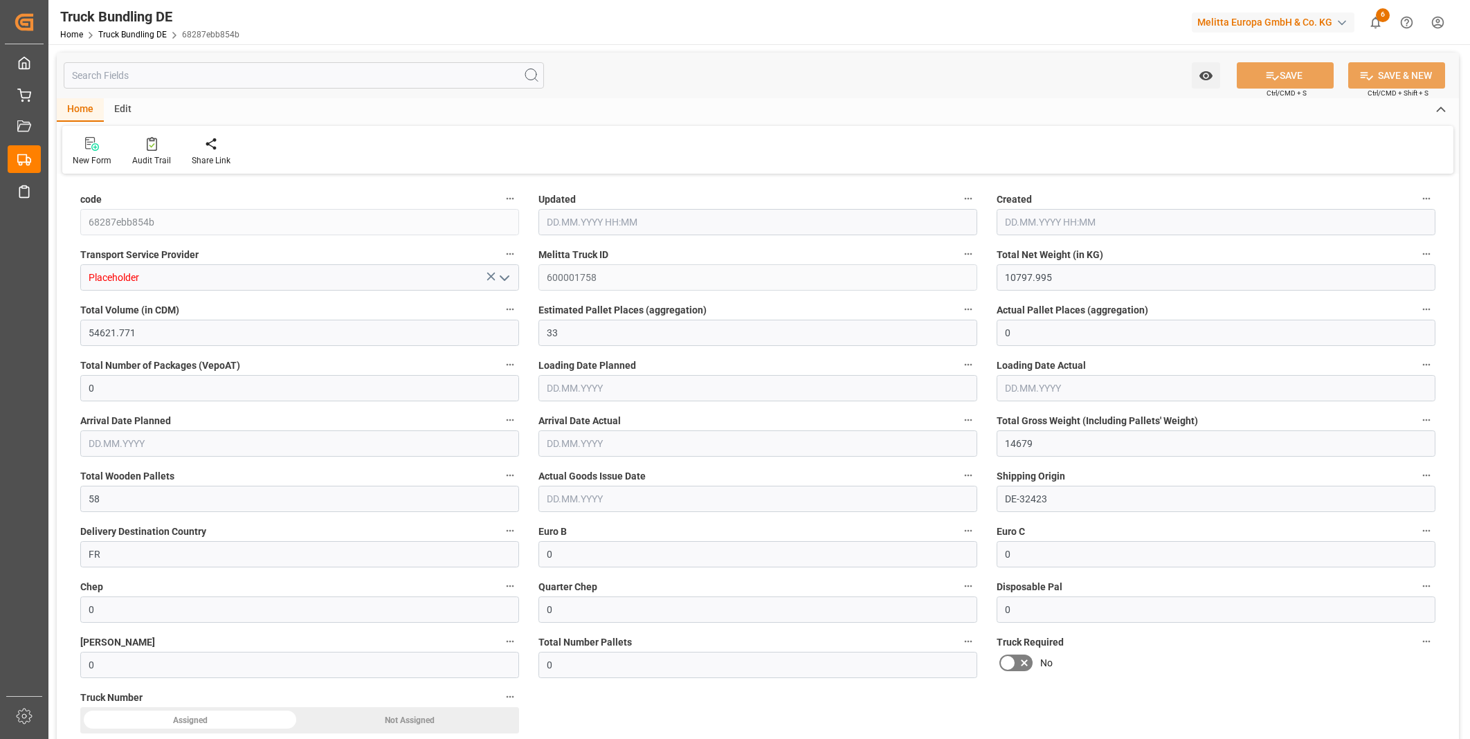
type input "18.08.2025 12:24"
type input "19.08.2025"
type input "21.08.2025"
type input "18.08.2025"
type input "5508.268"
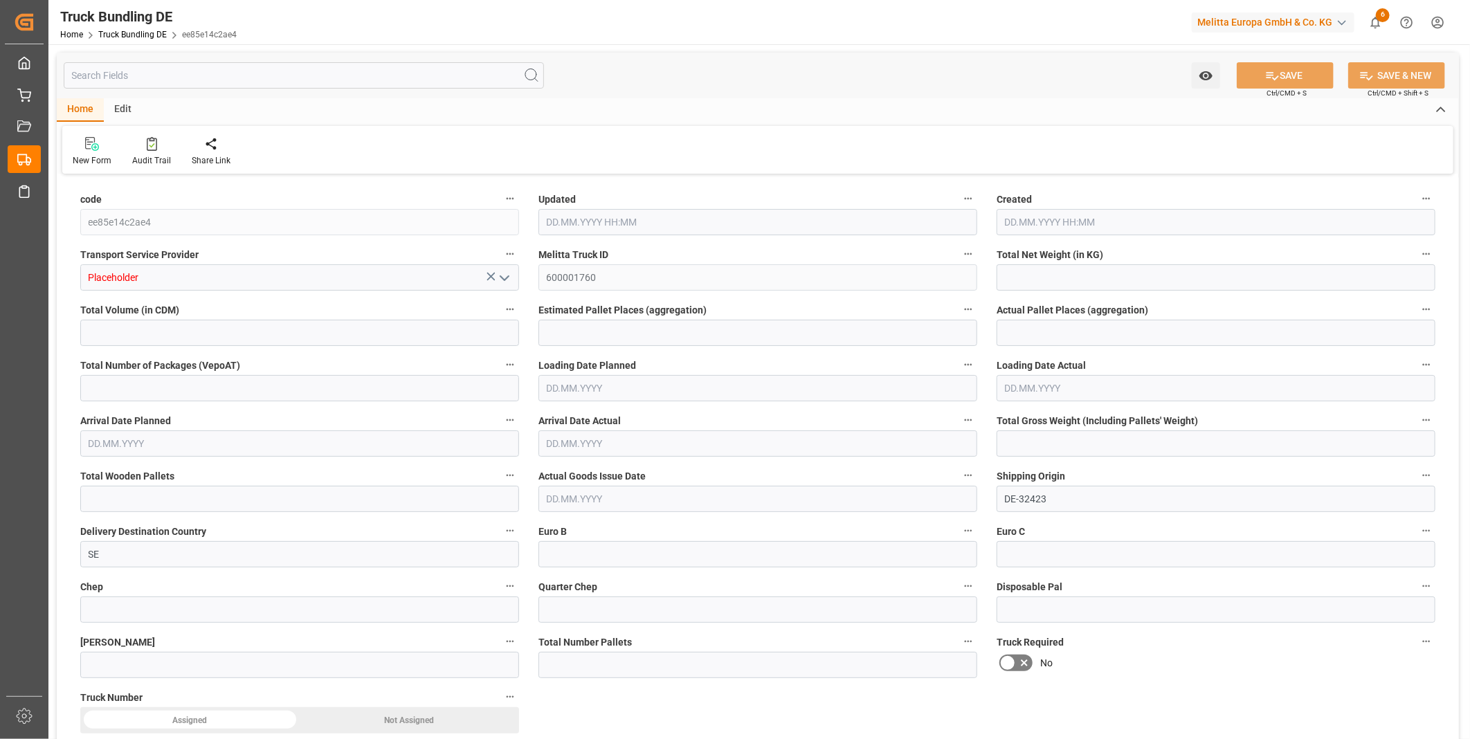
type input "60061.34"
type input "33"
type input "0"
type input "8959.88"
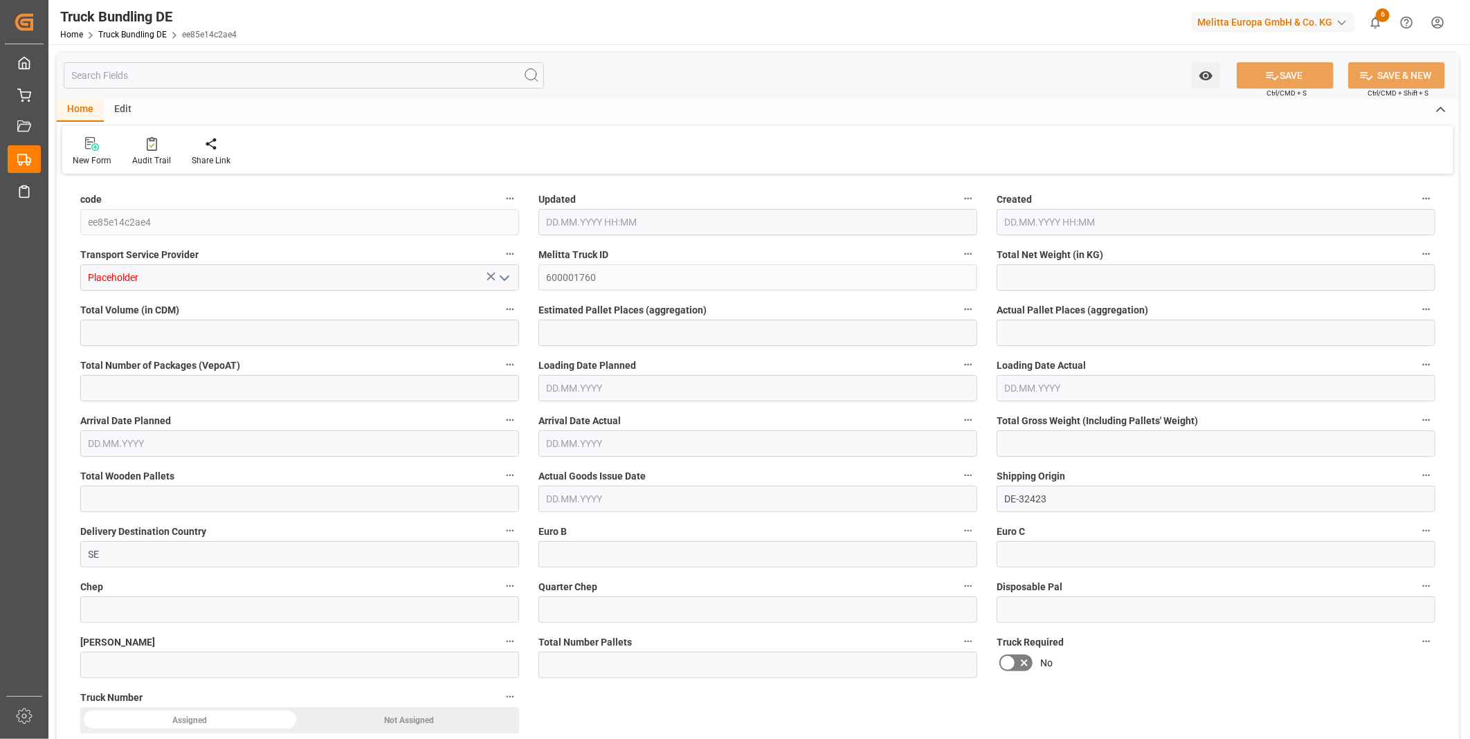
type input "65"
type input "0"
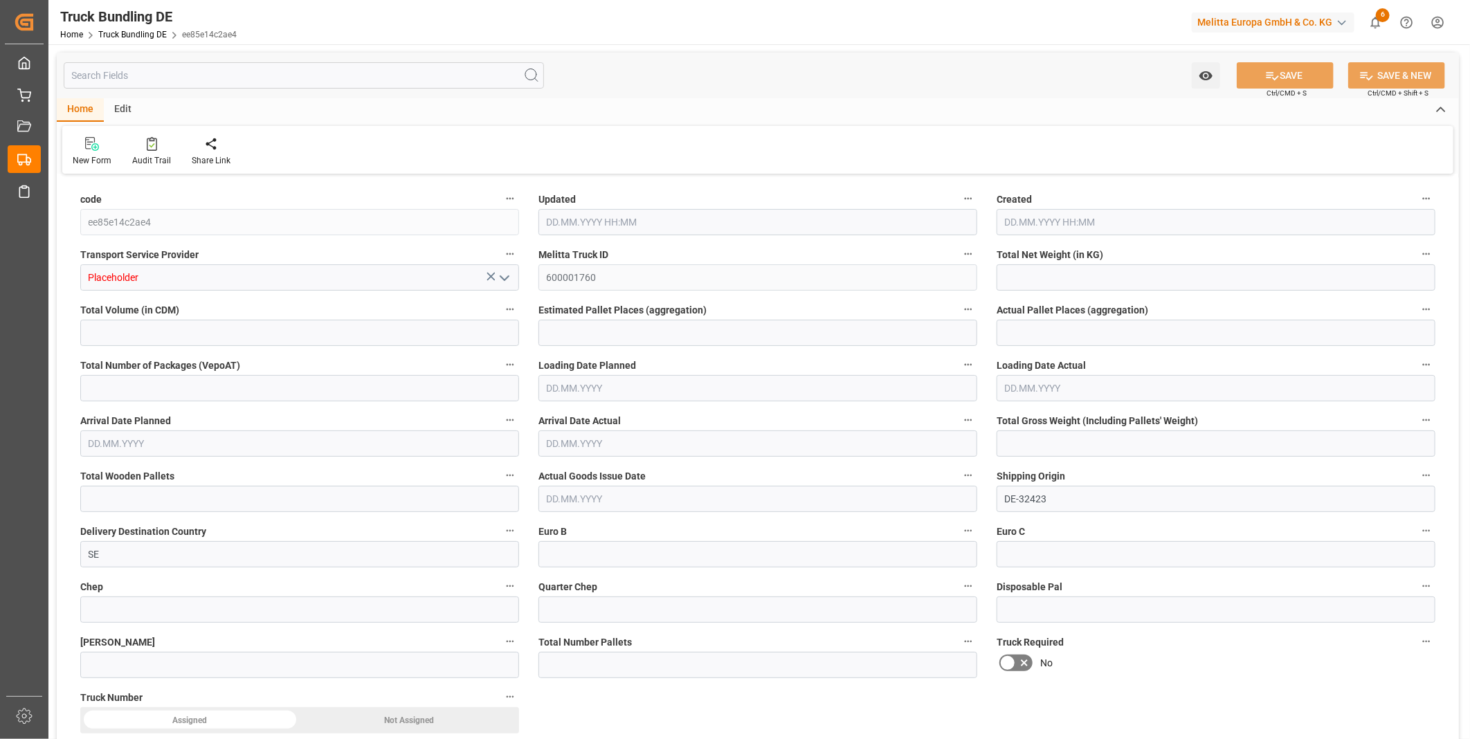
type input "0"
type input "18.08.2025 12:26"
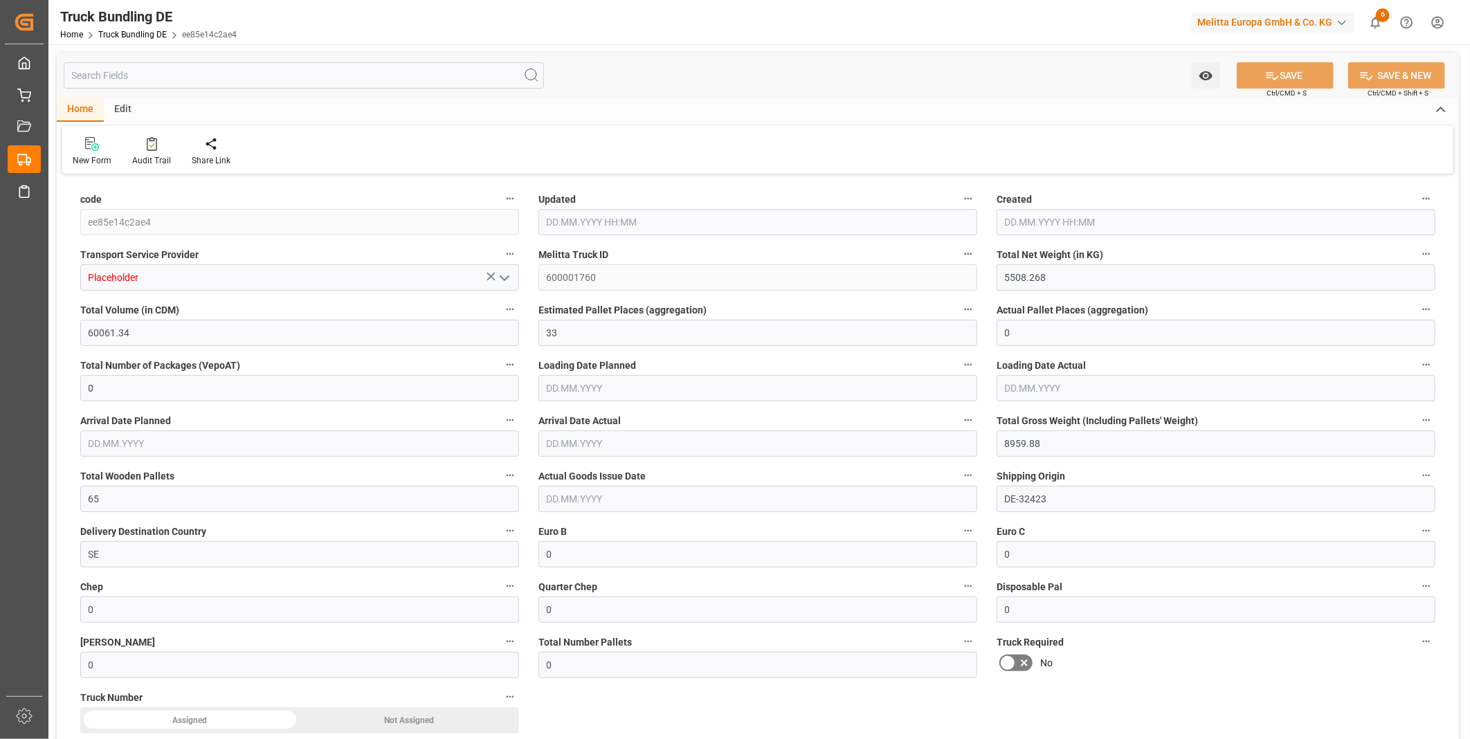
type input "[DATE]"
type input "22.08.2025"
type input "[DATE]"
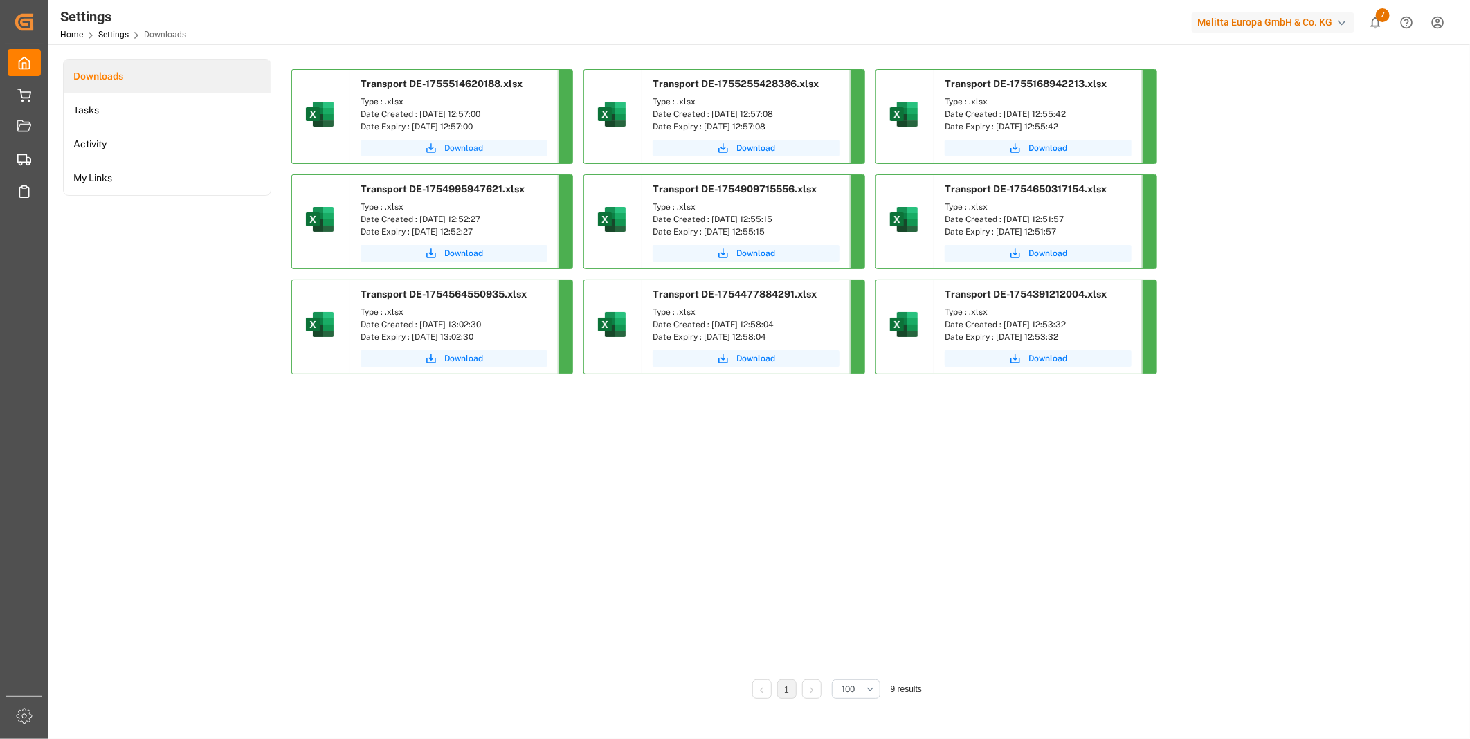
click at [474, 147] on span "Download" at bounding box center [463, 148] width 39 height 12
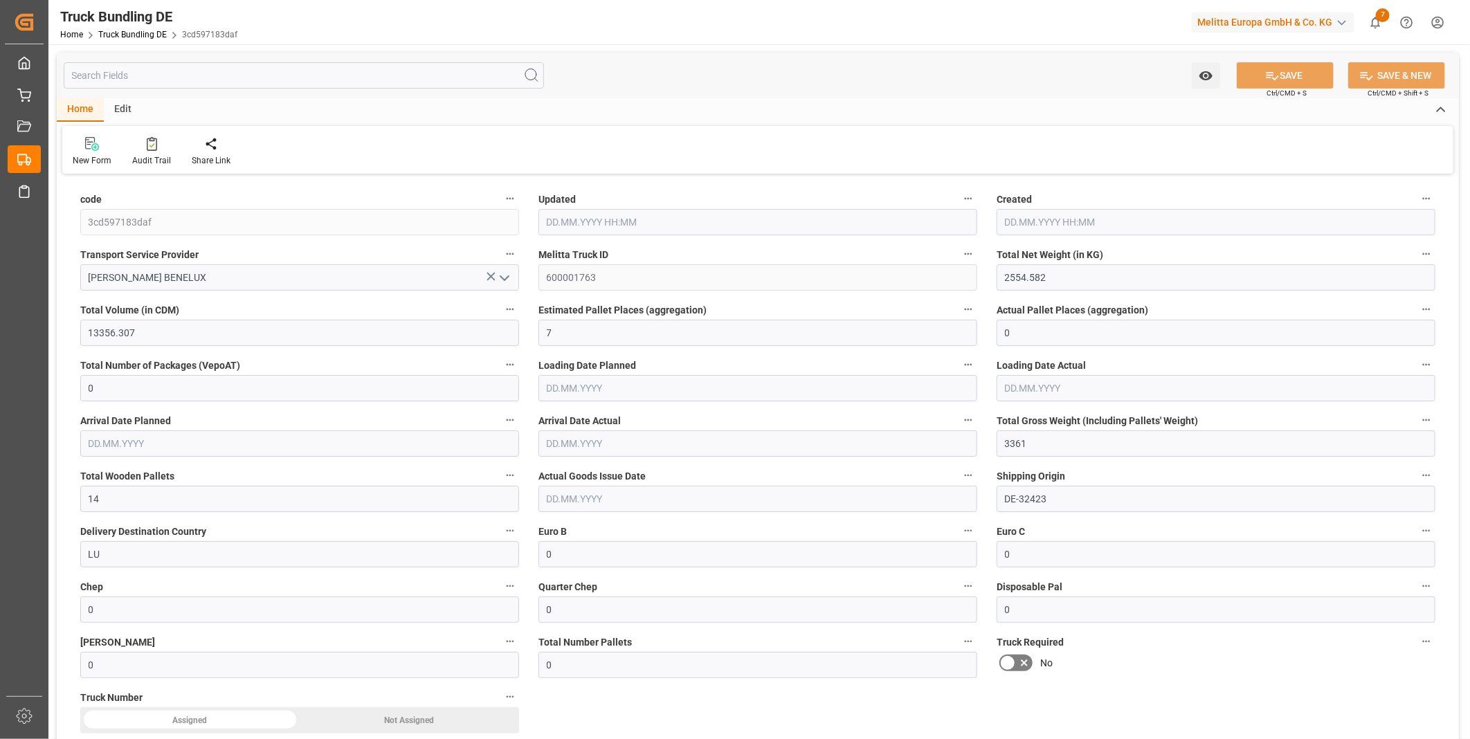
type input "2554.582"
type input "13356.307"
type input "7"
type input "0"
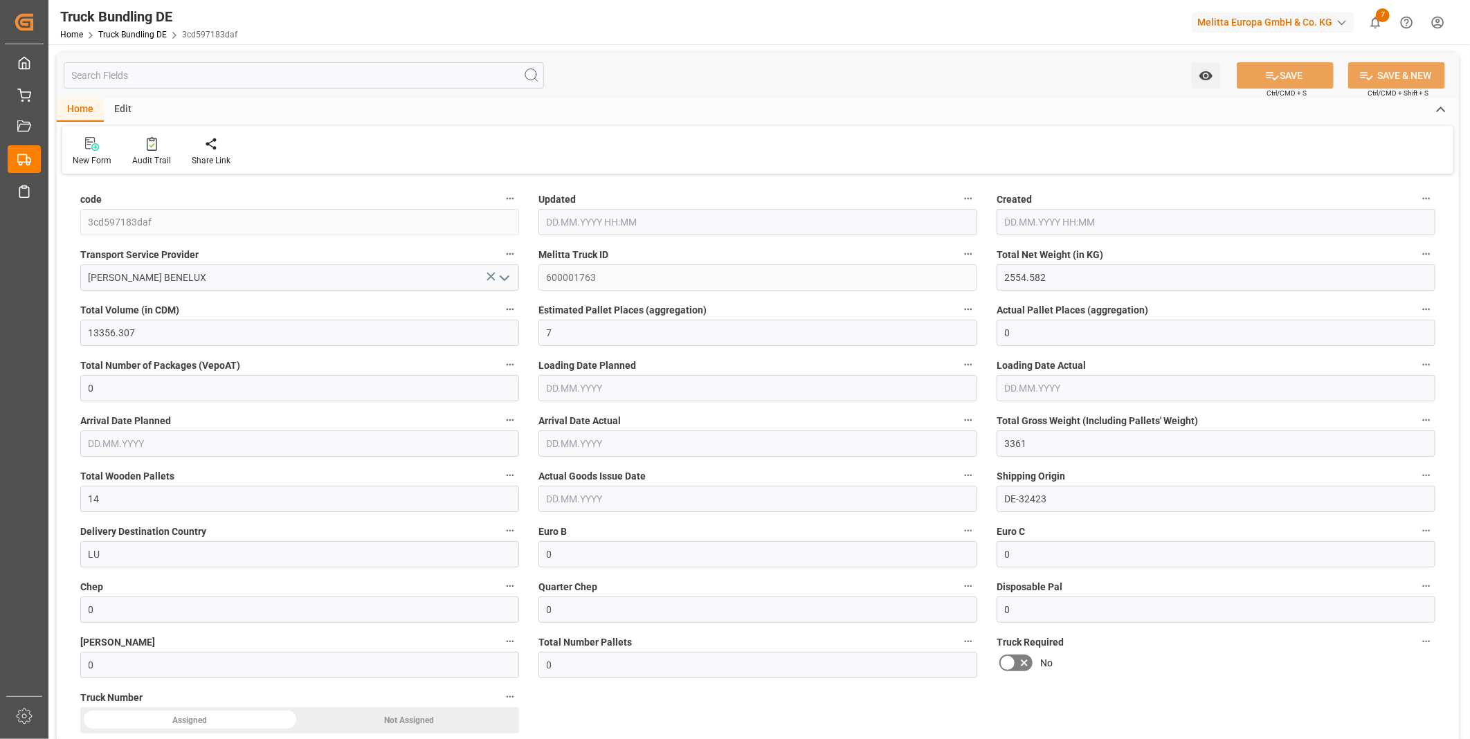
type input "3361"
type input "14"
type input "0"
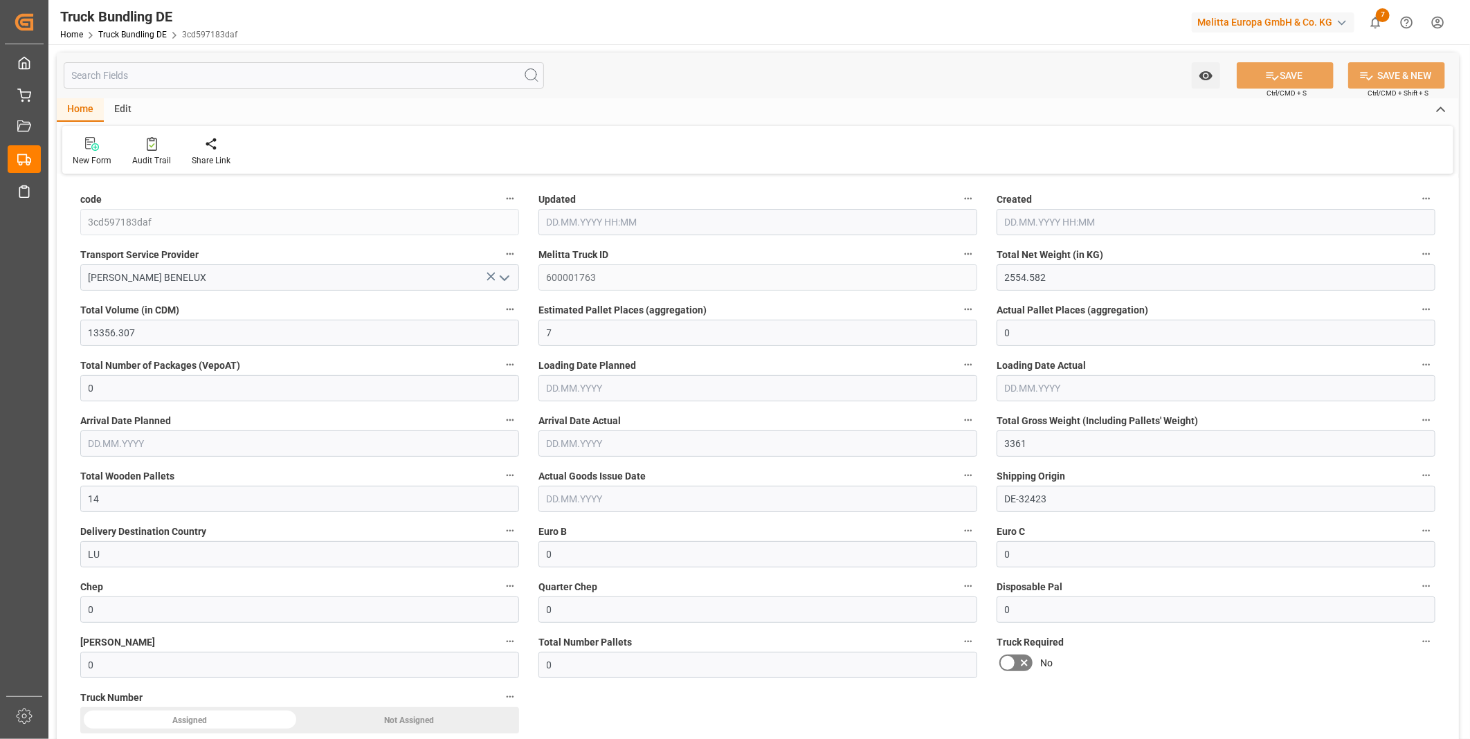
type input "0"
type input "[DATE] 13:07"
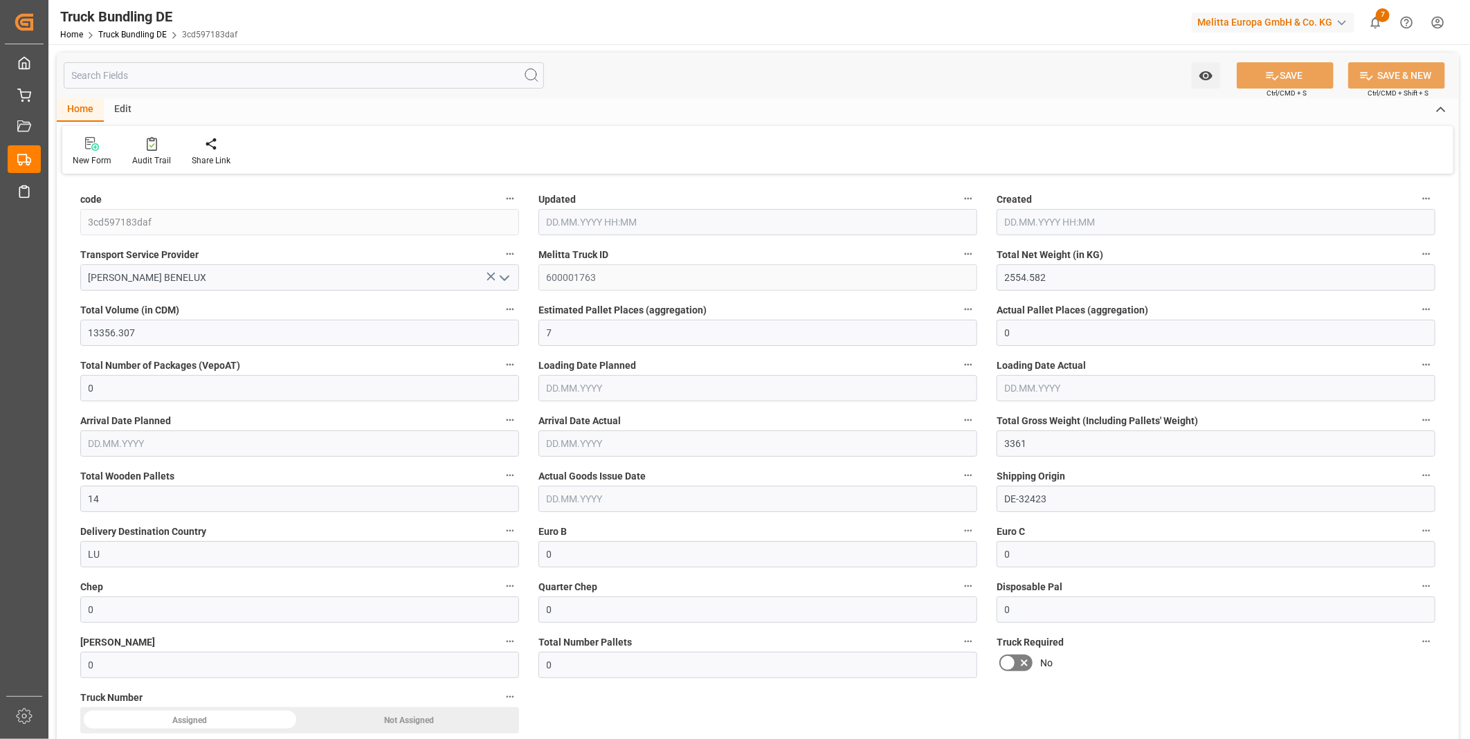
type input "[DATE] 13:07"
type input "[DATE]"
type input "3100.753"
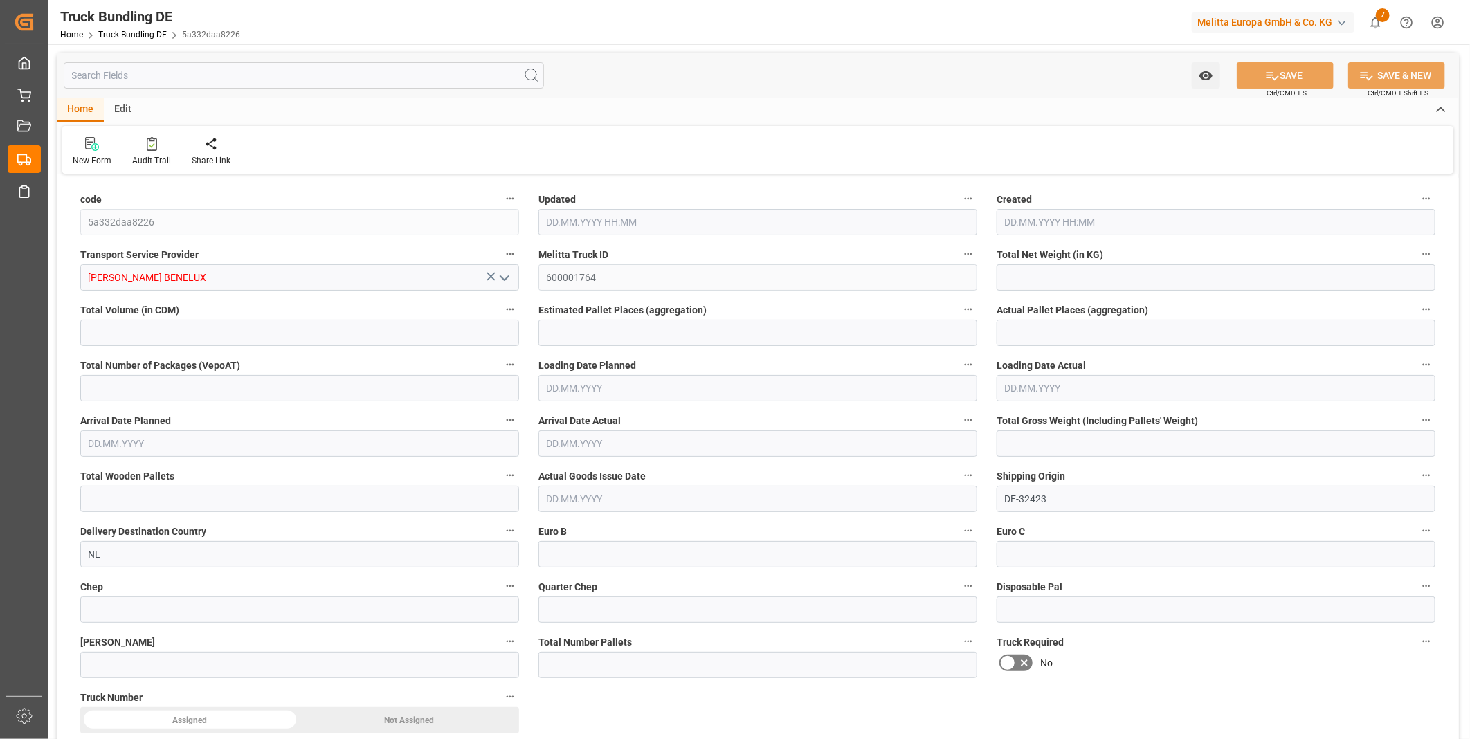
type input "14576.011"
type input "10"
type input "0"
type input "3834"
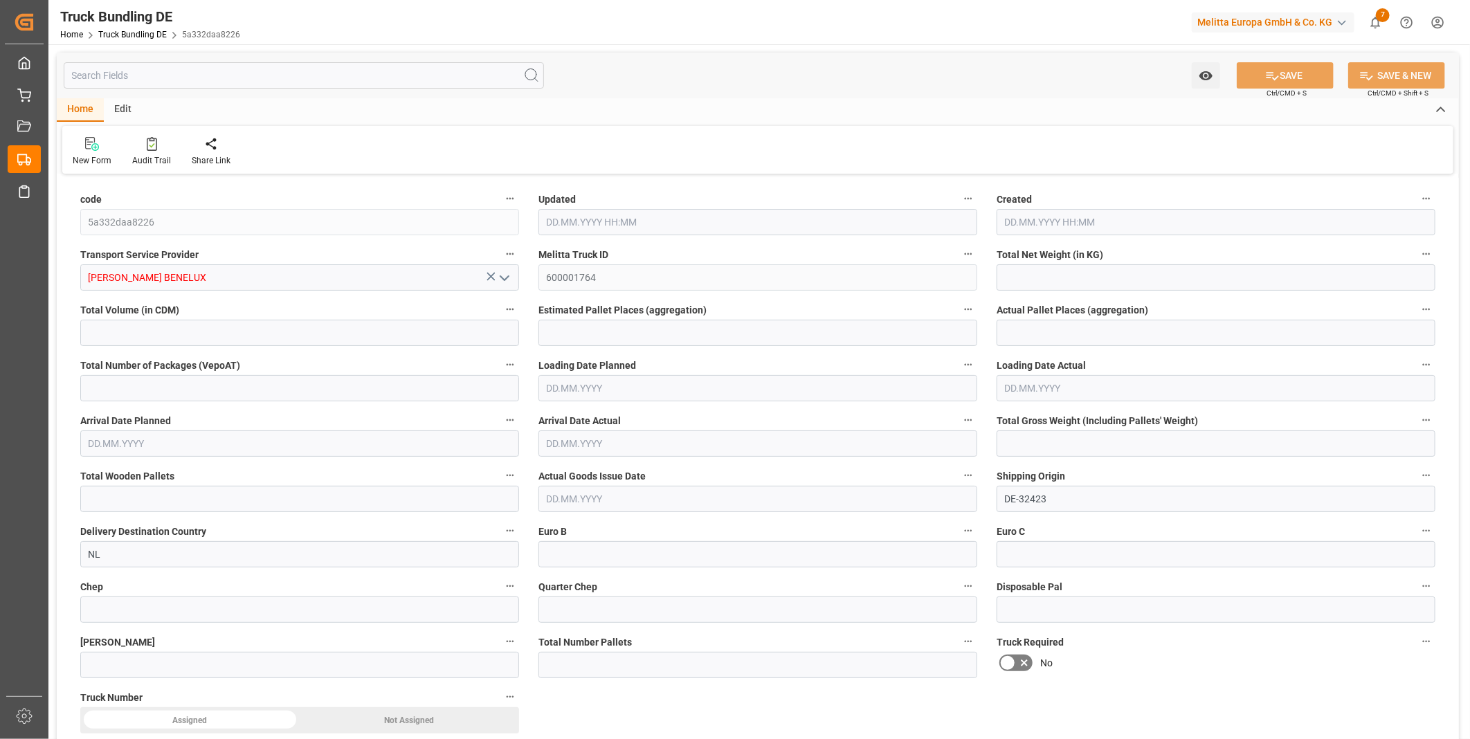
type input "12"
type input "0"
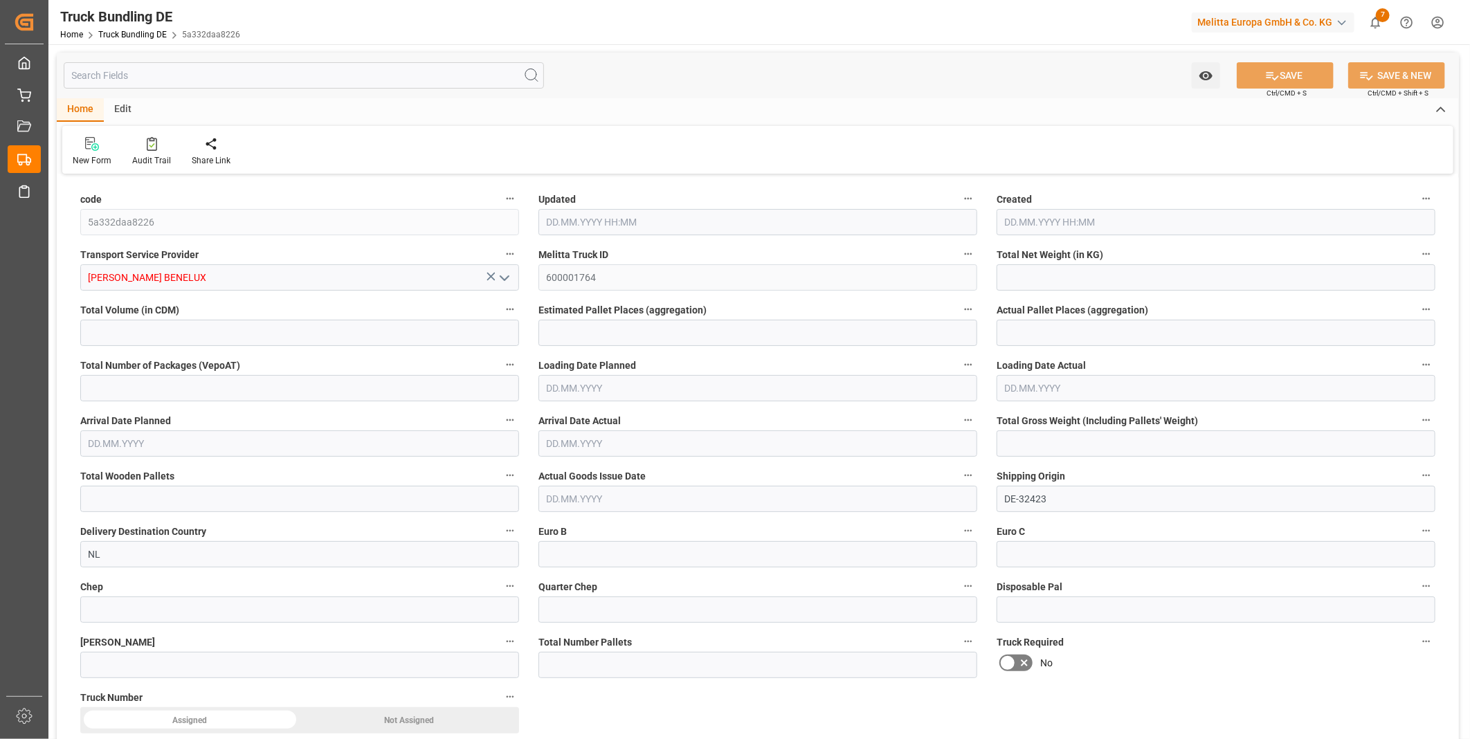
type input "0"
type input "[DATE] 13:07"
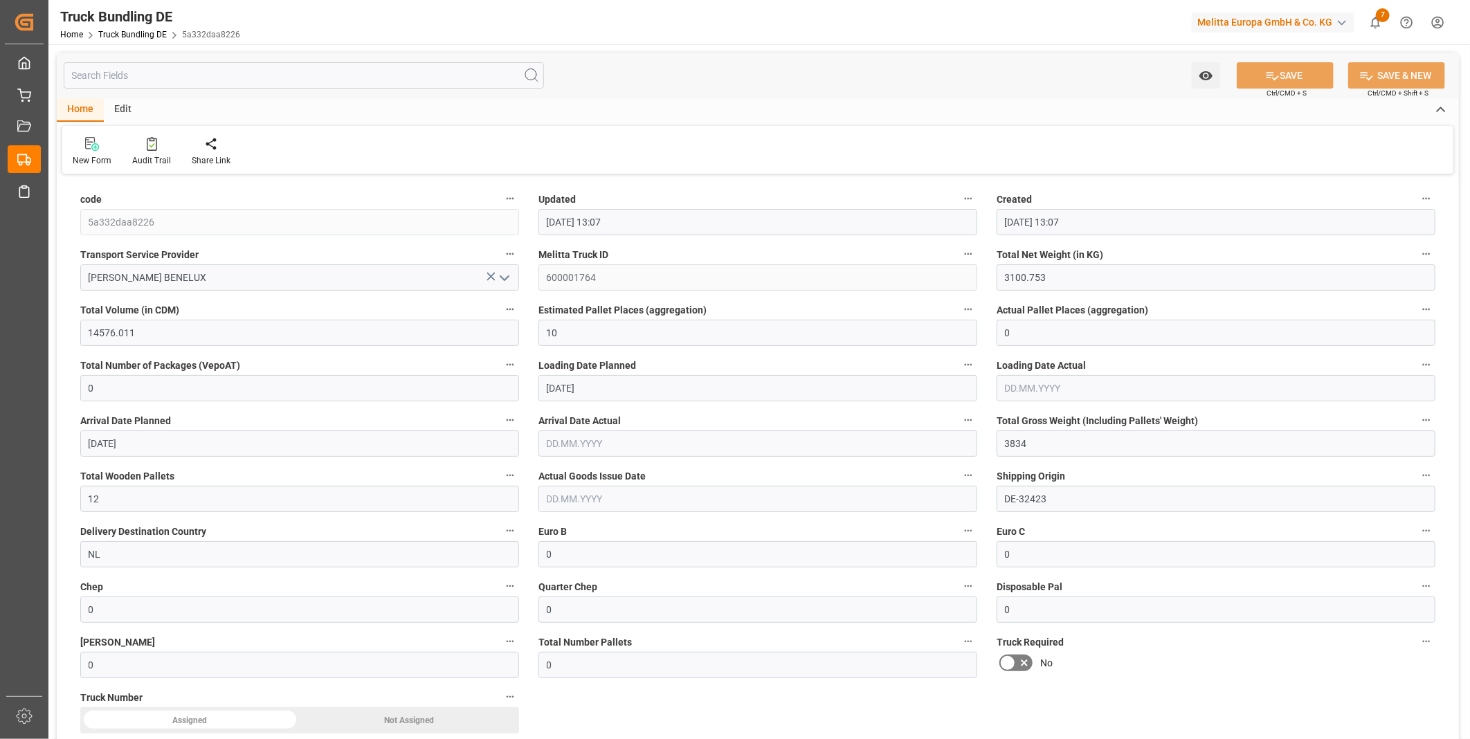
type input "[DATE]"
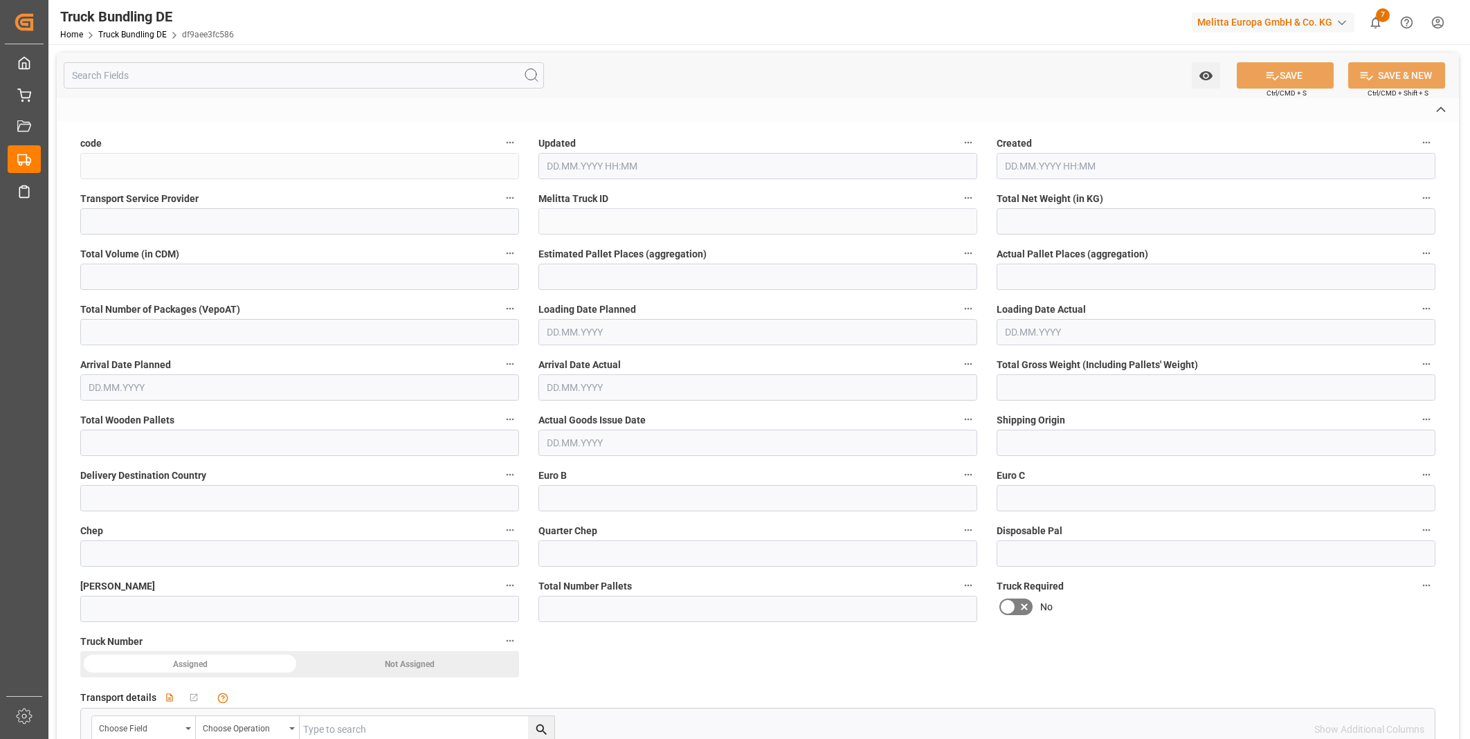
type input "df9aee3fc586"
type input "[PERSON_NAME] BENELUX"
type input "600001765"
type input "DE-32423"
type input "NL"
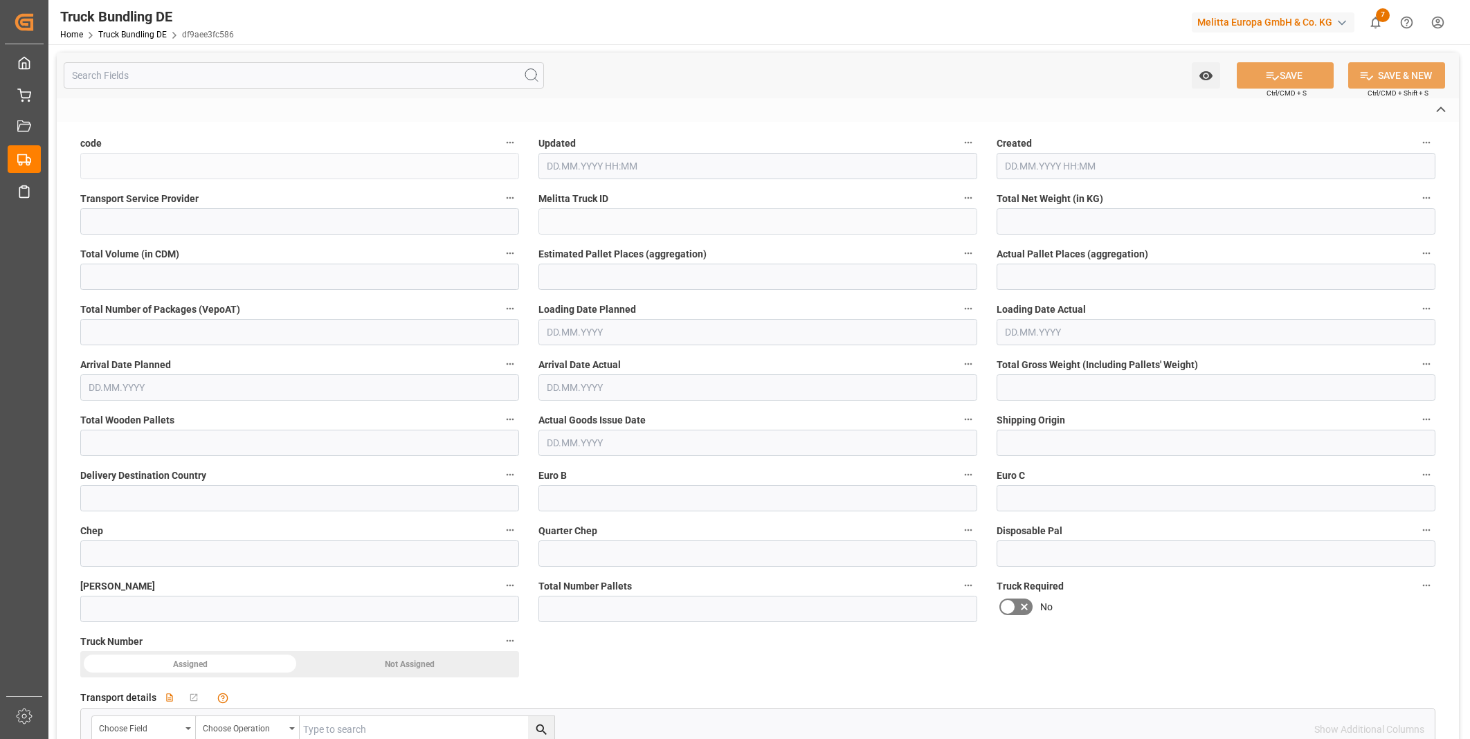
type textarea "0000107147"
type textarea "Plus Retail Oss"
type textarea "Keltenweg 30"
type textarea "5342 LP"
type textarea "OSS"
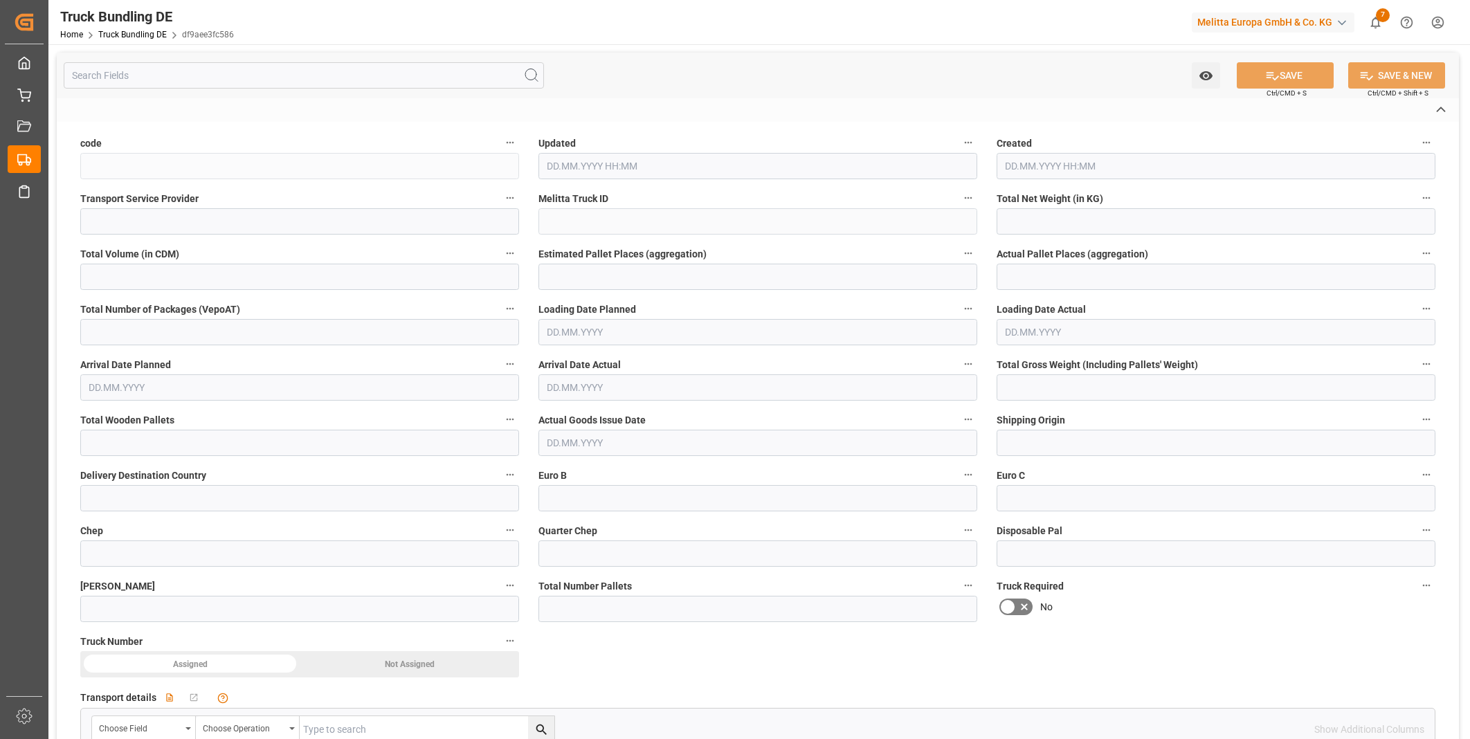
type textarea "53"
type input "1041.312"
type input "6102.08"
type input "3"
type input "0"
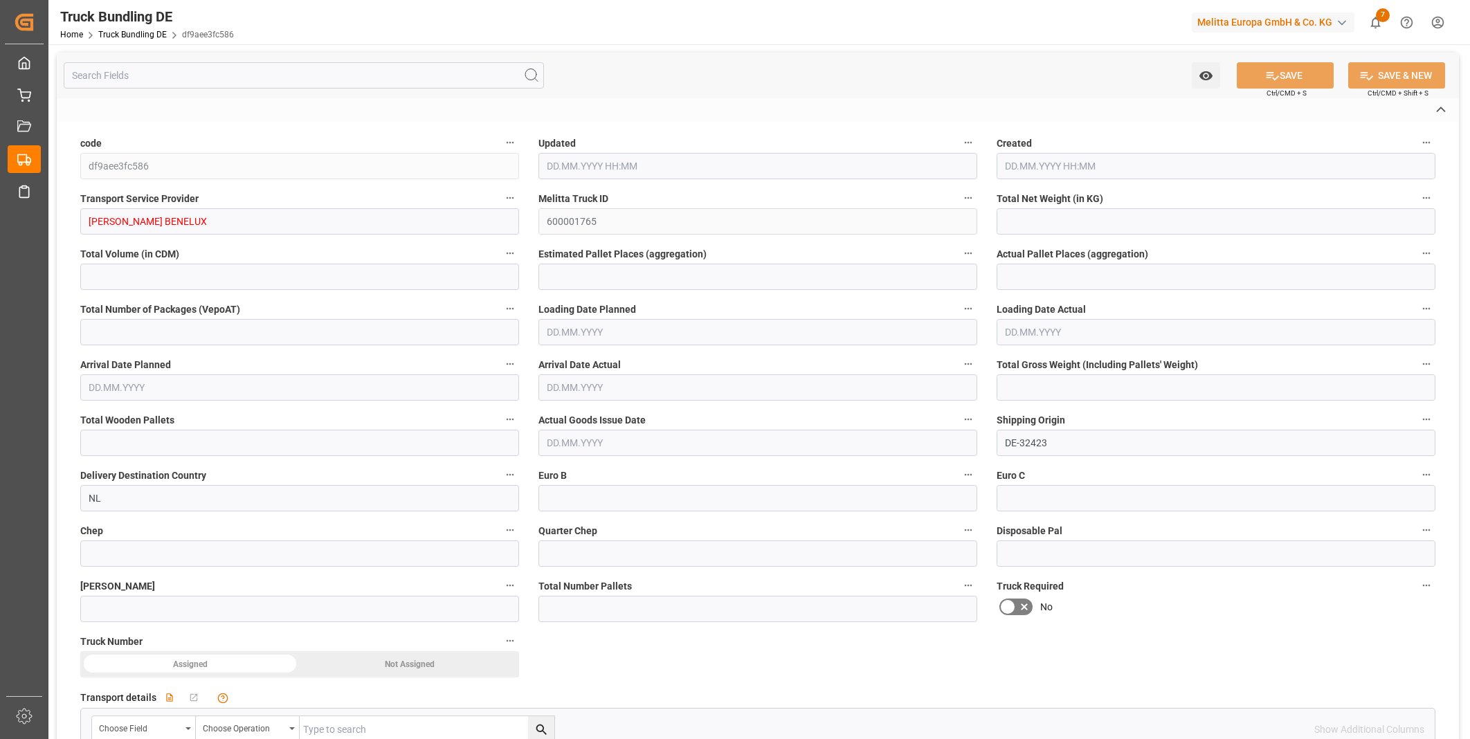
type input "0"
type input "1428.248"
type input "7"
type input "0"
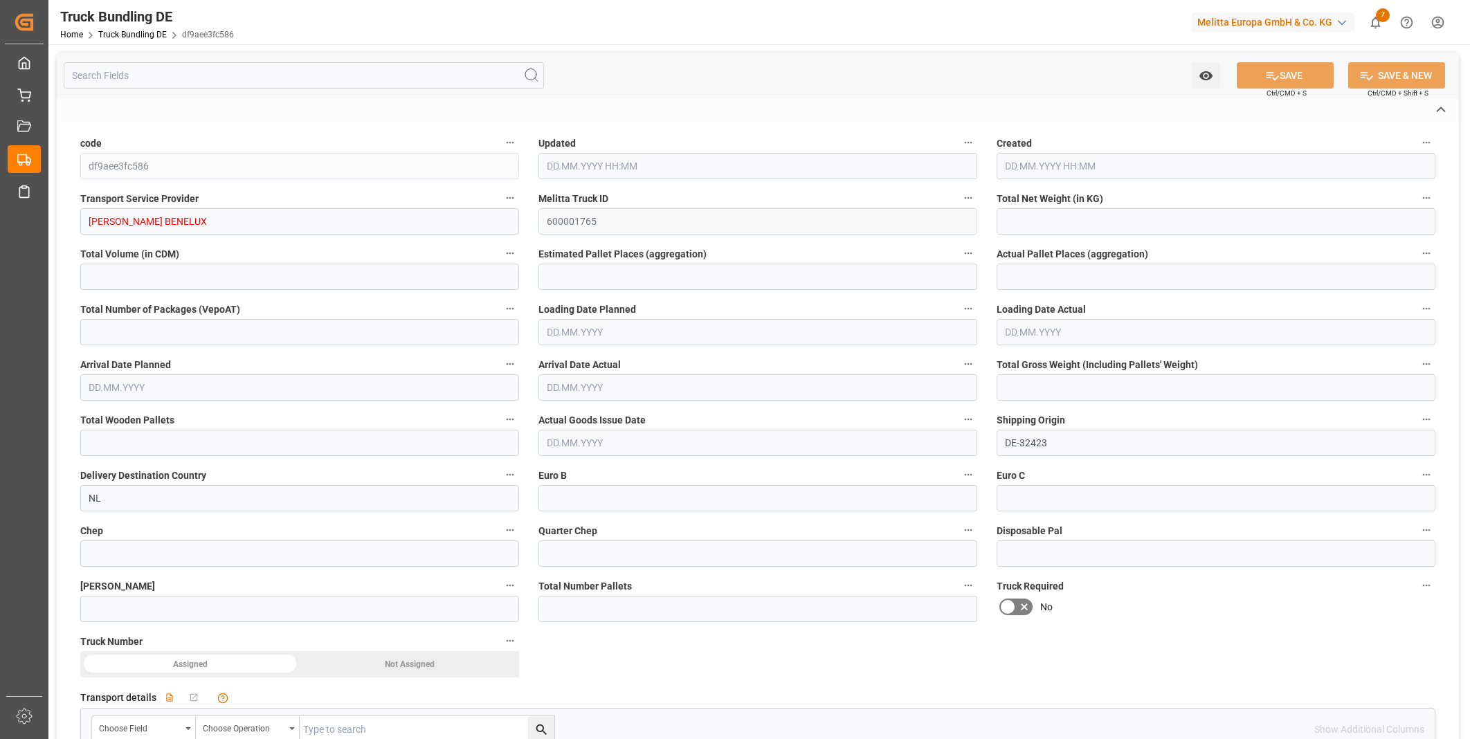
type input "0"
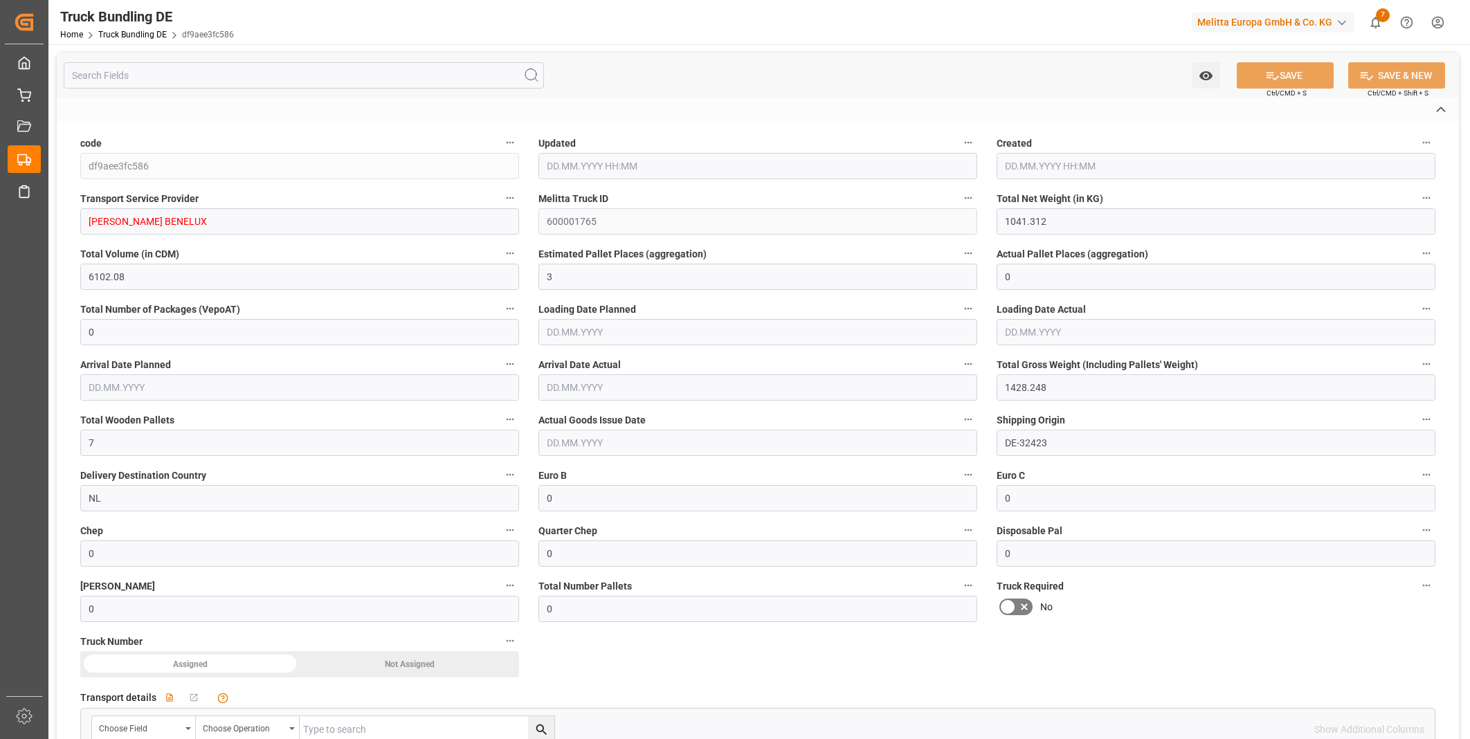
type input "[DATE] 13:07"
type input "[DATE]"
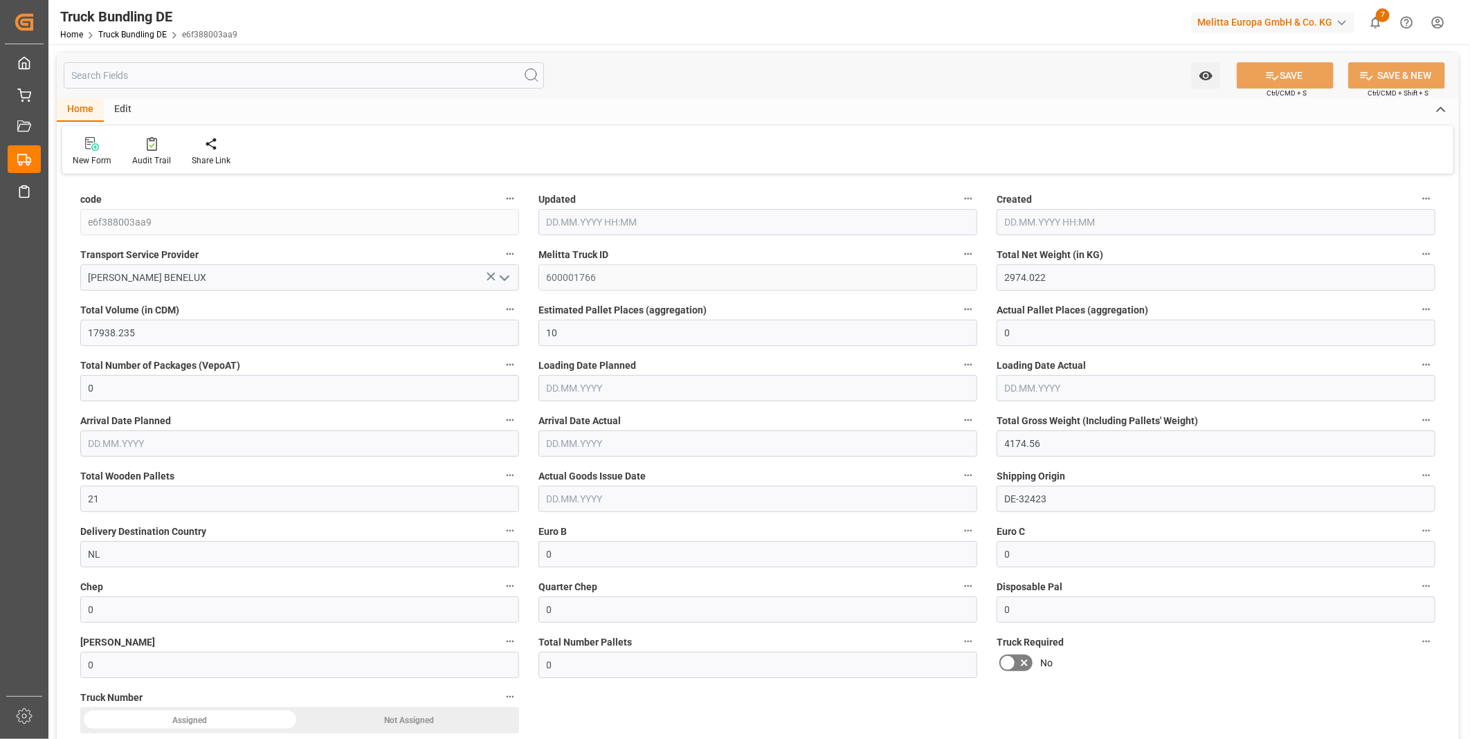
type input "[DATE] 13:07"
type input "[DATE]"
